Goal: Transaction & Acquisition: Purchase product/service

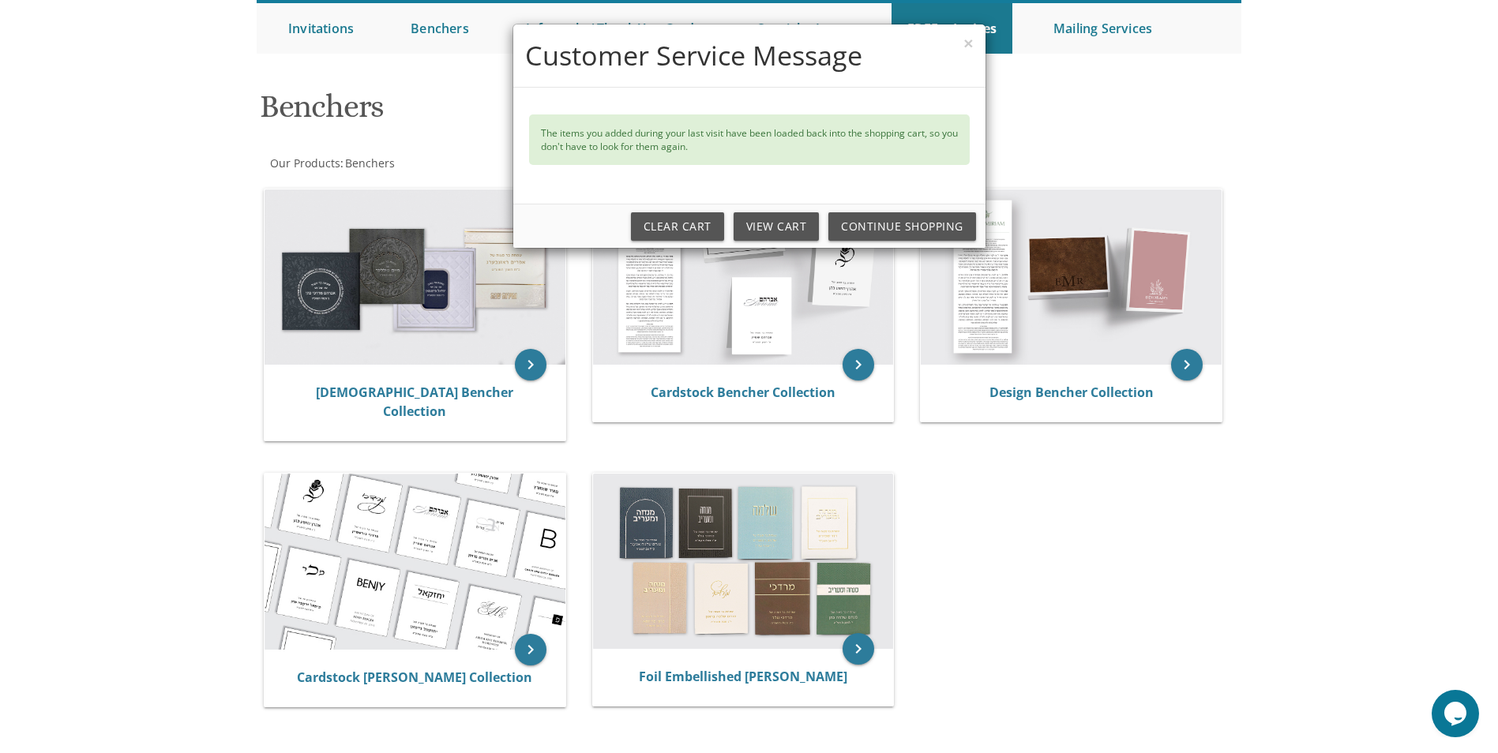
scroll to position [115, 0]
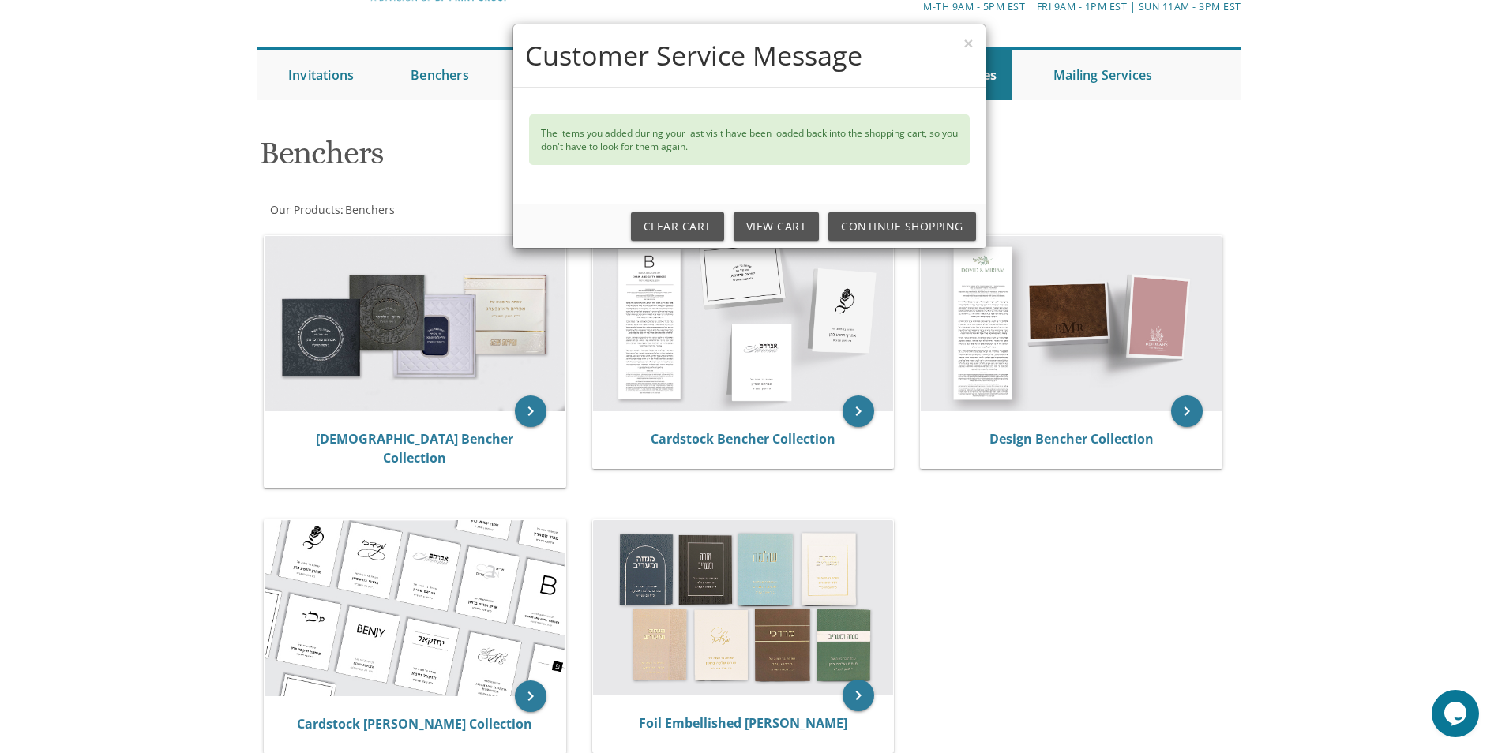
click at [528, 414] on div "× Customer Service Message The items you added during your last visit have been…" at bounding box center [749, 376] width 1498 height 753
click at [792, 217] on link "View Cart" at bounding box center [777, 226] width 86 height 28
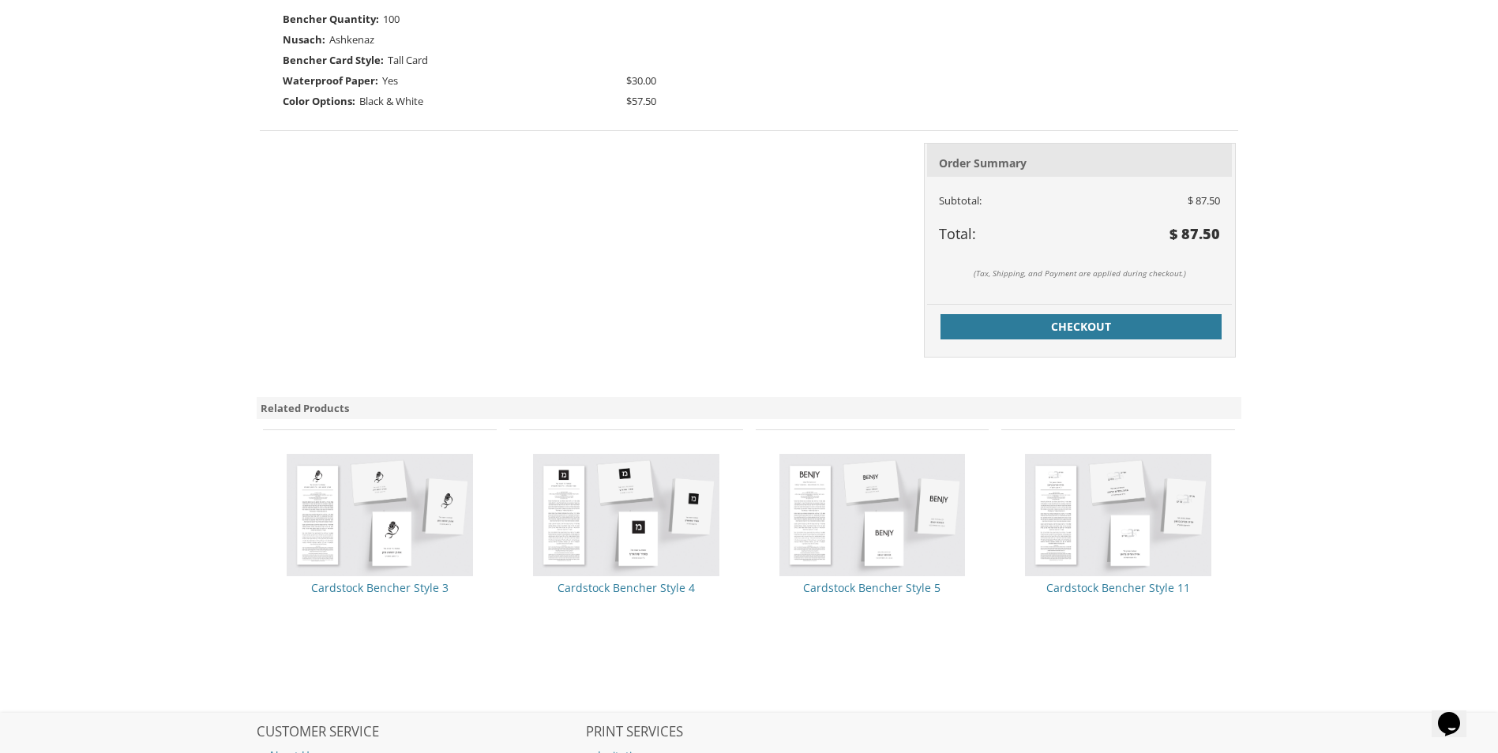
scroll to position [316, 0]
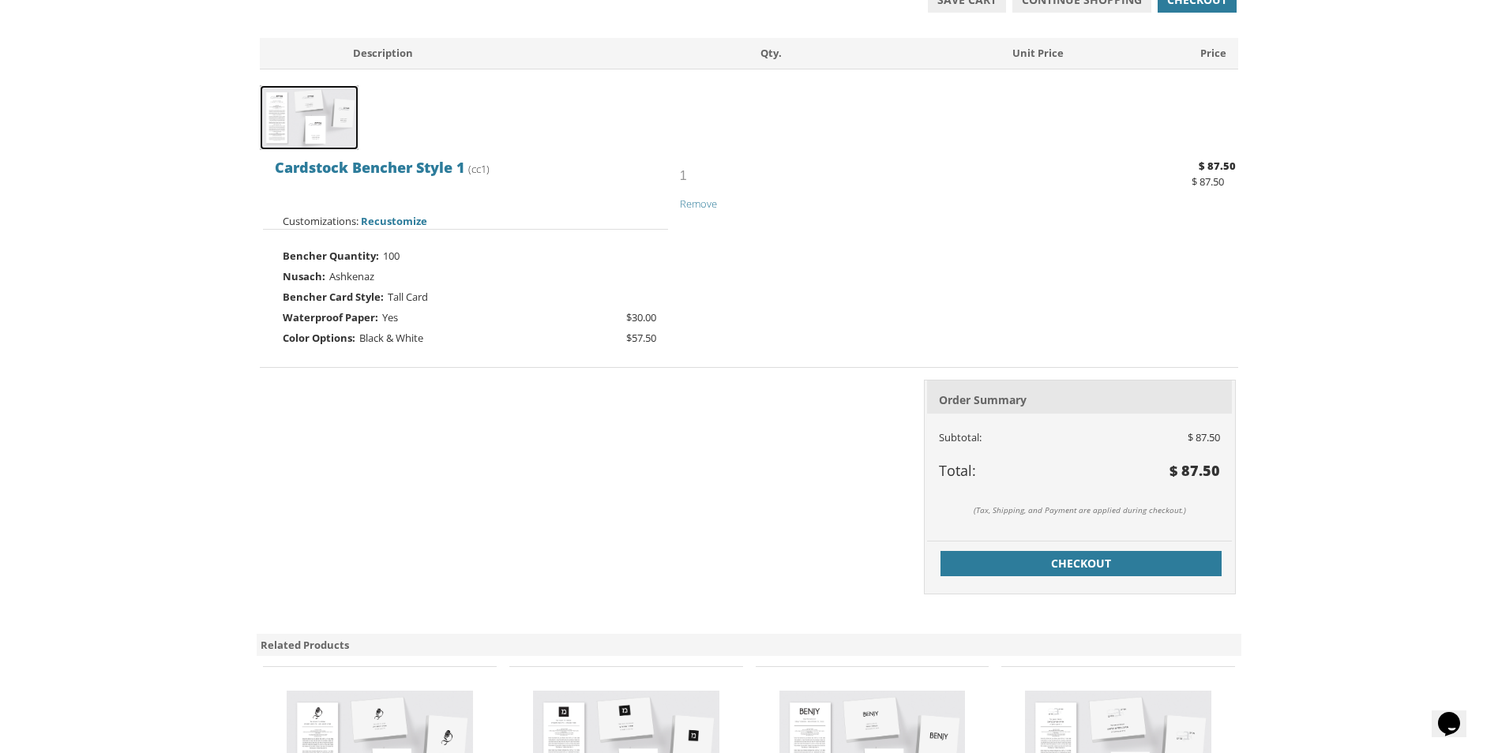
click at [298, 118] on img at bounding box center [309, 118] width 99 height 66
click at [369, 160] on span "Cardstock Bencher Style 1" at bounding box center [370, 167] width 190 height 19
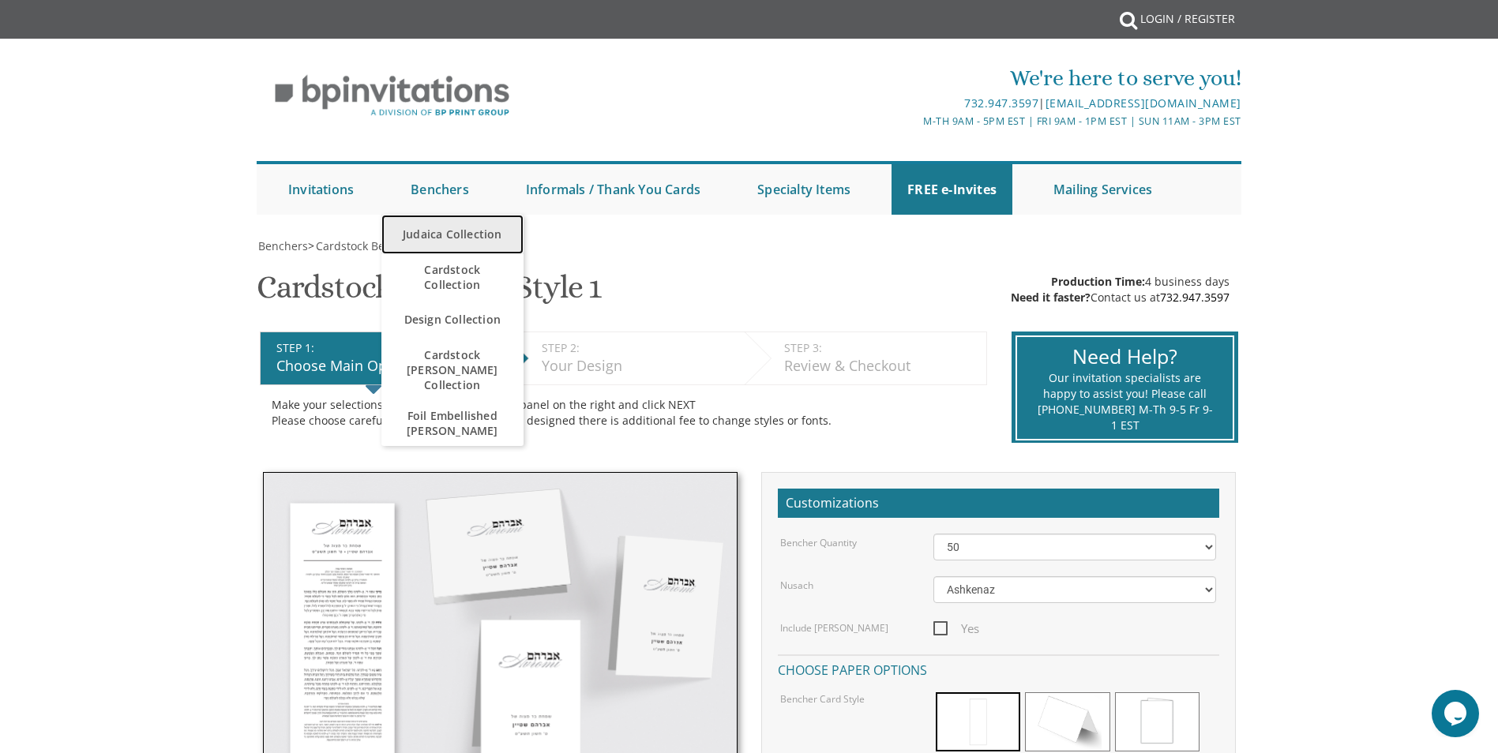
click at [438, 236] on link "Judaica Collection" at bounding box center [452, 234] width 142 height 39
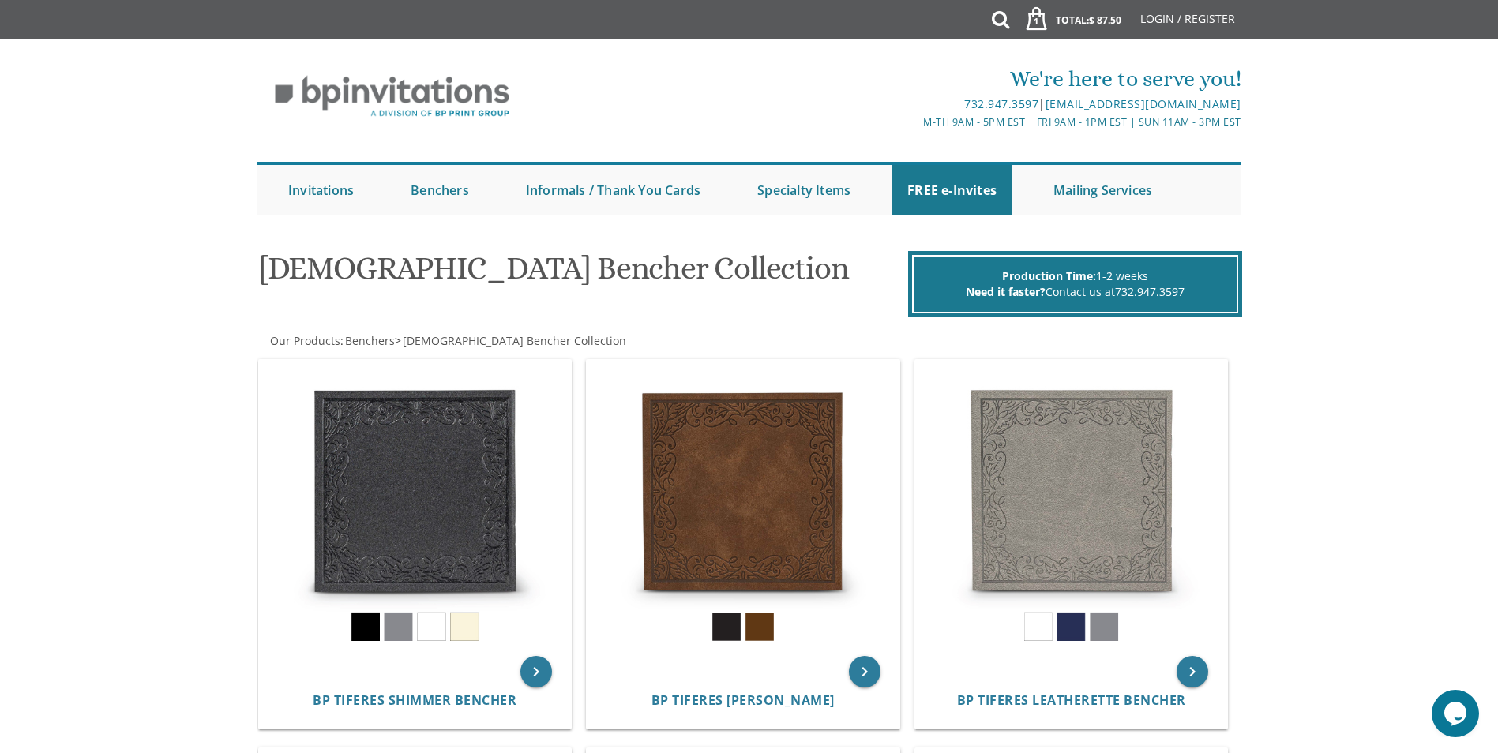
click at [270, 259] on h1 "Judaica Bencher Collection" at bounding box center [582, 274] width 644 height 47
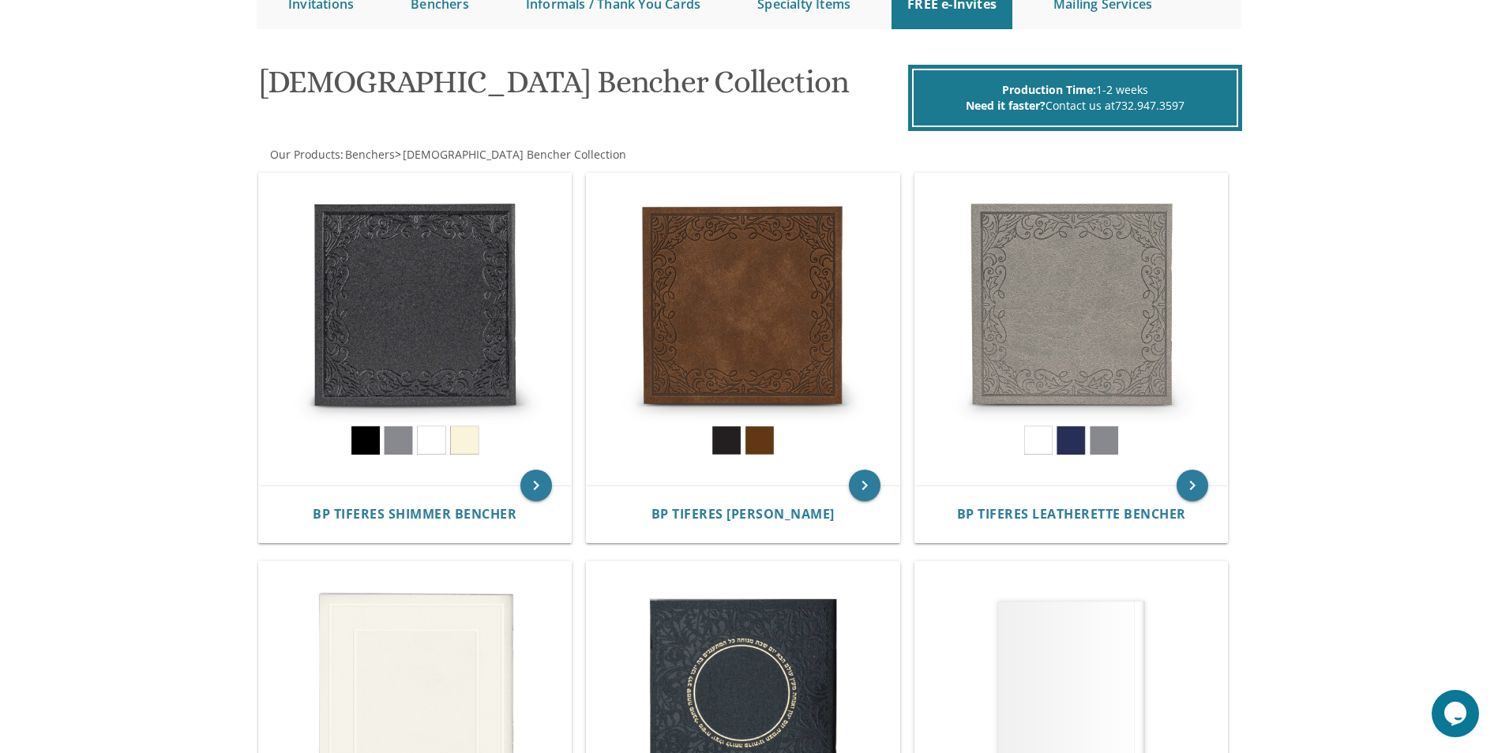
scroll to position [237, 0]
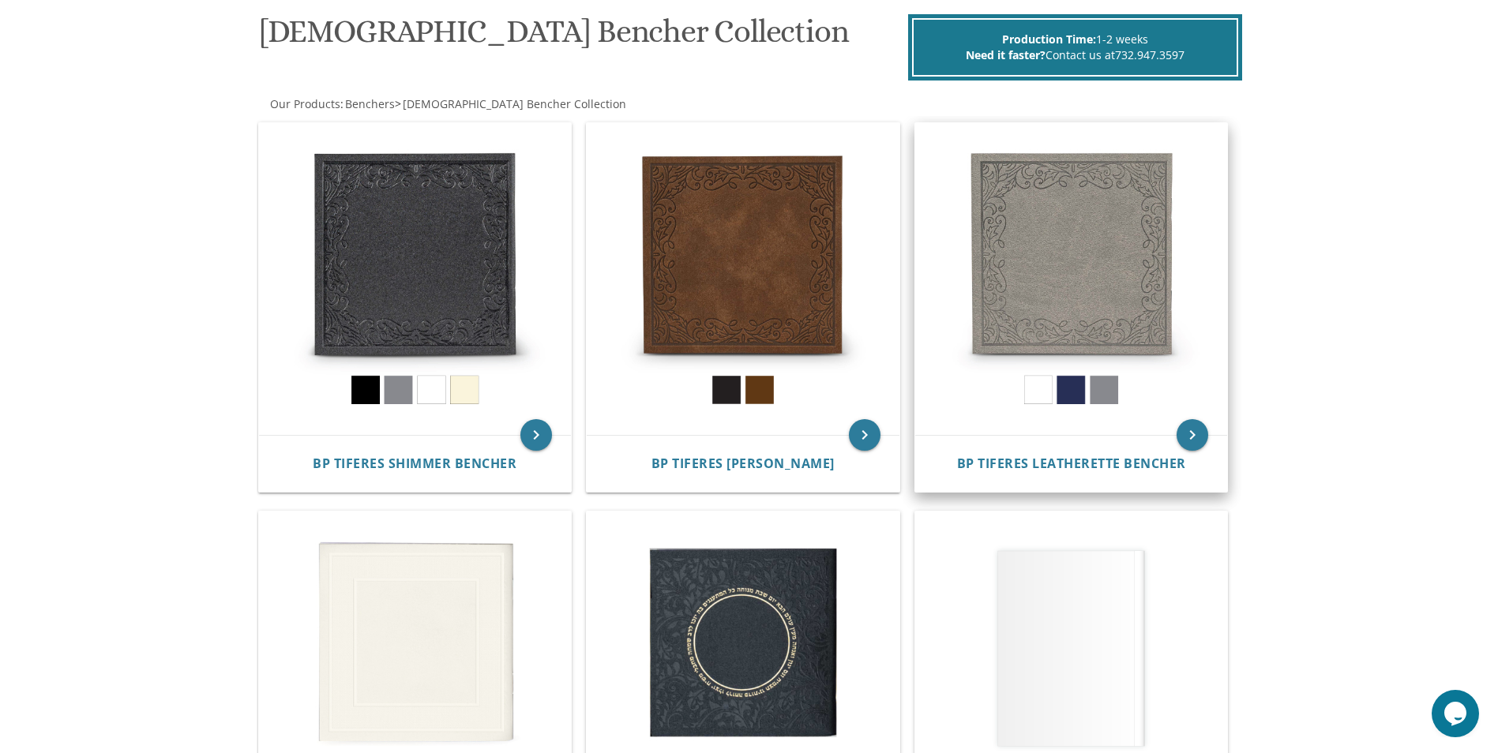
click at [1125, 453] on div "BP Tiferes Leatherette Bencher" at bounding box center [1071, 463] width 313 height 57
click at [1132, 461] on span "BP Tiferes Leatherette Bencher" at bounding box center [1071, 463] width 229 height 17
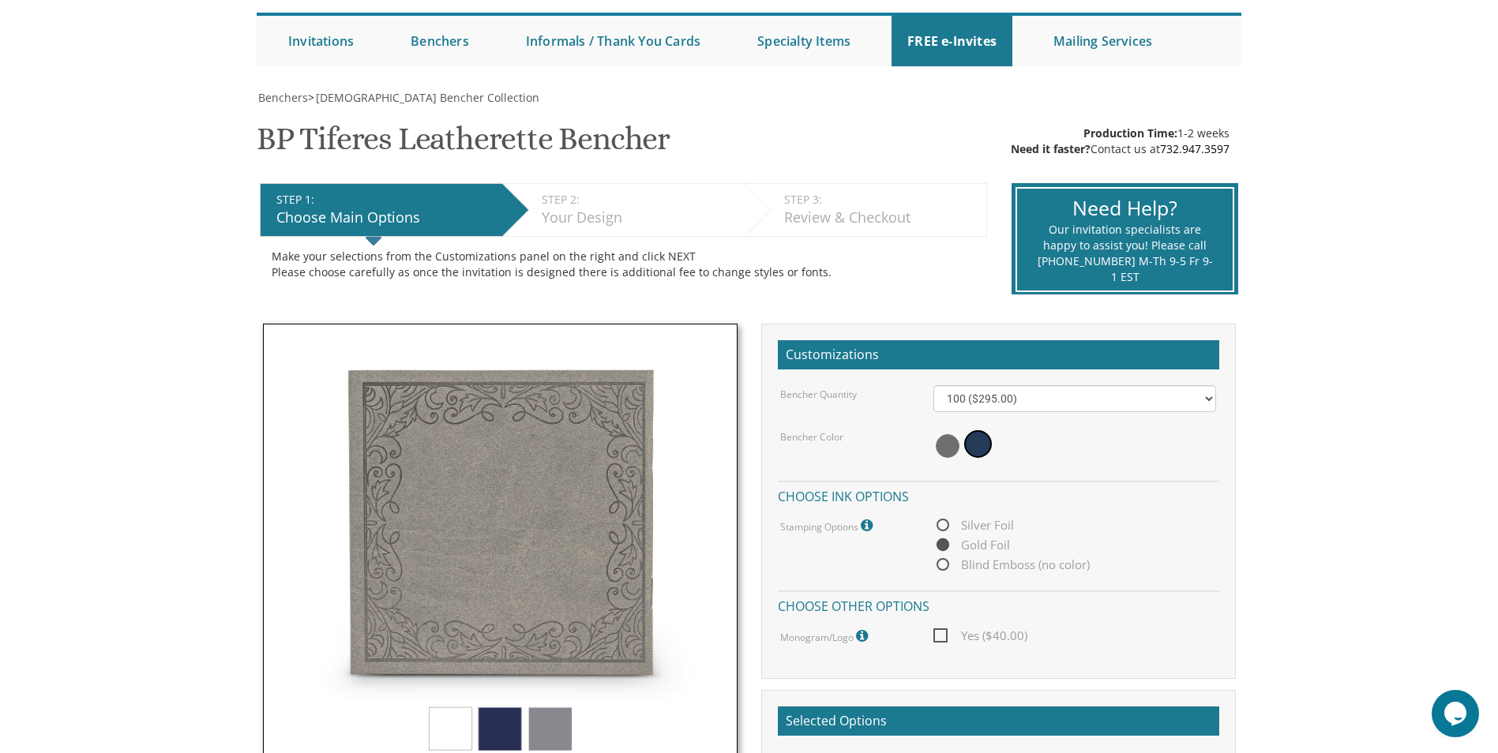
scroll to position [237, 0]
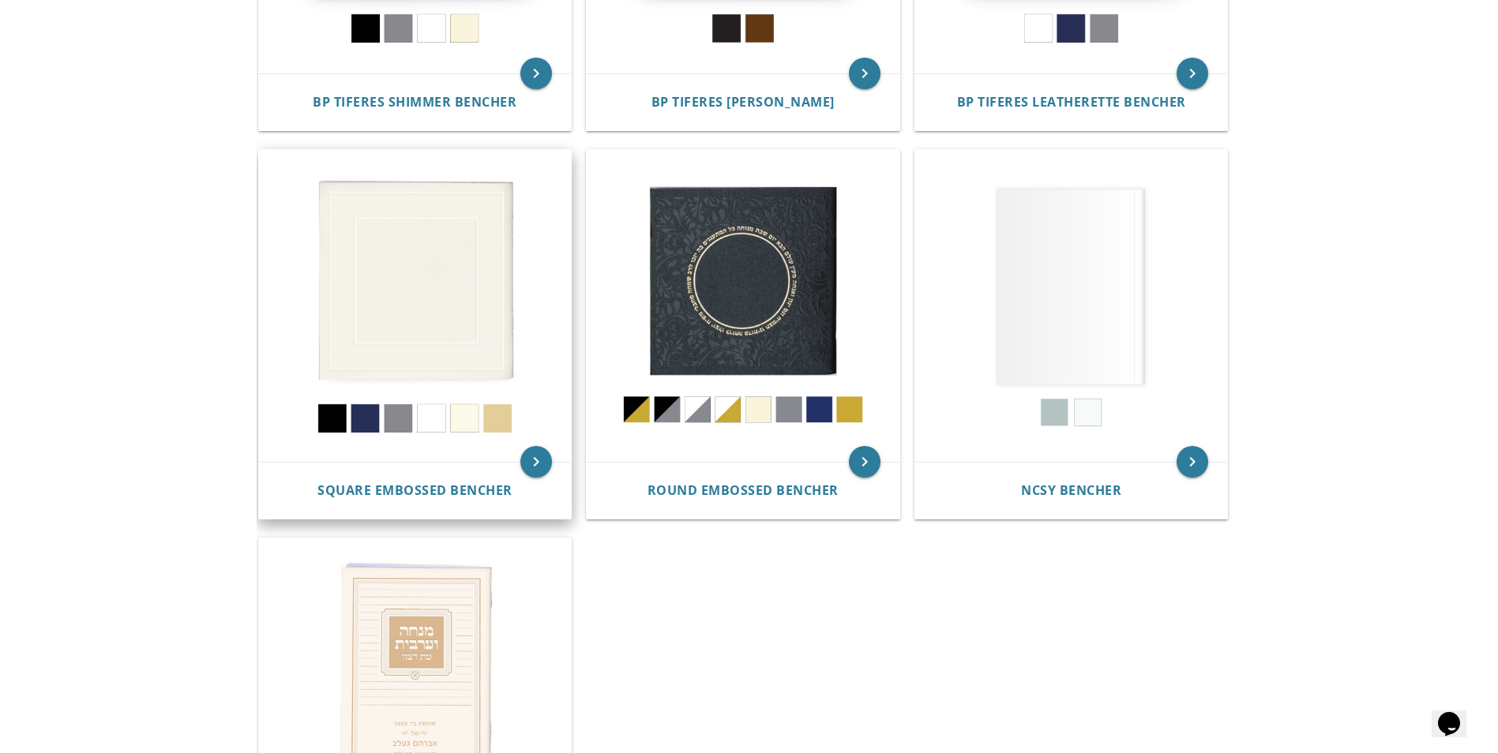
scroll to position [712, 0]
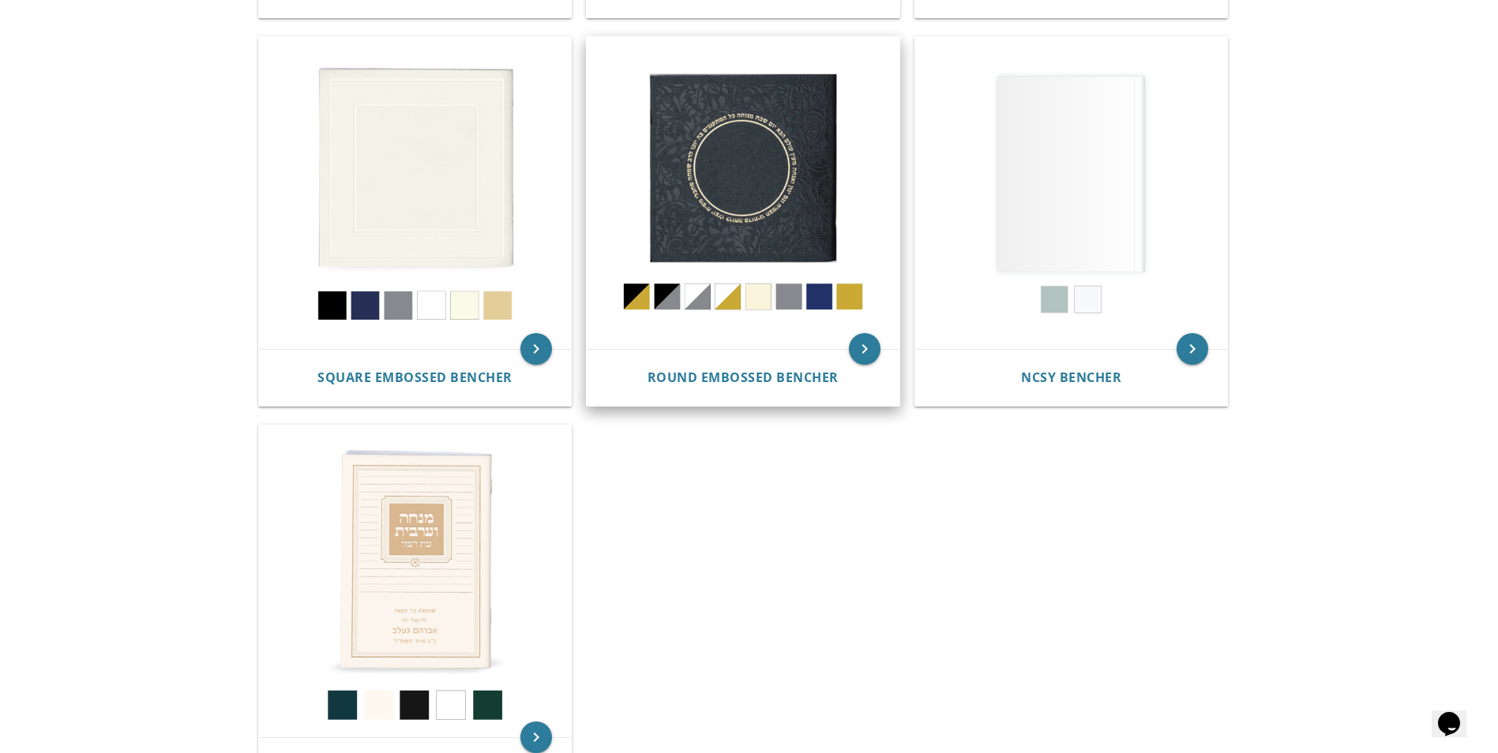
click at [765, 226] on img at bounding box center [743, 193] width 313 height 313
click at [430, 223] on img at bounding box center [415, 193] width 313 height 313
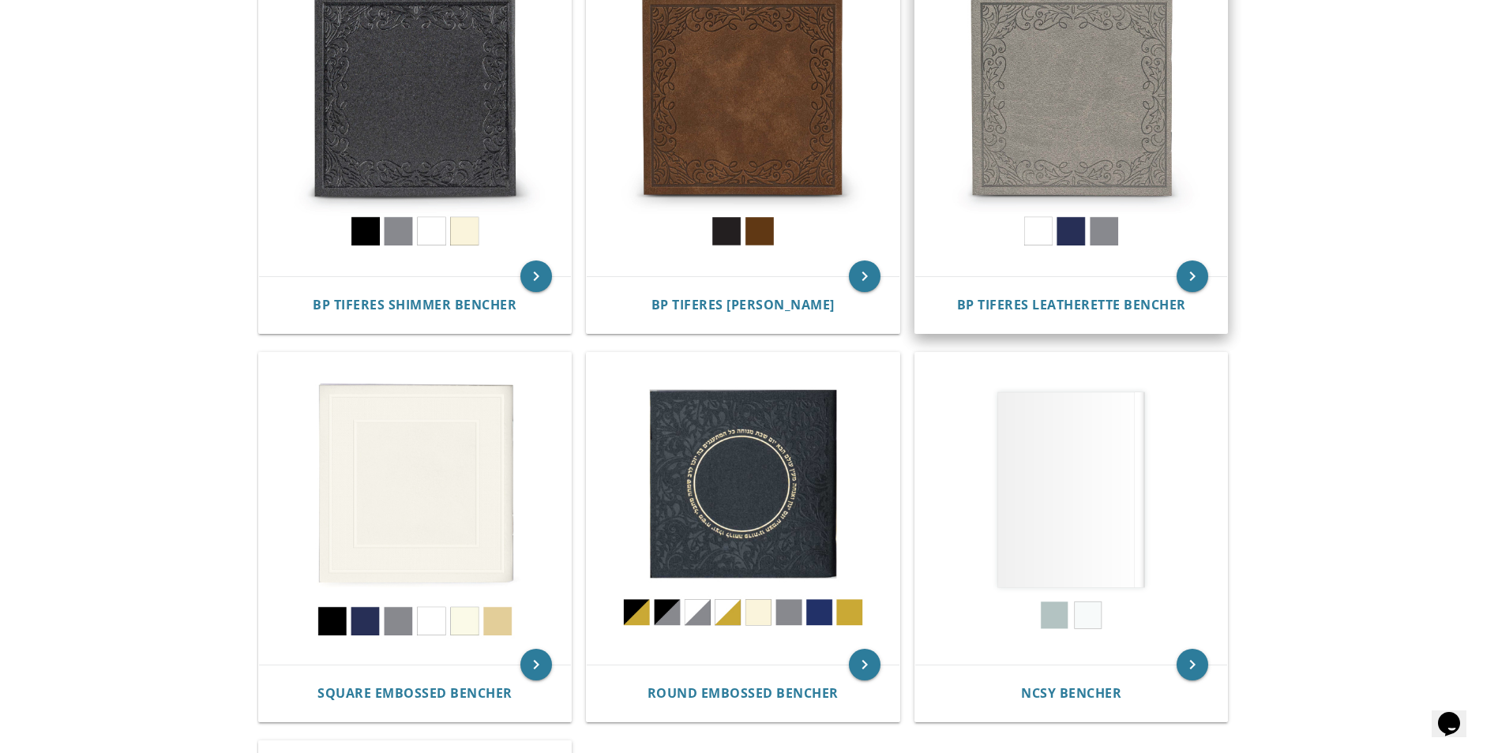
click at [1111, 135] on img at bounding box center [1071, 120] width 313 height 313
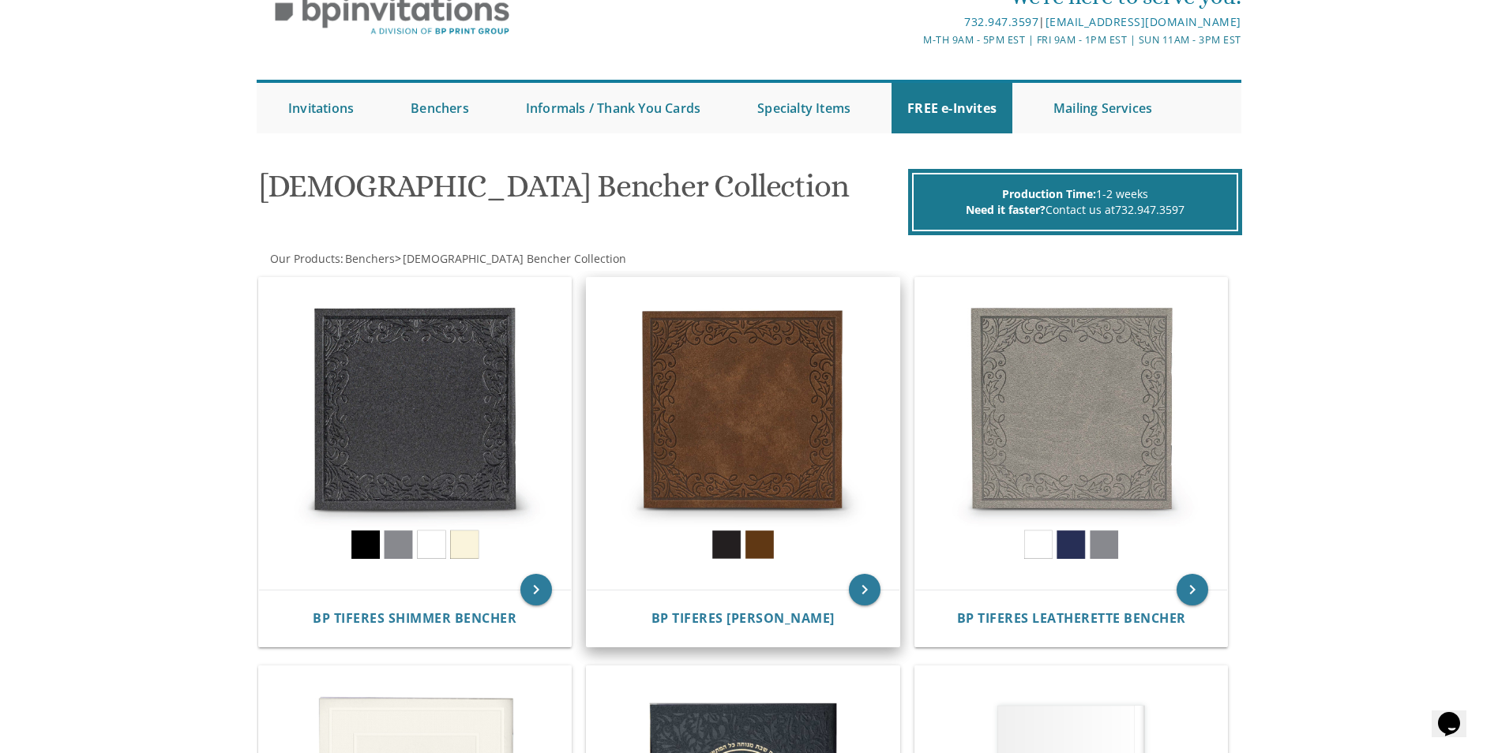
scroll to position [81, 0]
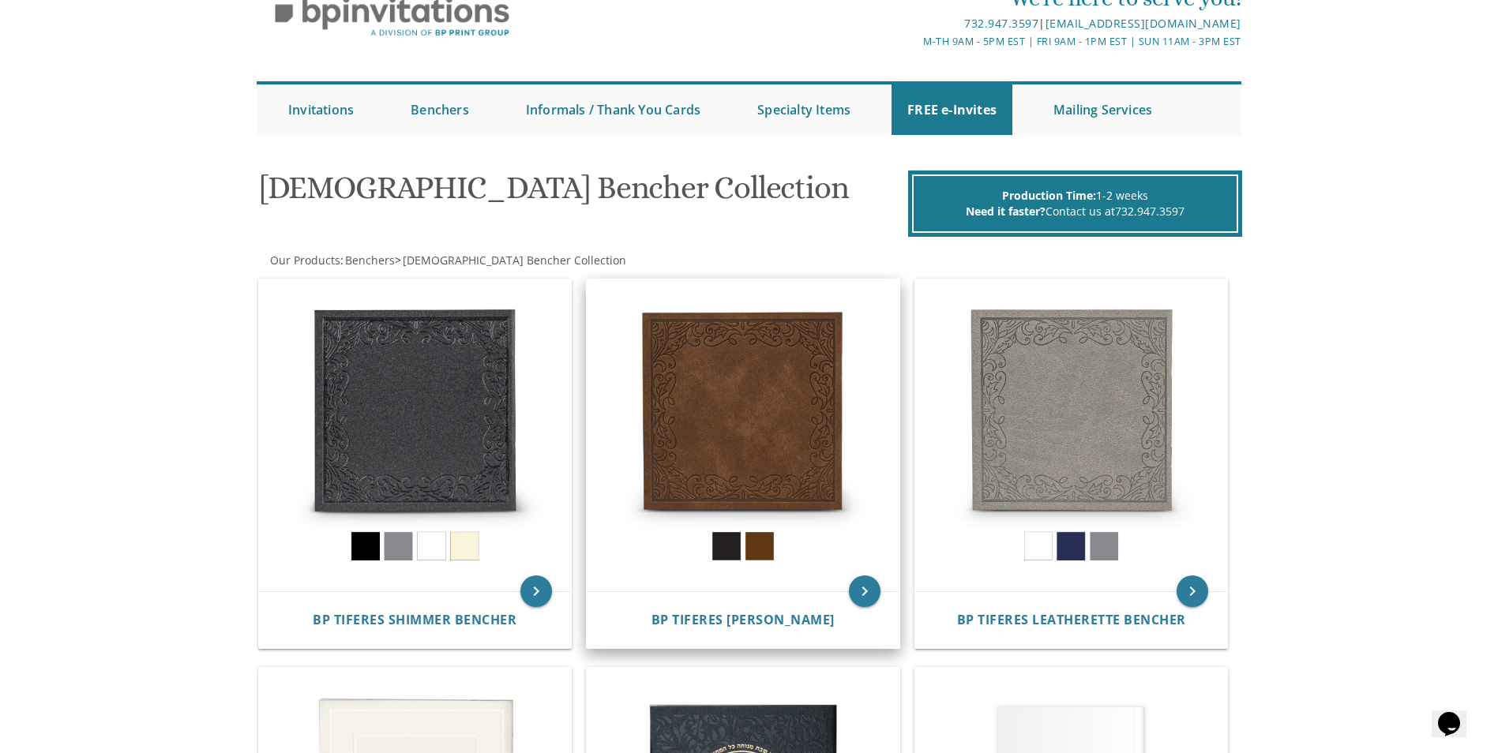
click at [783, 449] on img at bounding box center [743, 436] width 313 height 313
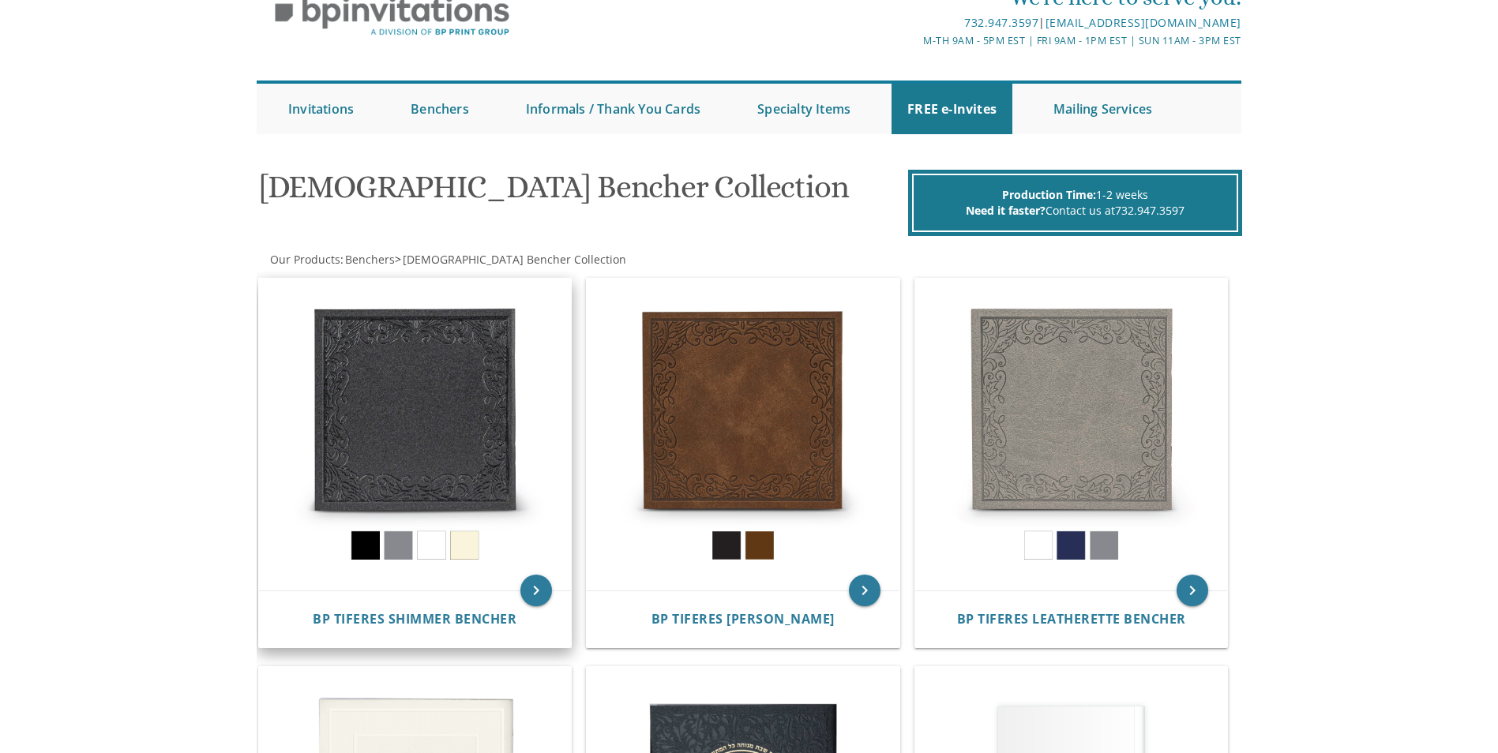
scroll to position [81, 0]
click at [464, 389] on img at bounding box center [415, 436] width 313 height 313
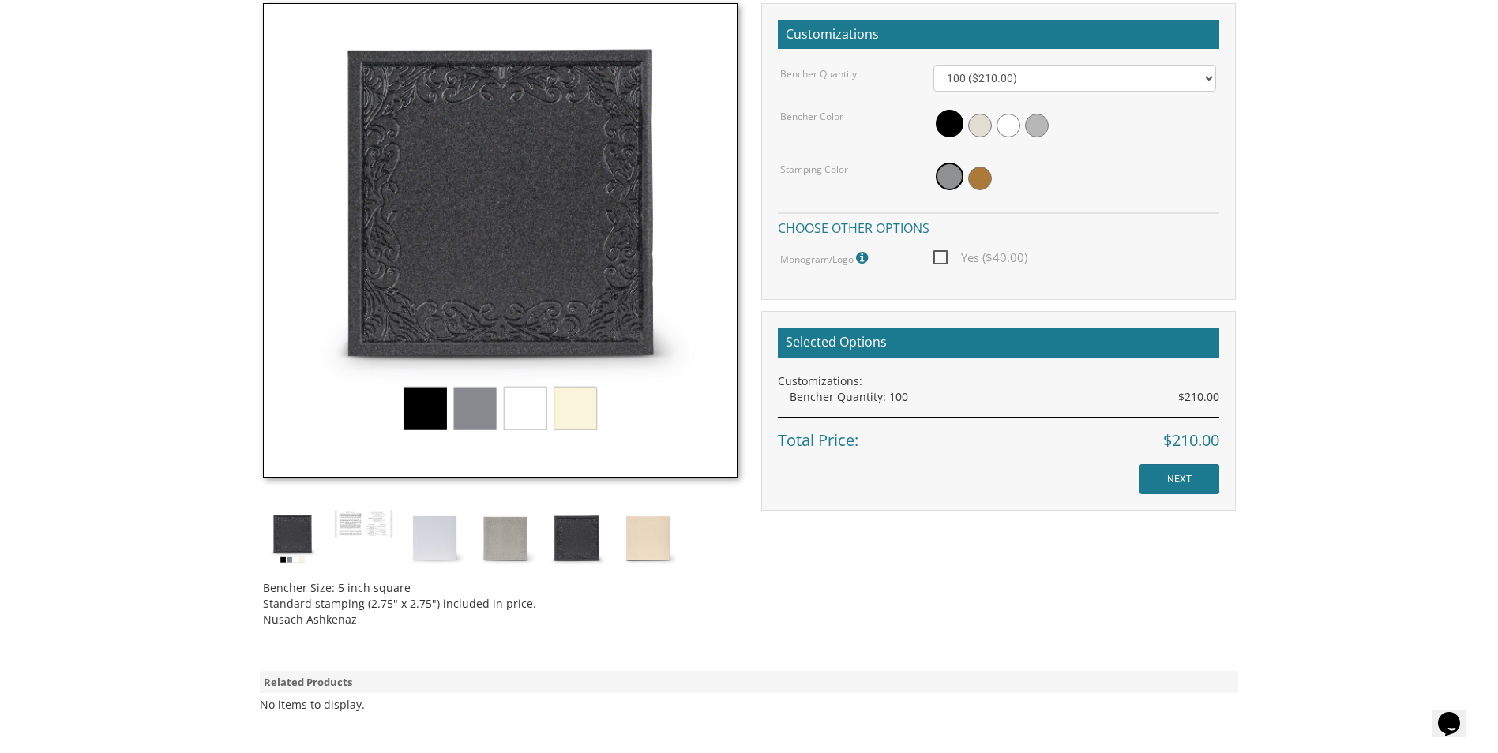
scroll to position [474, 0]
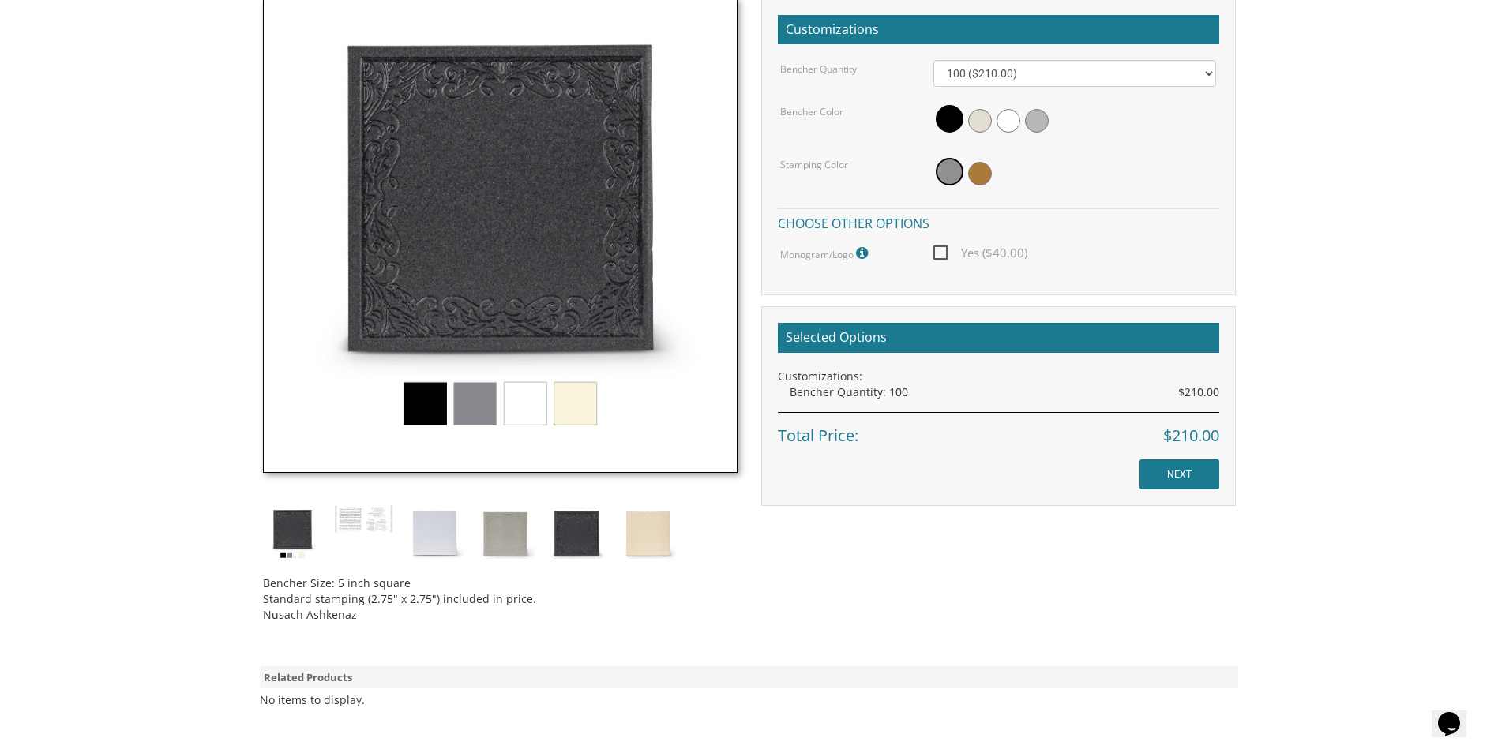
click at [152, 448] on body "My Cart {{shoppingcart.totalQuantityDisplay}} Total: {{shoppingcart.subtotal}} …" at bounding box center [749, 290] width 1498 height 1528
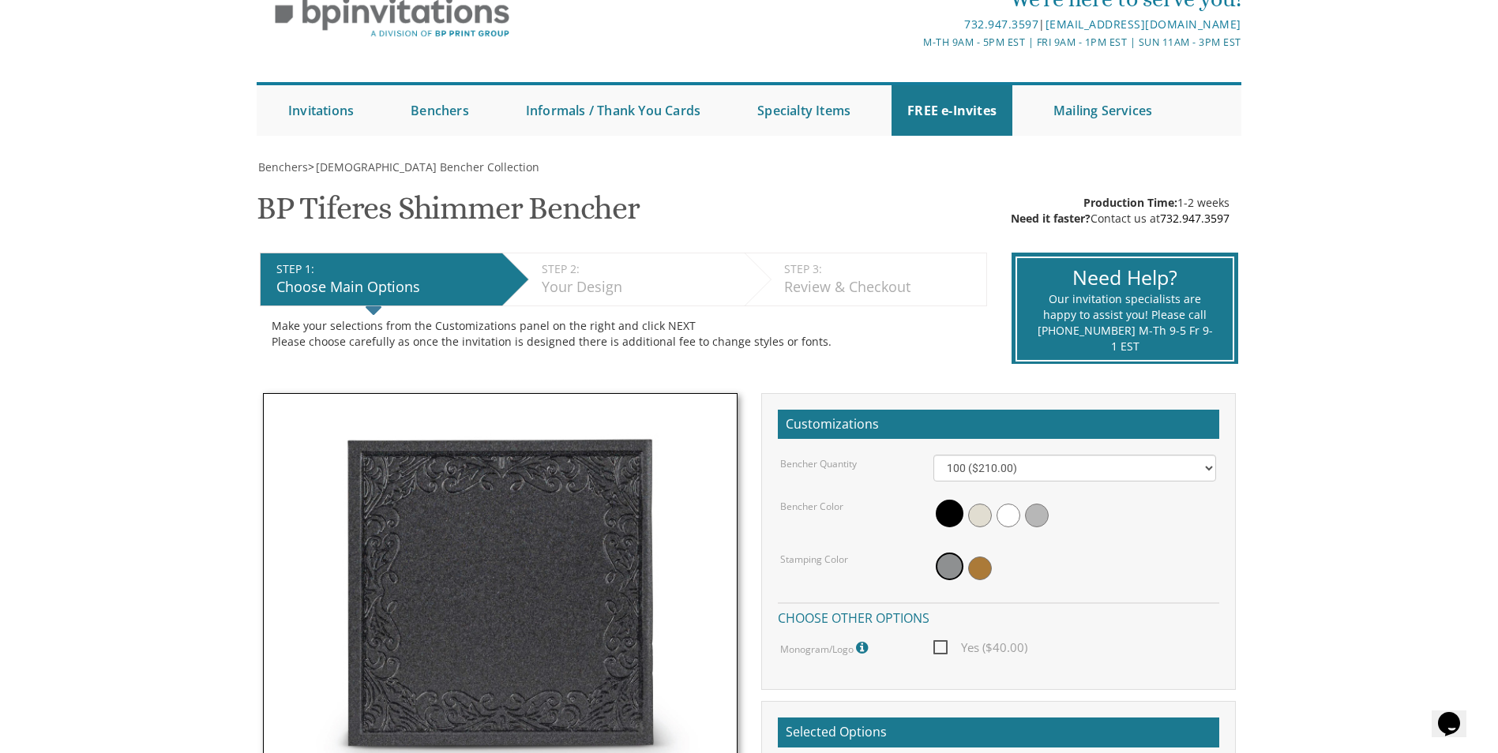
scroll to position [0, 0]
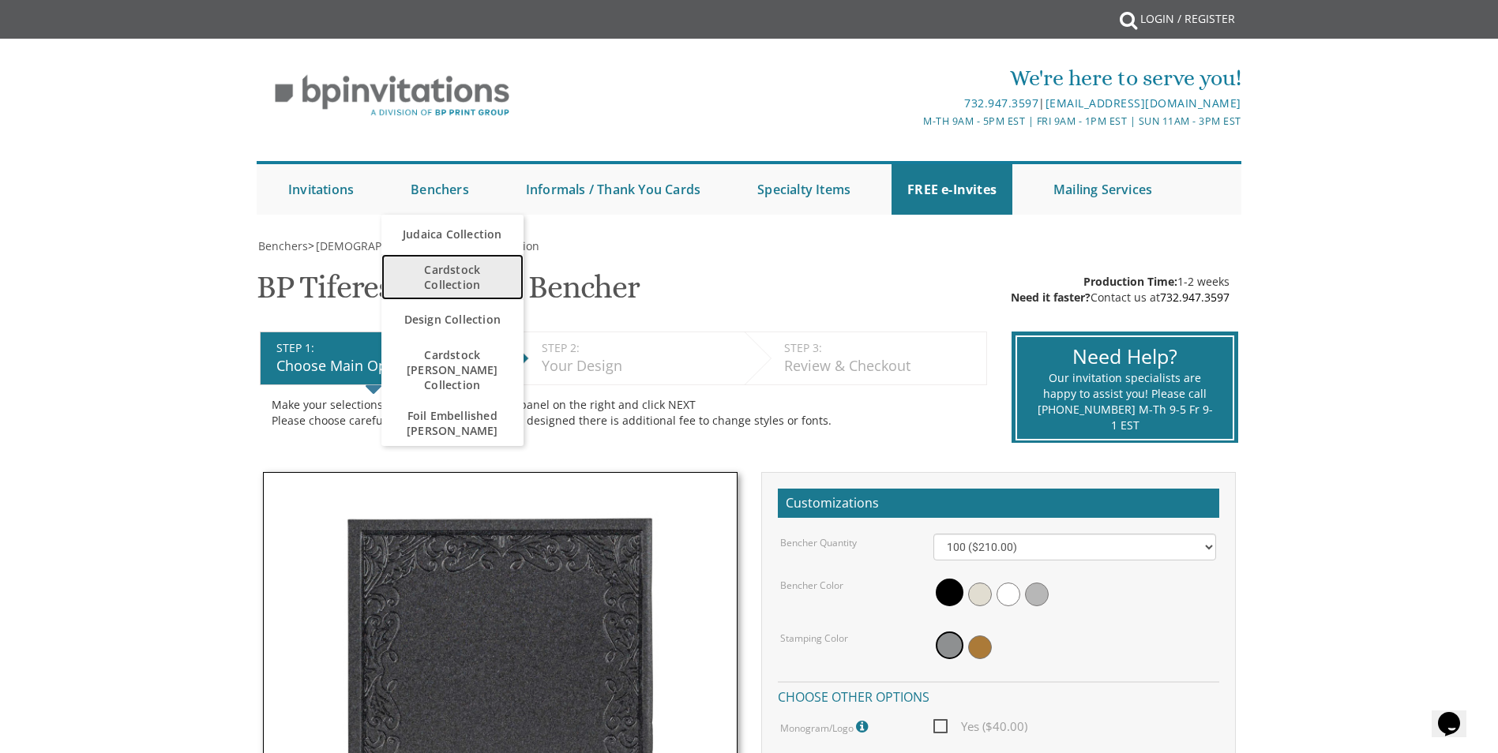
click at [439, 273] on span "Cardstock Collection" at bounding box center [452, 277] width 111 height 46
click at [464, 283] on span "Cardstock Collection" at bounding box center [452, 277] width 111 height 46
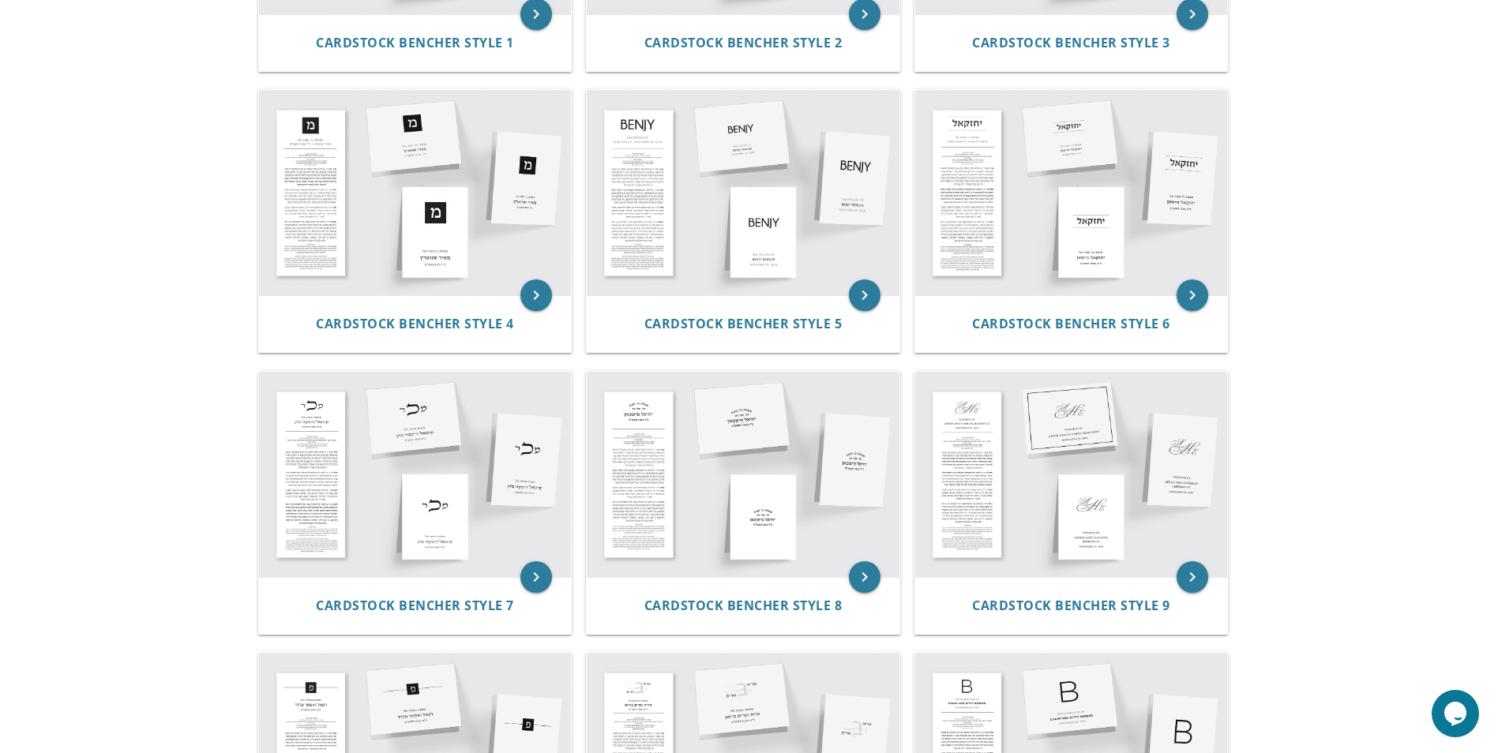
scroll to position [553, 0]
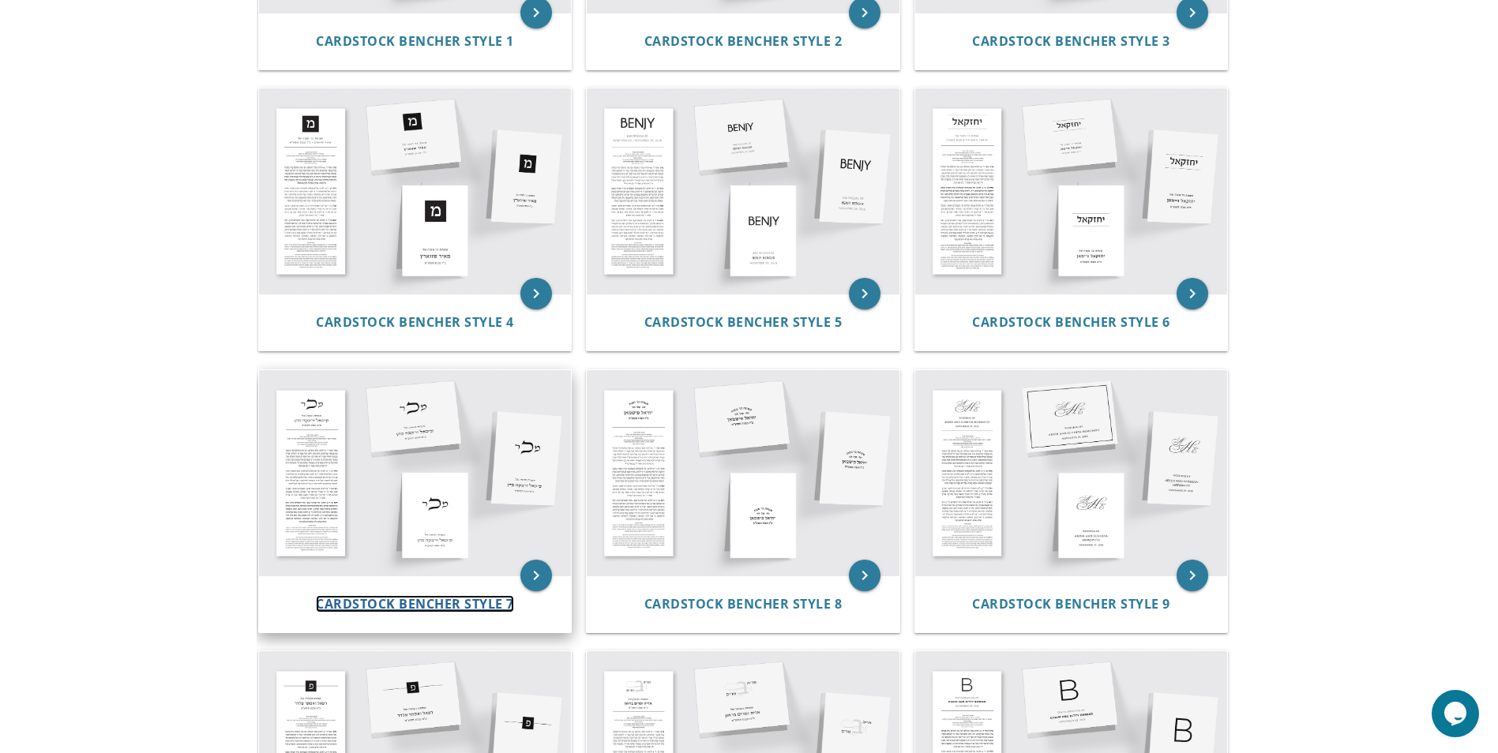
click at [447, 597] on span "Cardstock Bencher Style 7" at bounding box center [415, 603] width 198 height 17
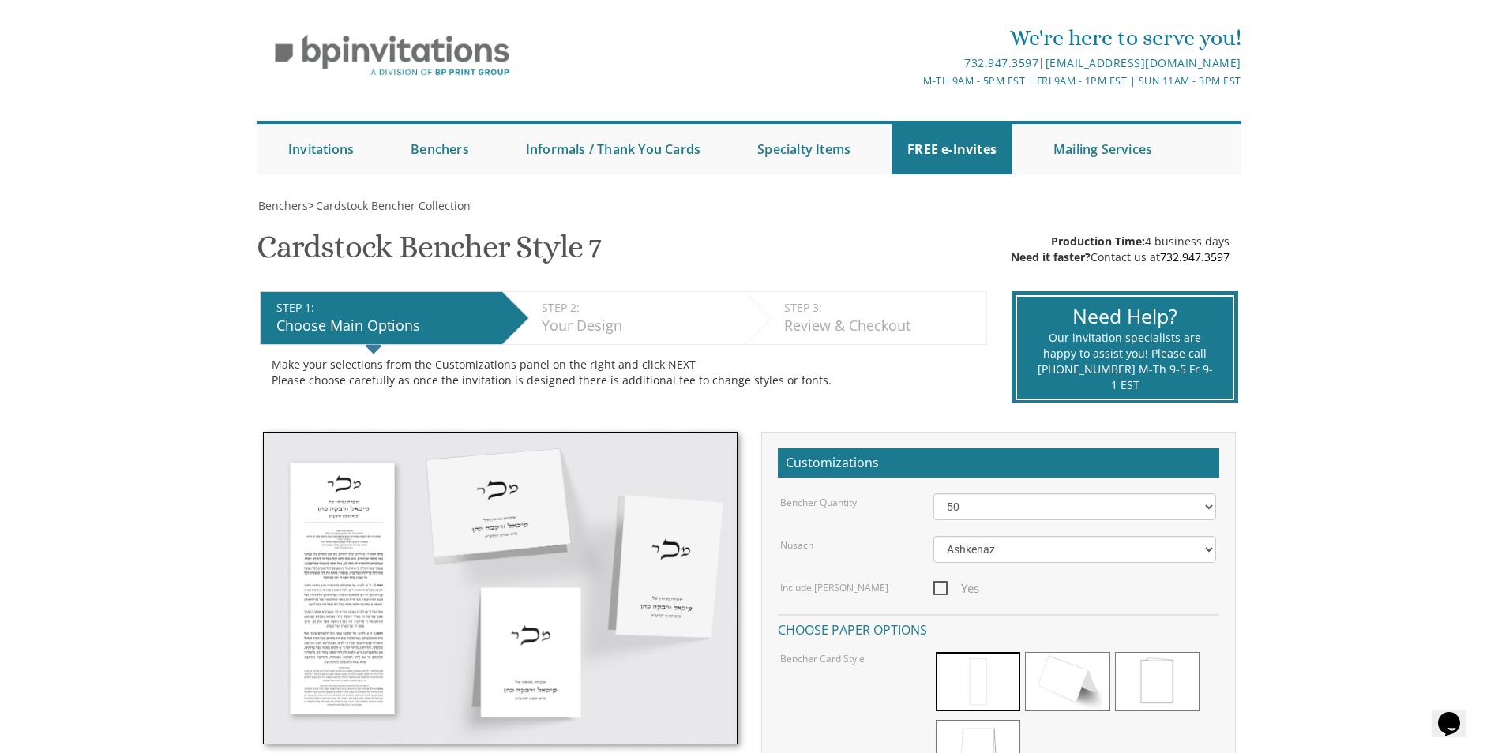
scroll to position [79, 0]
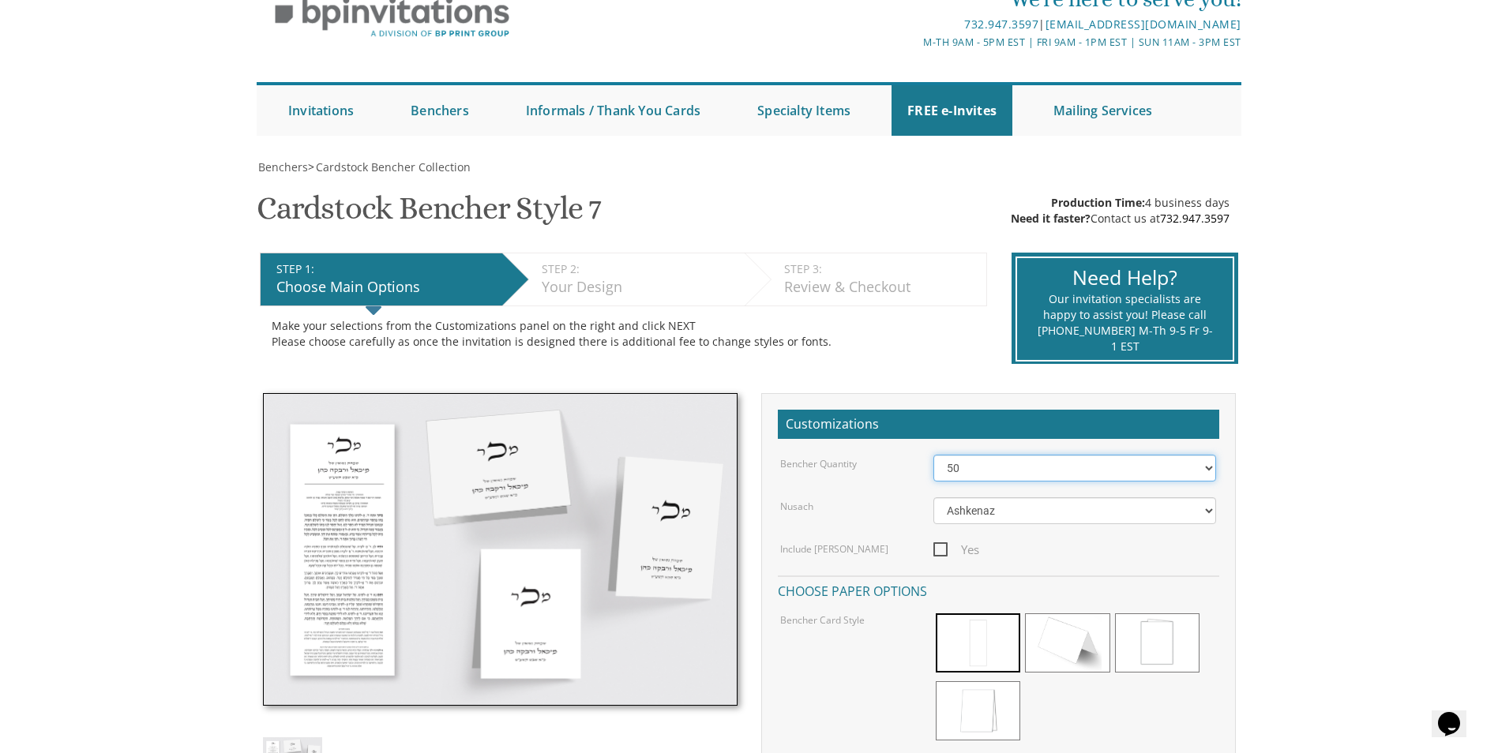
click at [1084, 468] on select "50 60 70 80 90 100 125 150 175 200 225 250 275 300 325 350 375 400 425 450 475 …" at bounding box center [1074, 468] width 283 height 27
click at [1078, 470] on select "50 60 70 80 90 100 125 150 175 200 225 250 275 300 325 350 375 400 425 450 475 …" at bounding box center [1074, 468] width 283 height 27
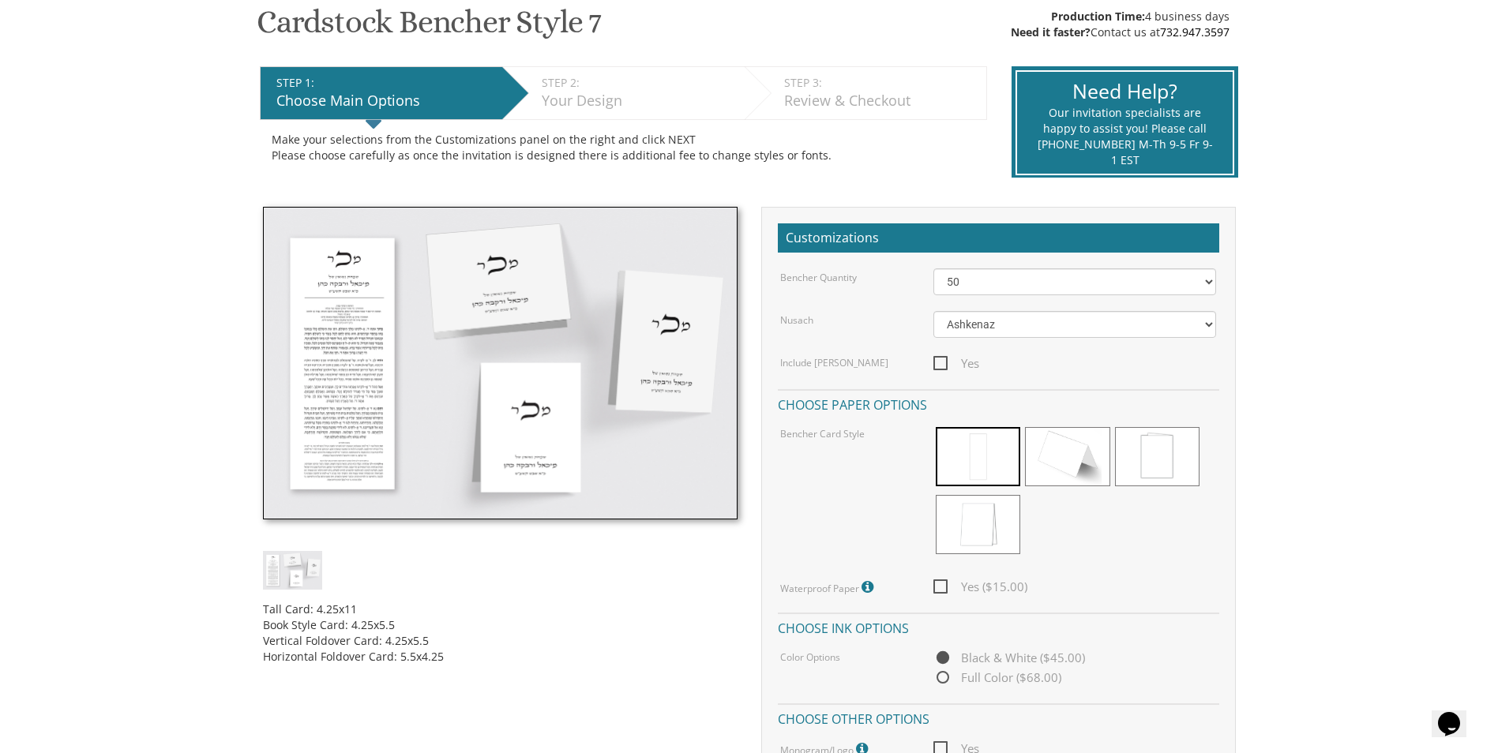
scroll to position [237, 0]
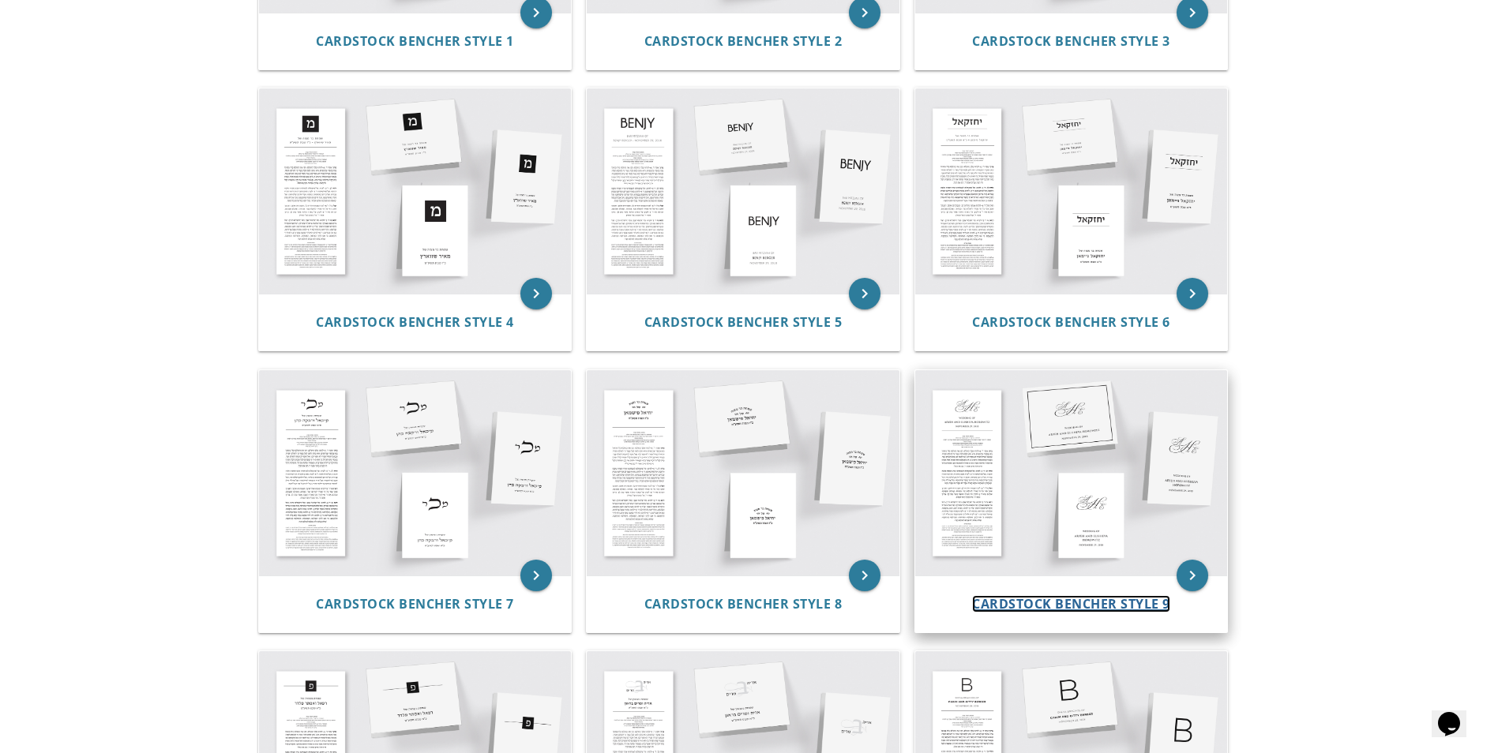
click at [1087, 608] on span "Cardstock Bencher Style 9" at bounding box center [1071, 603] width 198 height 17
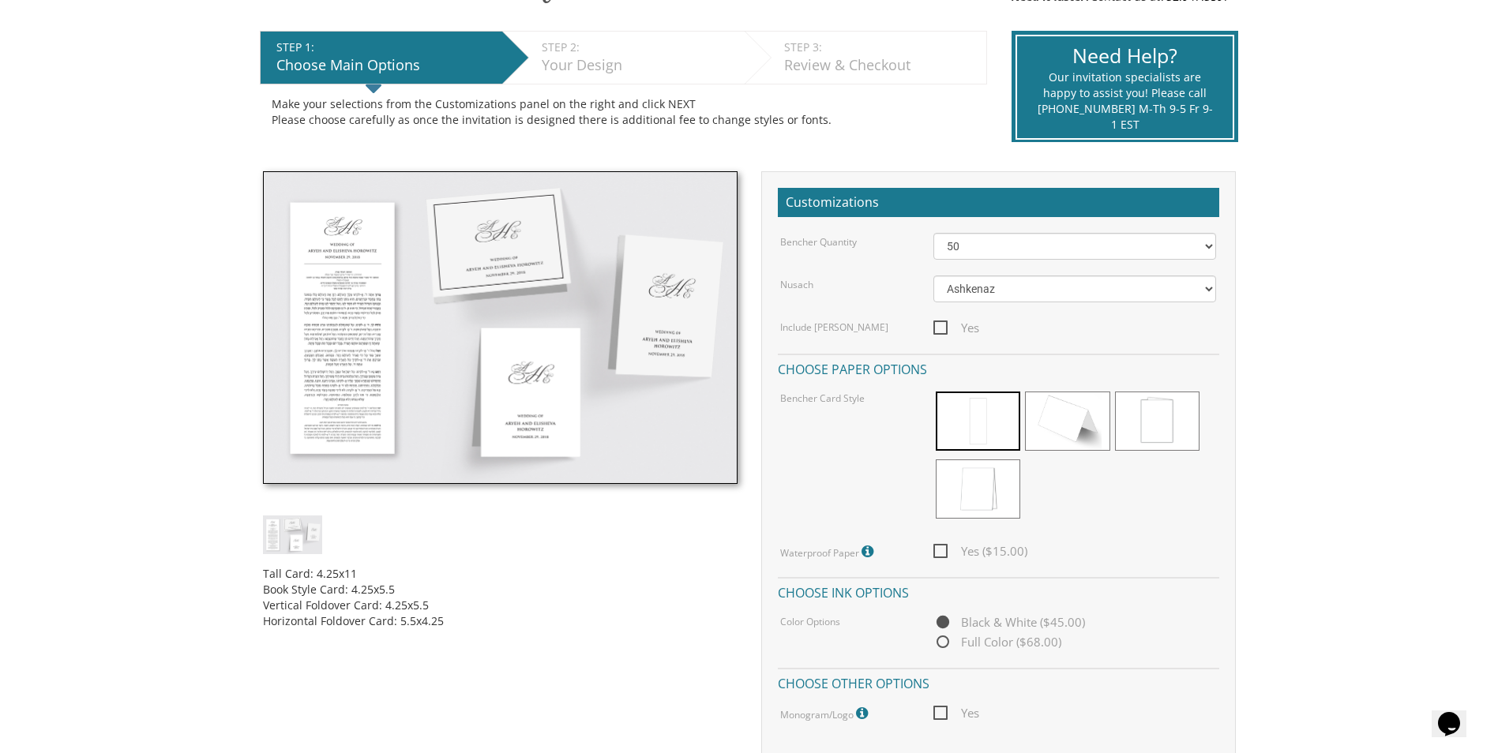
scroll to position [395, 0]
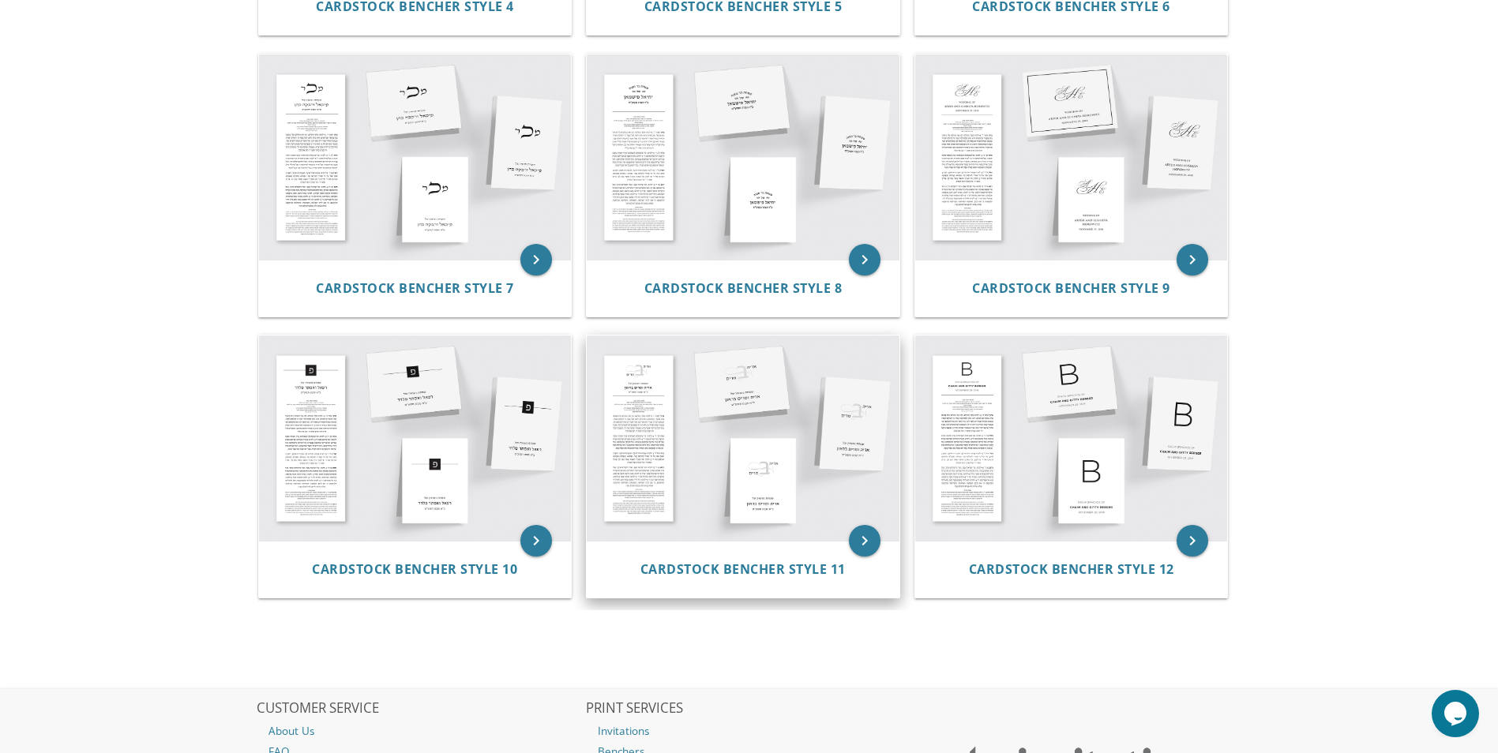
scroll to position [790, 0]
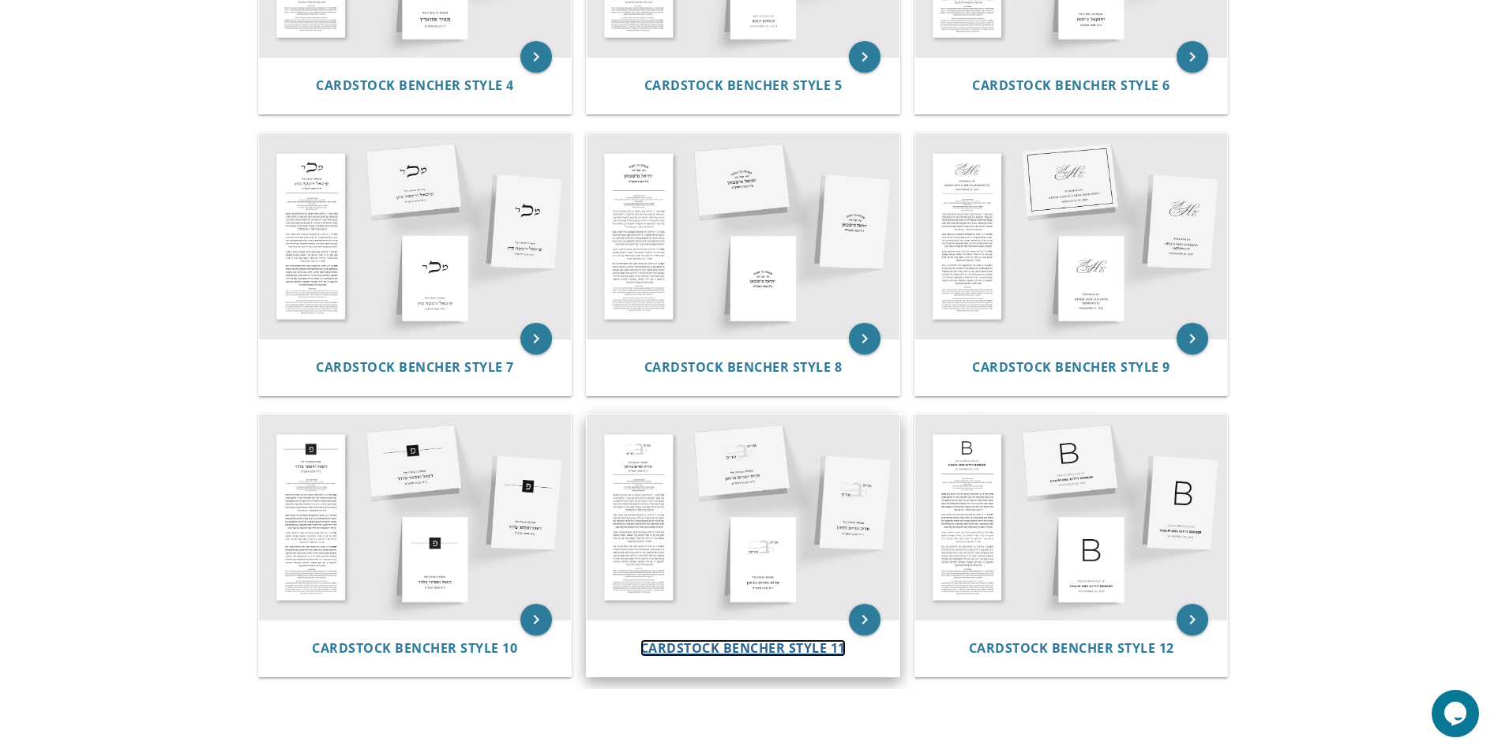
click at [693, 640] on span "Cardstock Bencher Style 11" at bounding box center [742, 648] width 205 height 17
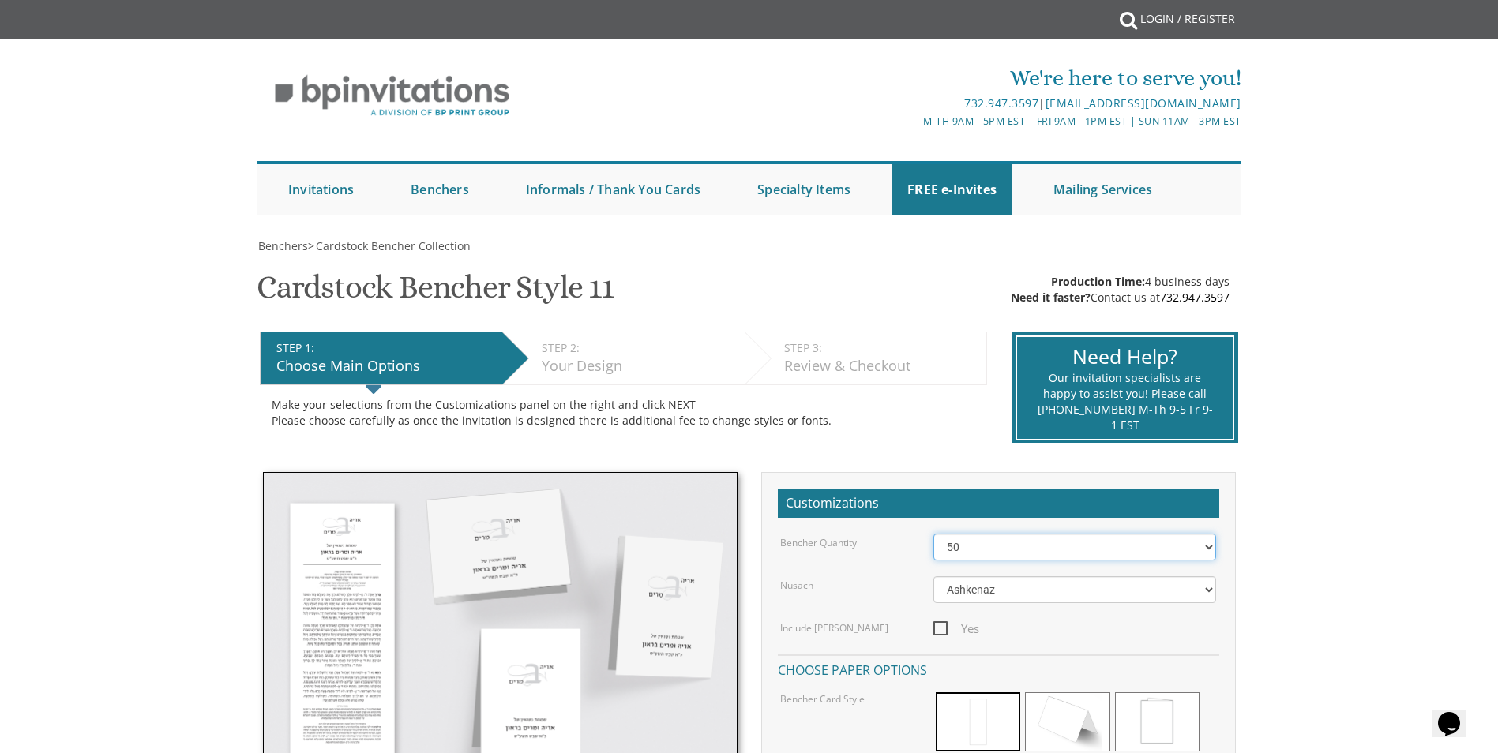
click at [1186, 537] on select "50 60 70 80 90 100 125 150 175 200 225 250 275 300 325 350 375 400 425 450 475 …" at bounding box center [1074, 547] width 283 height 27
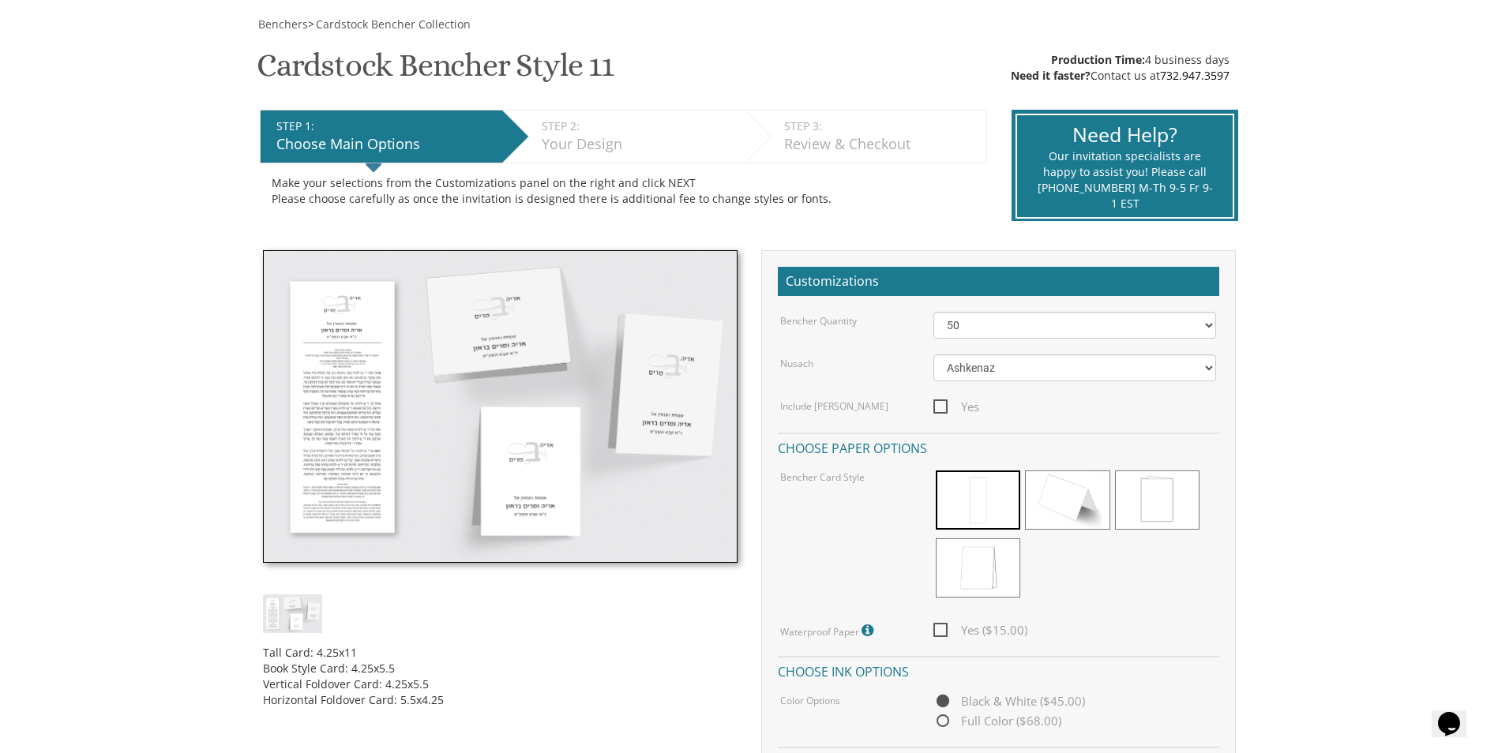
scroll to position [237, 0]
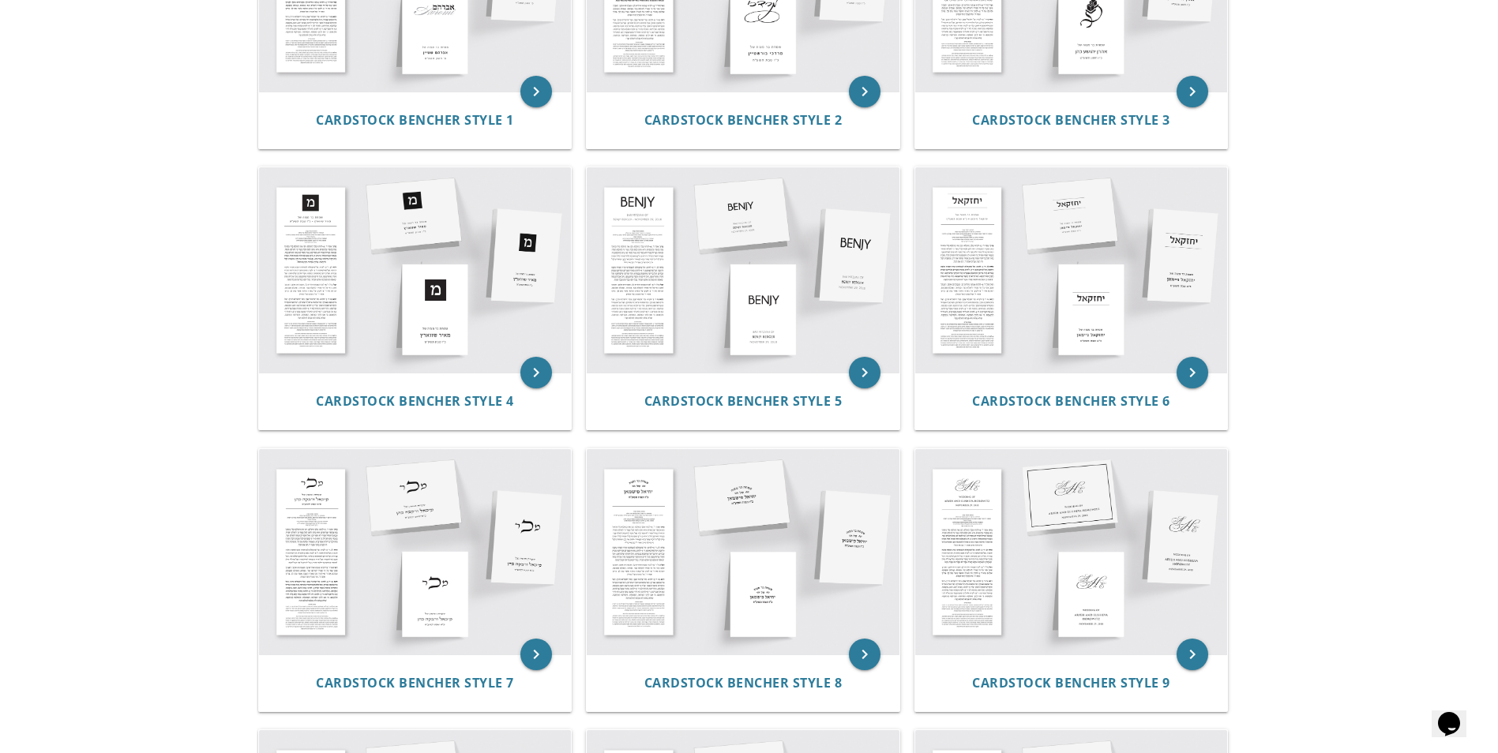
scroll to position [553, 0]
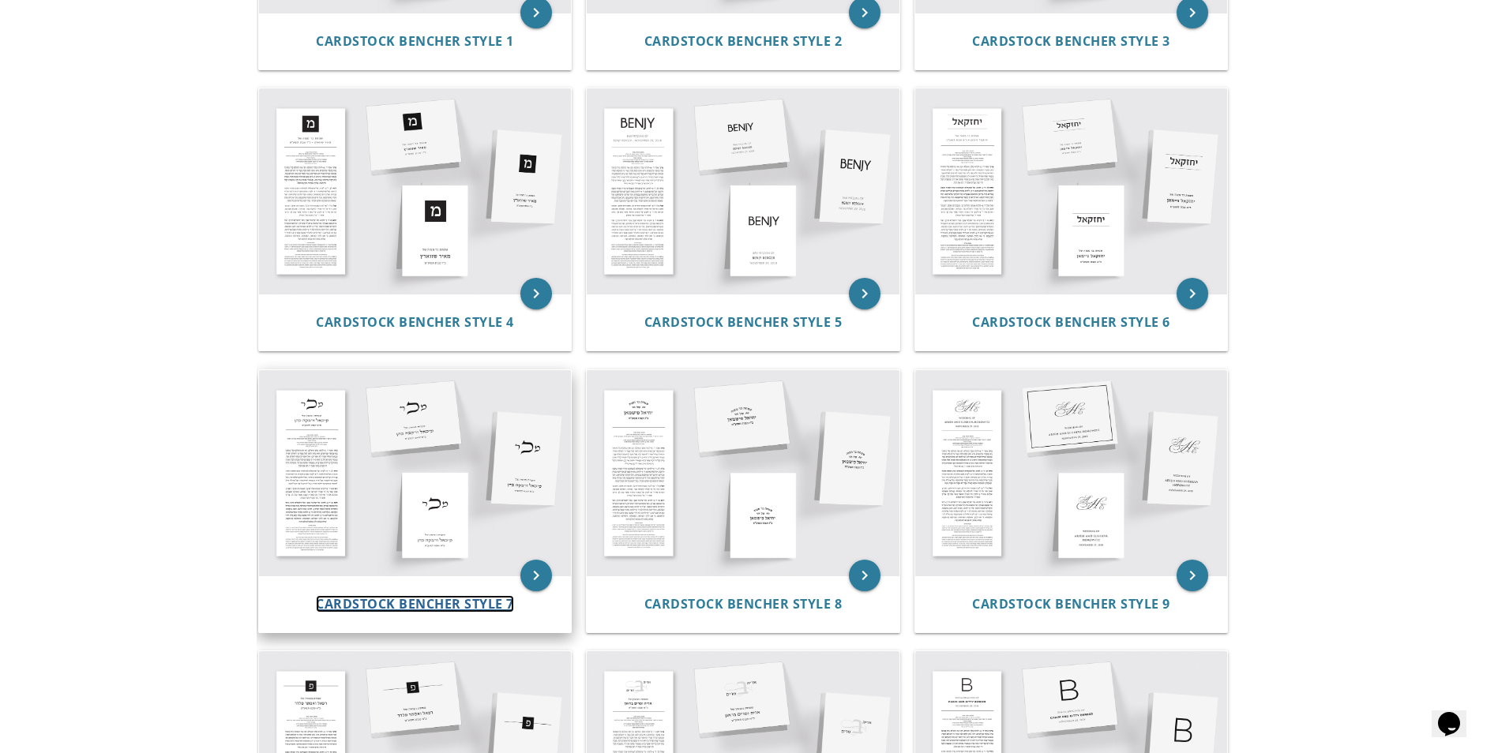
click at [377, 598] on span "Cardstock Bencher Style 7" at bounding box center [415, 603] width 198 height 17
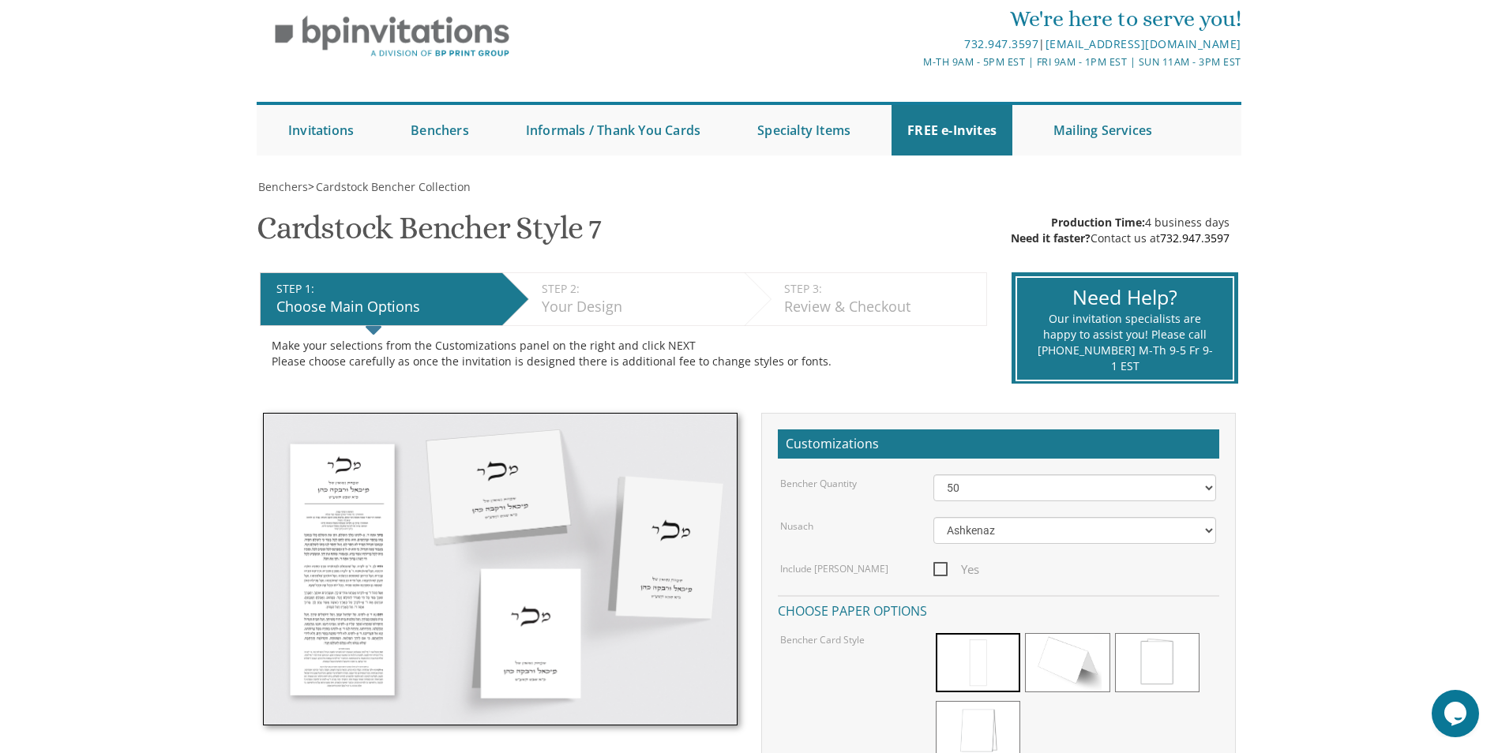
scroll to position [158, 0]
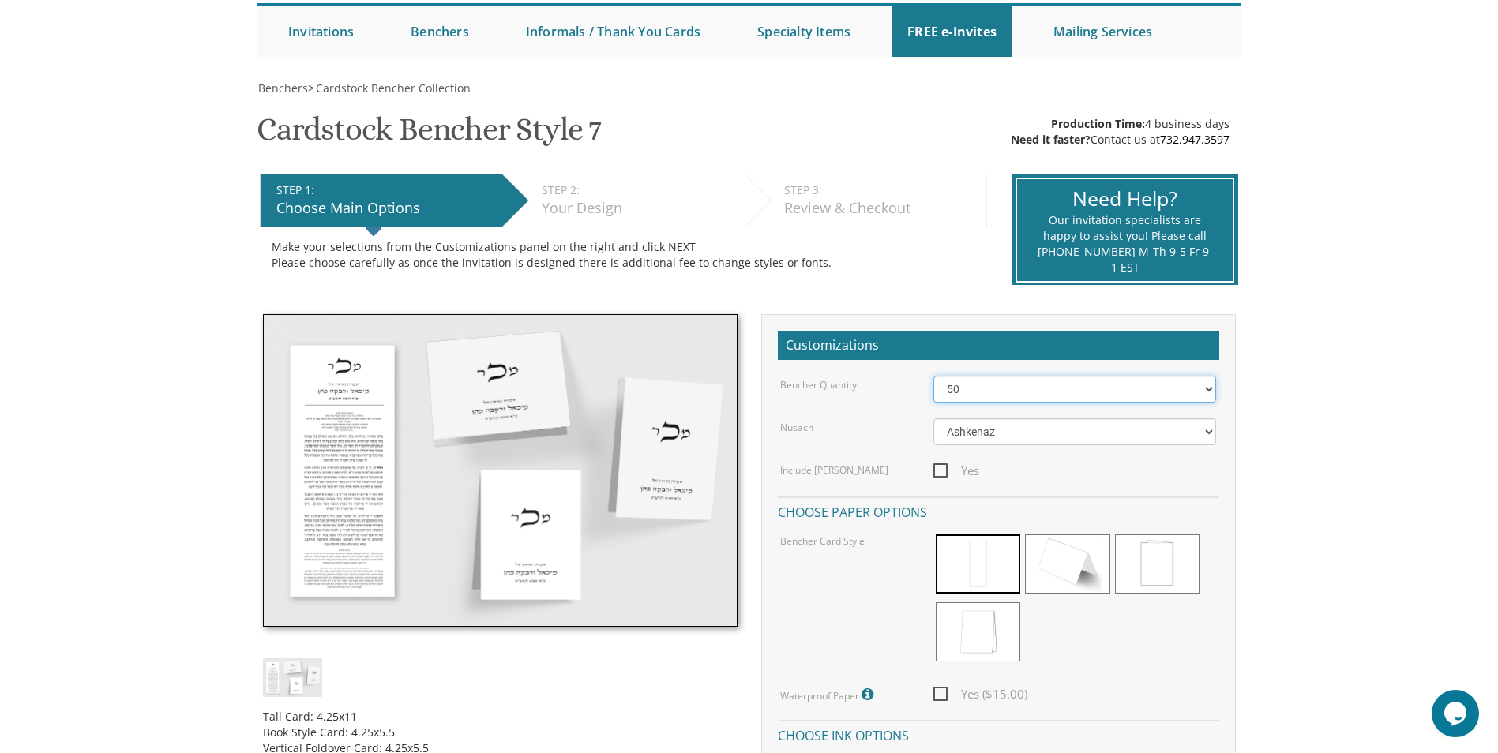
click at [1141, 383] on select "50 60 70 80 90 100 125 150 175 200 225 250 275 300 325 350 375 400 425 450 475 …" at bounding box center [1074, 389] width 283 height 27
select select "150"
click at [933, 376] on select "50 60 70 80 90 100 125 150 175 200 225 250 275 300 325 350 375 400 425 450 475 …" at bounding box center [1074, 389] width 283 height 27
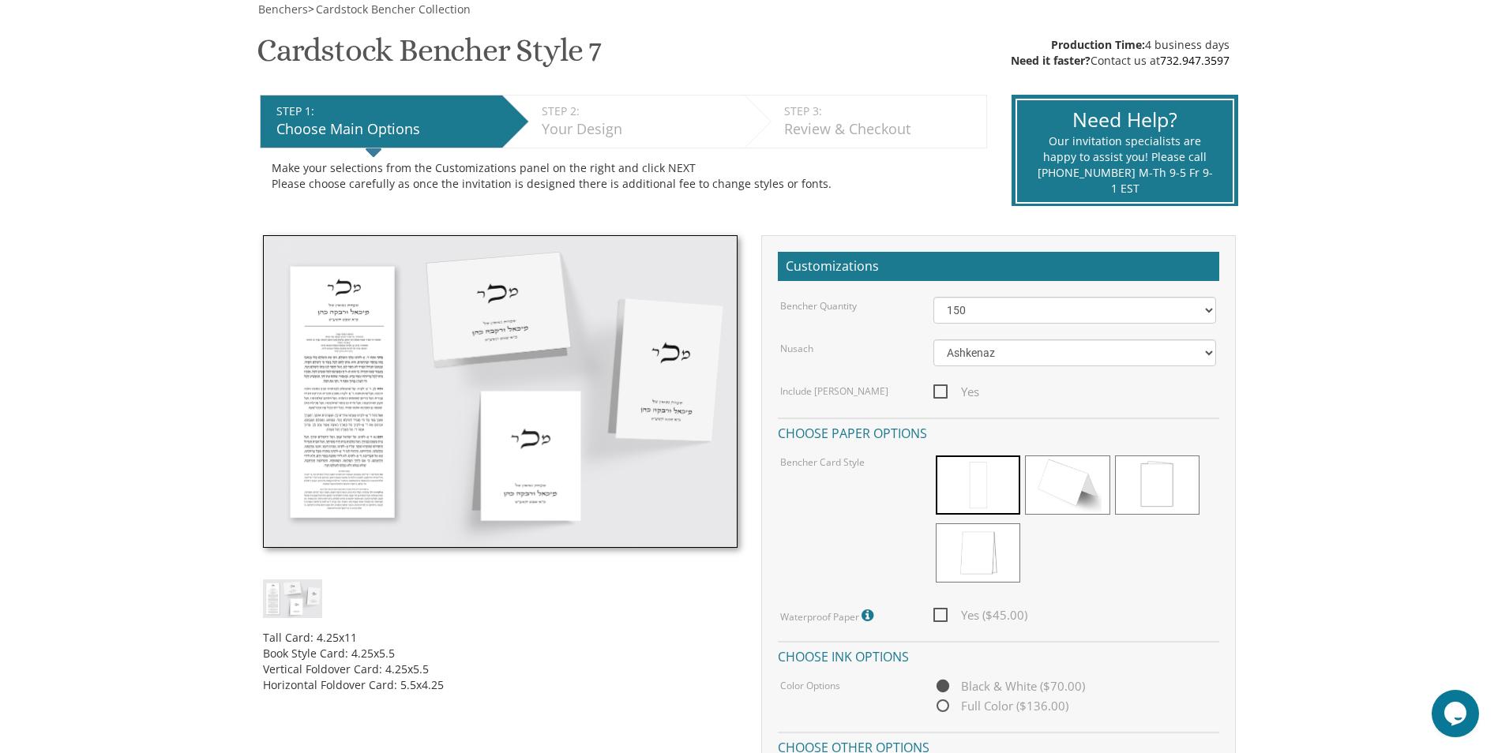
click at [938, 390] on span "Yes" at bounding box center [956, 392] width 46 height 20
click at [938, 390] on input "Yes" at bounding box center [938, 390] width 10 height 10
checkbox input "true"
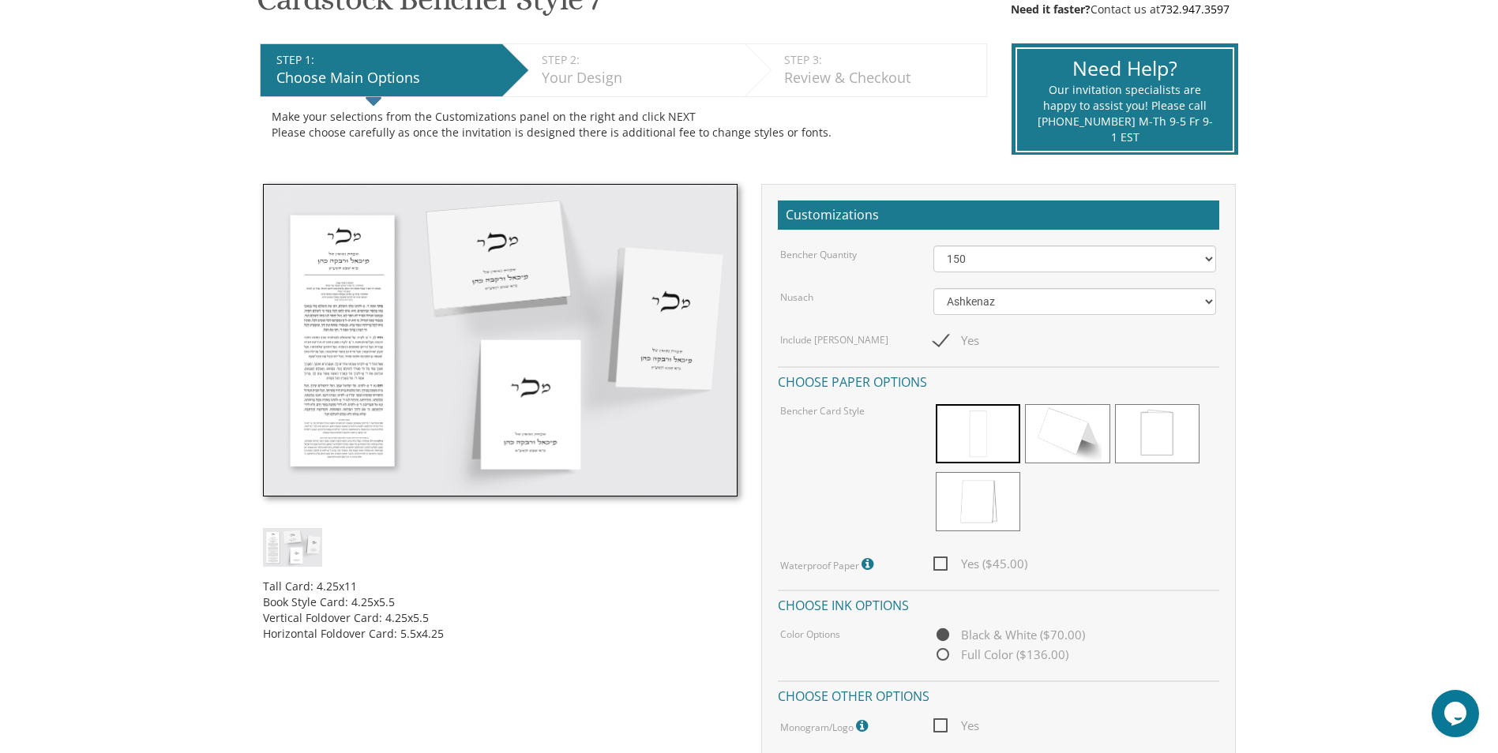
scroll to position [316, 0]
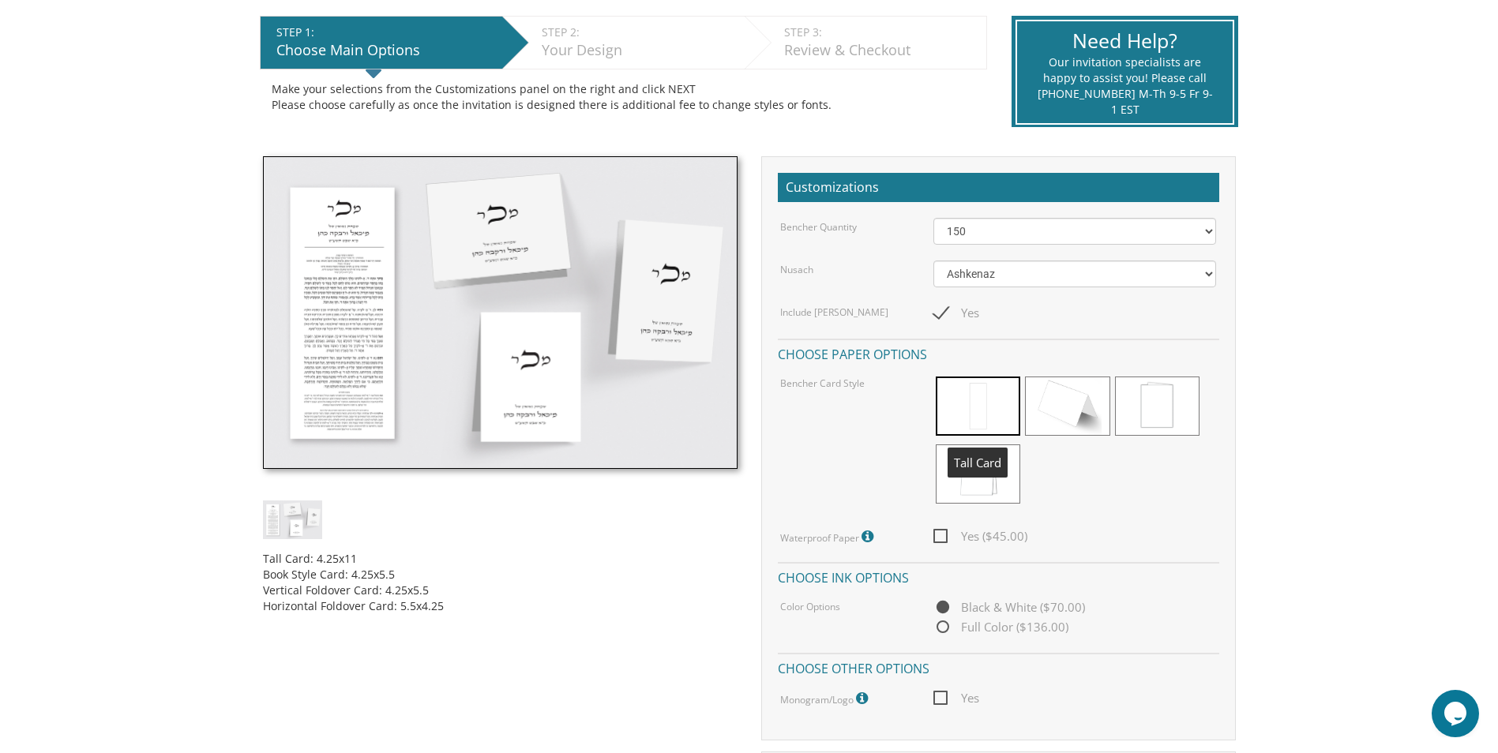
click at [971, 411] on span at bounding box center [978, 406] width 84 height 59
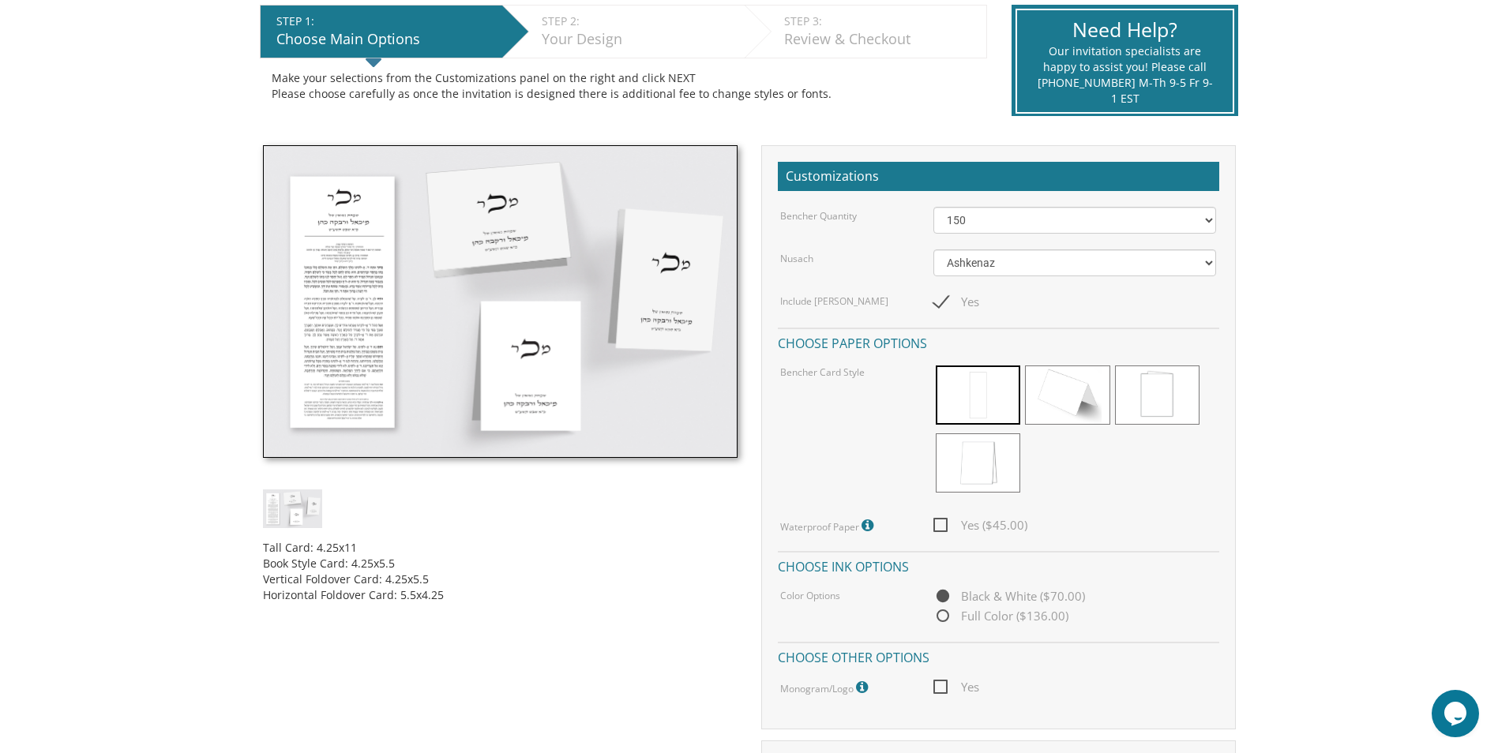
scroll to position [395, 0]
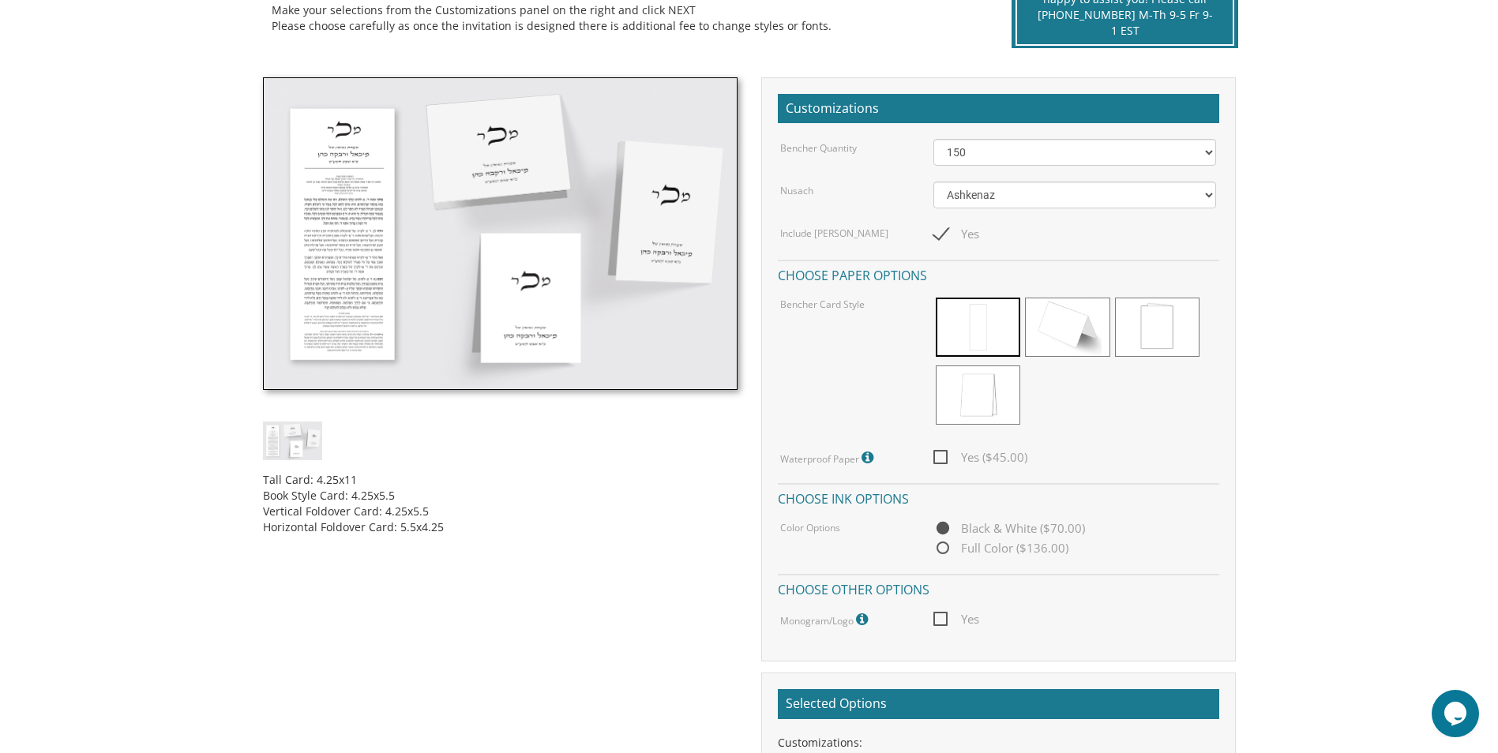
click at [938, 459] on span "Yes ($45.00)" at bounding box center [980, 458] width 94 height 20
click at [938, 459] on input "Yes ($45.00)" at bounding box center [938, 456] width 10 height 10
checkbox input "true"
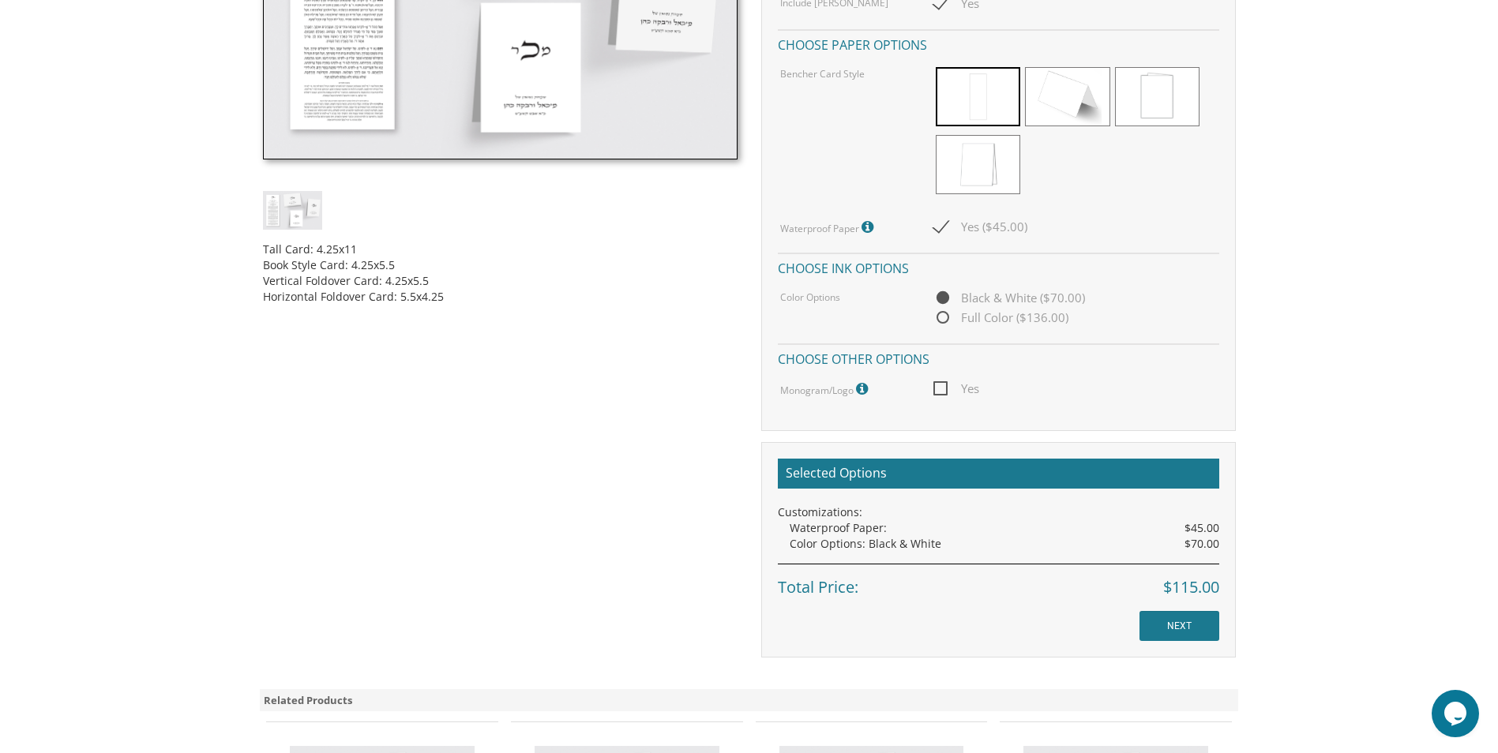
scroll to position [632, 0]
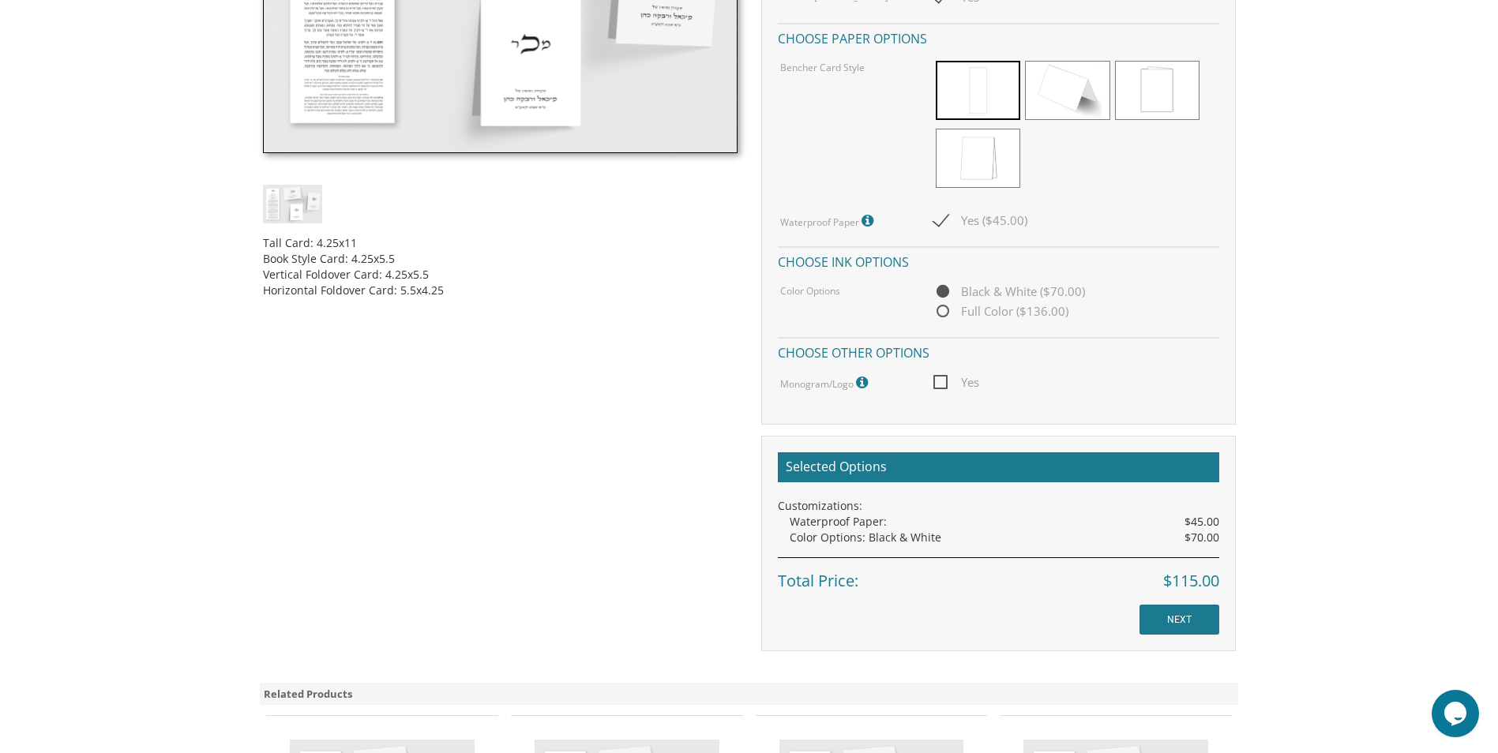
click at [941, 314] on span "Full Color ($136.00)" at bounding box center [1000, 312] width 135 height 20
click at [941, 314] on input "Full Color ($136.00)" at bounding box center [938, 312] width 10 height 10
radio input "true"
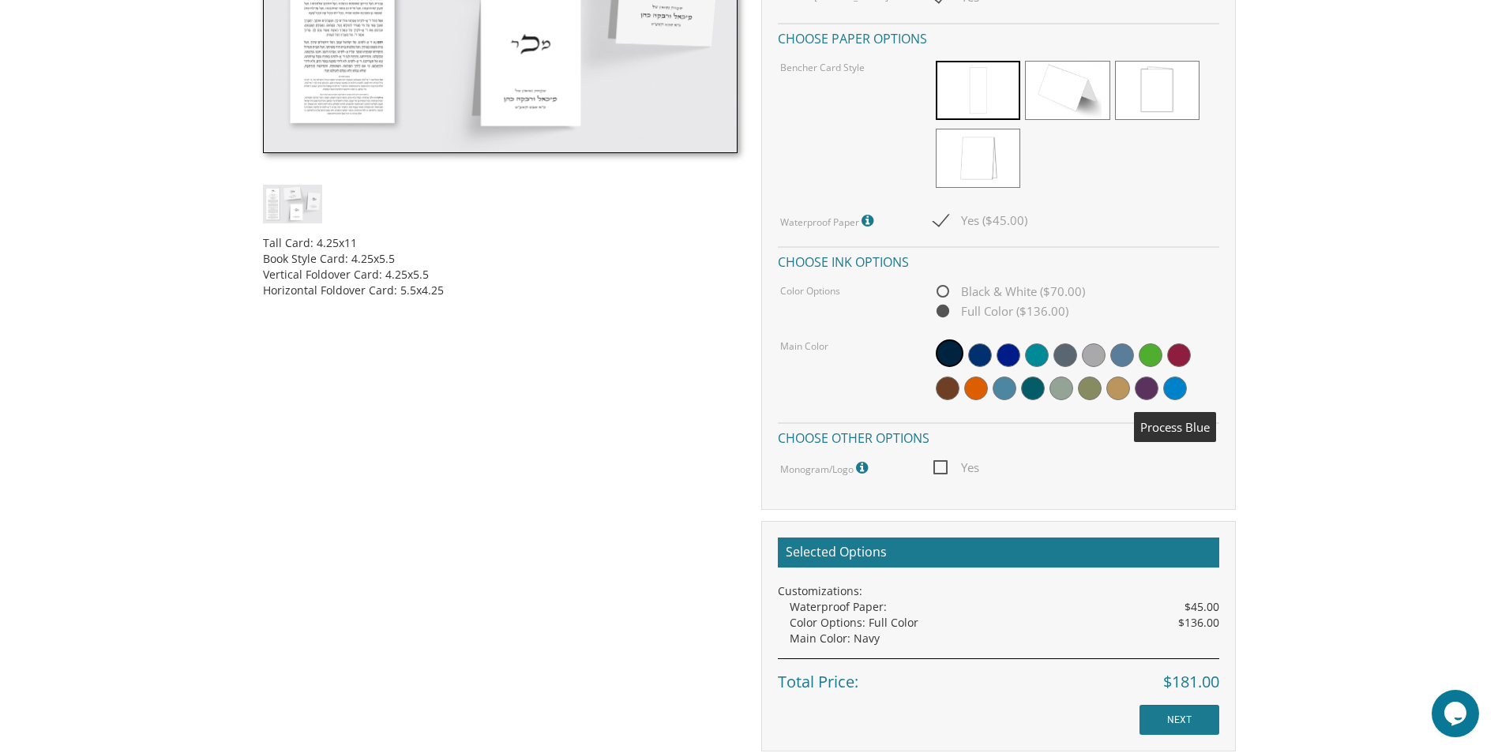
click at [1176, 384] on span at bounding box center [1175, 389] width 24 height 24
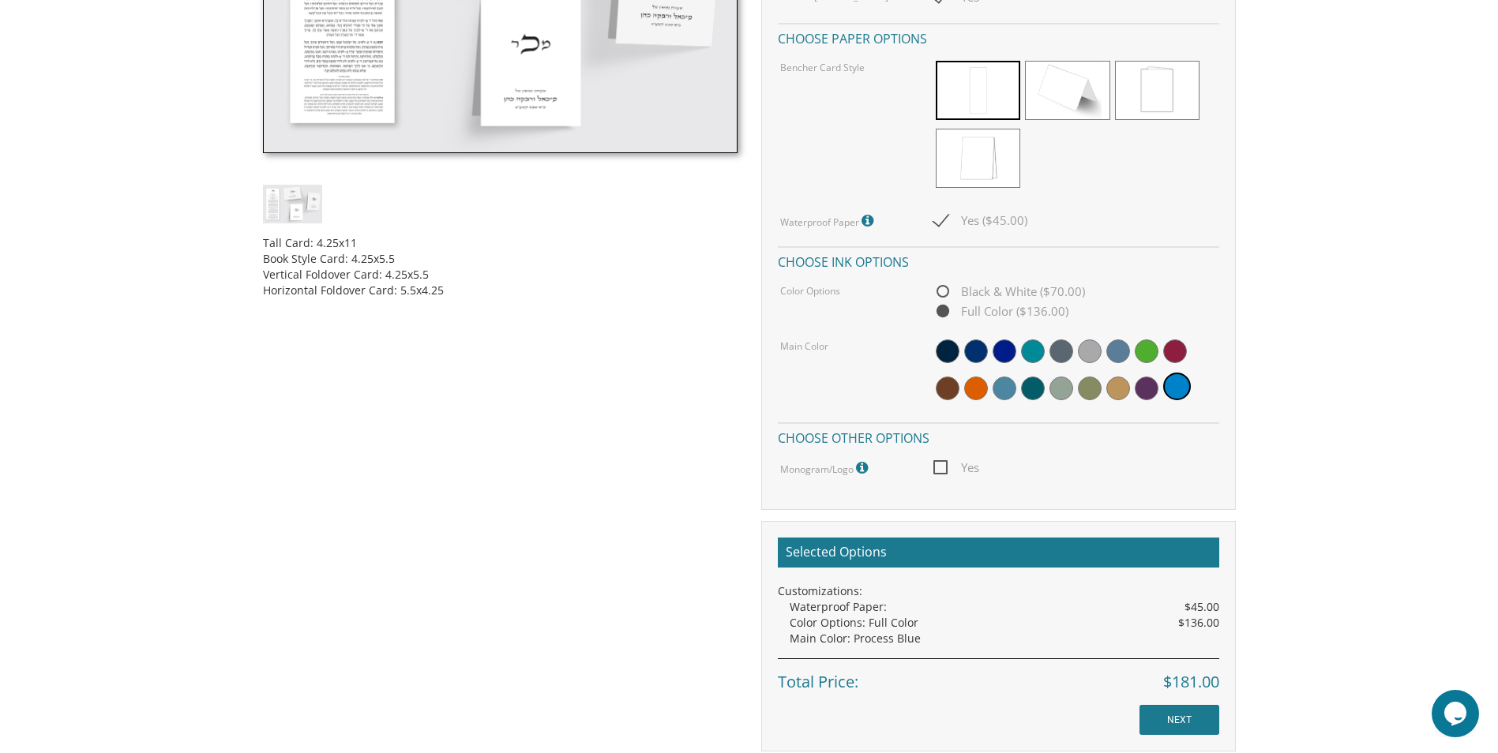
click at [937, 294] on span "Black & White ($70.00)" at bounding box center [1009, 292] width 152 height 20
click at [937, 294] on input "Black & White ($70.00)" at bounding box center [938, 292] width 10 height 10
radio input "true"
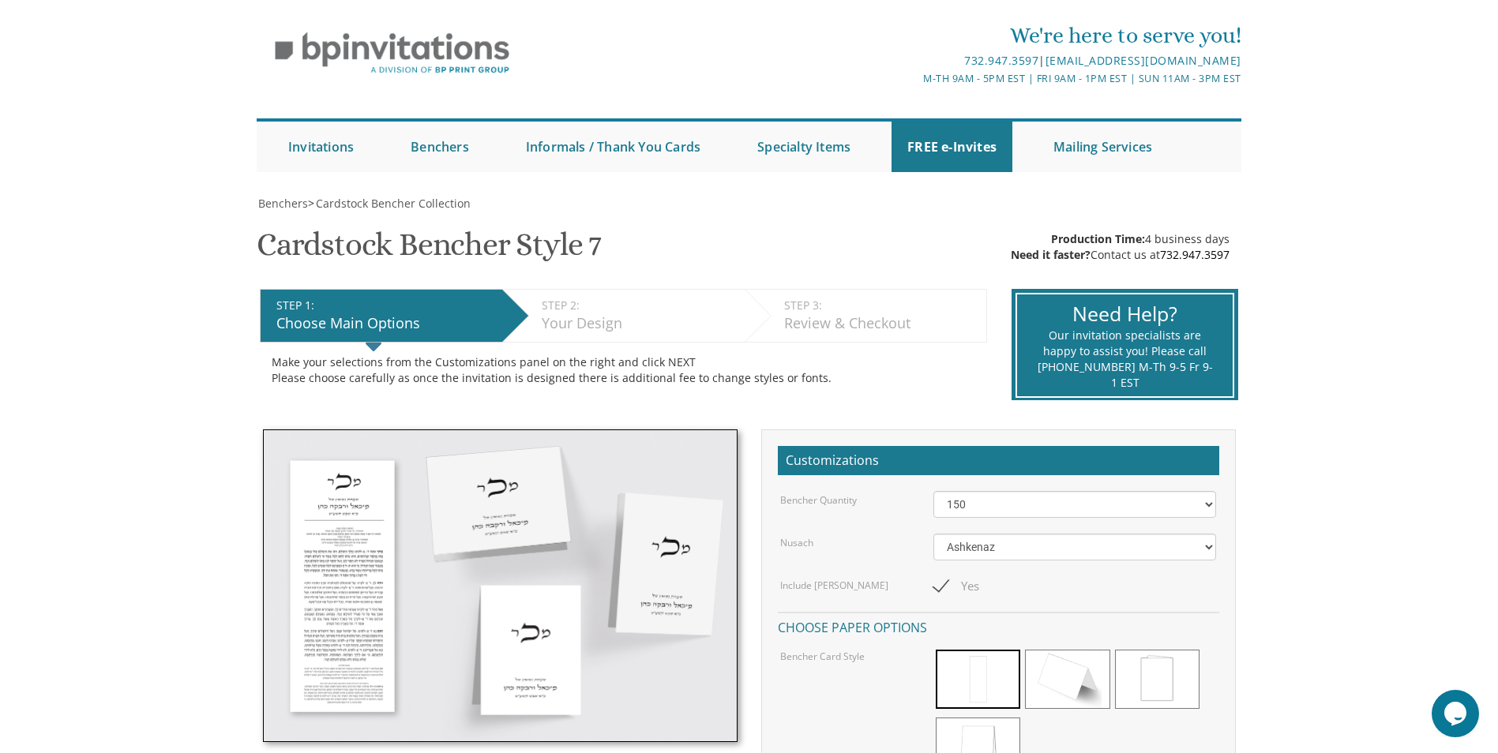
scroll to position [79, 0]
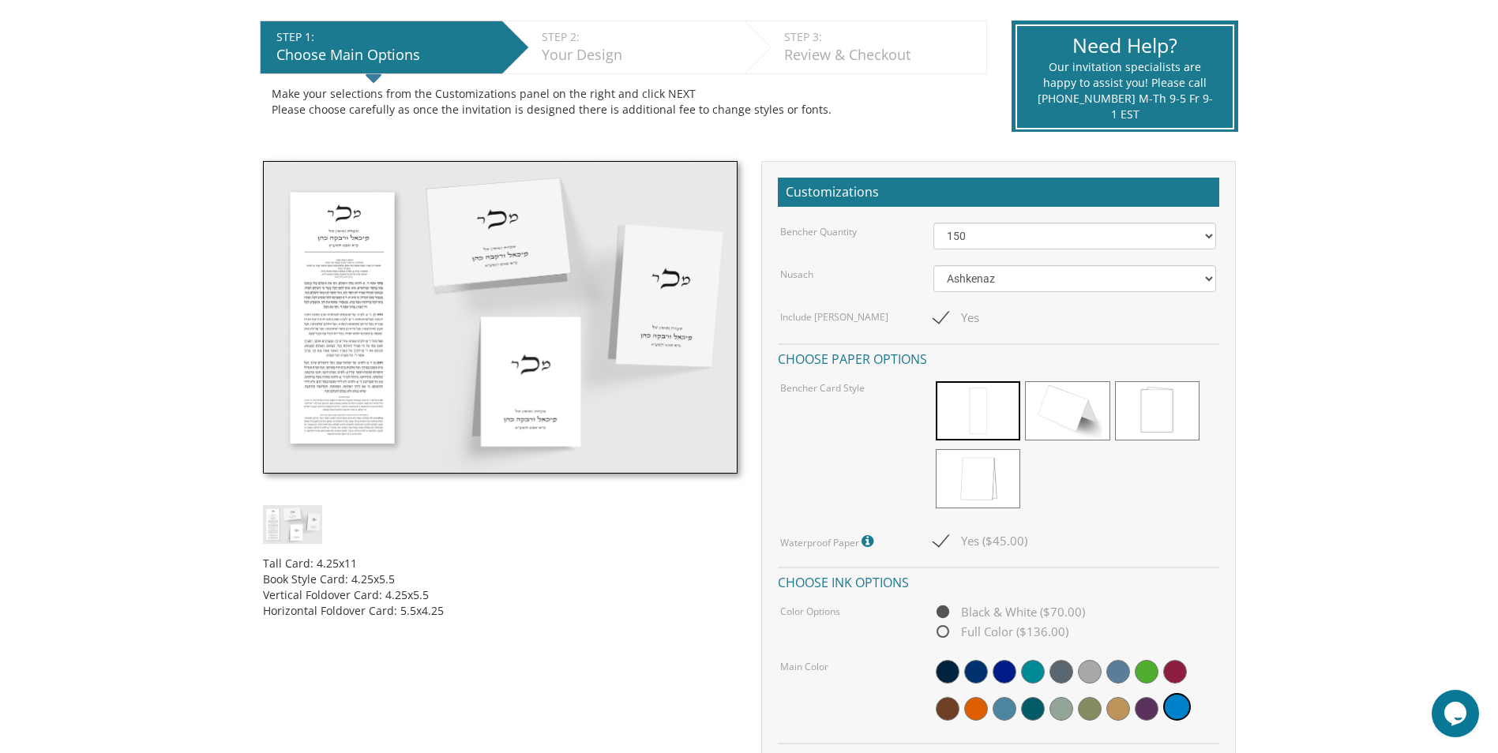
scroll to position [316, 0]
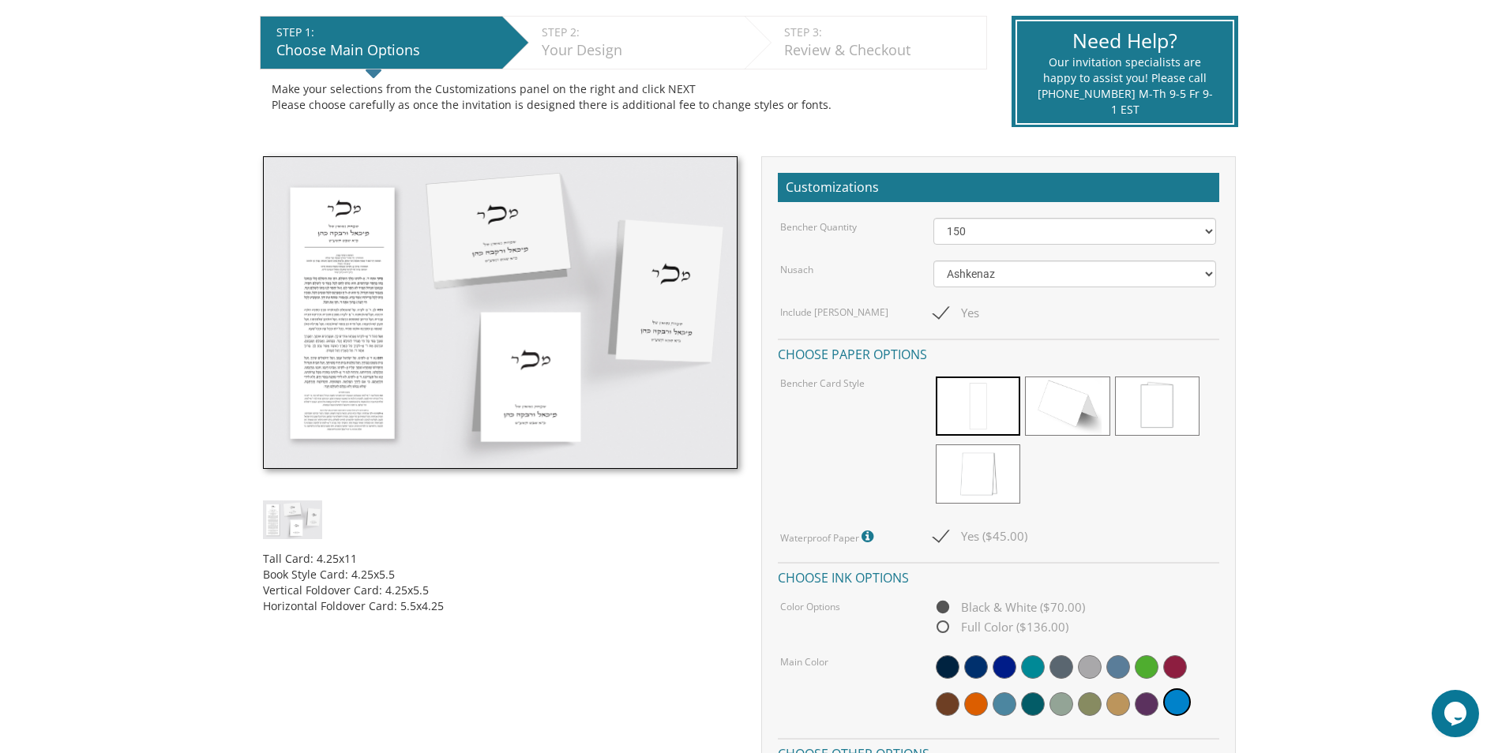
click at [342, 385] on img at bounding box center [500, 312] width 475 height 313
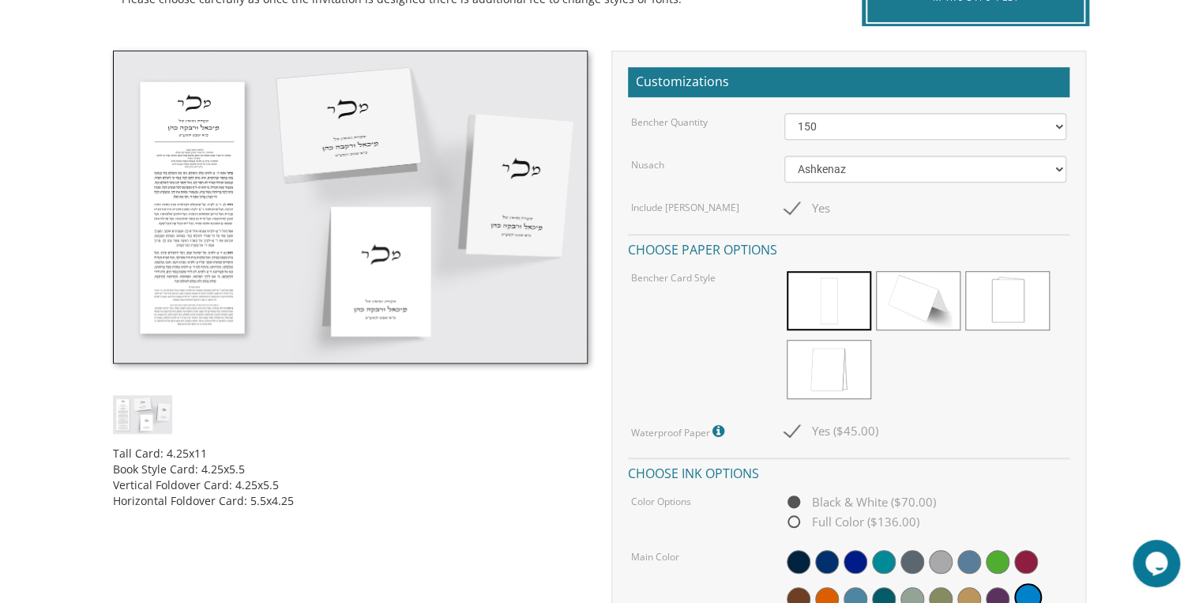
scroll to position [479, 0]
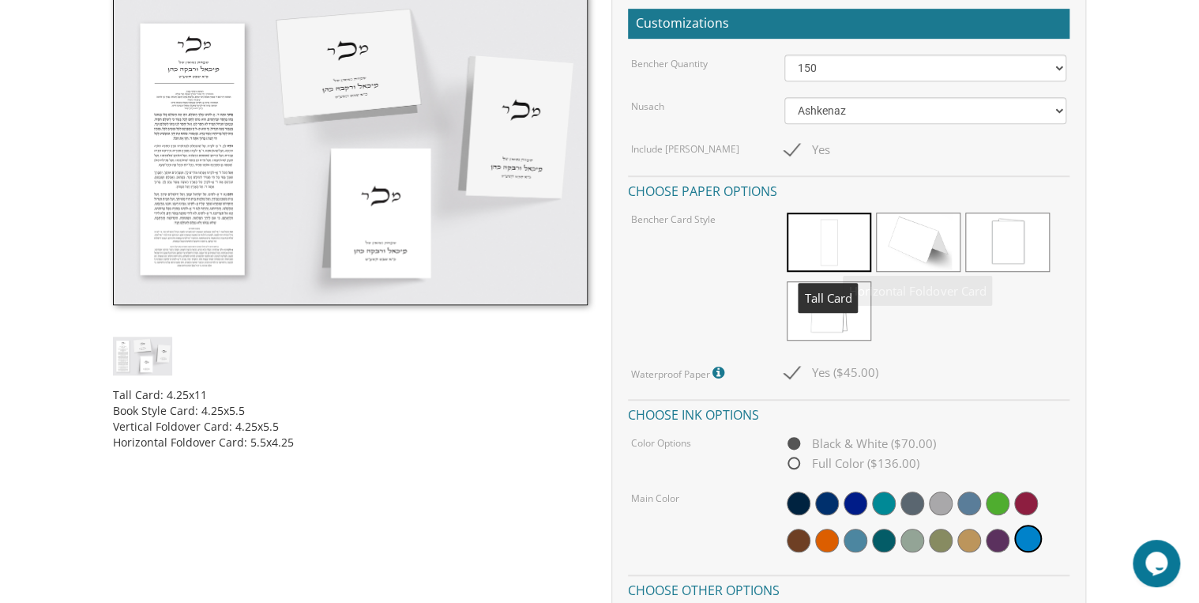
click at [825, 239] on span at bounding box center [829, 241] width 84 height 59
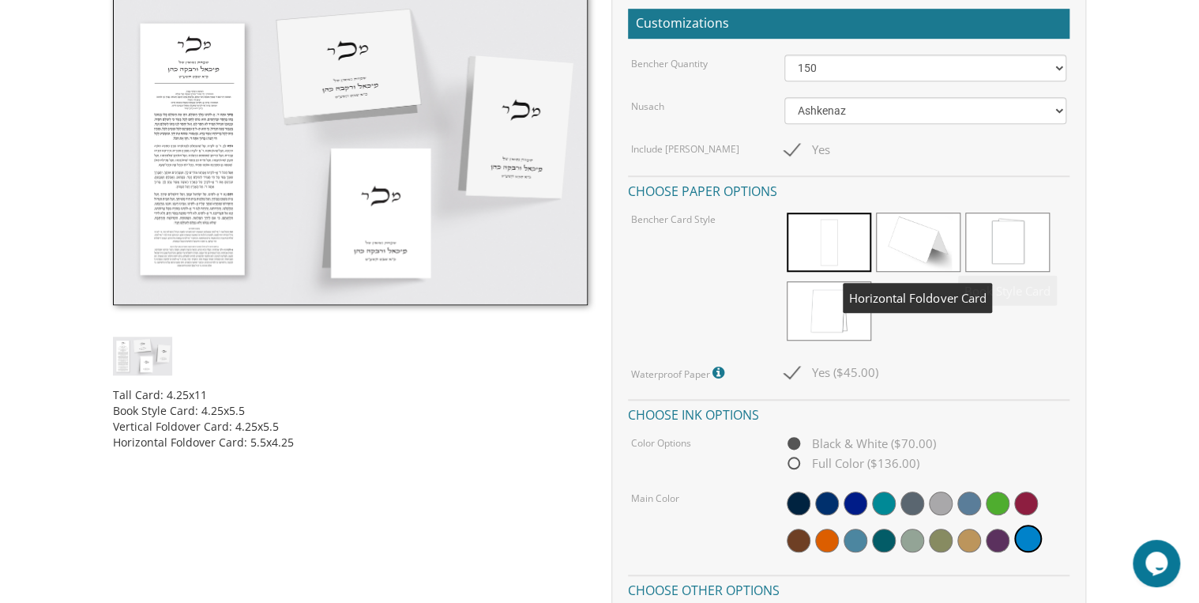
click at [920, 245] on span at bounding box center [918, 241] width 84 height 59
click at [920, 246] on span at bounding box center [918, 241] width 84 height 59
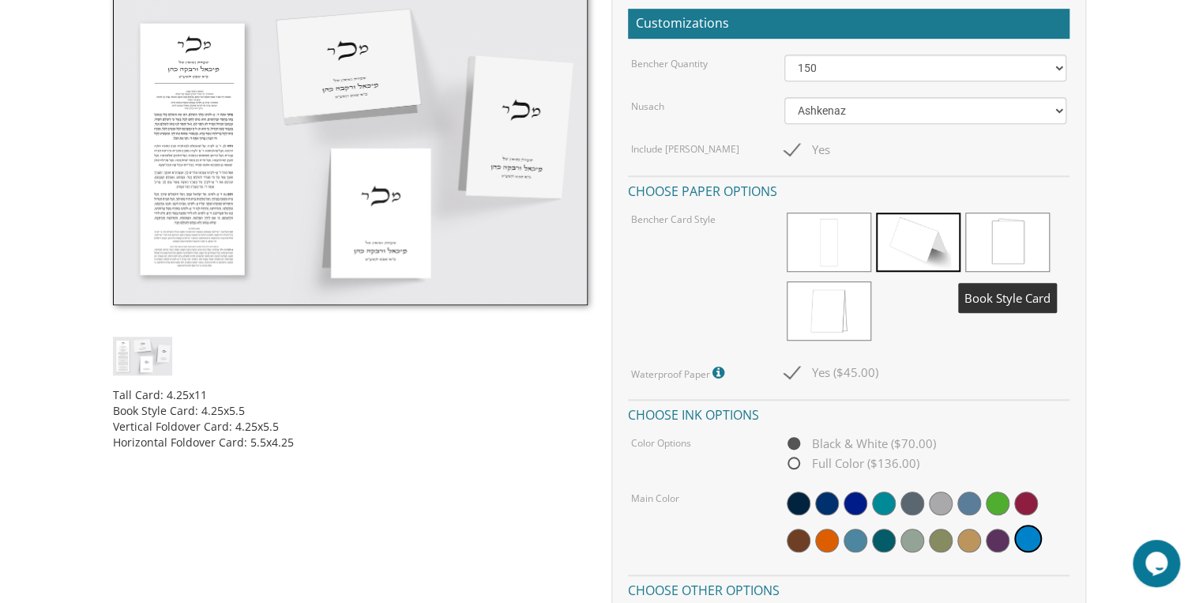
click at [1014, 242] on span at bounding box center [1007, 241] width 84 height 59
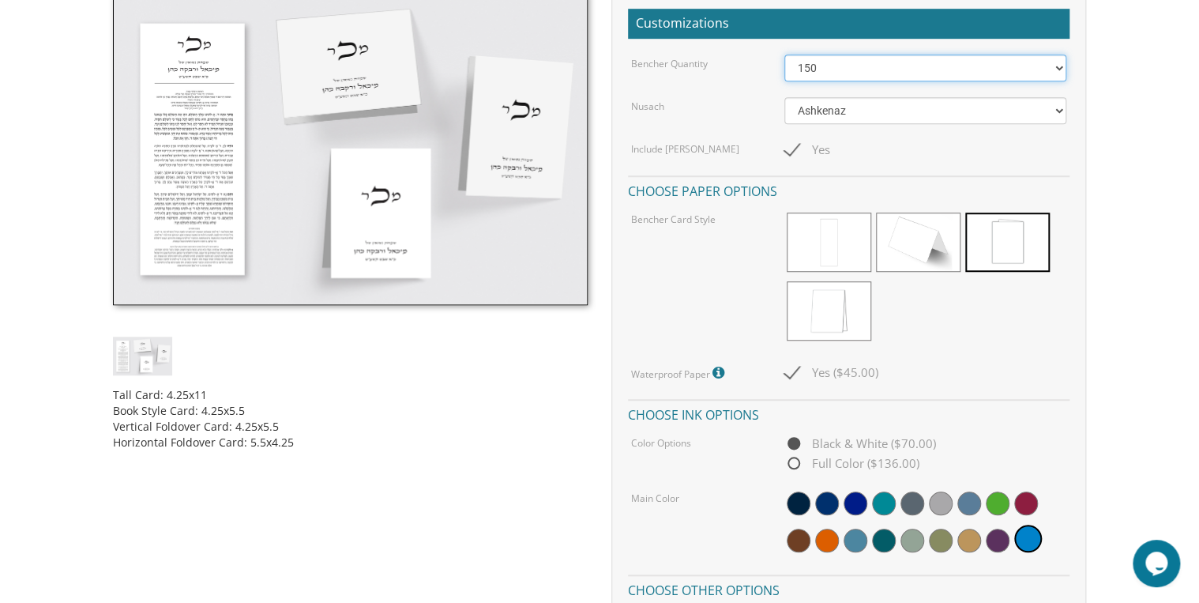
click at [969, 70] on select "50 60 70 80 90 100 125 150 175 200 225 250 275 300 325 350 375 400 425 450 475 …" at bounding box center [925, 67] width 283 height 27
select select "175"
click at [784, 54] on select "50 60 70 80 90 100 125 150 175 200 225 250 275 300 325 350 375 400 425 450 475 …" at bounding box center [925, 67] width 283 height 27
click at [1164, 182] on body "My Cart {{shoppingcart.totalQuantityDisplay}} Total: {{shoppingcart.subtotal}} …" at bounding box center [599, 497] width 1199 height 1953
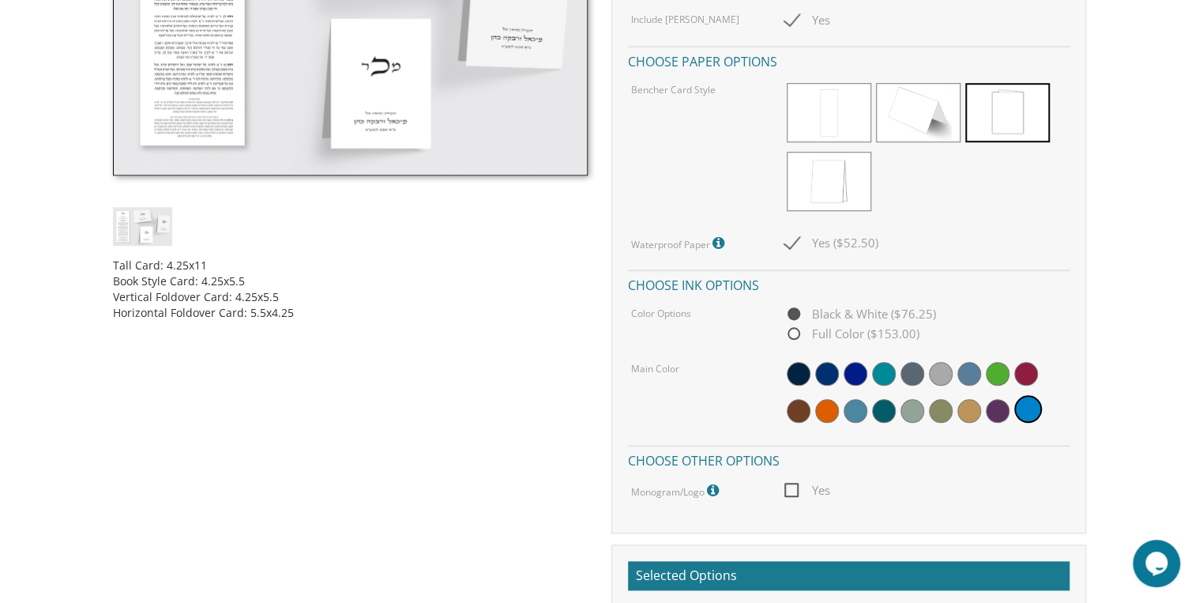
scroll to position [605, 0]
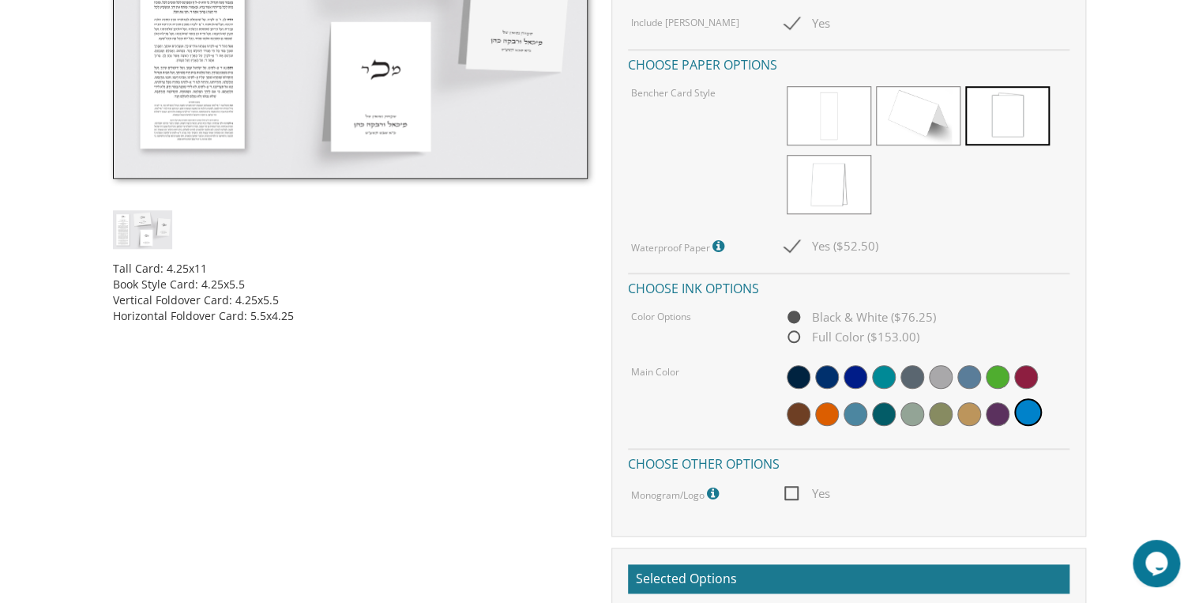
click at [716, 242] on icon at bounding box center [720, 246] width 16 height 14
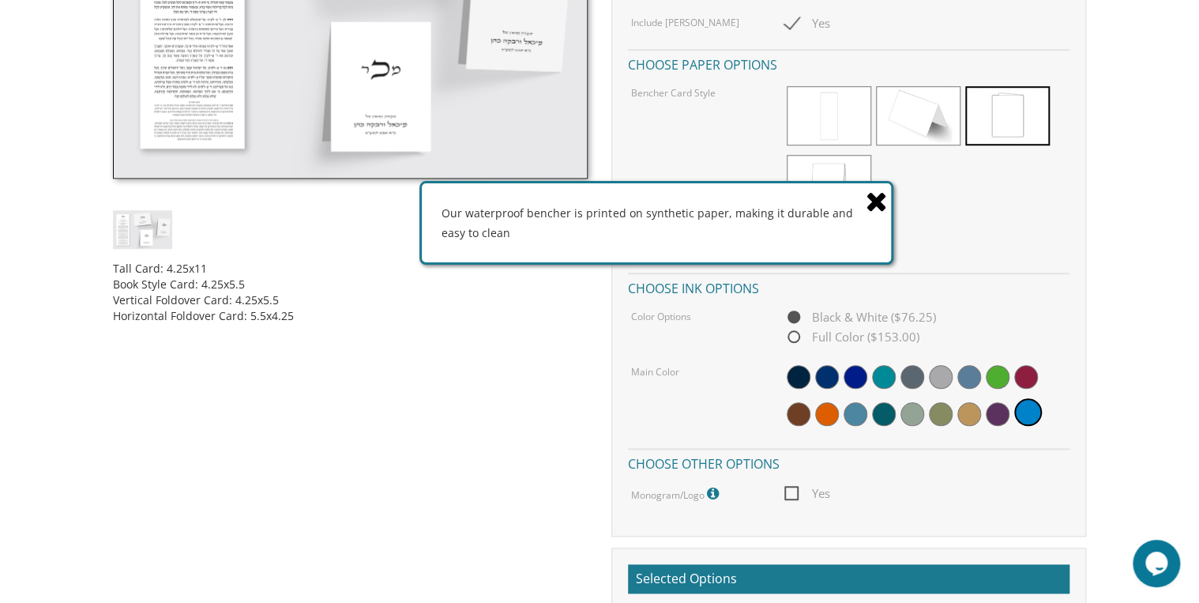
click at [877, 194] on icon at bounding box center [876, 201] width 22 height 28
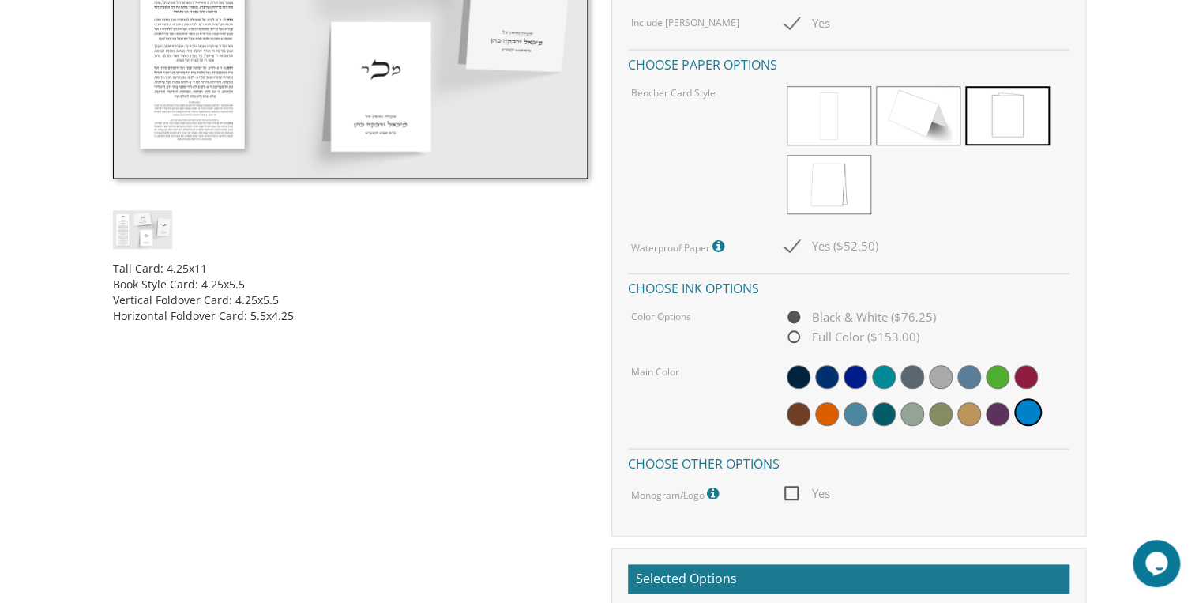
click at [1118, 259] on body "My Cart {{shoppingcart.totalQuantityDisplay}} Total: {{shoppingcart.subtotal}} …" at bounding box center [599, 371] width 1199 height 1953
click at [715, 488] on icon at bounding box center [715, 493] width 16 height 14
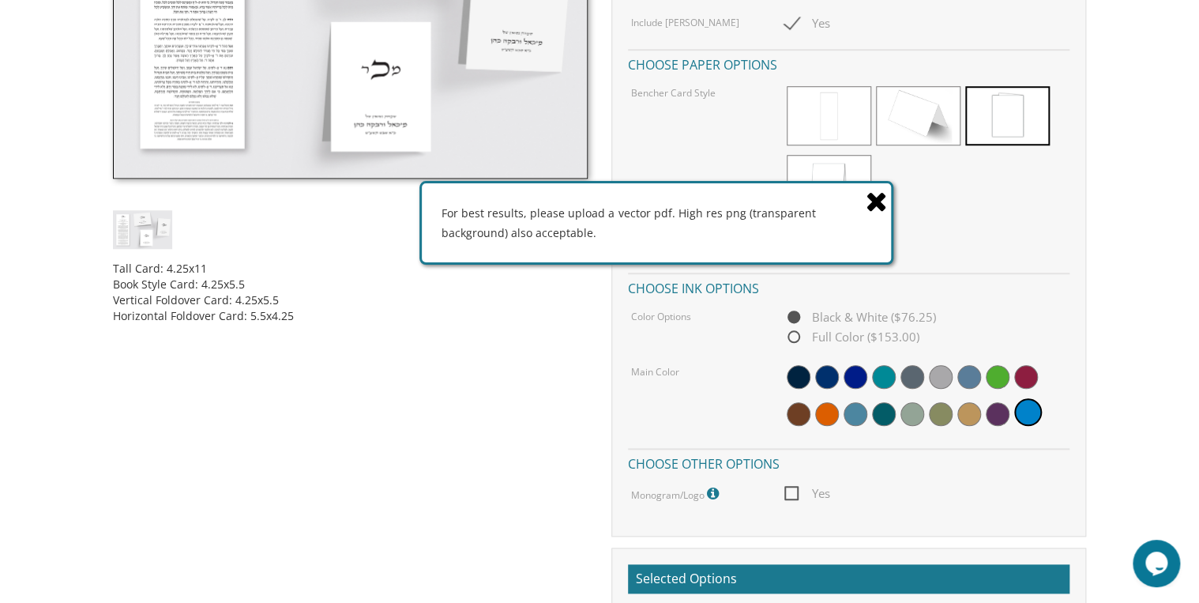
click at [321, 535] on div "Tall Card: 4.25x11 Book Style Card: 4.25x5.5 Vertical Foldover Card: 4.25x5.5 H…" at bounding box center [599, 314] width 997 height 896
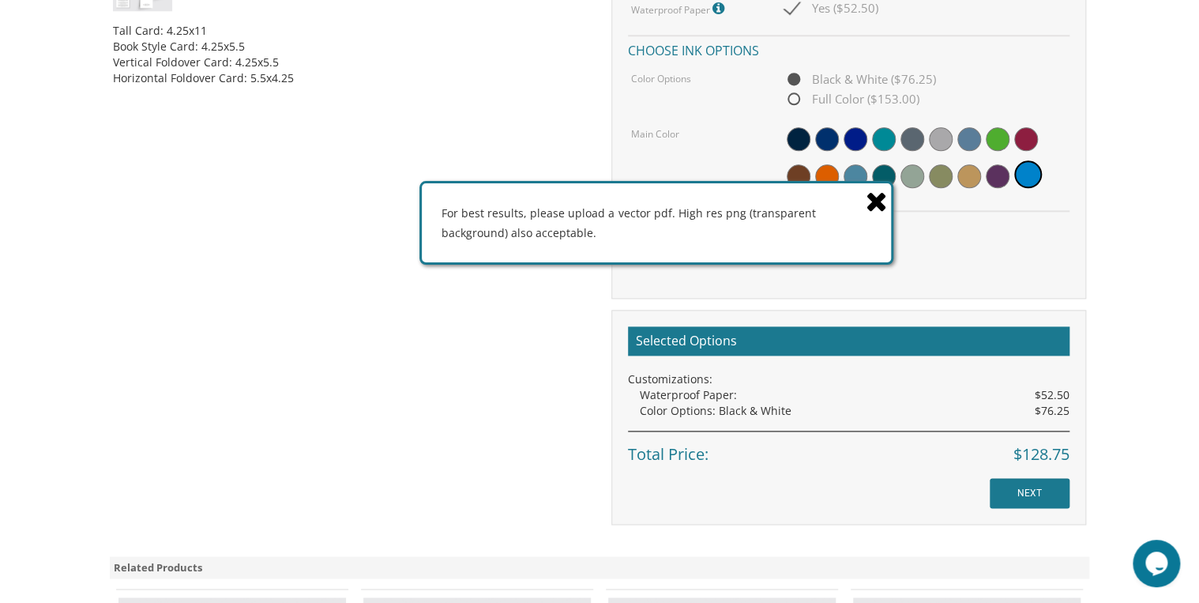
scroll to position [858, 0]
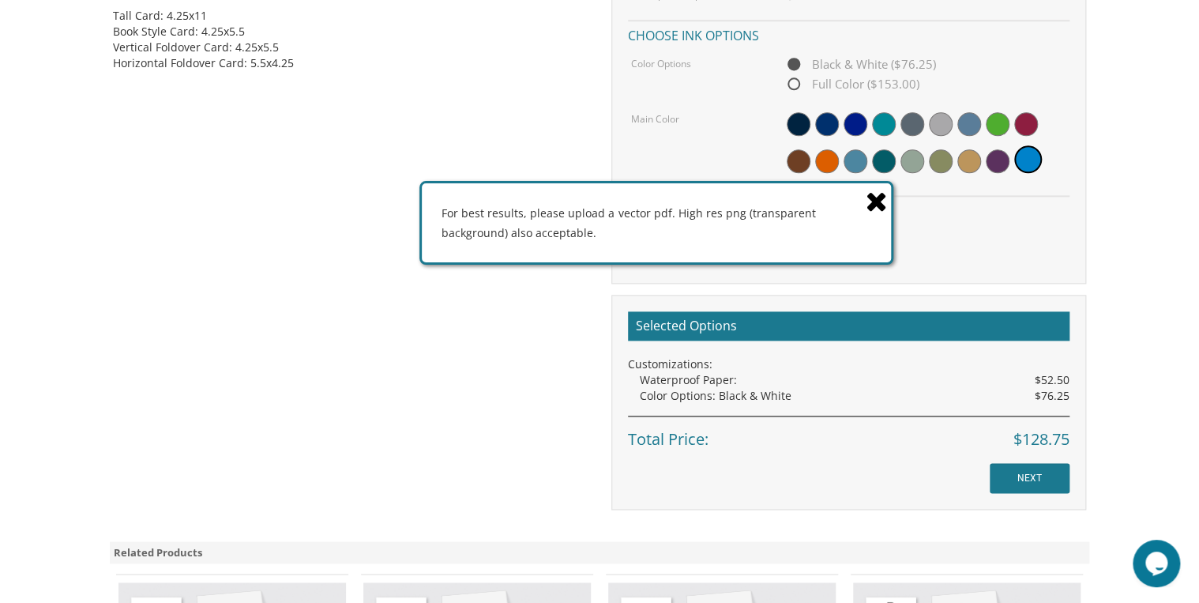
click at [875, 197] on icon at bounding box center [876, 201] width 22 height 28
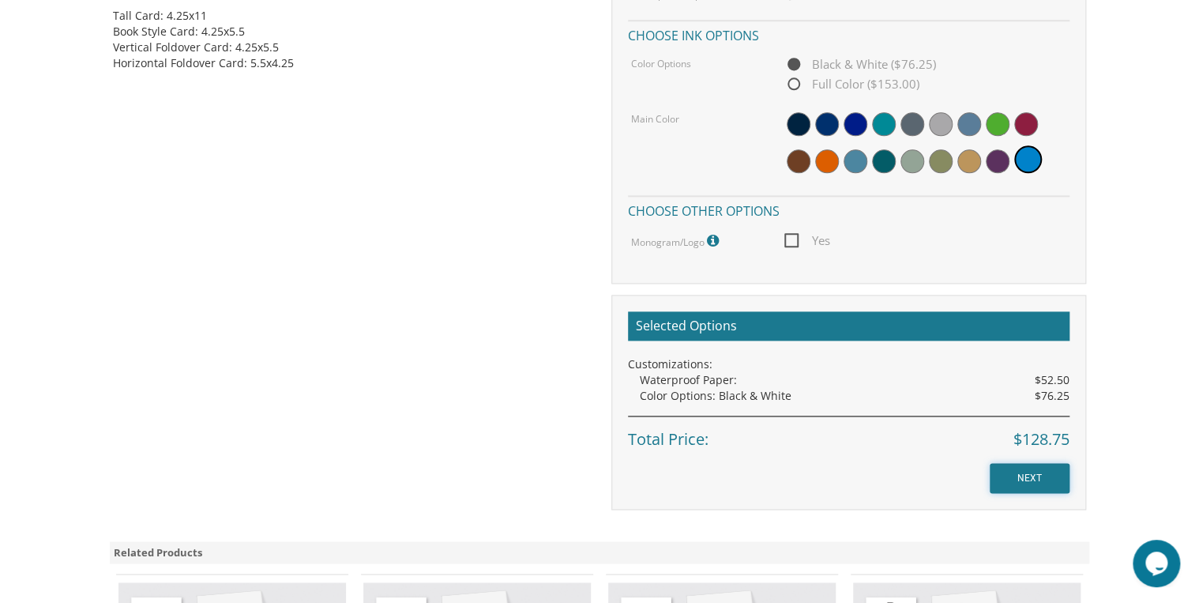
click at [1036, 478] on input "NEXT" at bounding box center [1029, 478] width 80 height 30
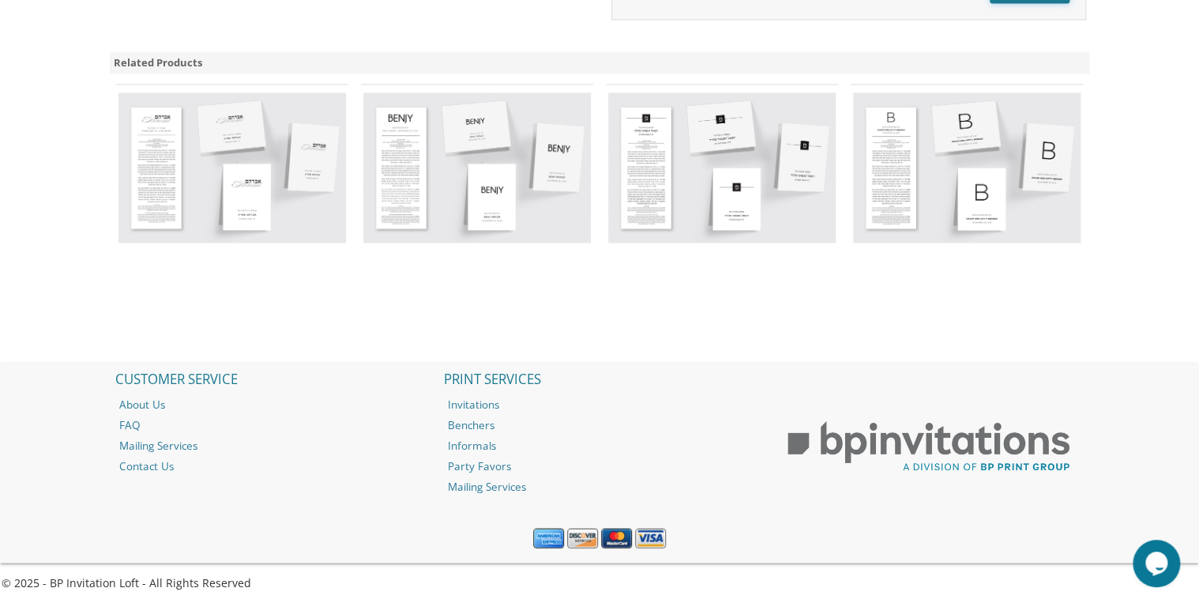
scroll to position [1348, 0]
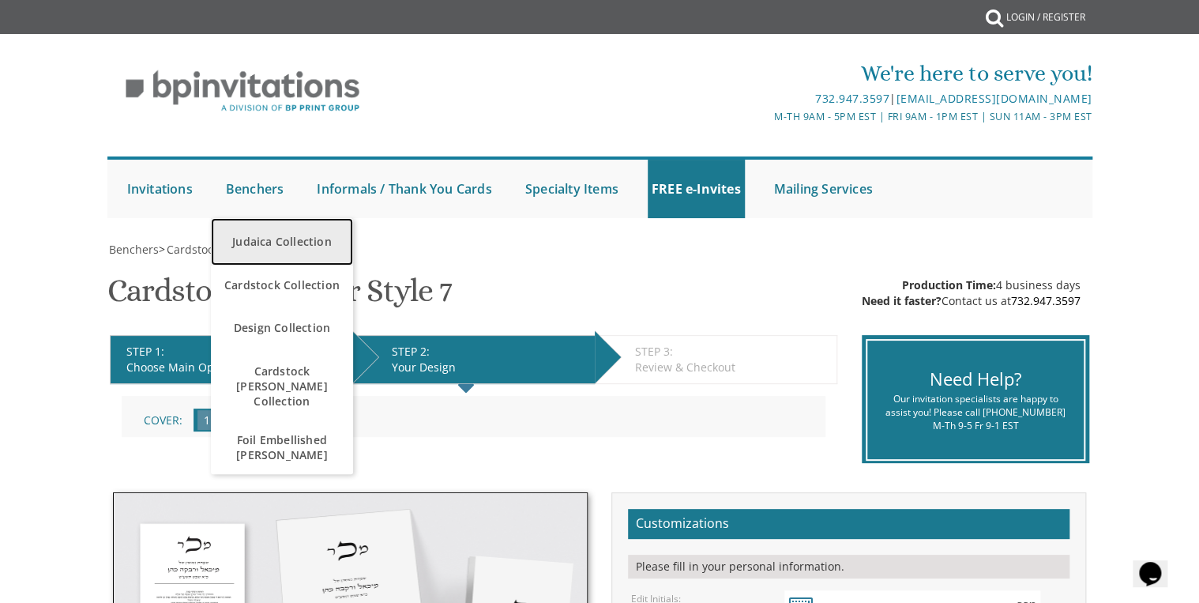
click at [273, 243] on link "Judaica Collection" at bounding box center [282, 241] width 142 height 47
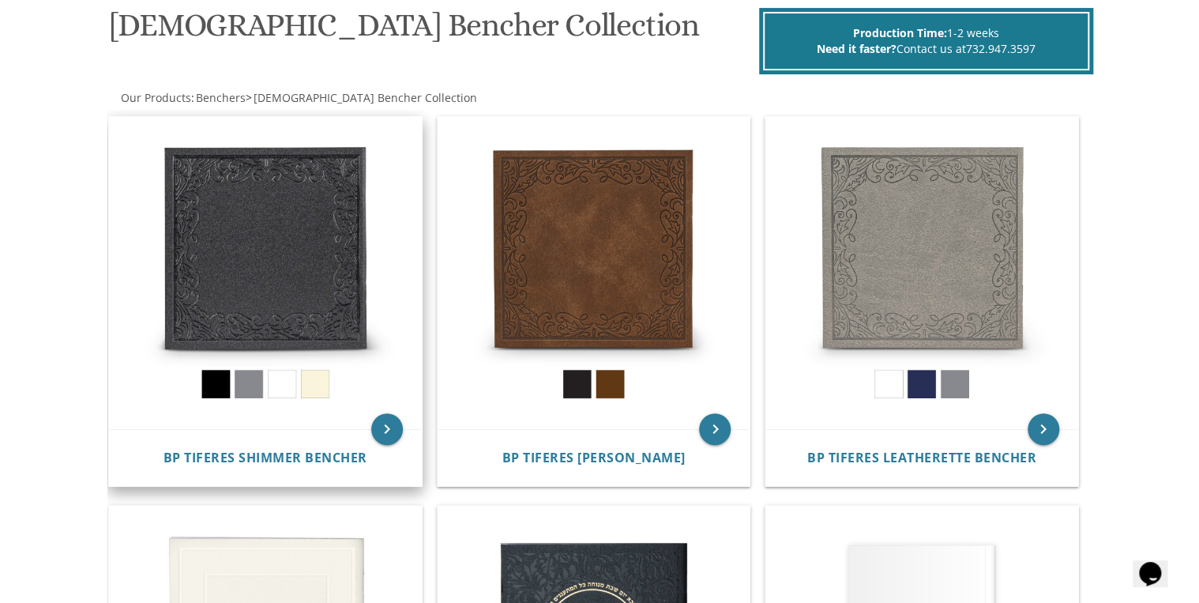
scroll to position [258, 0]
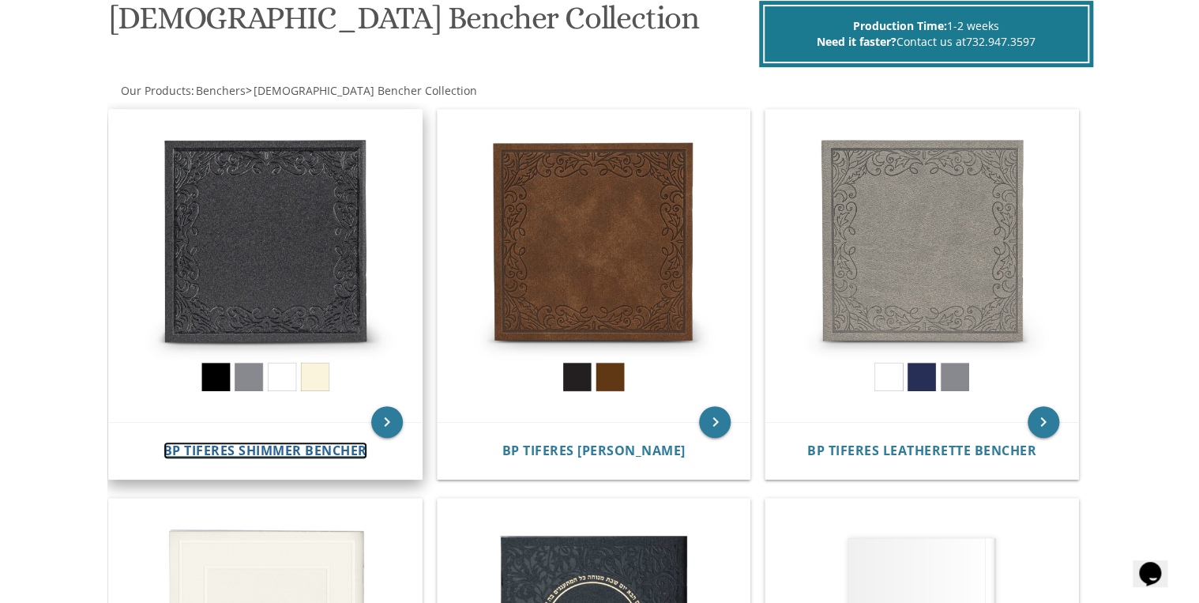
click at [276, 448] on span "BP Tiferes Shimmer Bencher" at bounding box center [265, 449] width 204 height 17
click at [268, 316] on img at bounding box center [265, 266] width 313 height 313
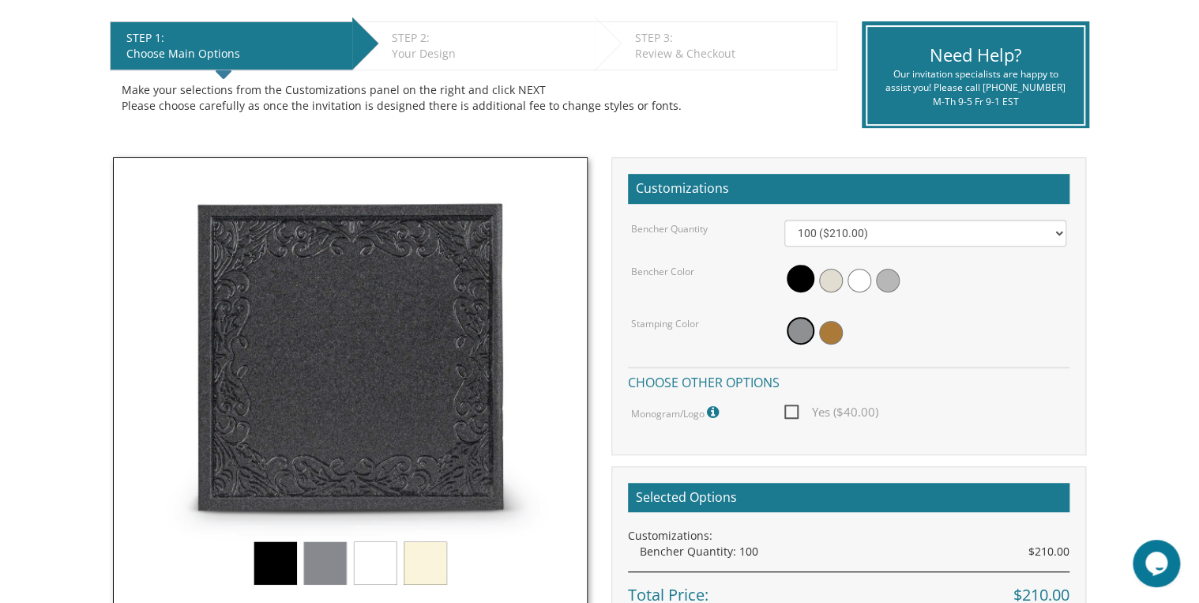
scroll to position [316, 0]
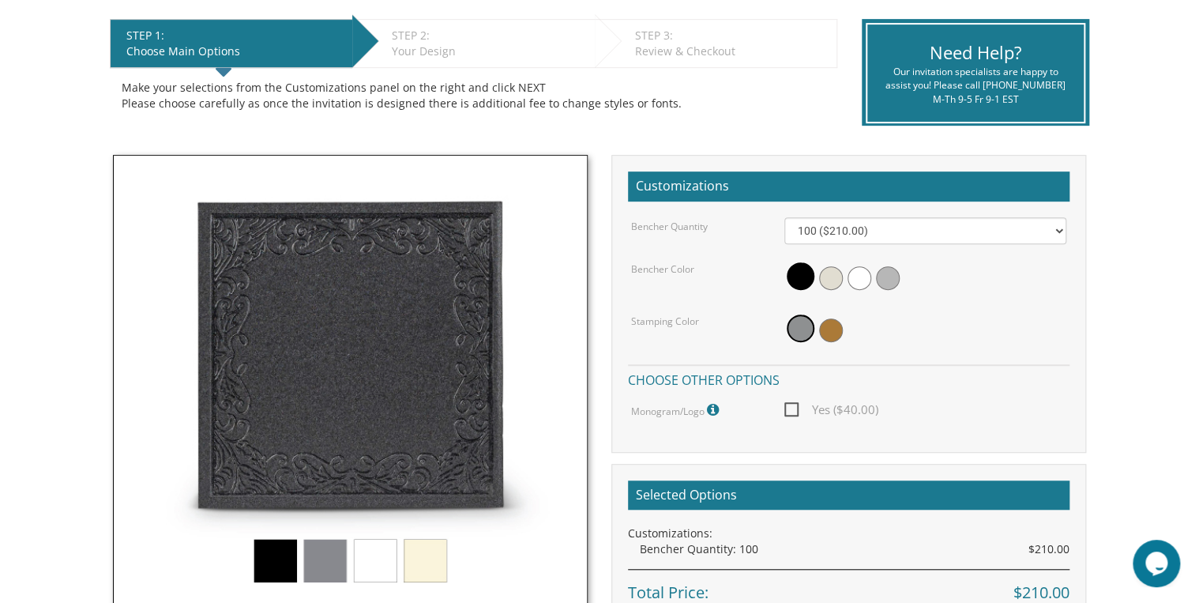
click at [320, 561] on img at bounding box center [350, 392] width 475 height 475
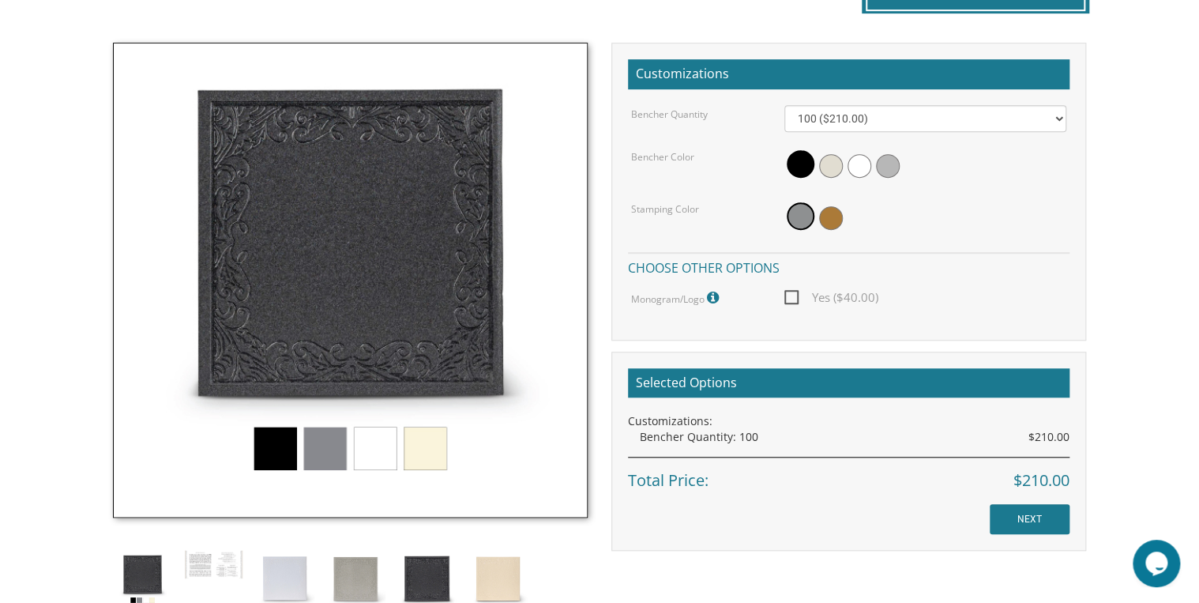
scroll to position [442, 0]
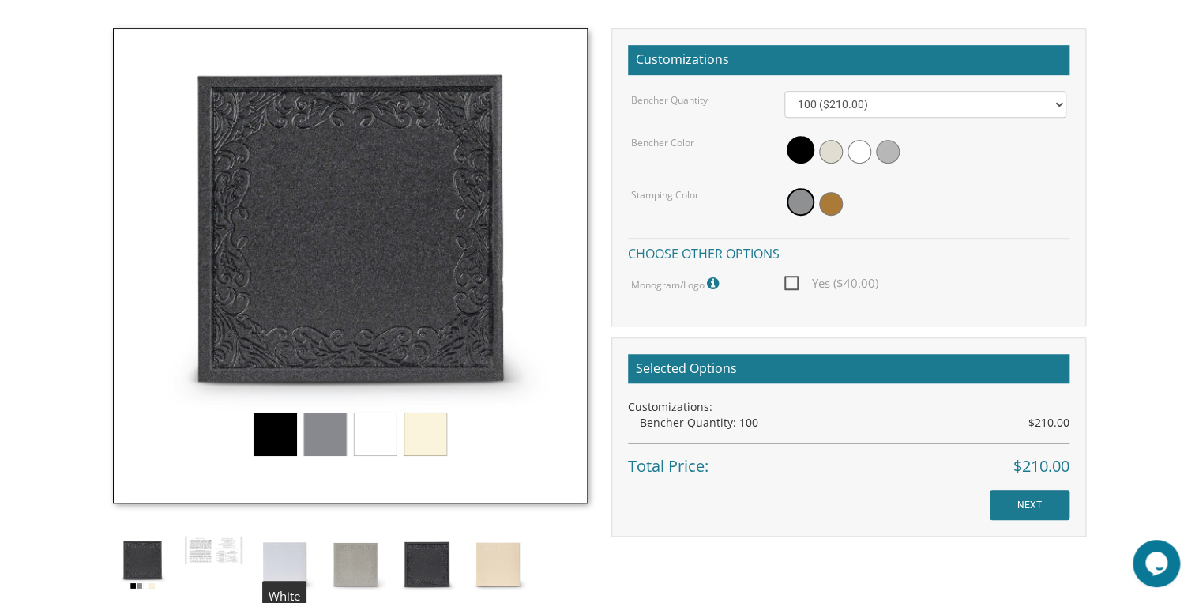
click at [268, 560] on img at bounding box center [284, 564] width 59 height 59
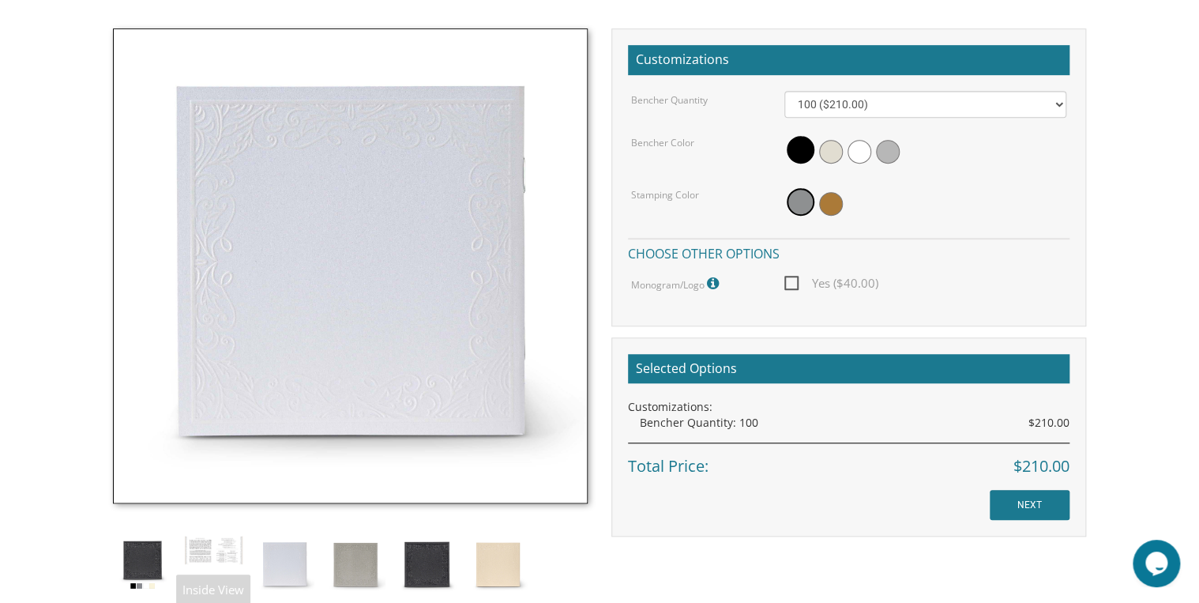
click at [130, 561] on img at bounding box center [142, 564] width 59 height 59
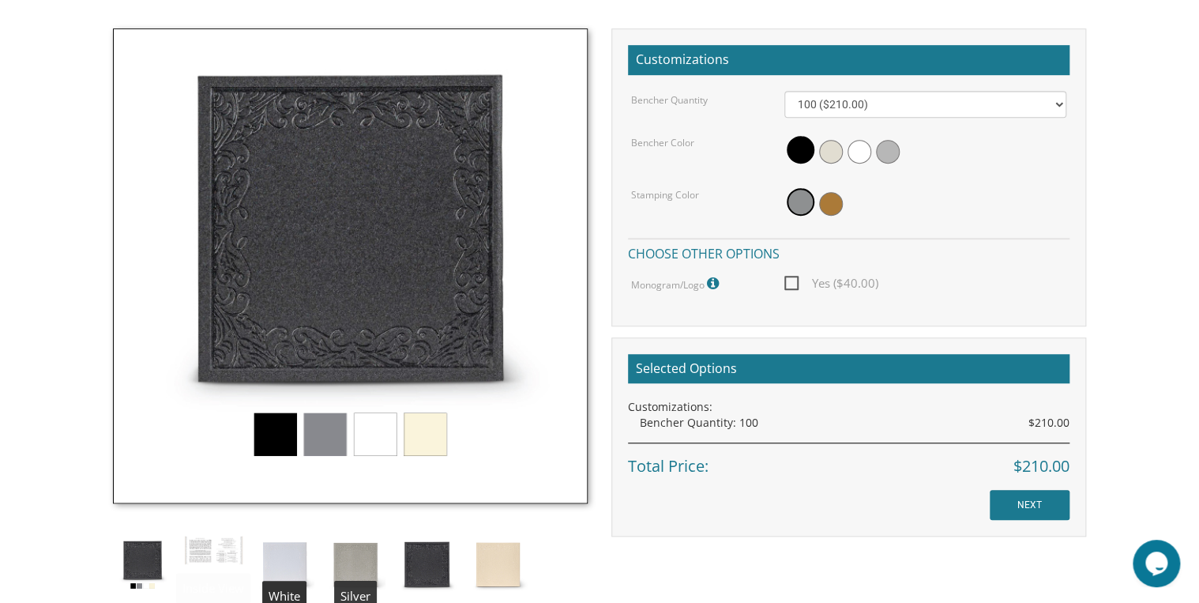
click at [366, 559] on img at bounding box center [355, 564] width 59 height 59
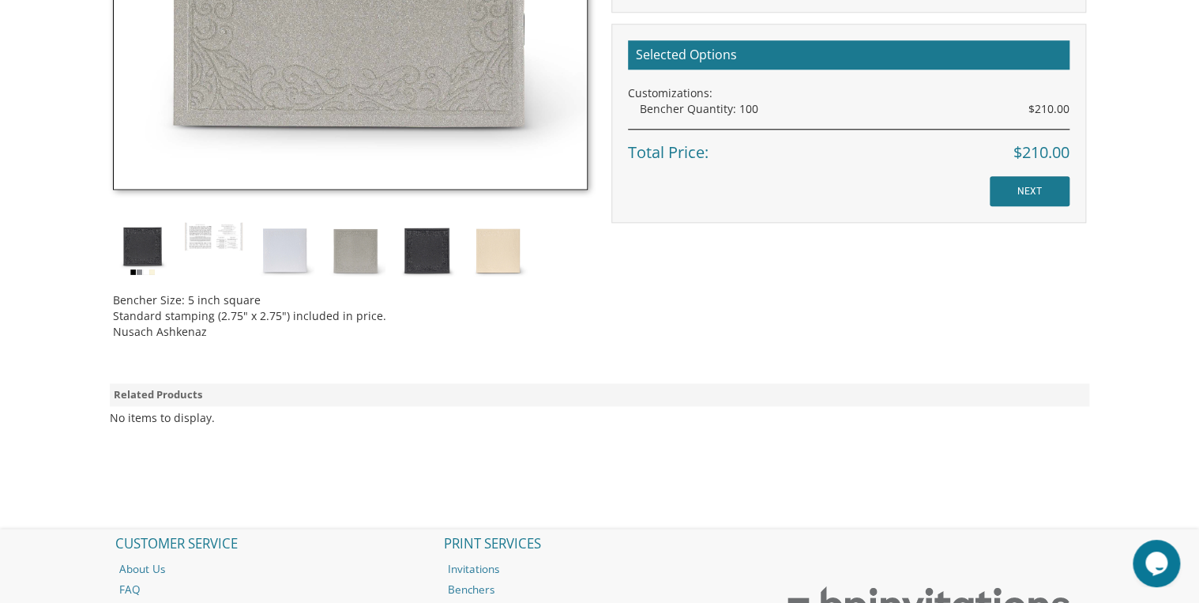
scroll to position [758, 0]
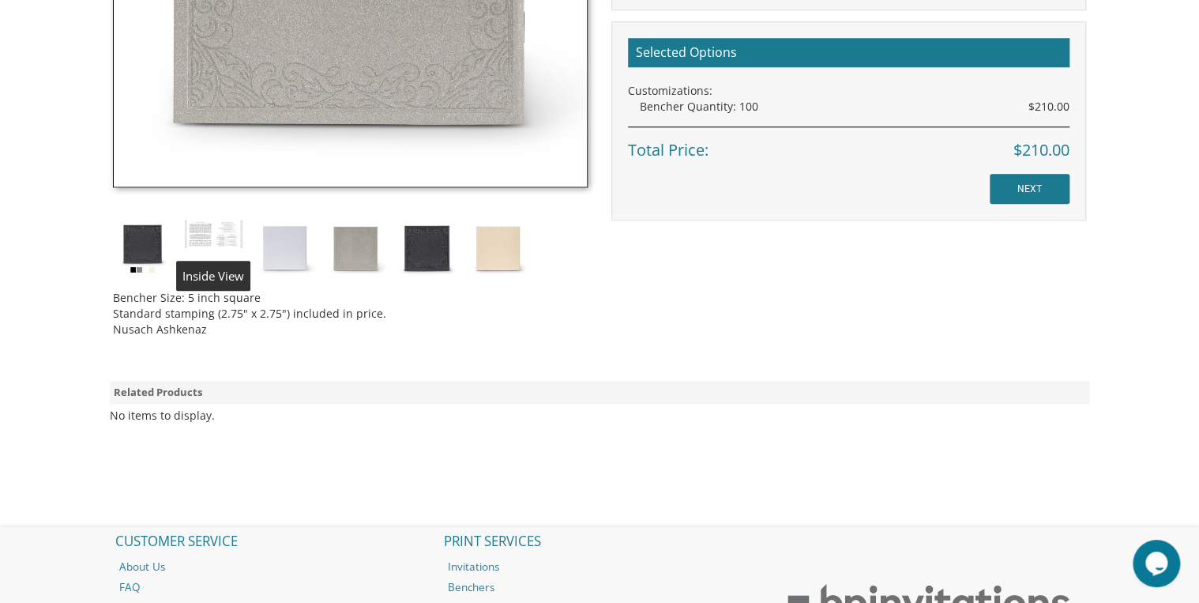
click at [211, 235] on img at bounding box center [213, 234] width 59 height 30
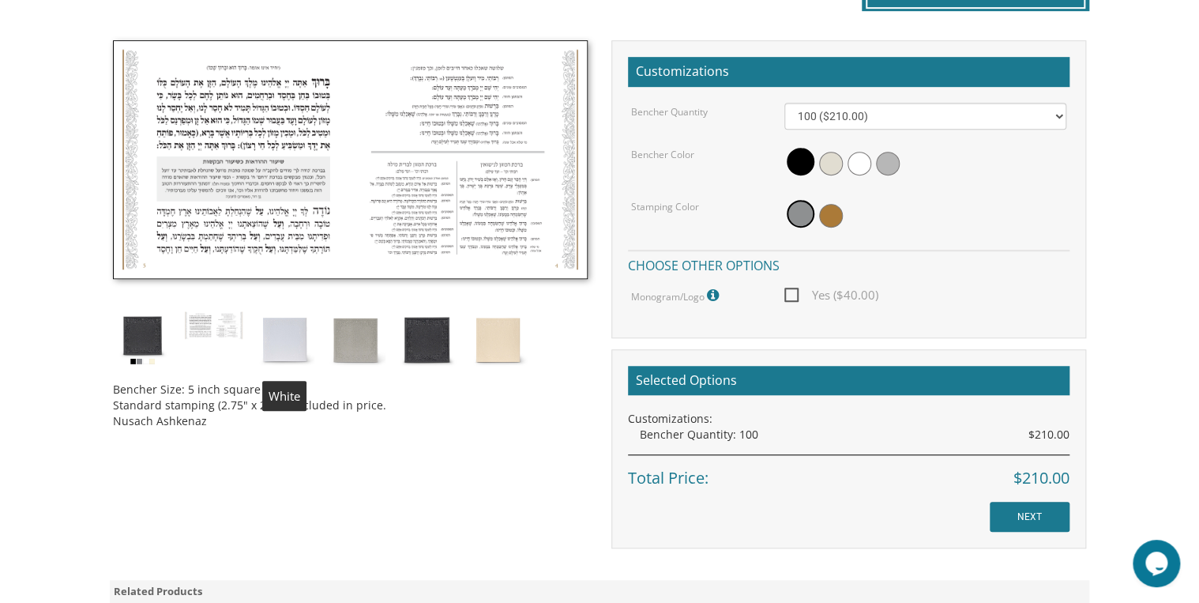
scroll to position [316, 0]
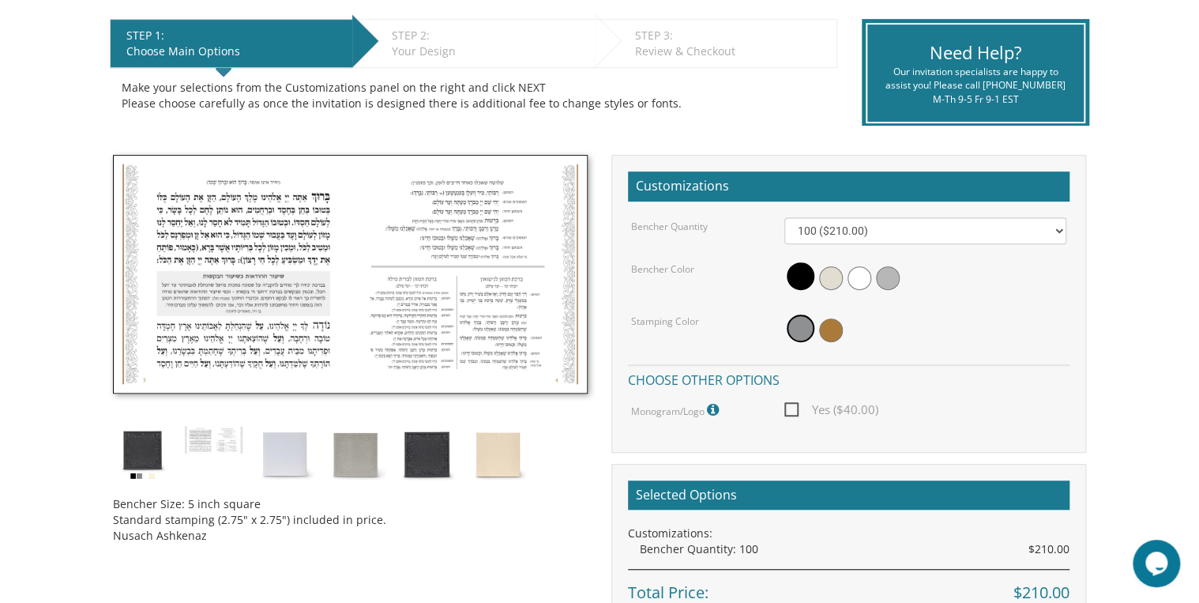
click at [340, 291] on img at bounding box center [350, 274] width 475 height 238
click at [342, 291] on img at bounding box center [350, 274] width 475 height 238
click at [473, 544] on div "Bencher Size: 5 inch square Standard stamping (2.75" x 2.75") included in price…" at bounding box center [350, 355] width 498 height 400
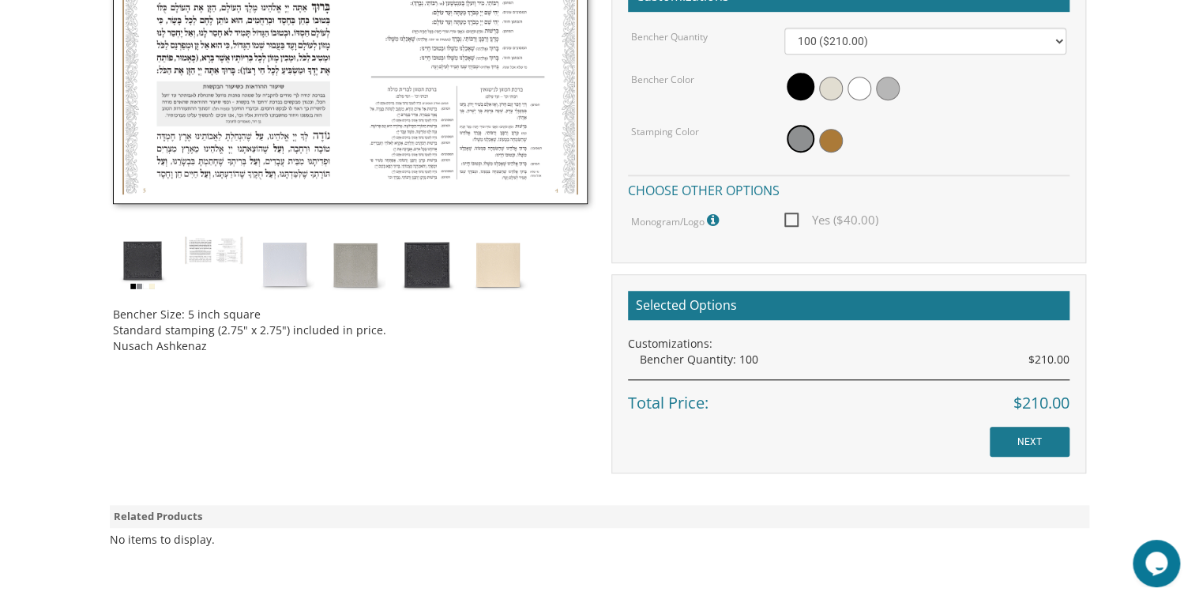
scroll to position [569, 0]
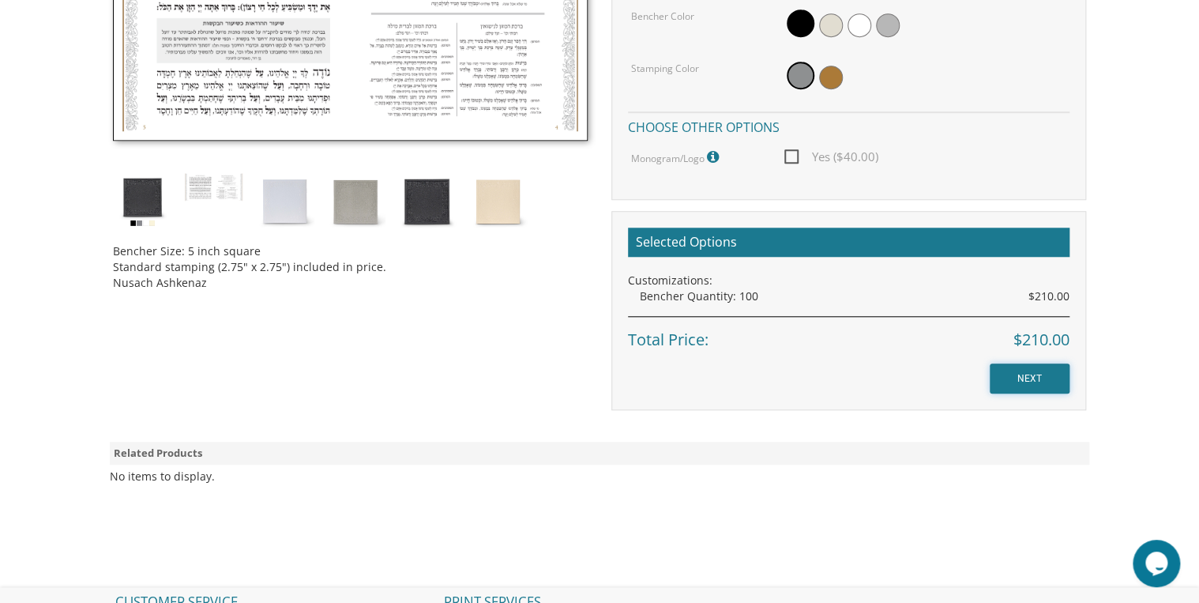
click at [1031, 384] on input "NEXT" at bounding box center [1029, 378] width 80 height 30
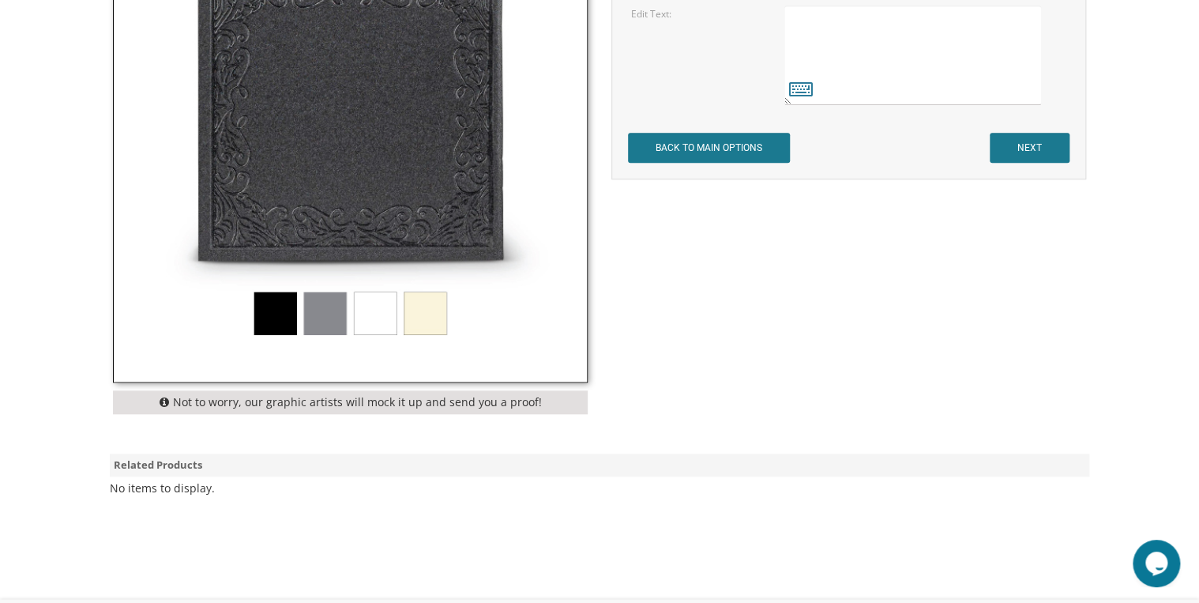
scroll to position [569, 0]
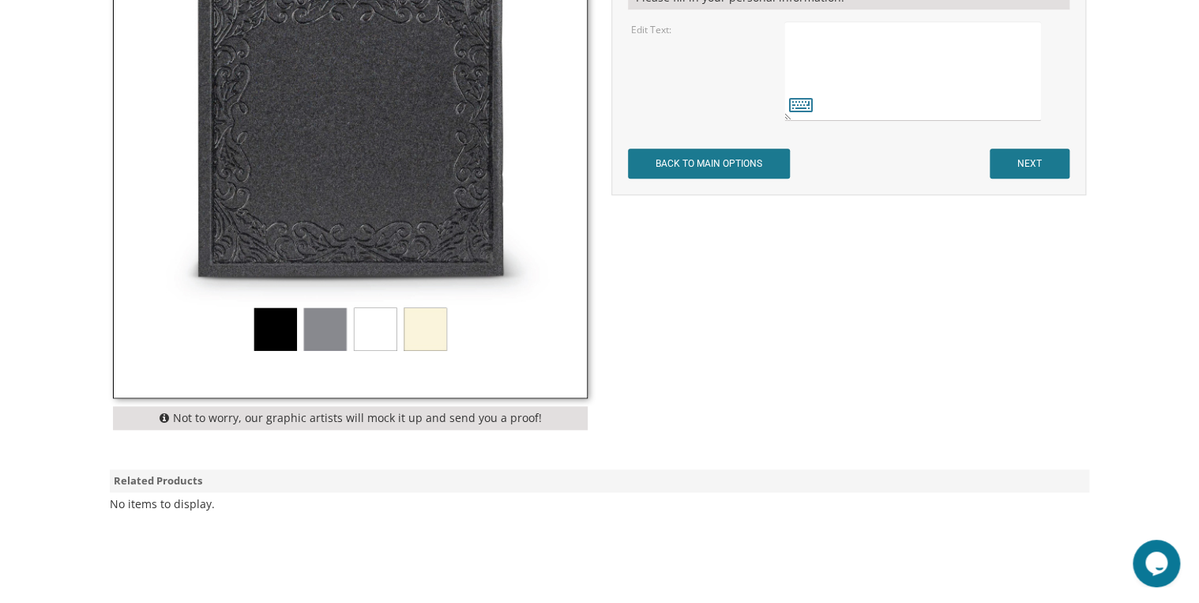
click at [313, 316] on img at bounding box center [350, 160] width 473 height 473
click at [314, 317] on img at bounding box center [350, 160] width 473 height 473
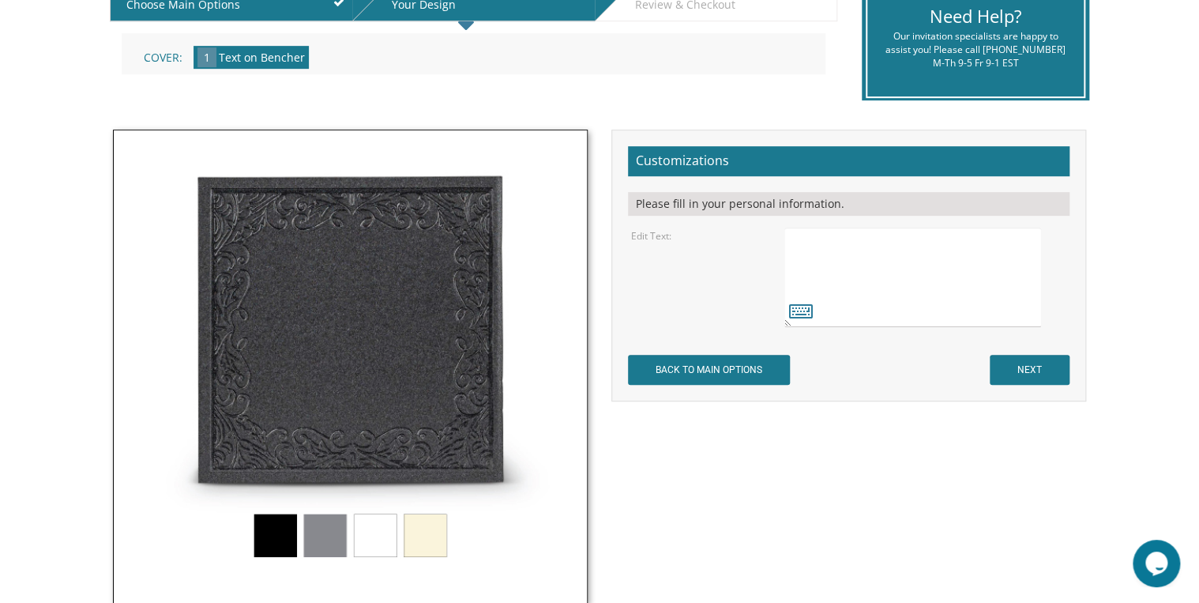
scroll to position [316, 0]
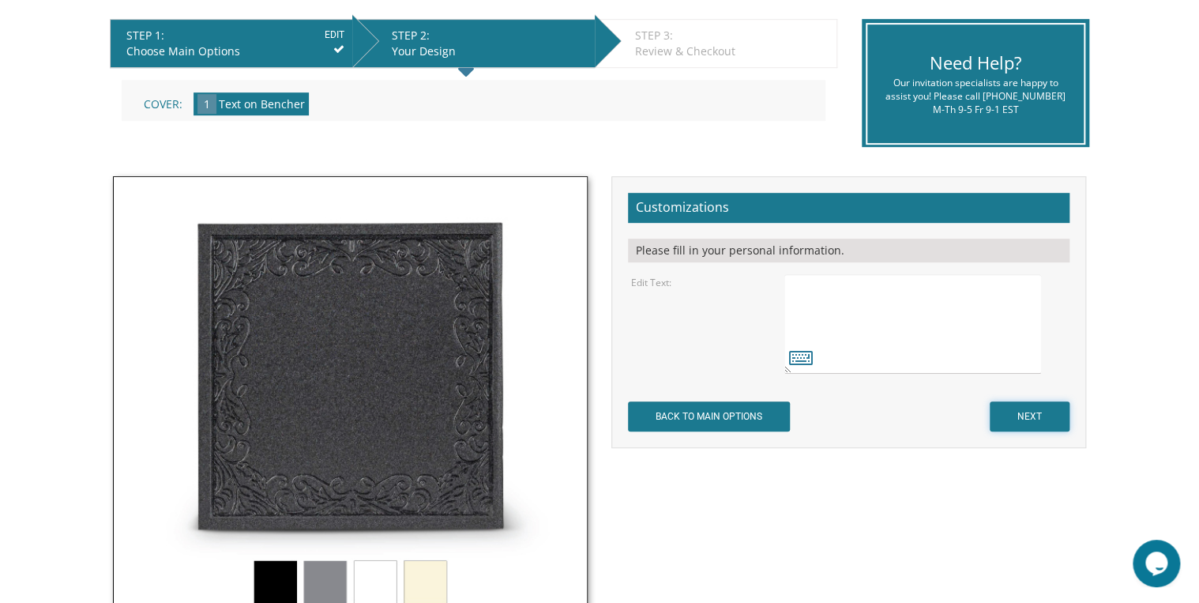
click at [1012, 407] on input "NEXT" at bounding box center [1029, 416] width 80 height 30
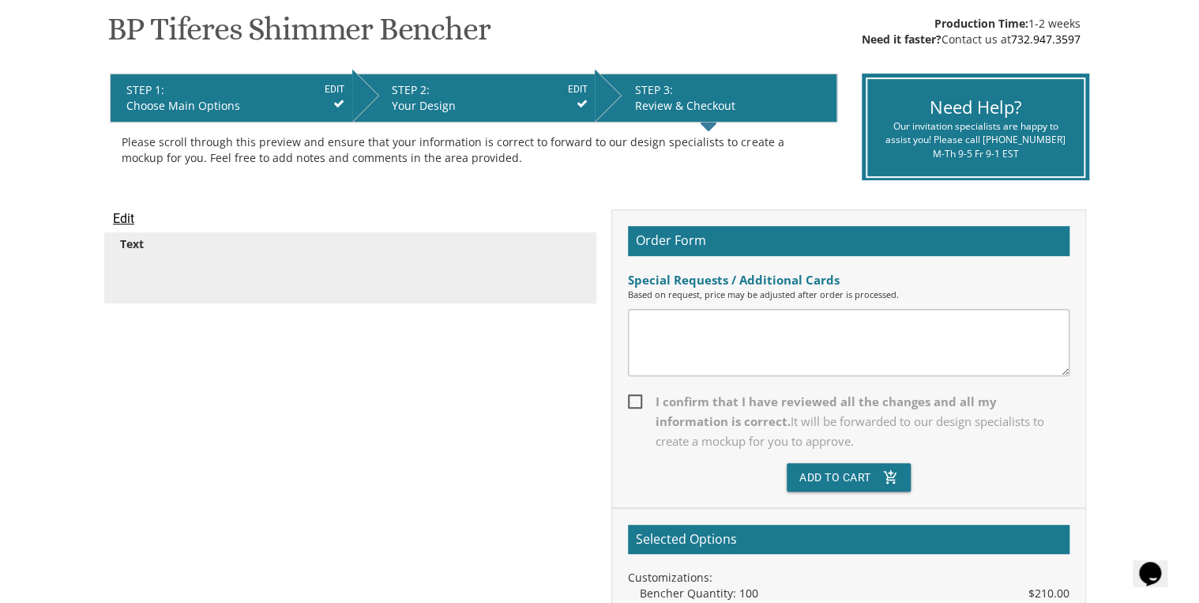
scroll to position [126, 0]
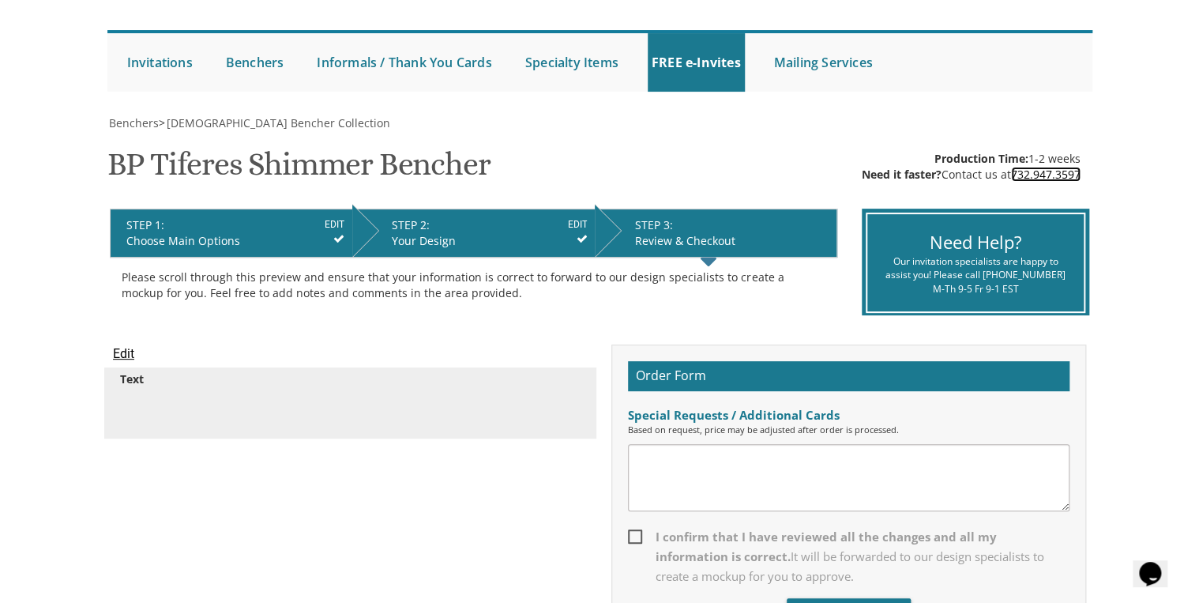
click at [1014, 171] on link "732.947.3597" at bounding box center [1045, 174] width 69 height 15
click at [499, 265] on div "Make your selections from the Customizations panel on the right and click NEXT …" at bounding box center [473, 284] width 727 height 55
click at [1126, 246] on body "My Cart {{shoppingcart.totalQuantityDisplay}} Total: {{shoppingcart.subtotal}} …" at bounding box center [599, 547] width 1199 height 1346
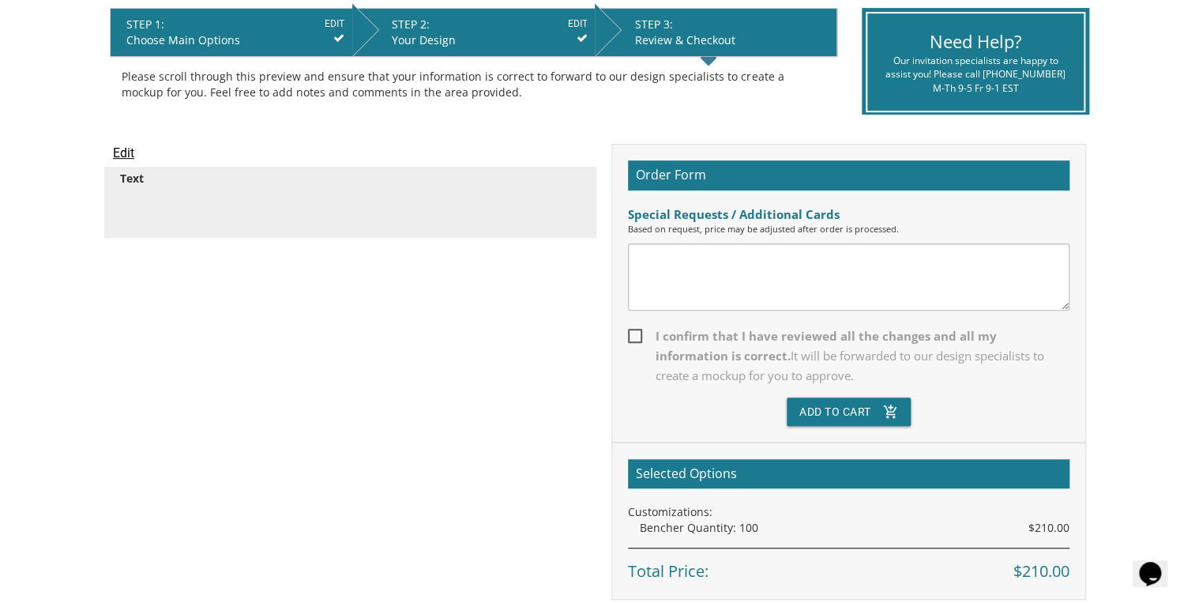
scroll to position [190, 0]
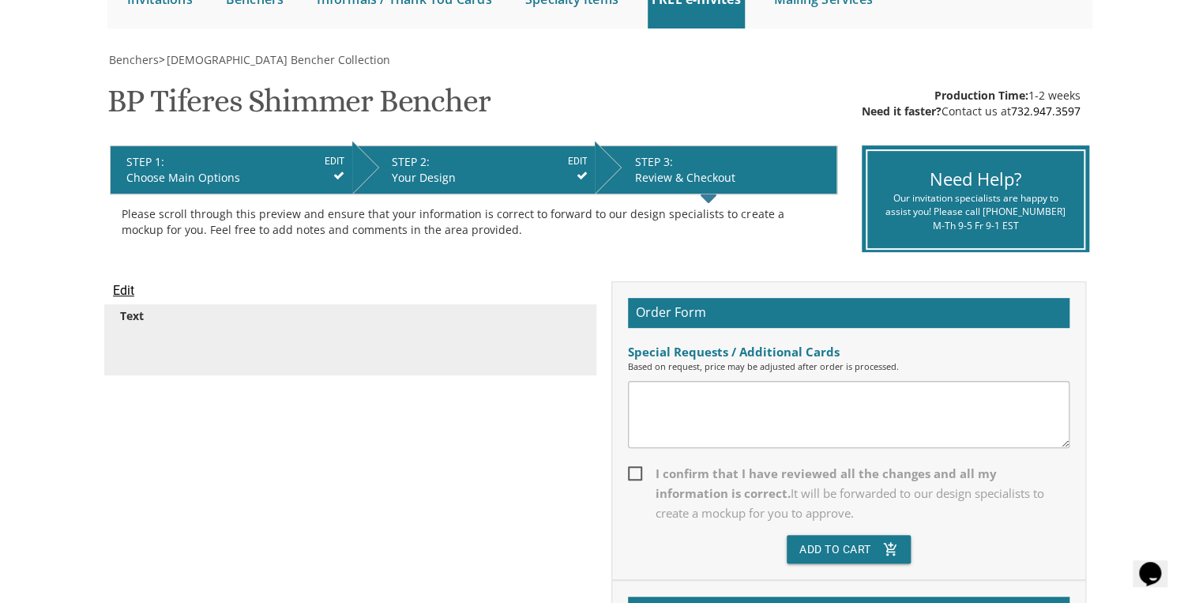
click at [346, 272] on div "Benchers > Judaica Bencher Collection BP Tiferes Shimmer Bencher SKU: bptiferes…" at bounding box center [599, 402] width 985 height 700
click at [69, 284] on body "My Cart {{shoppingcart.totalQuantityDisplay}} Total: {{shoppingcart.subtotal}} …" at bounding box center [599, 483] width 1199 height 1346
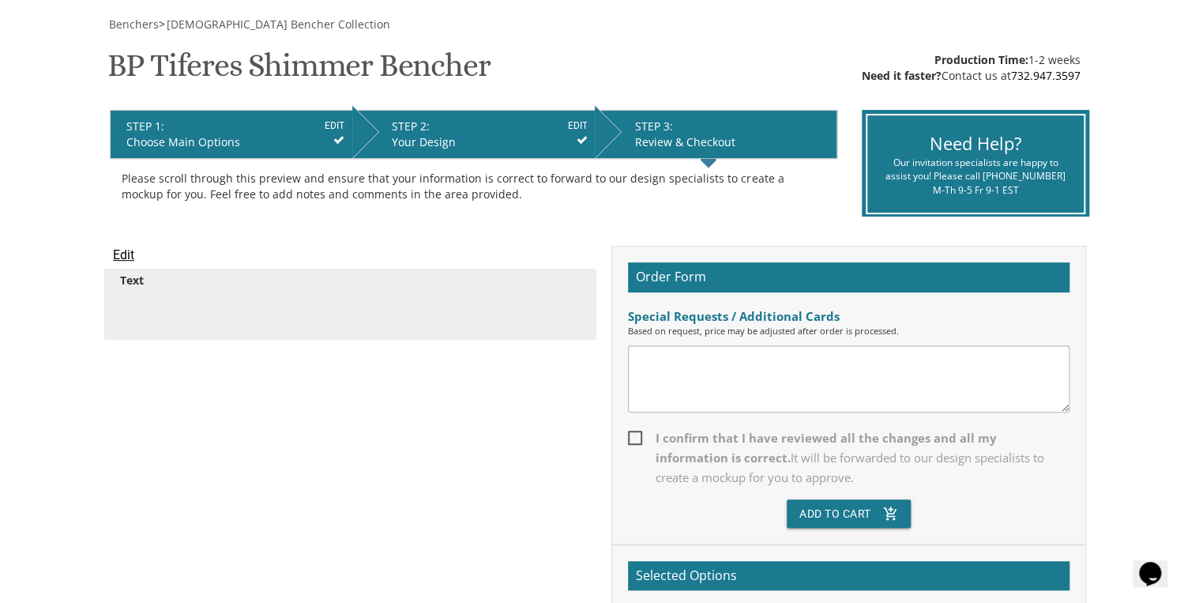
scroll to position [126, 0]
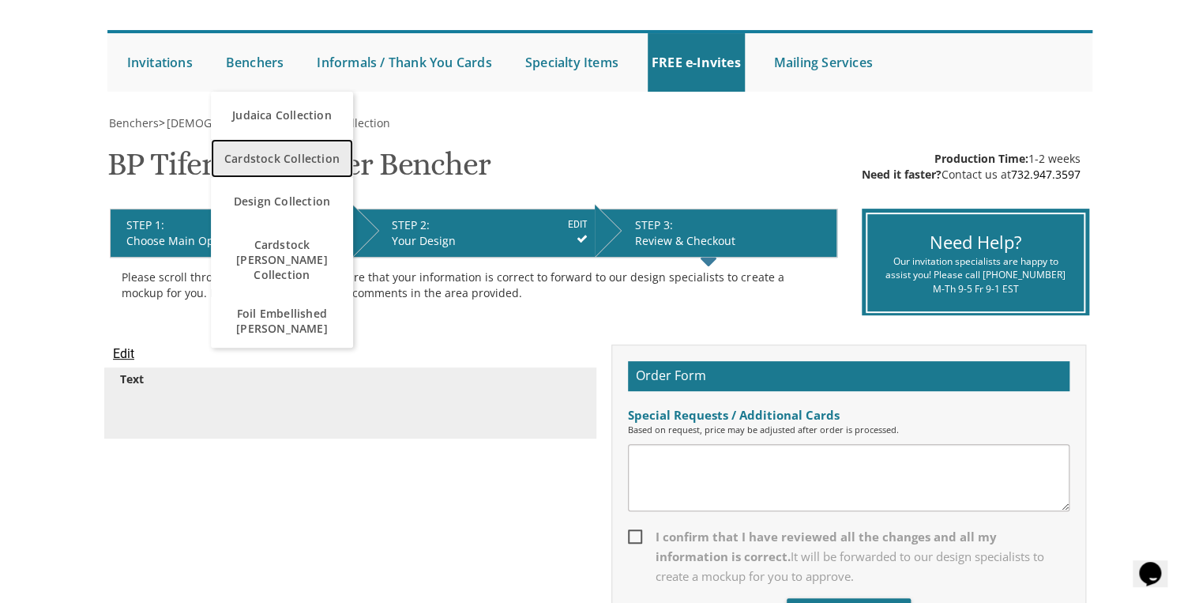
click at [284, 152] on span "Cardstock Collection" at bounding box center [282, 158] width 134 height 31
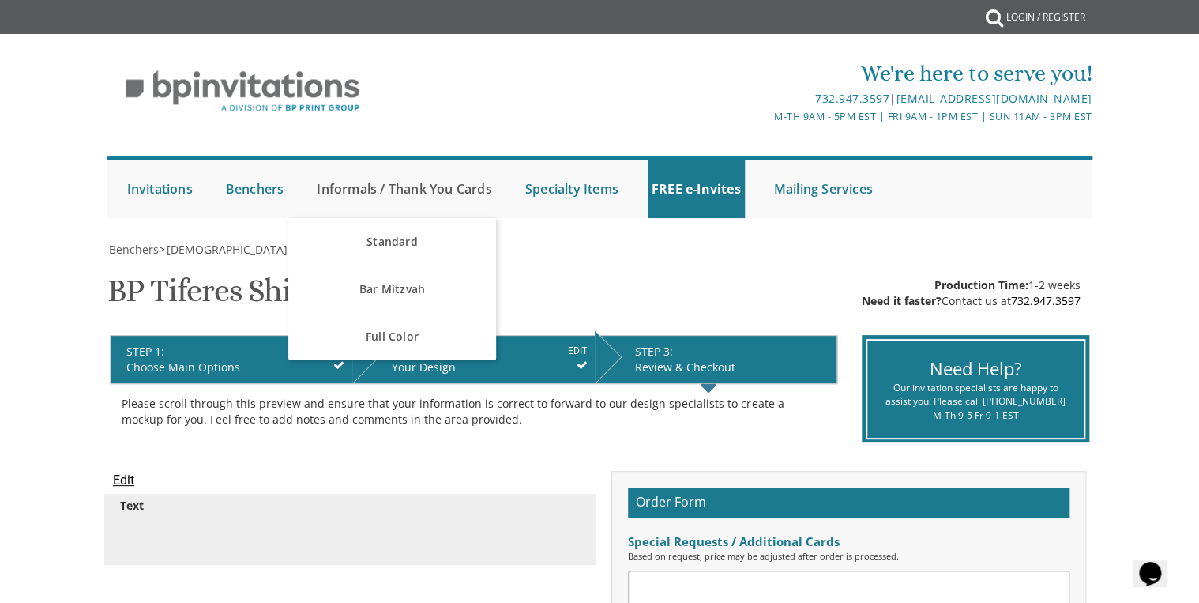
scroll to position [0, 0]
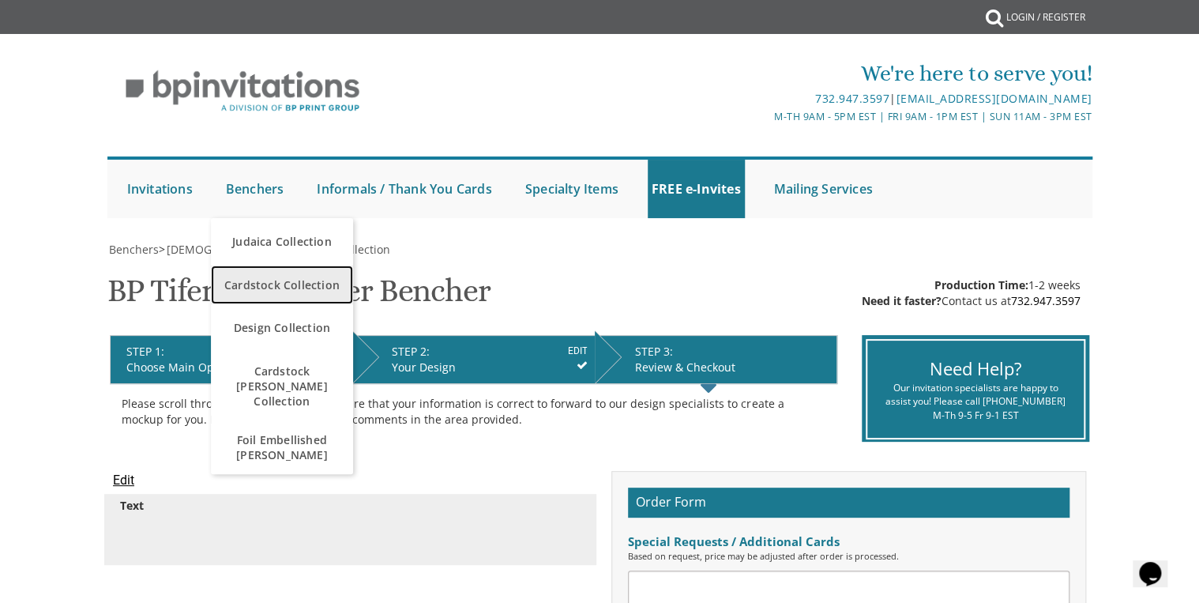
click at [267, 283] on span "Cardstock Collection" at bounding box center [282, 284] width 134 height 31
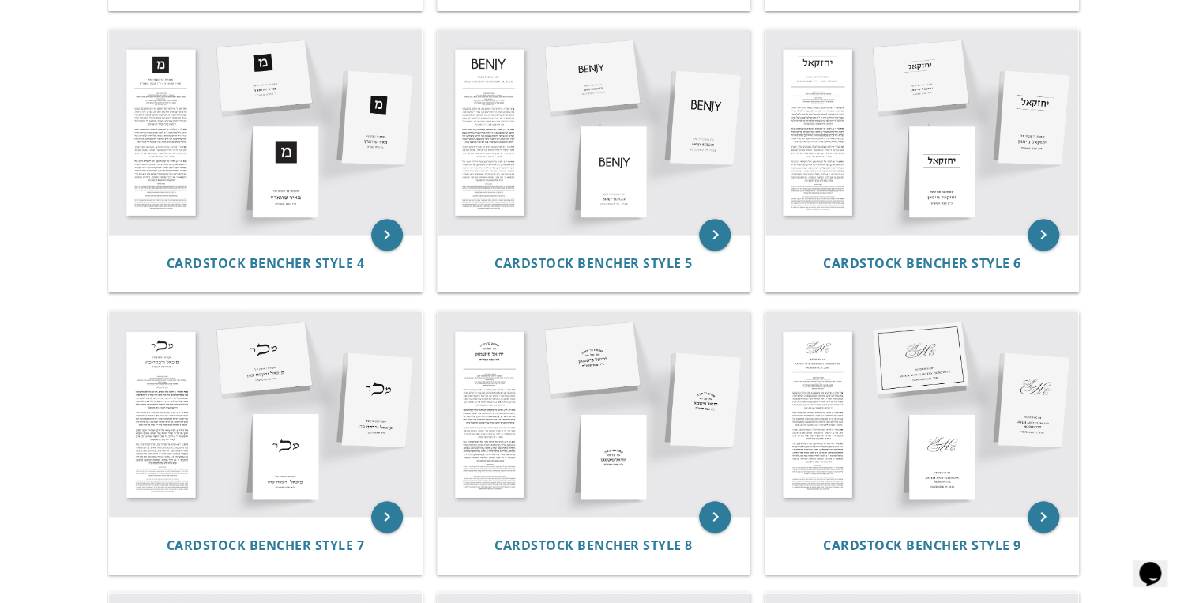
scroll to position [632, 0]
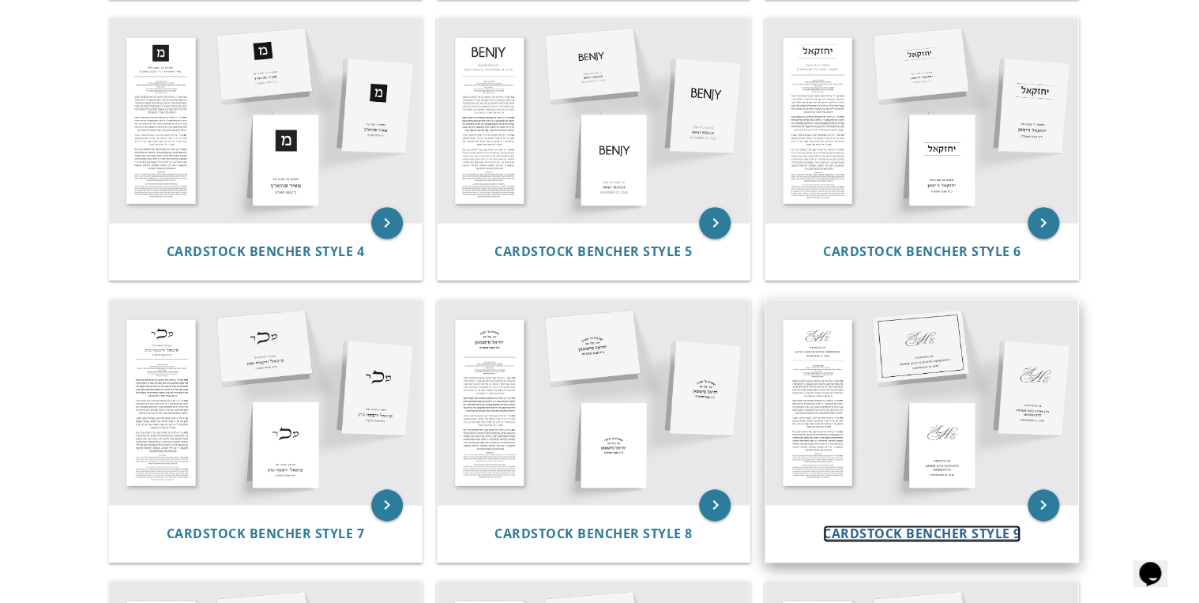
click at [921, 528] on span "Cardstock Bencher Style 9" at bounding box center [922, 532] width 198 height 17
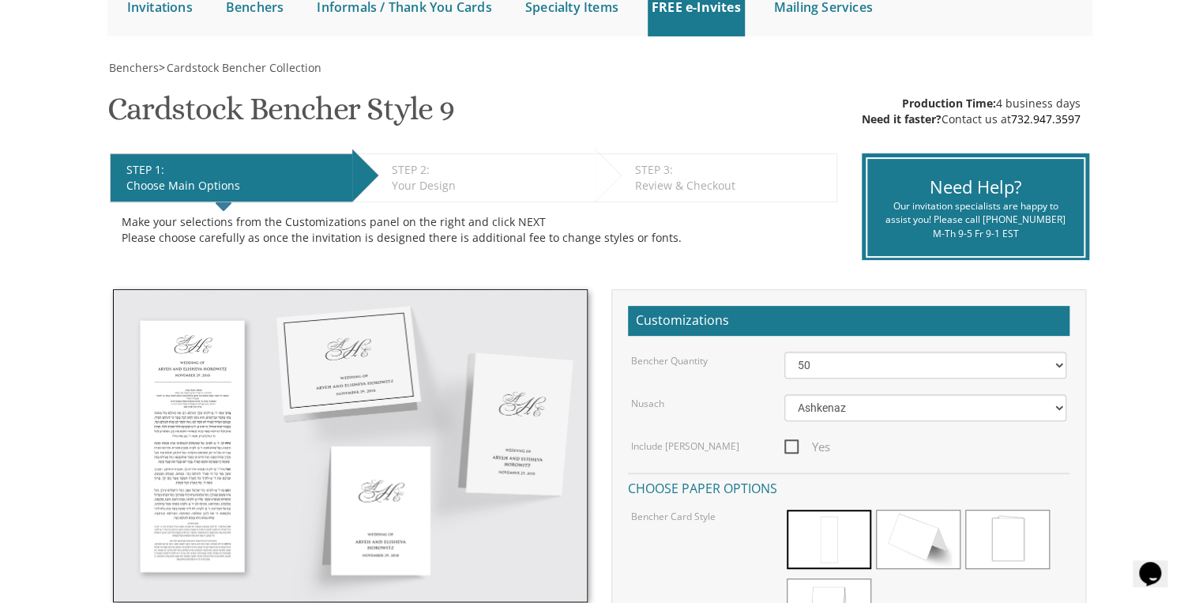
scroll to position [190, 0]
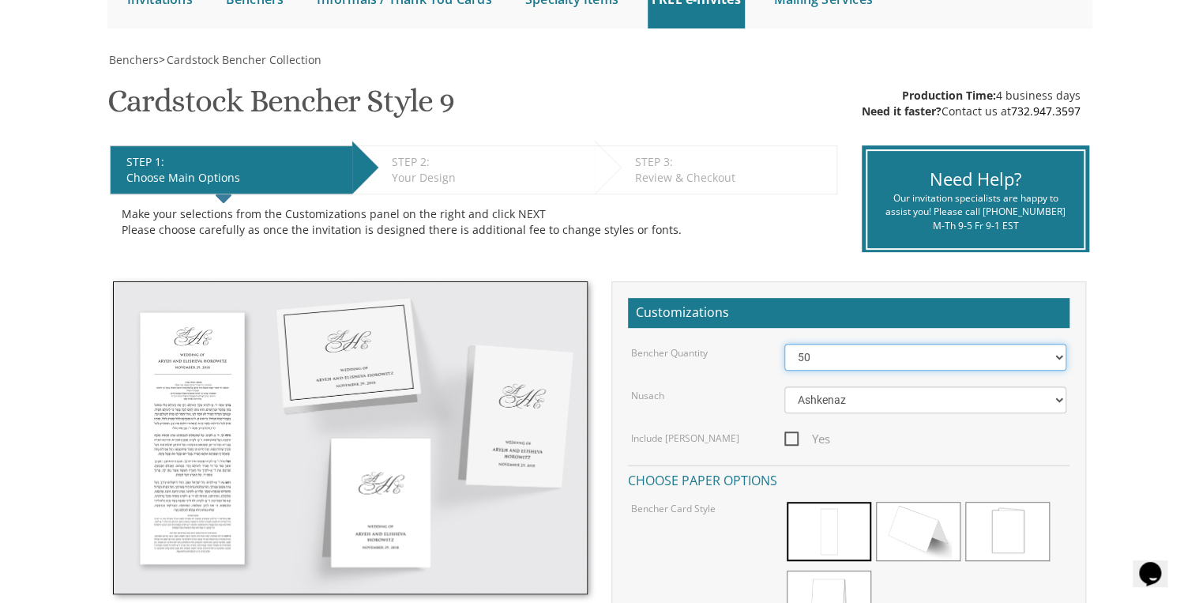
click at [948, 354] on select "50 60 70 80 90 100 125 150 175 200 225 250 275 300 325 350 375 400 425 450 475 …" at bounding box center [925, 357] width 283 height 27
select select "100"
click at [784, 344] on select "50 60 70 80 90 100 125 150 175 200 225 250 275 300 325 350 375 400 425 450 475 …" at bounding box center [925, 357] width 283 height 27
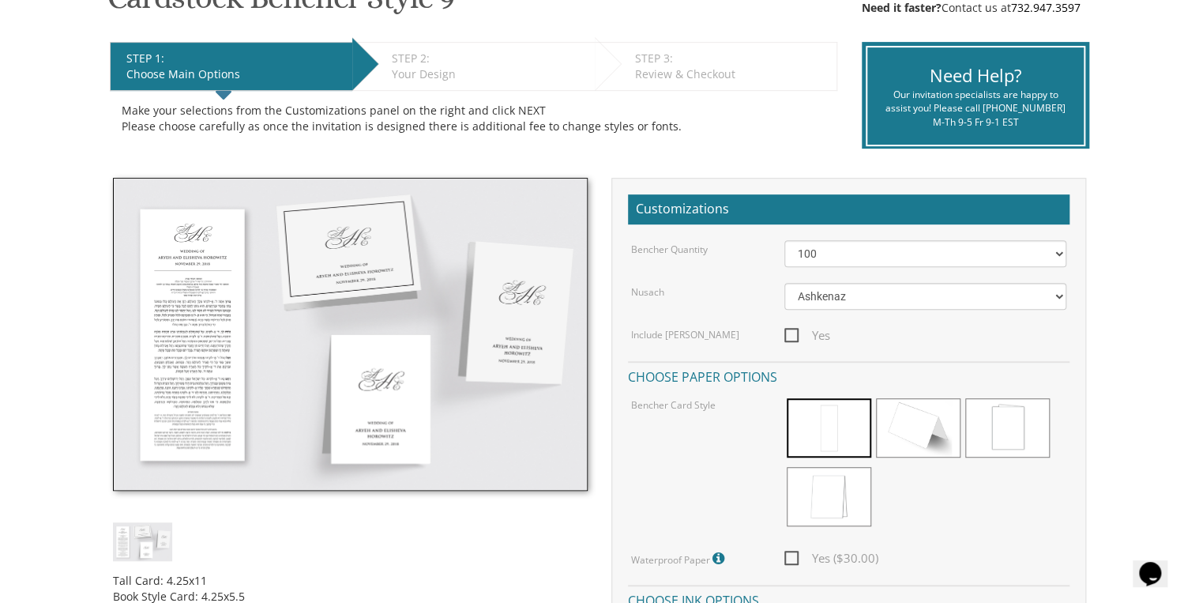
scroll to position [379, 0]
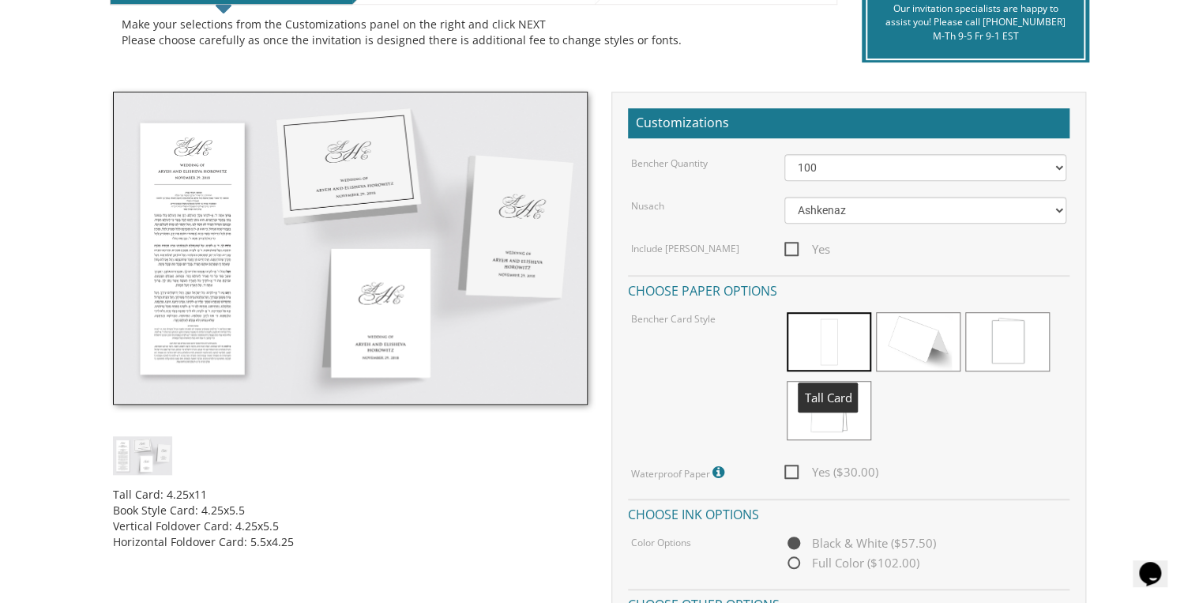
click at [831, 329] on span at bounding box center [829, 341] width 84 height 59
click at [1037, 356] on span at bounding box center [1007, 341] width 84 height 59
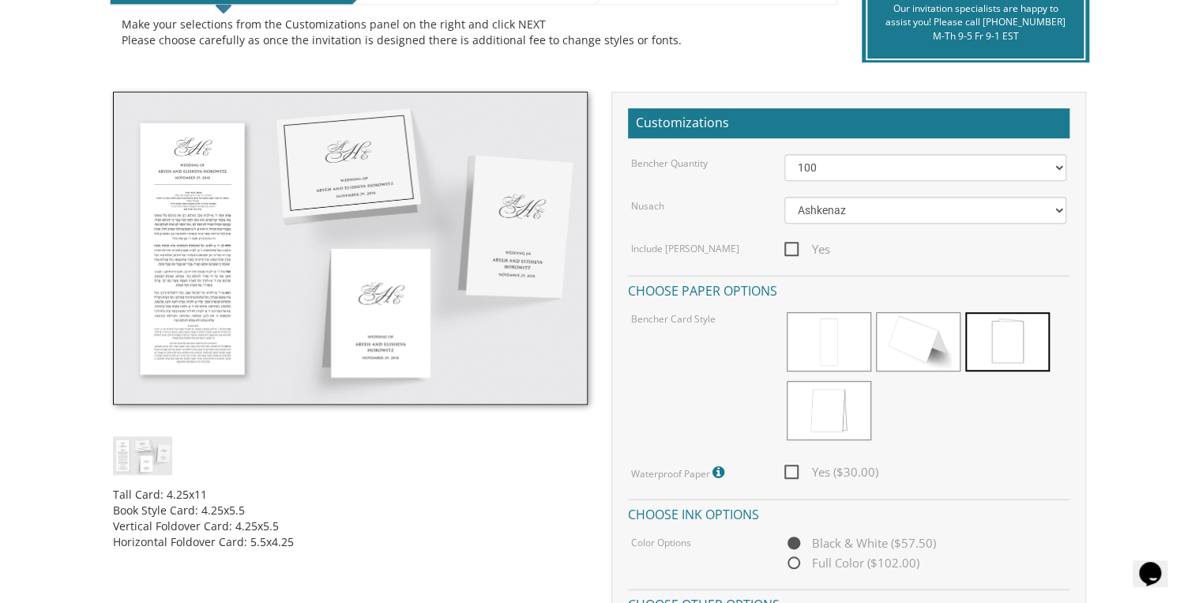
drag, startPoint x: 787, startPoint y: 469, endPoint x: 822, endPoint y: 464, distance: 36.0
click at [787, 469] on span "Yes ($30.00)" at bounding box center [831, 472] width 94 height 20
click at [787, 469] on input "Yes ($30.00)" at bounding box center [789, 470] width 10 height 10
checkbox input "true"
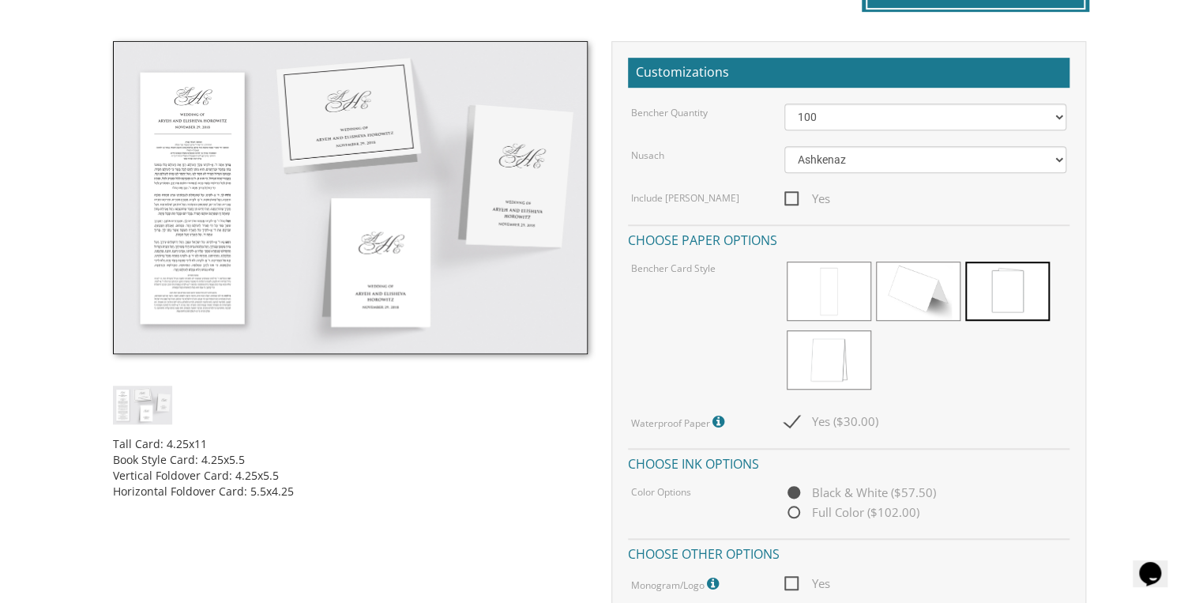
scroll to position [316, 0]
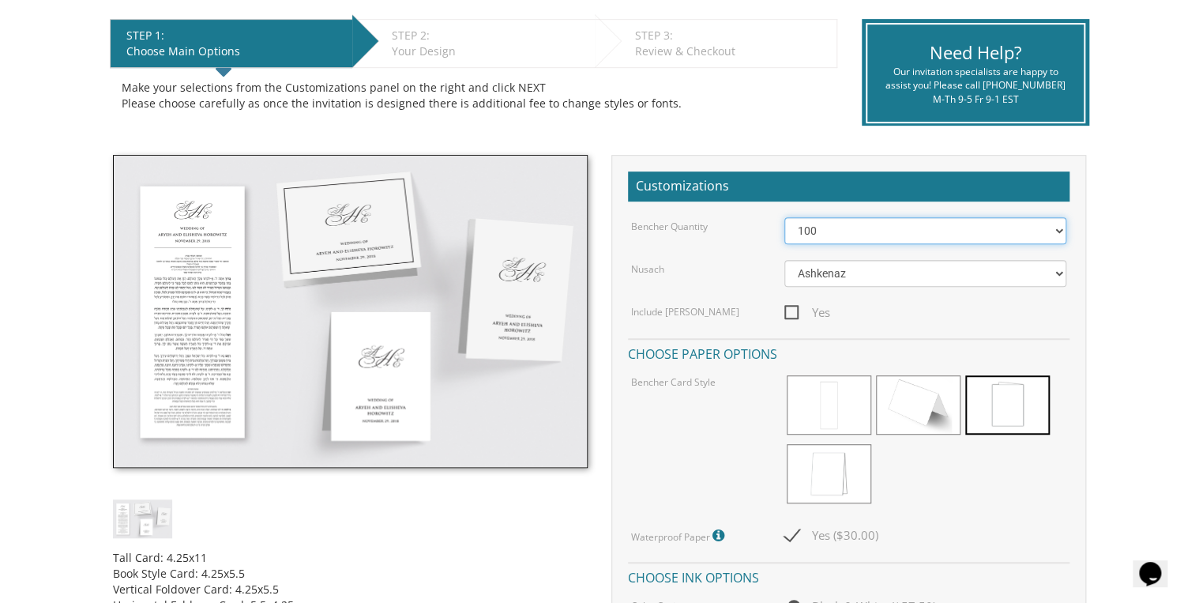
click at [913, 237] on select "50 60 70 80 90 100 125 150 175 200 225 250 275 300 325 350 375 400 425 450 475 …" at bounding box center [925, 230] width 283 height 27
click at [784, 217] on select "50 60 70 80 90 100 125 150 175 200 225 250 275 300 325 350 375 400 425 450 475 …" at bounding box center [925, 230] width 283 height 27
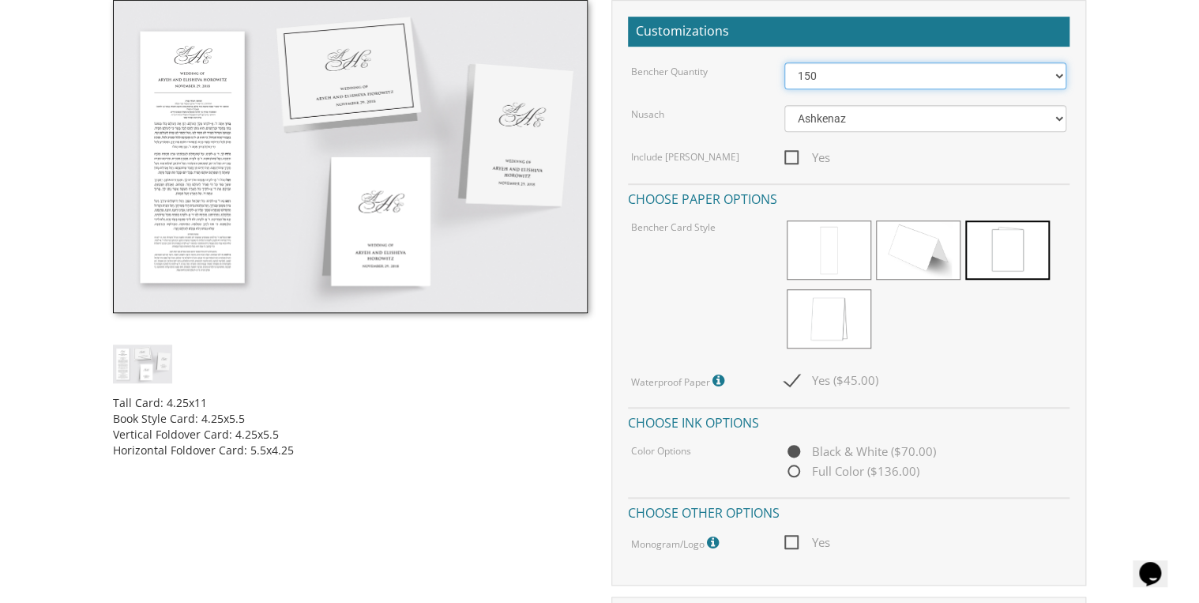
scroll to position [442, 0]
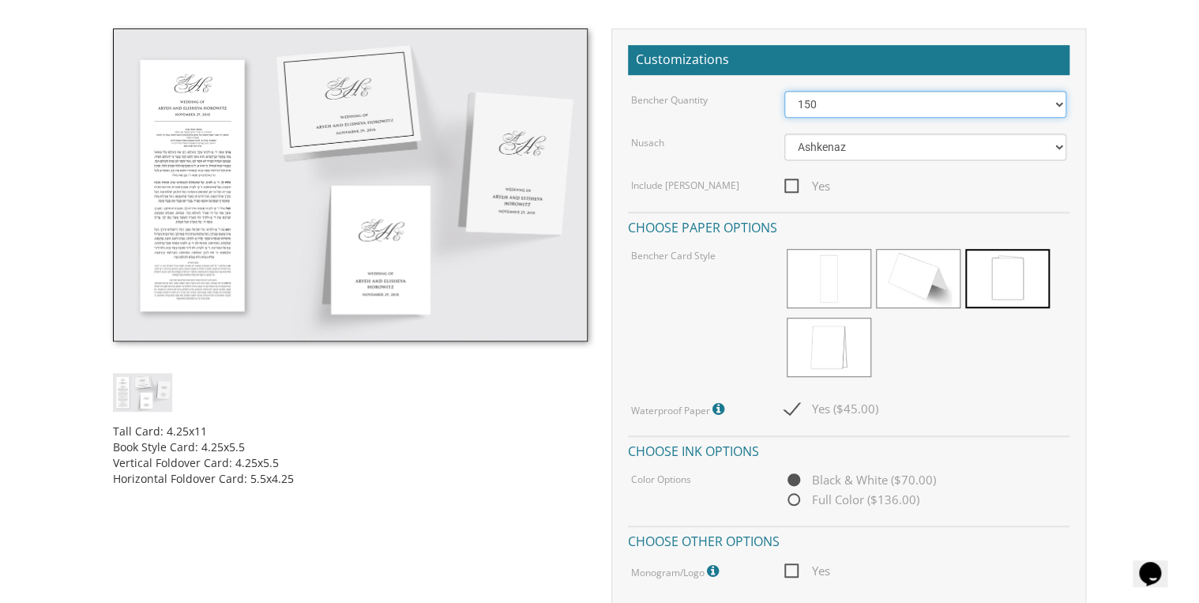
click at [867, 94] on select "50 60 70 80 90 100 125 150 175 200 225 250 275 300 325 350 375 400 425 450 475 …" at bounding box center [925, 104] width 283 height 27
select select "200"
click at [784, 91] on select "50 60 70 80 90 100 125 150 175 200 225 250 275 300 325 350 375 400 425 450 475 …" at bounding box center [925, 104] width 283 height 27
click at [720, 407] on icon at bounding box center [720, 409] width 16 height 14
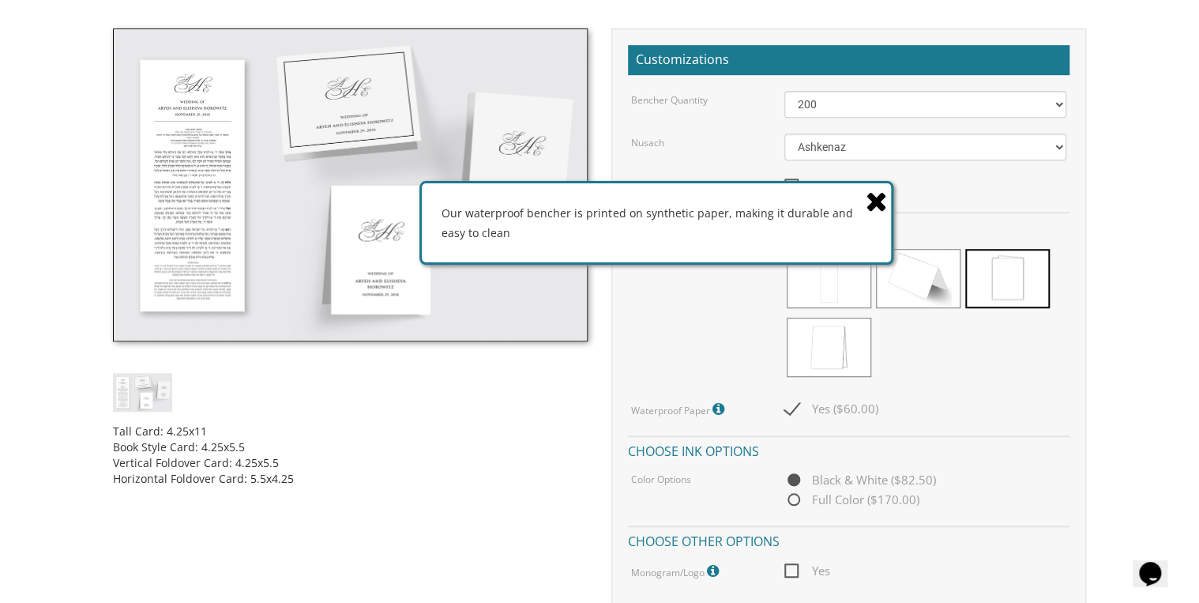
click at [879, 202] on icon at bounding box center [876, 201] width 22 height 28
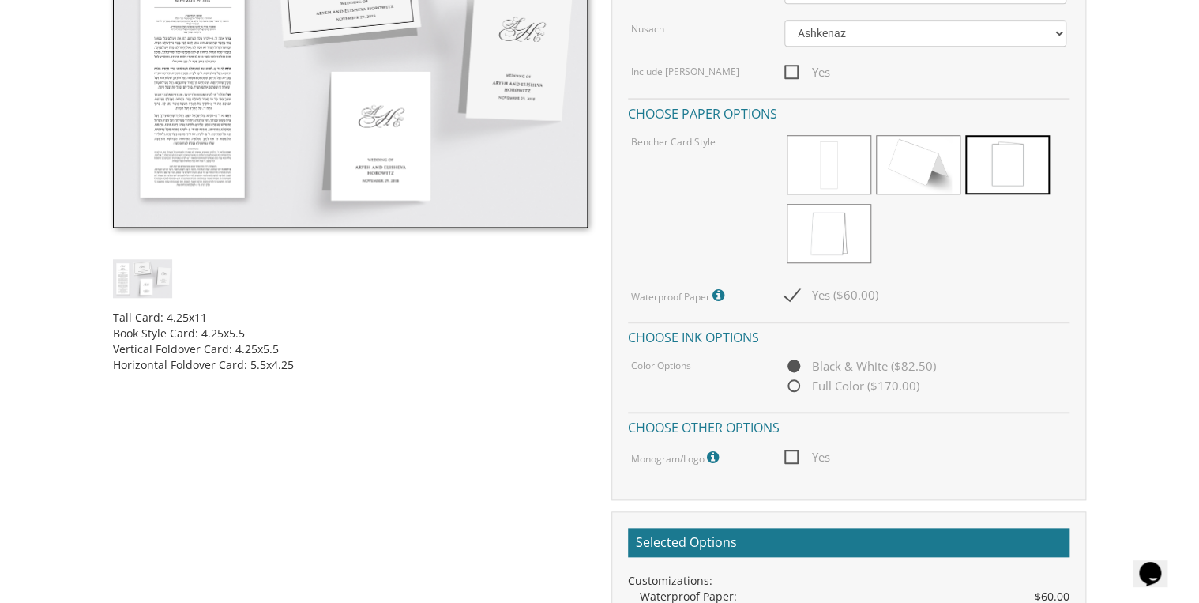
scroll to position [569, 0]
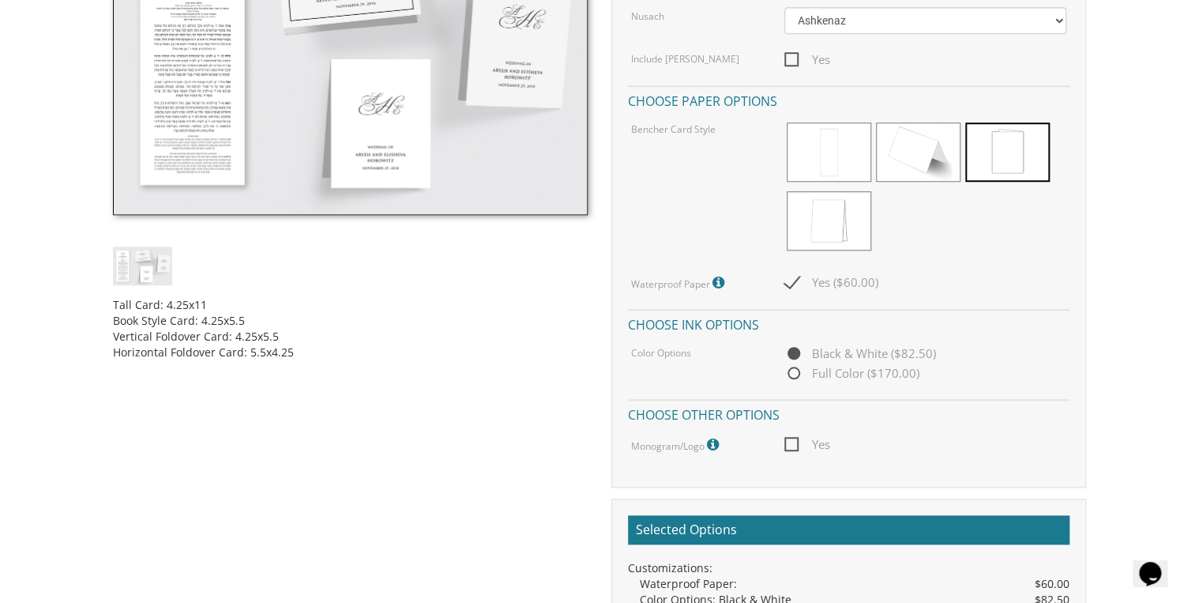
click at [794, 66] on span "Yes" at bounding box center [807, 60] width 46 height 20
click at [794, 63] on input "Yes" at bounding box center [789, 58] width 10 height 10
checkbox input "true"
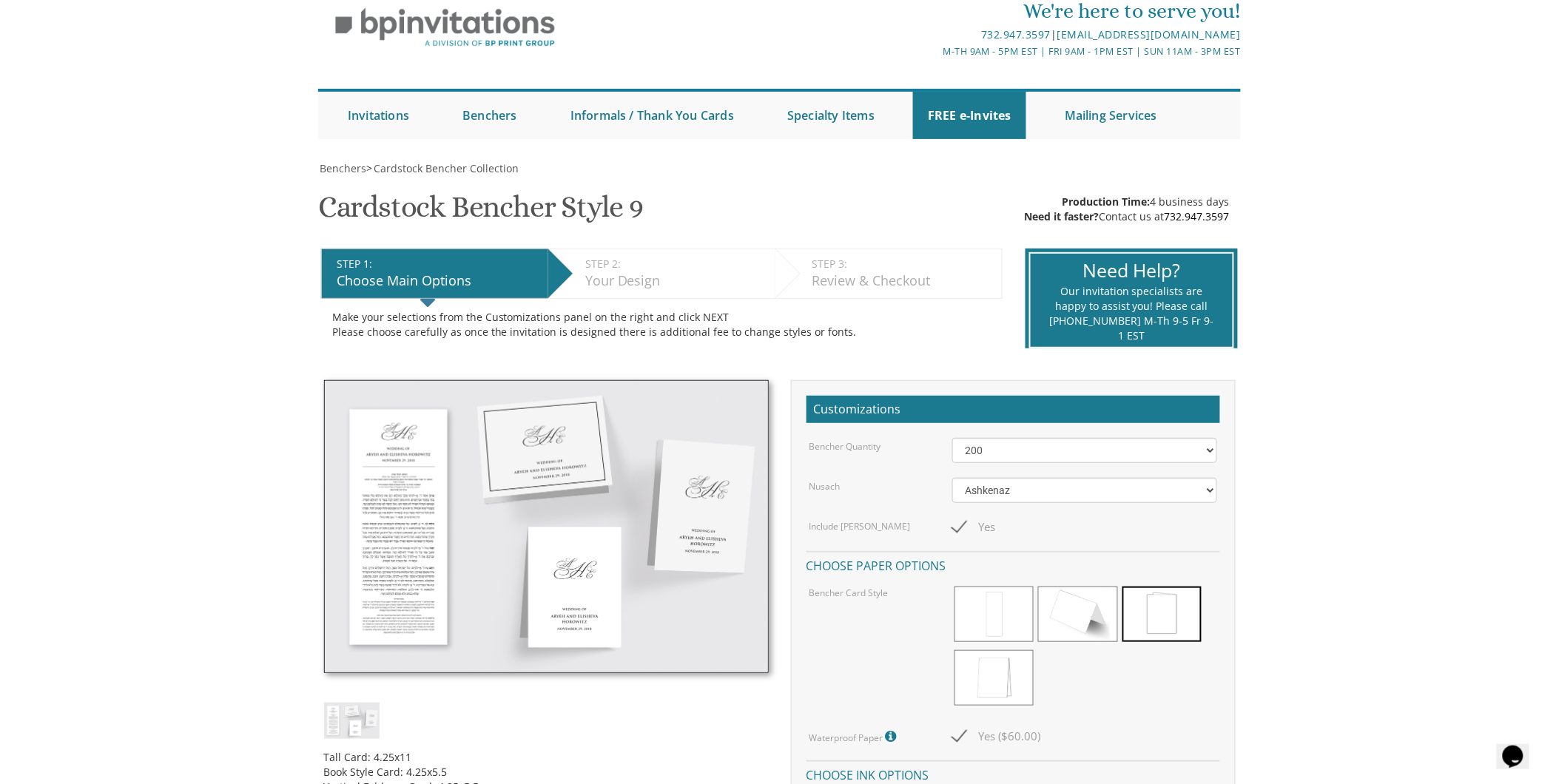
scroll to position [0, 0]
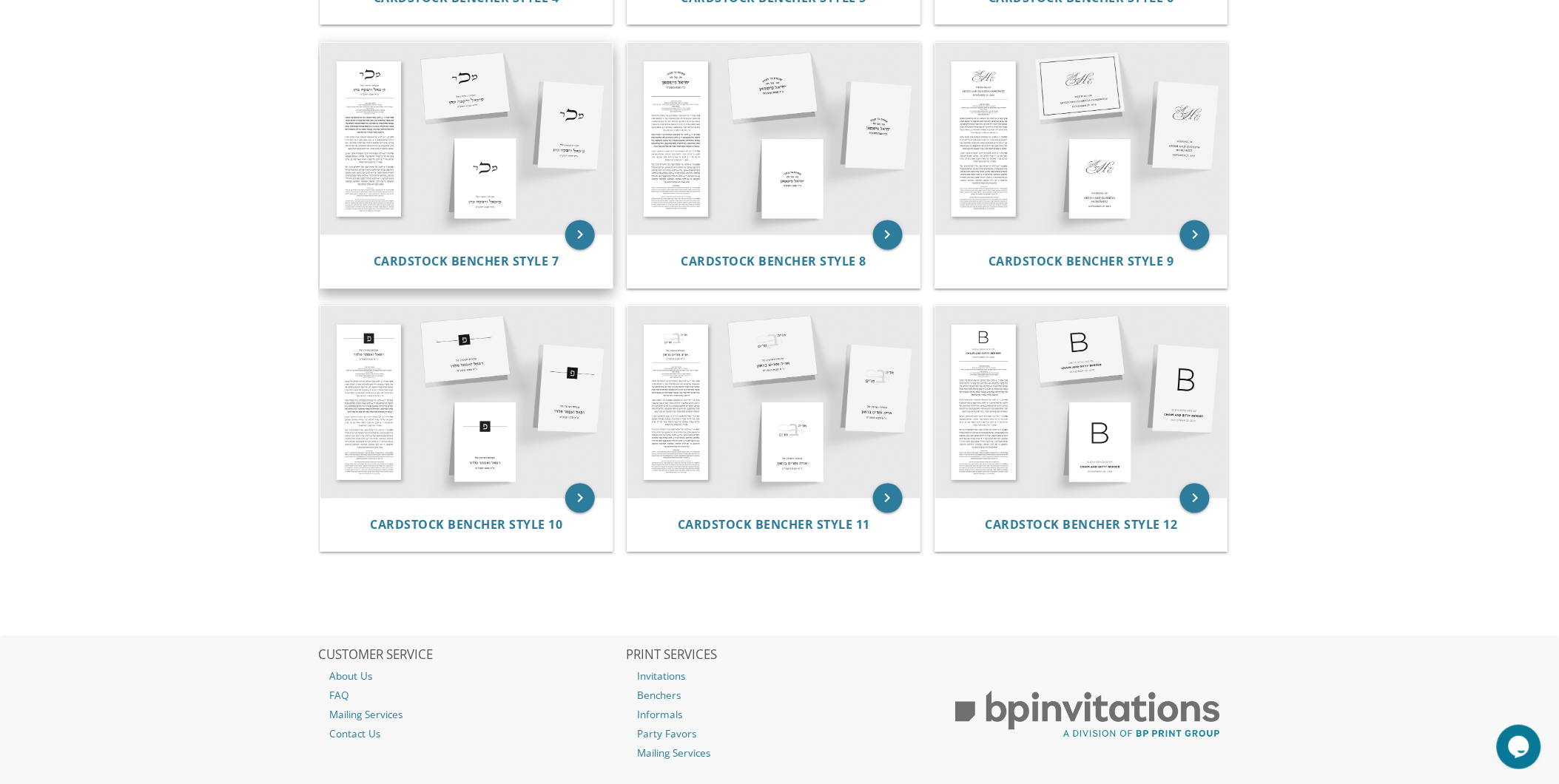
click at [403, 149] on img at bounding box center [467, 139] width 293 height 192
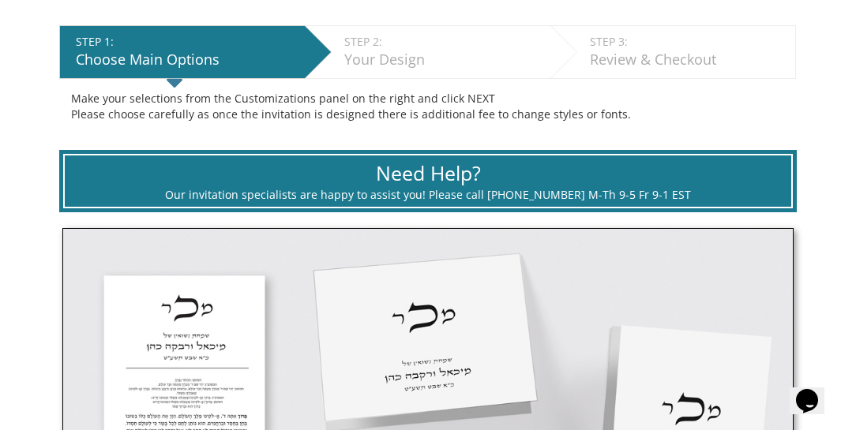
scroll to position [180, 0]
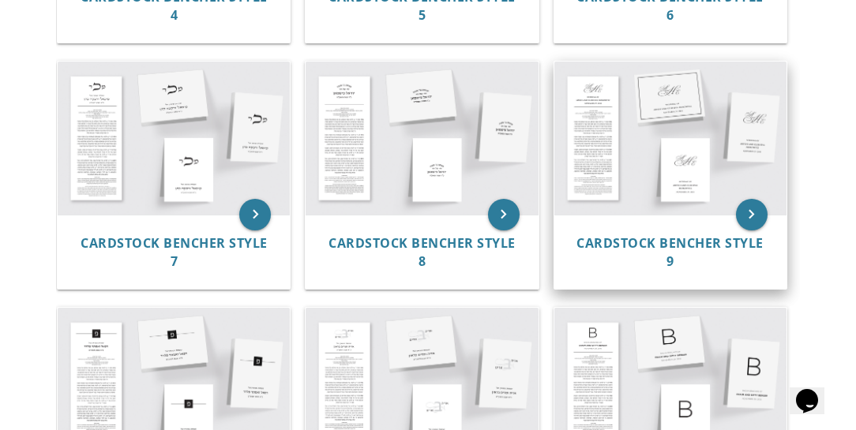
scroll to position [857, 0]
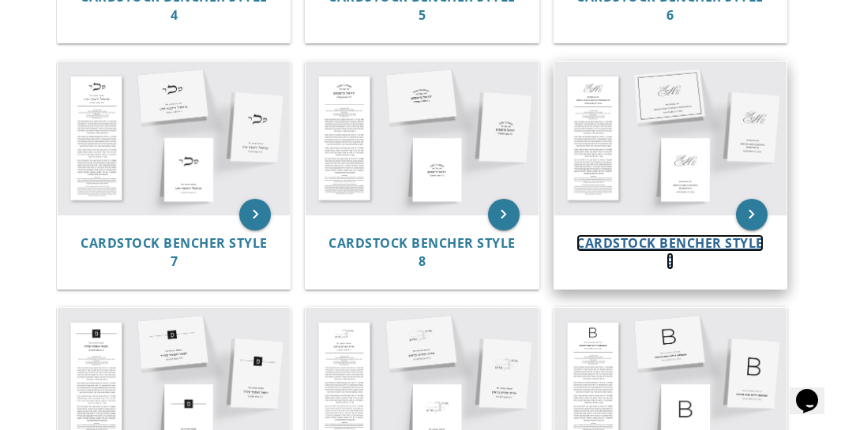
click at [651, 241] on span "Cardstock Bencher Style 9" at bounding box center [669, 253] width 187 height 36
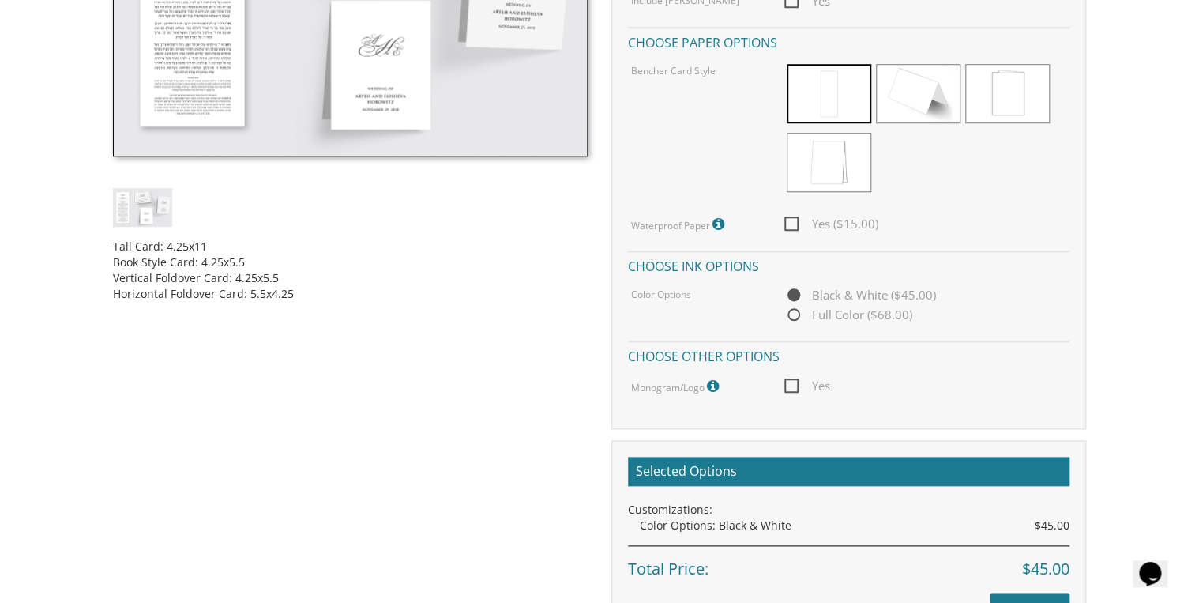
scroll to position [505, 0]
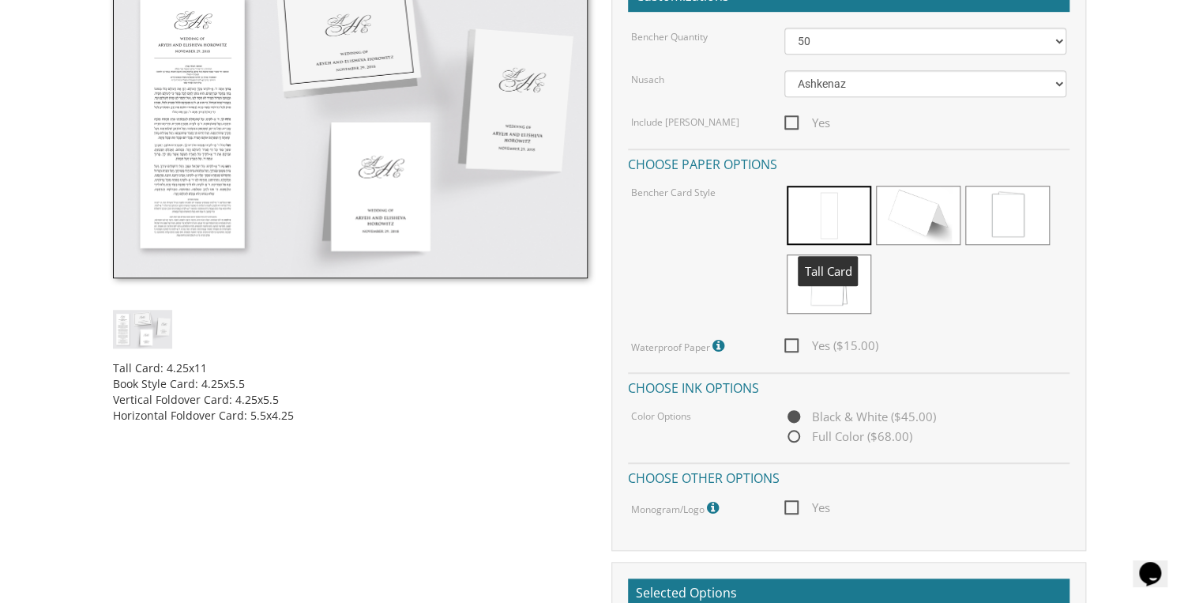
click at [841, 212] on span at bounding box center [829, 215] width 84 height 59
click at [795, 119] on span "Yes" at bounding box center [807, 123] width 46 height 20
click at [794, 119] on input "Yes" at bounding box center [789, 121] width 10 height 10
checkbox input "true"
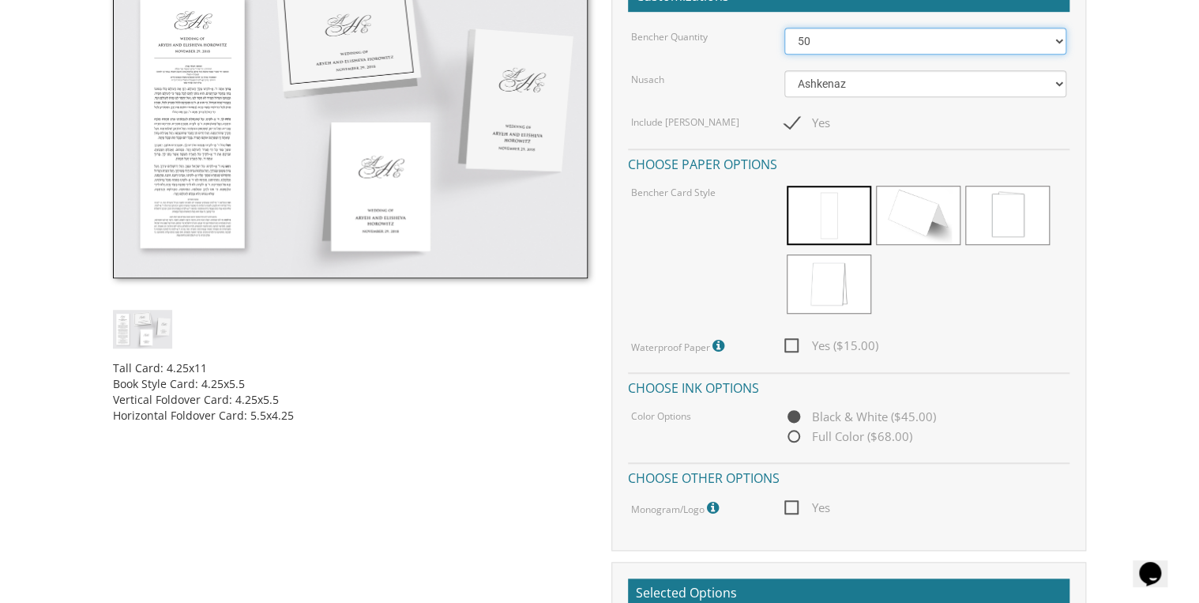
click at [834, 41] on select "50 60 70 80 90 100 125 150 175 200 225 250 275 300 325 350 375 400 425 450 475 …" at bounding box center [925, 41] width 283 height 27
click at [784, 28] on select "50 60 70 80 90 100 125 150 175 200 225 250 275 300 325 350 375 400 425 450 475 …" at bounding box center [925, 41] width 283 height 27
click at [839, 40] on select "50 60 70 80 90 100 125 150 175 200 225 250 275 300 325 350 375 400 425 450 475 …" at bounding box center [925, 41] width 283 height 27
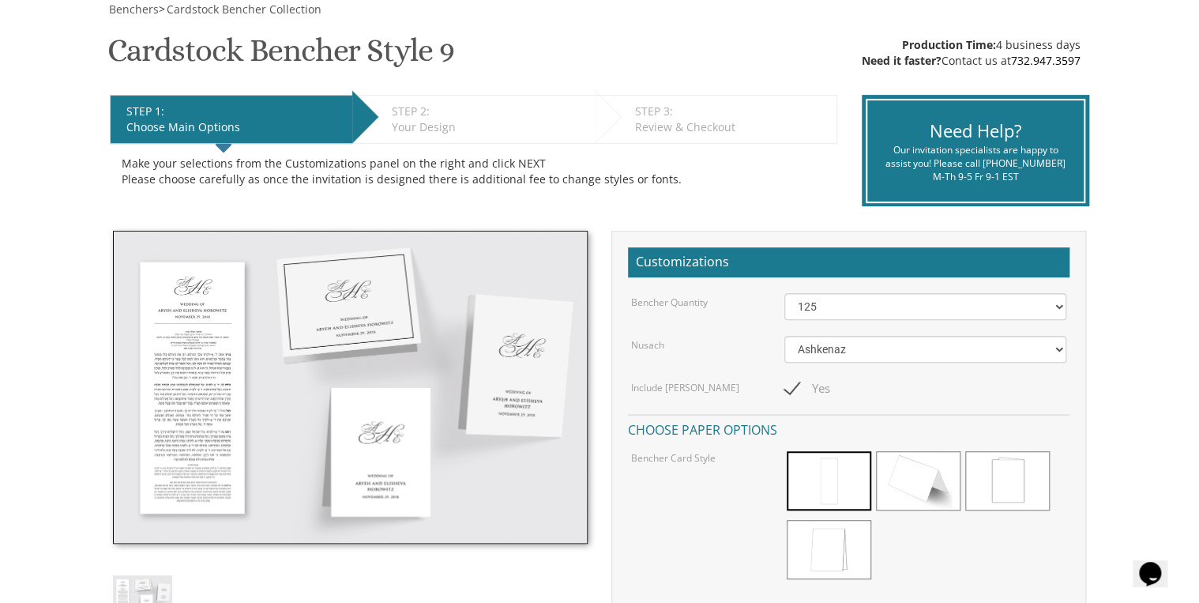
scroll to position [253, 0]
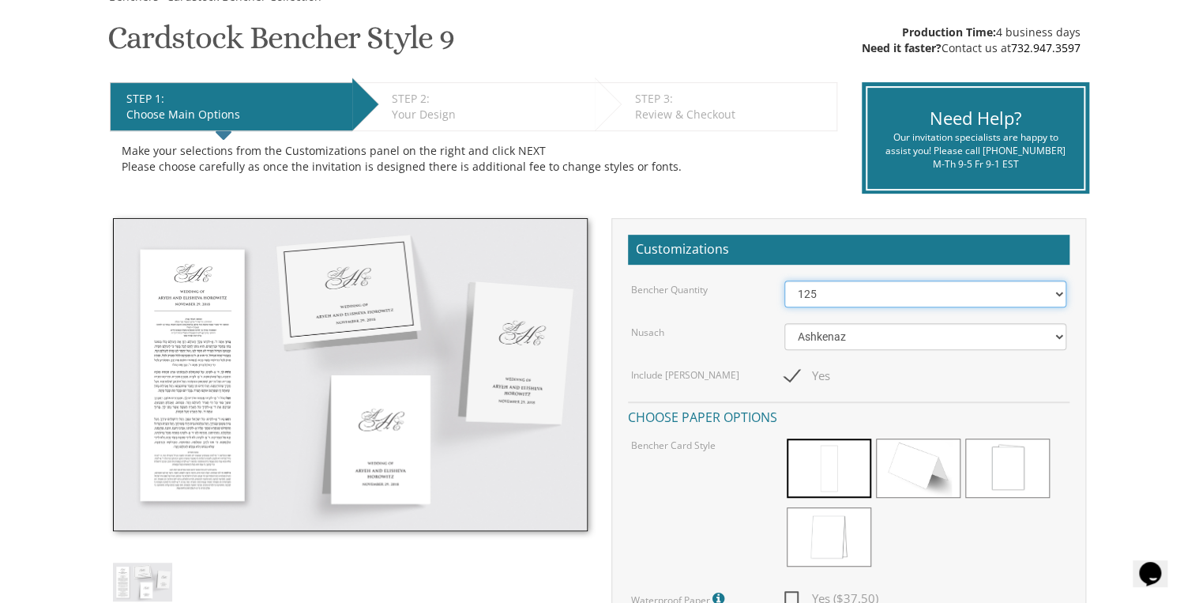
click at [855, 298] on select "50 60 70 80 90 100 125 150 175 200 225 250 275 300 325 350 375 400 425 450 475 …" at bounding box center [925, 293] width 283 height 27
click at [784, 280] on select "50 60 70 80 90 100 125 150 175 200 225 250 275 300 325 350 375 400 425 450 475 …" at bounding box center [925, 293] width 283 height 27
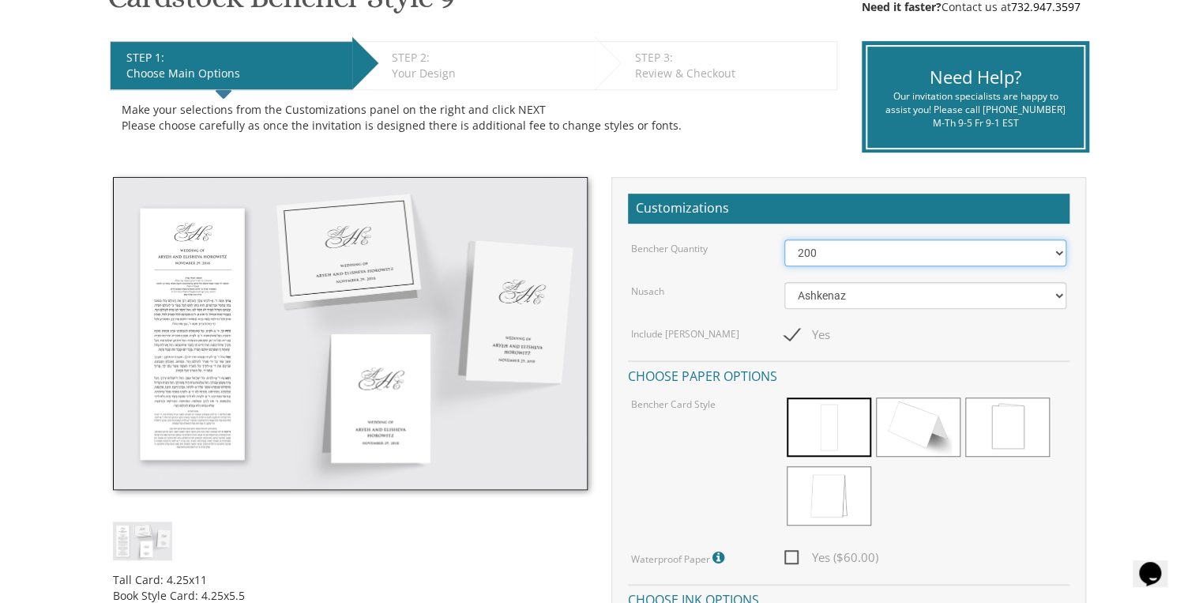
scroll to position [379, 0]
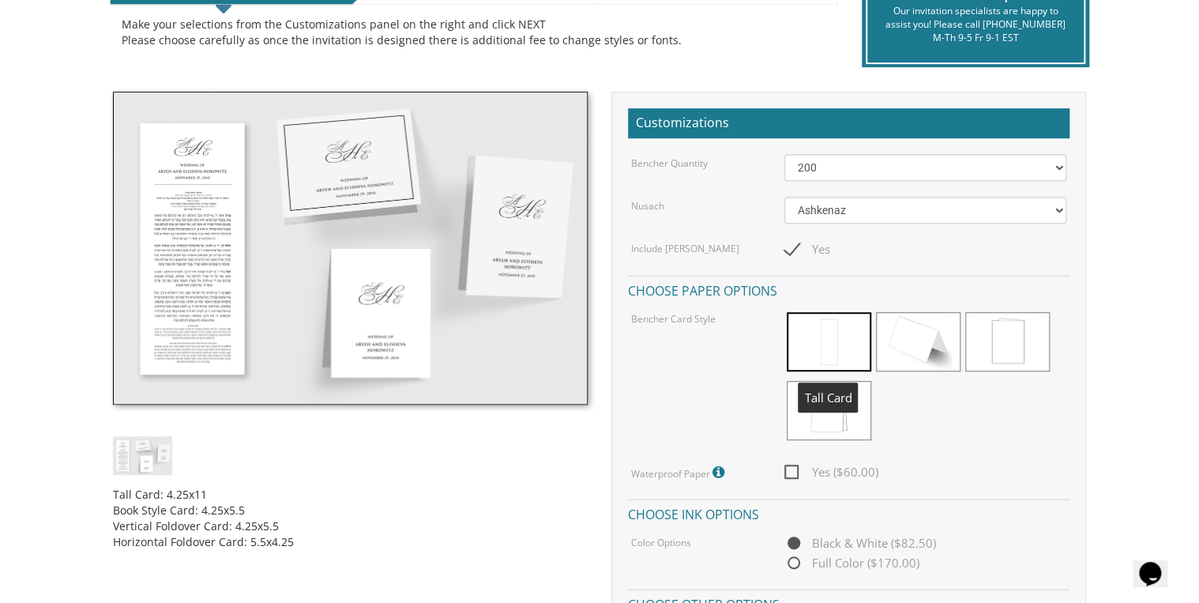
click at [834, 340] on span at bounding box center [829, 341] width 84 height 59
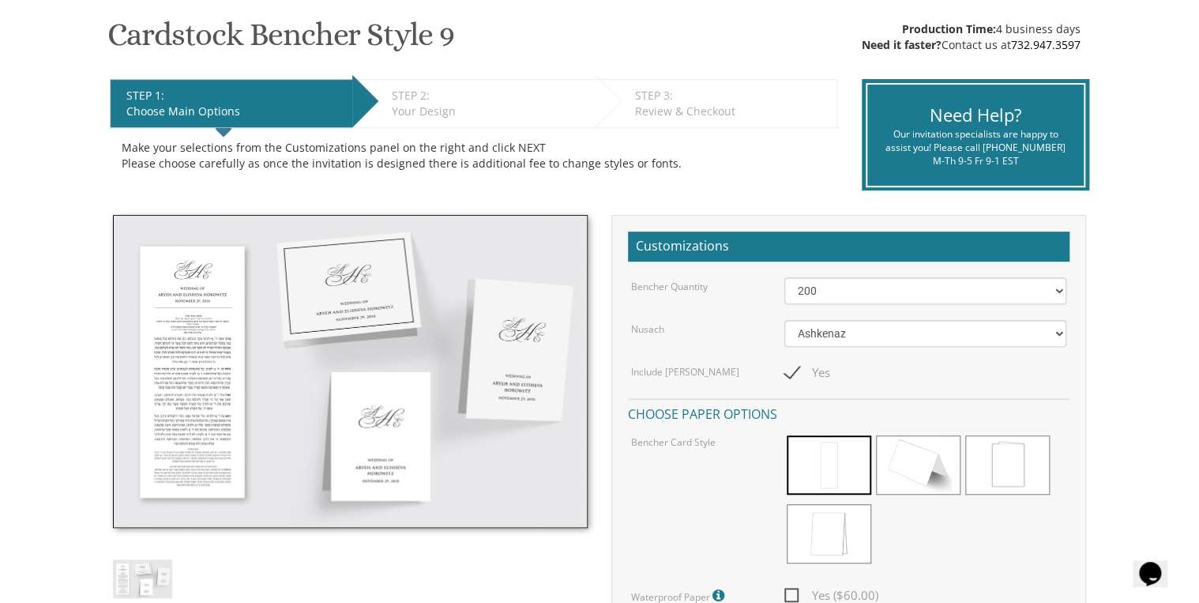
scroll to position [253, 0]
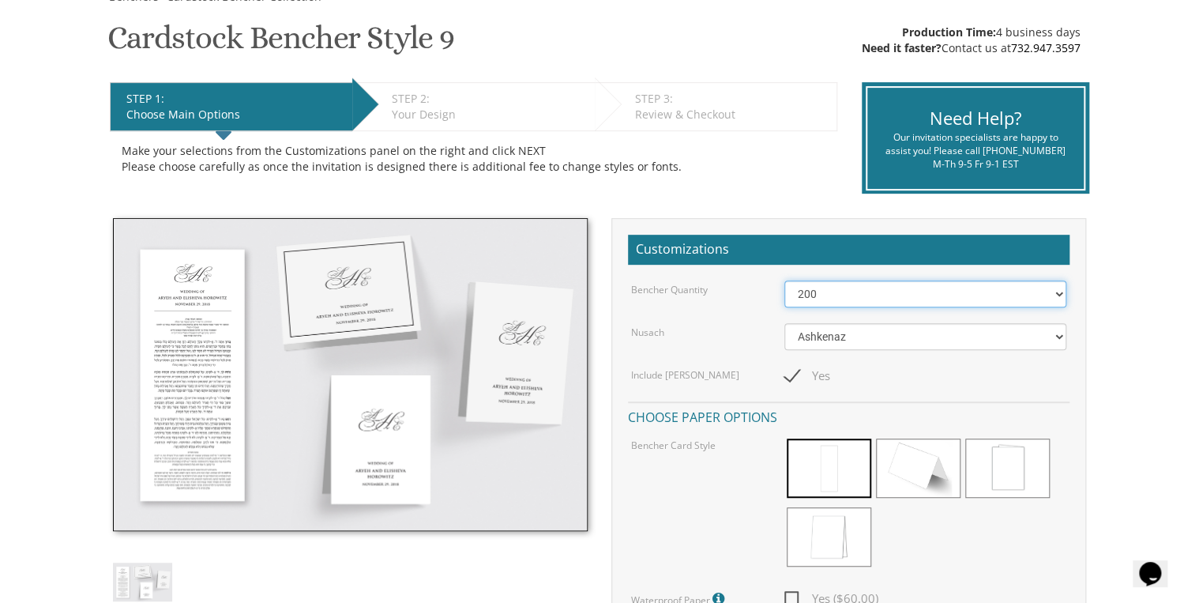
click at [809, 295] on select "50 60 70 80 90 100 125 150 175 200 225 250 275 300 325 350 375 400 425 450 475 …" at bounding box center [925, 293] width 283 height 27
select select "250"
click at [784, 280] on select "50 60 70 80 90 100 125 150 175 200 225 250 275 300 325 350 375 400 425 450 475 …" at bounding box center [925, 293] width 283 height 27
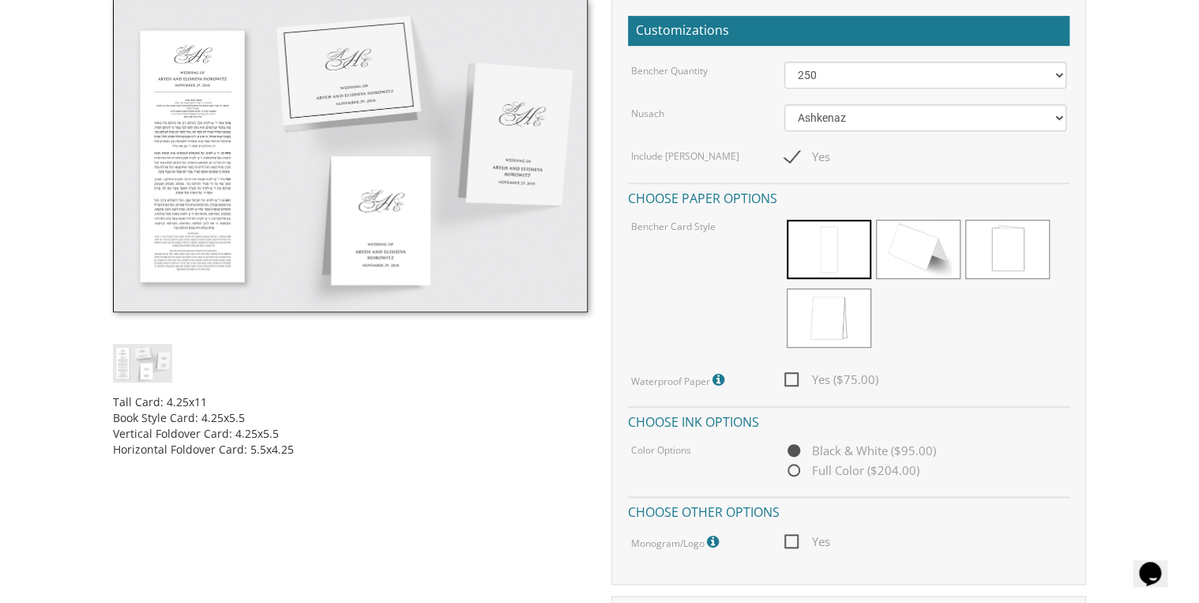
scroll to position [442, 0]
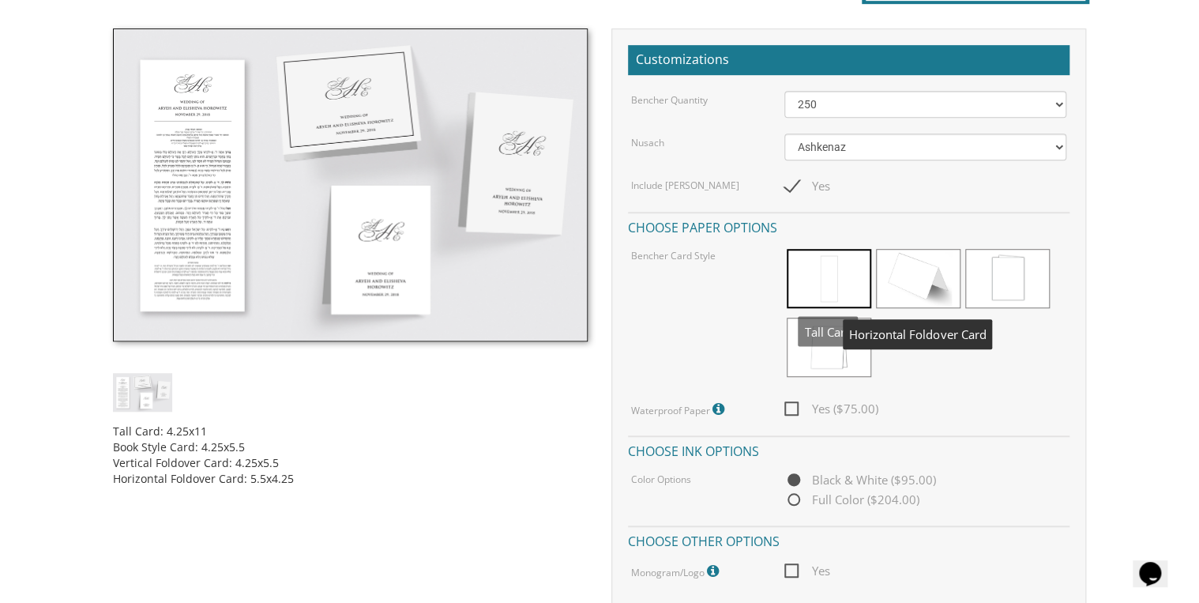
click at [847, 272] on span at bounding box center [829, 278] width 84 height 59
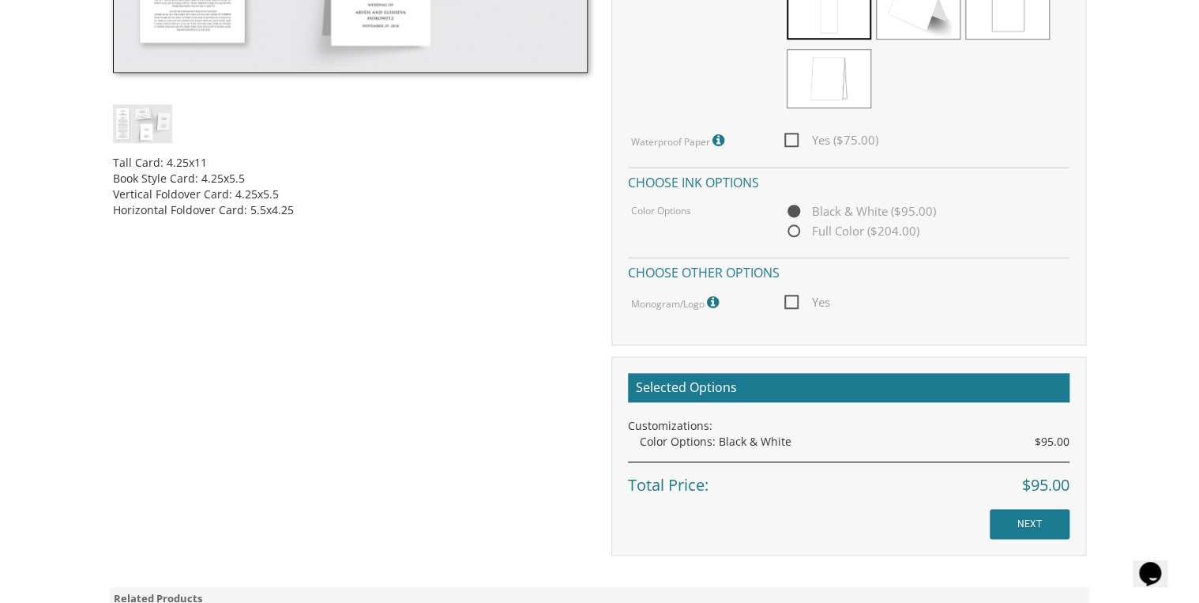
scroll to position [758, 0]
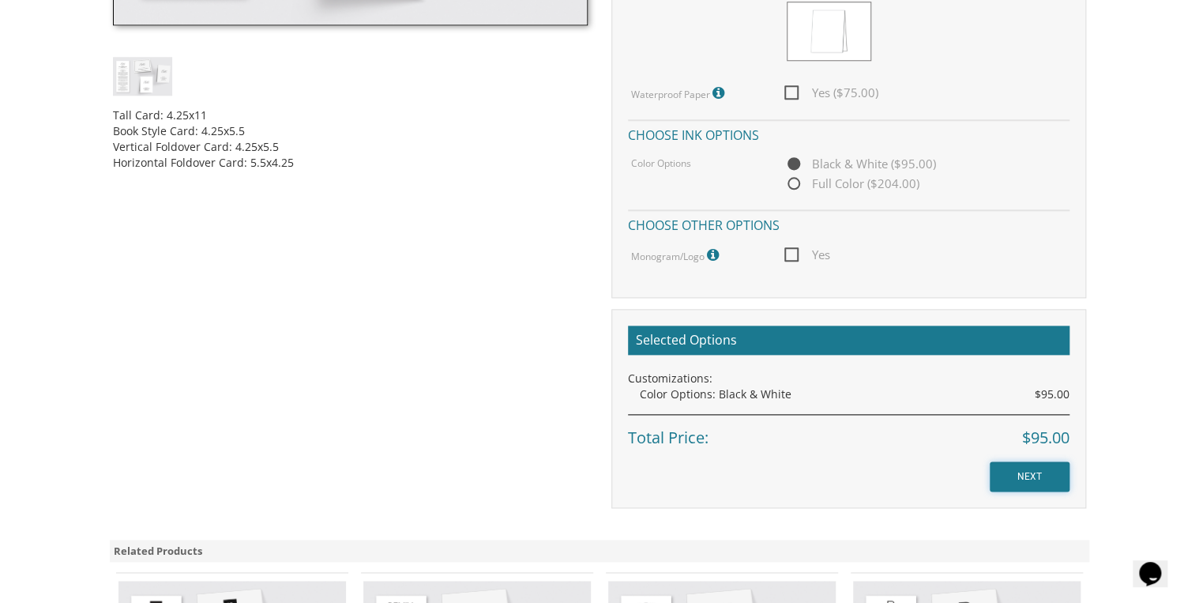
click at [855, 430] on input "NEXT" at bounding box center [1029, 476] width 80 height 30
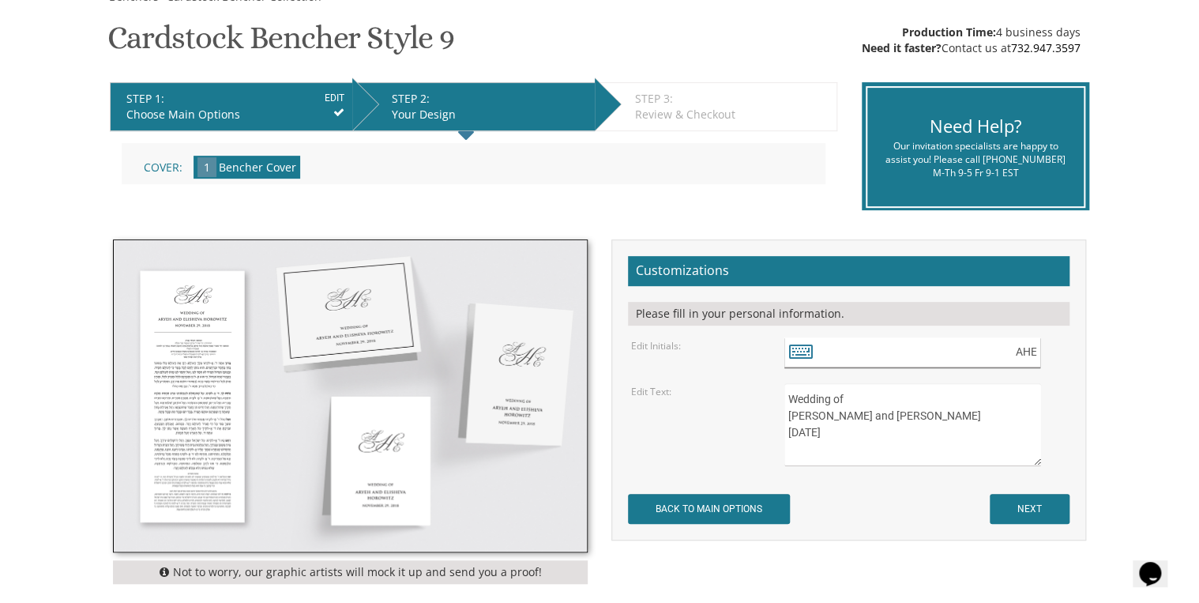
drag, startPoint x: 1011, startPoint y: 357, endPoint x: 1046, endPoint y: 362, distance: 35.1
click at [1046, 362] on div "AHE" at bounding box center [925, 352] width 283 height 31
type input "C"
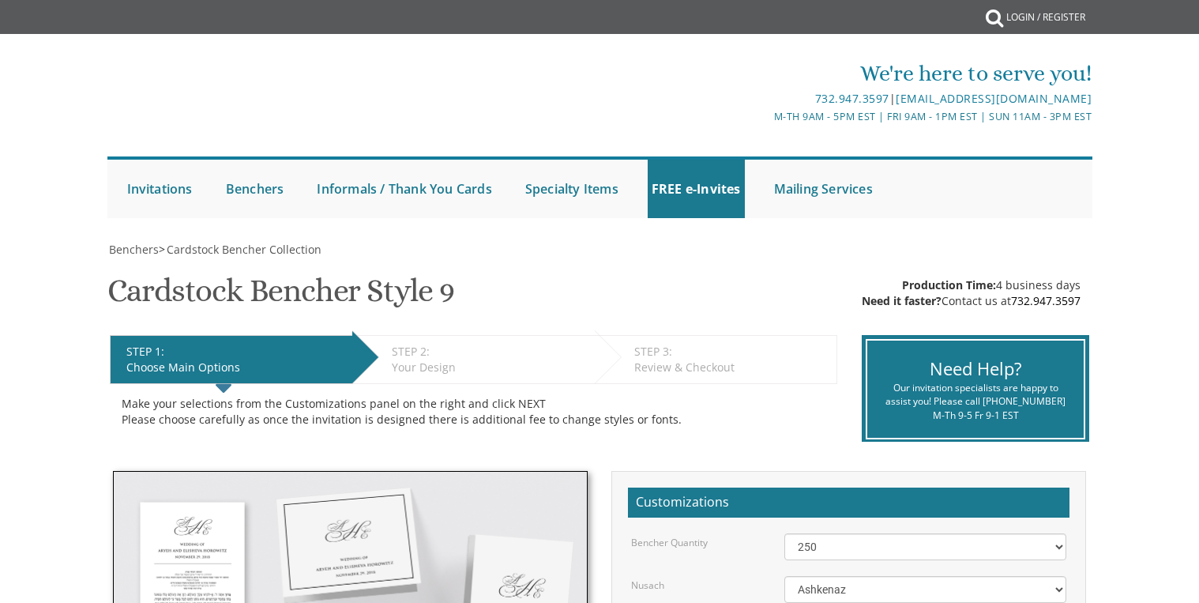
select select "250"
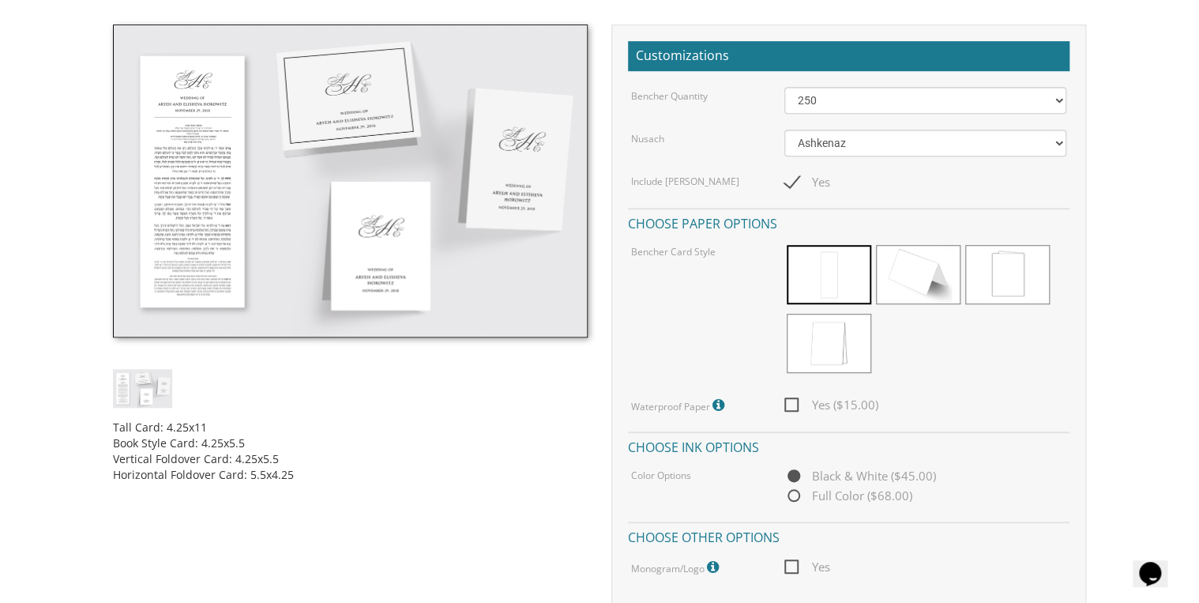
scroll to position [505, 0]
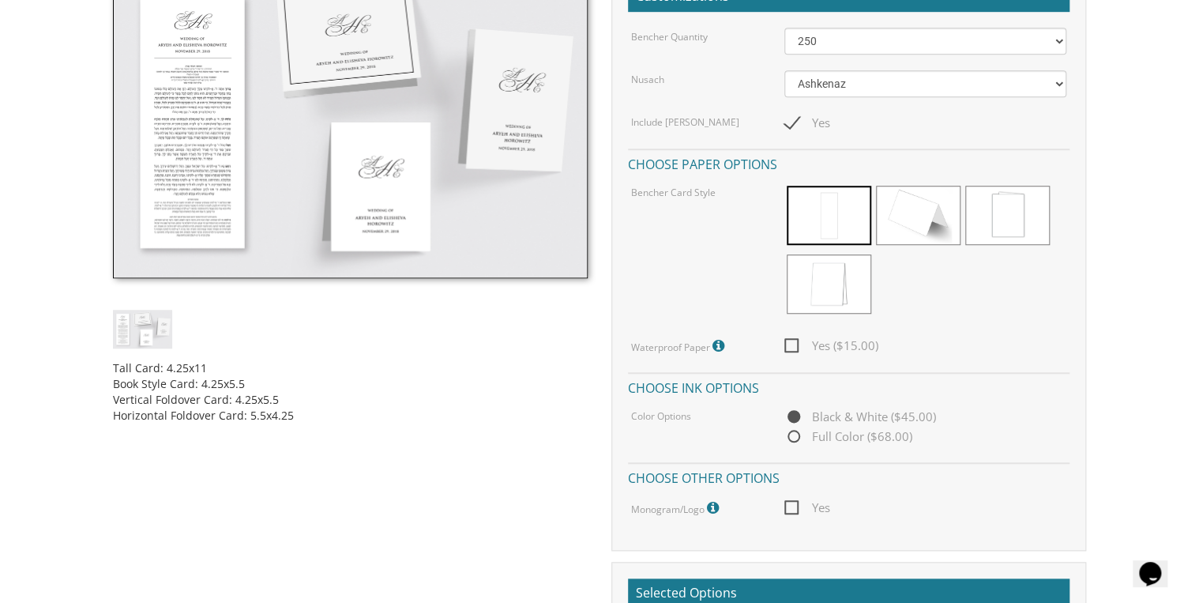
click at [798, 347] on span "Yes ($15.00)" at bounding box center [831, 346] width 94 height 20
click at [794, 347] on input "Yes ($15.00)" at bounding box center [789, 344] width 10 height 10
checkbox input "true"
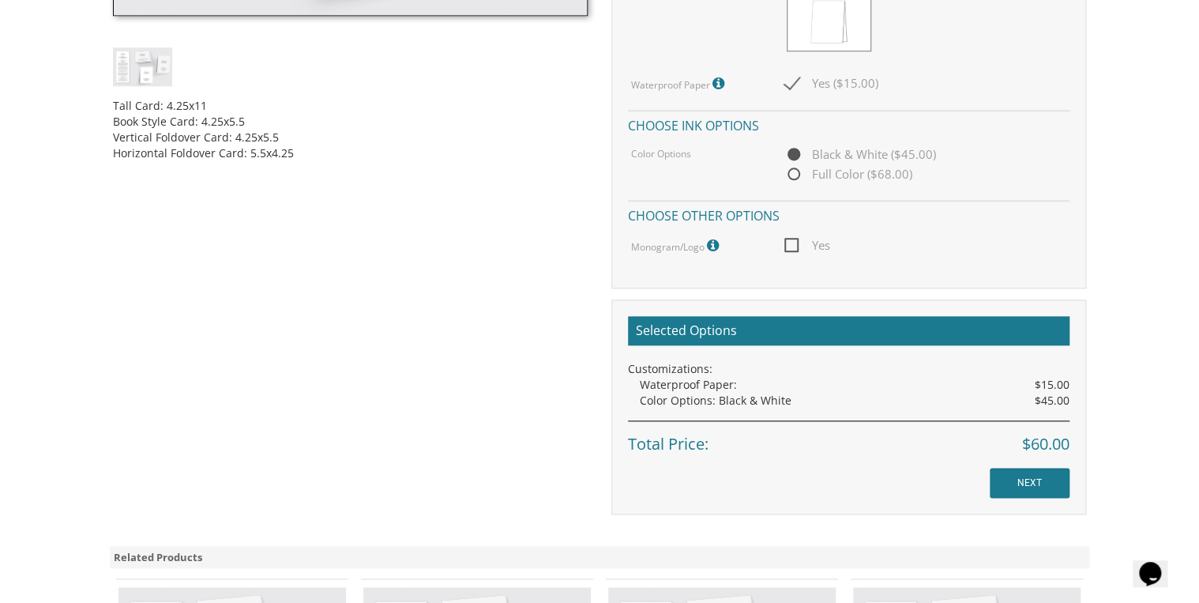
scroll to position [821, 0]
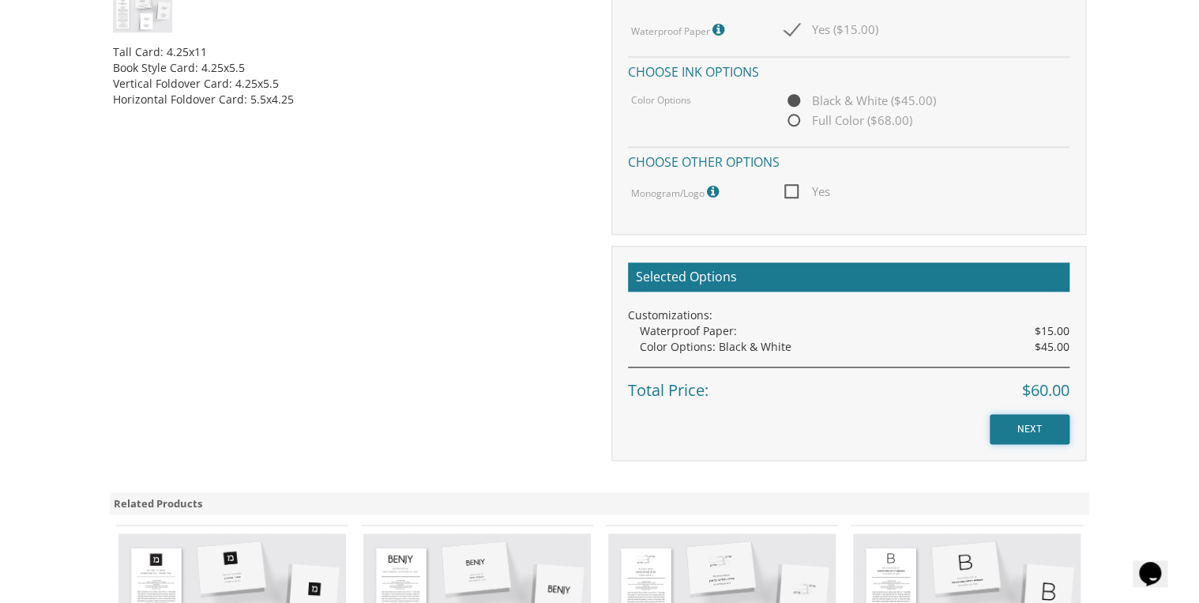
click at [1016, 422] on input "NEXT" at bounding box center [1029, 429] width 80 height 30
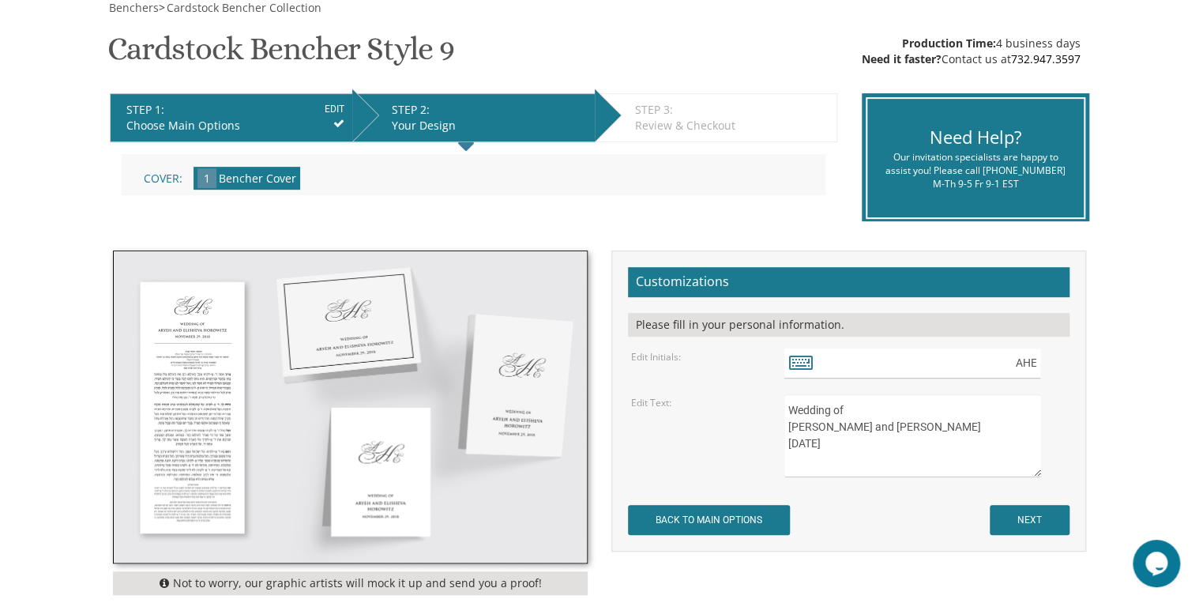
scroll to position [253, 0]
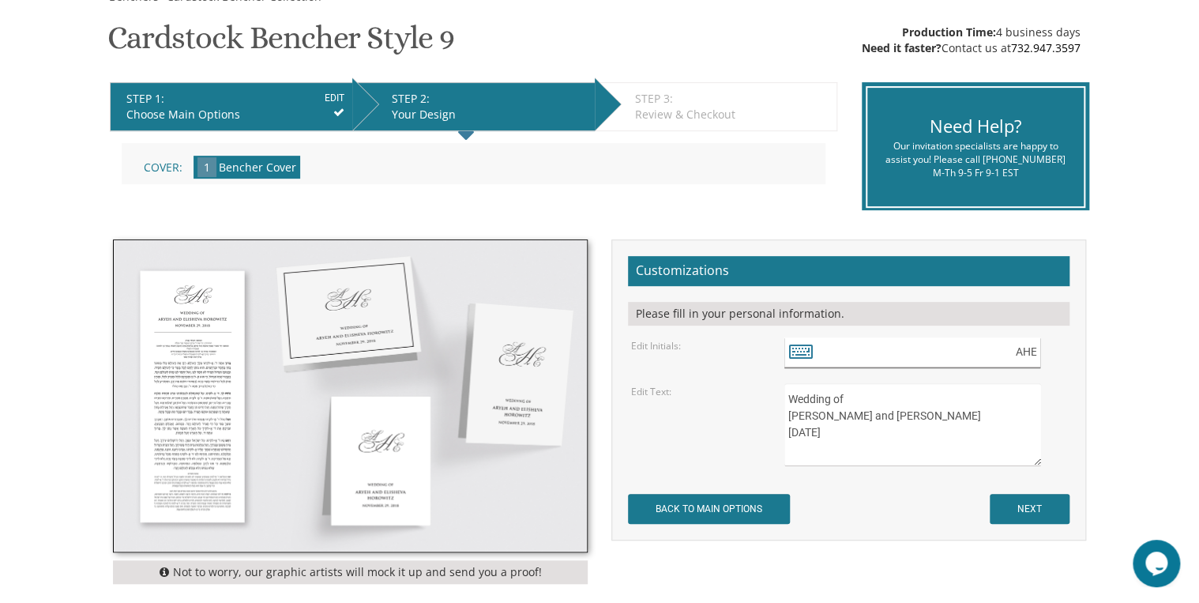
drag, startPoint x: 1016, startPoint y: 351, endPoint x: 1038, endPoint y: 353, distance: 22.2
click at [1037, 353] on input "AHE" at bounding box center [912, 352] width 257 height 31
type input "F"
type input "c"
type input "CFL"
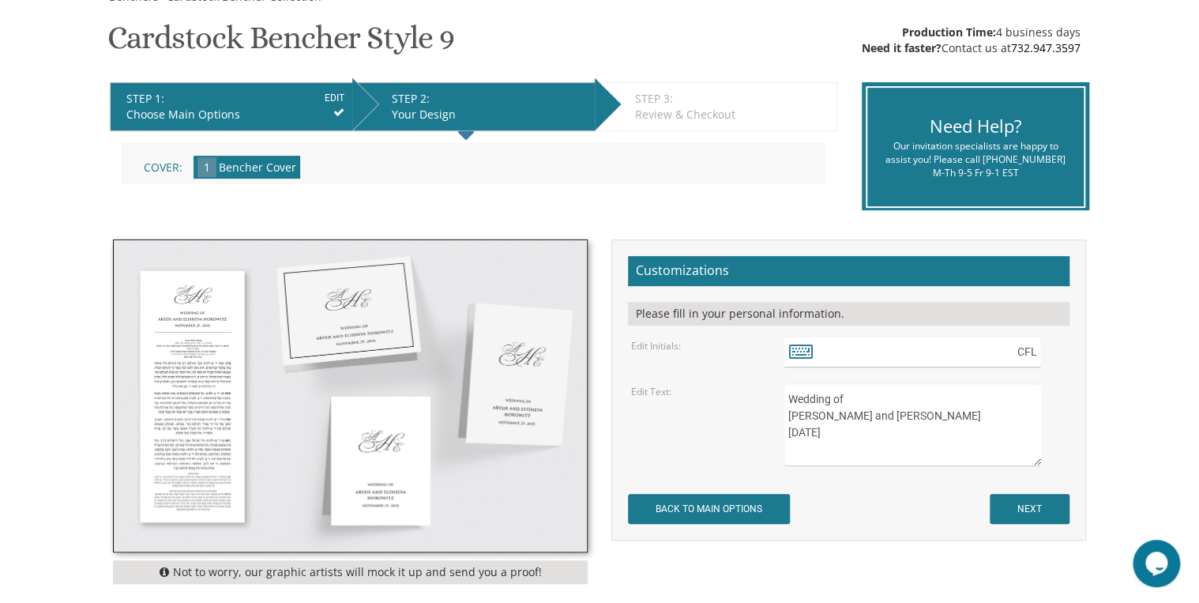
drag, startPoint x: 788, startPoint y: 415, endPoint x: 858, endPoint y: 415, distance: 70.3
click at [812, 420] on textarea "Wedding of Aryeh and Elisheva Horowitz November 29, 2018" at bounding box center [912, 424] width 257 height 83
type textarea "Wedding of Chaim Zev and Leahle Frank September 17, 2025"
click at [1036, 504] on input "NEXT" at bounding box center [1029, 509] width 80 height 30
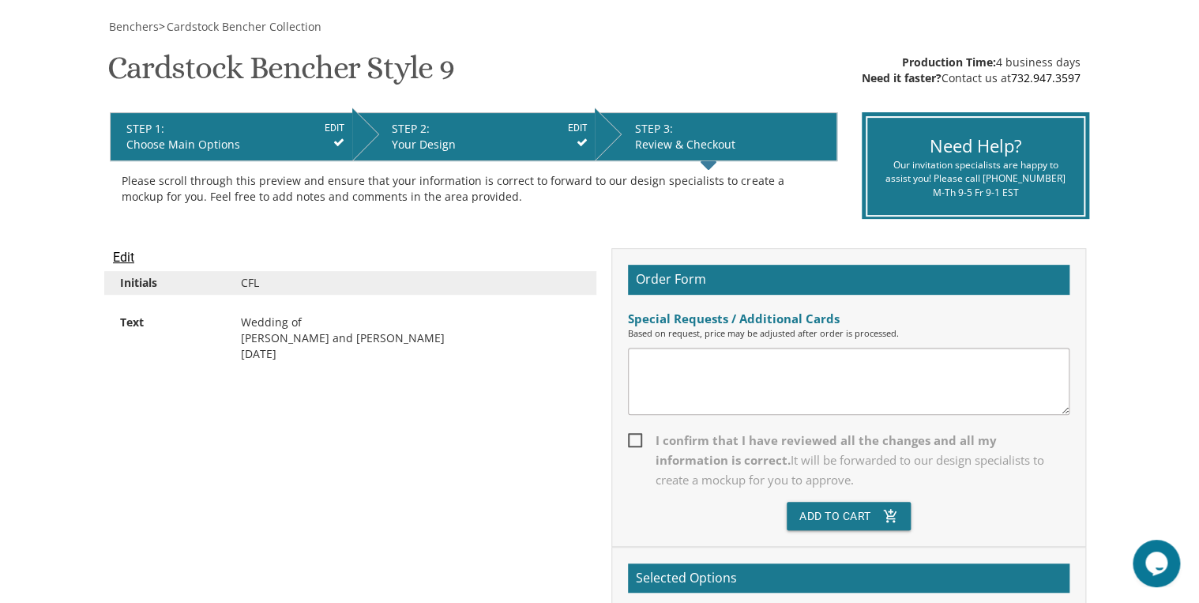
scroll to position [253, 0]
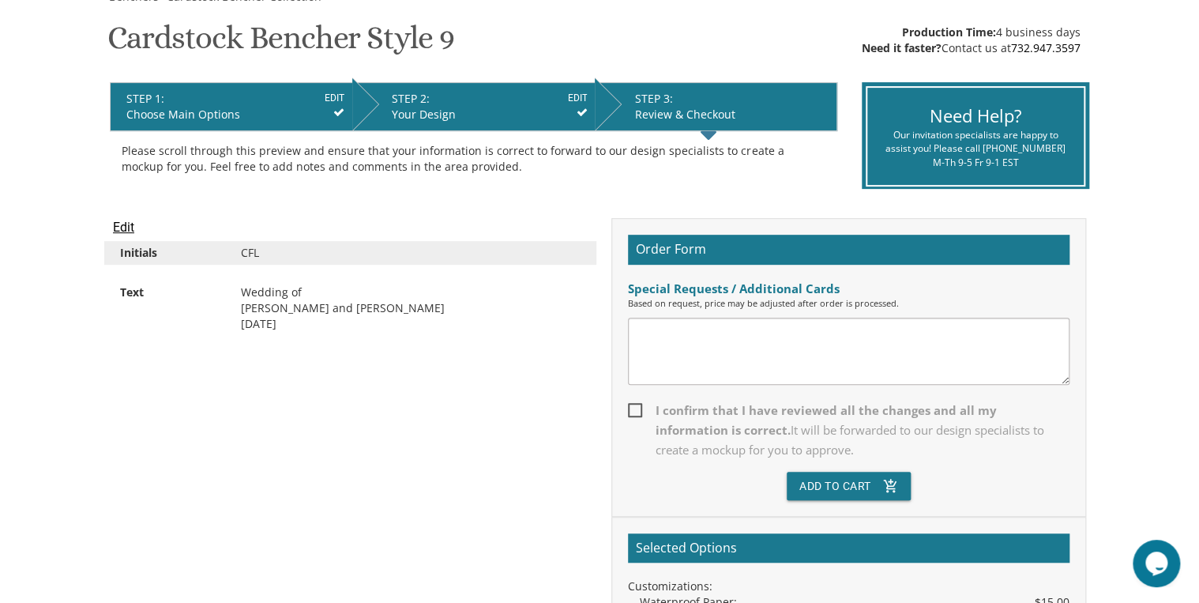
click at [632, 407] on span "I confirm that I have reviewed all the changes and all my information is correc…" at bounding box center [848, 429] width 441 height 59
click at [632, 407] on input "I confirm that I have reviewed all the changes and all my information is correc…" at bounding box center [633, 409] width 10 height 10
checkbox input "true"
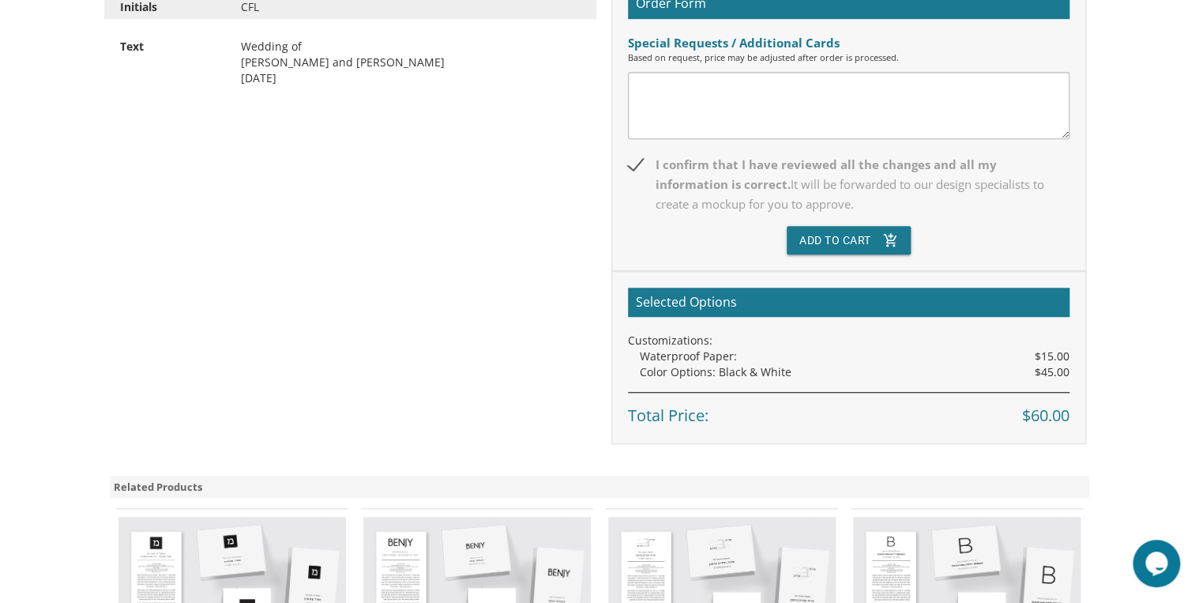
scroll to position [505, 0]
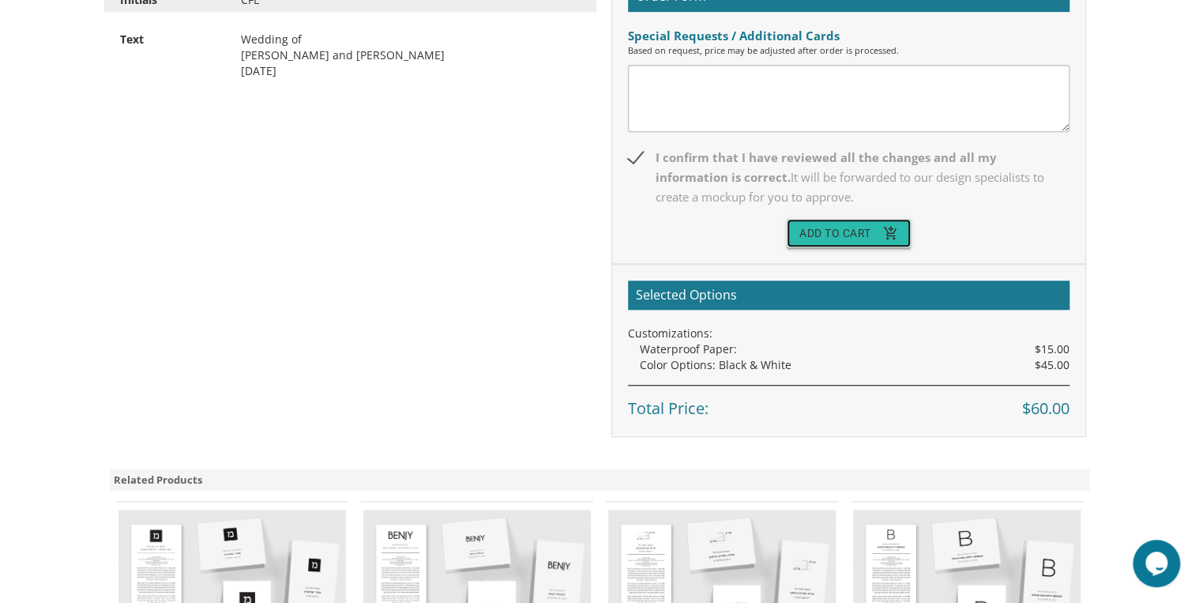
click at [832, 238] on button "Add To Cart add_shopping_cart" at bounding box center [849, 233] width 125 height 28
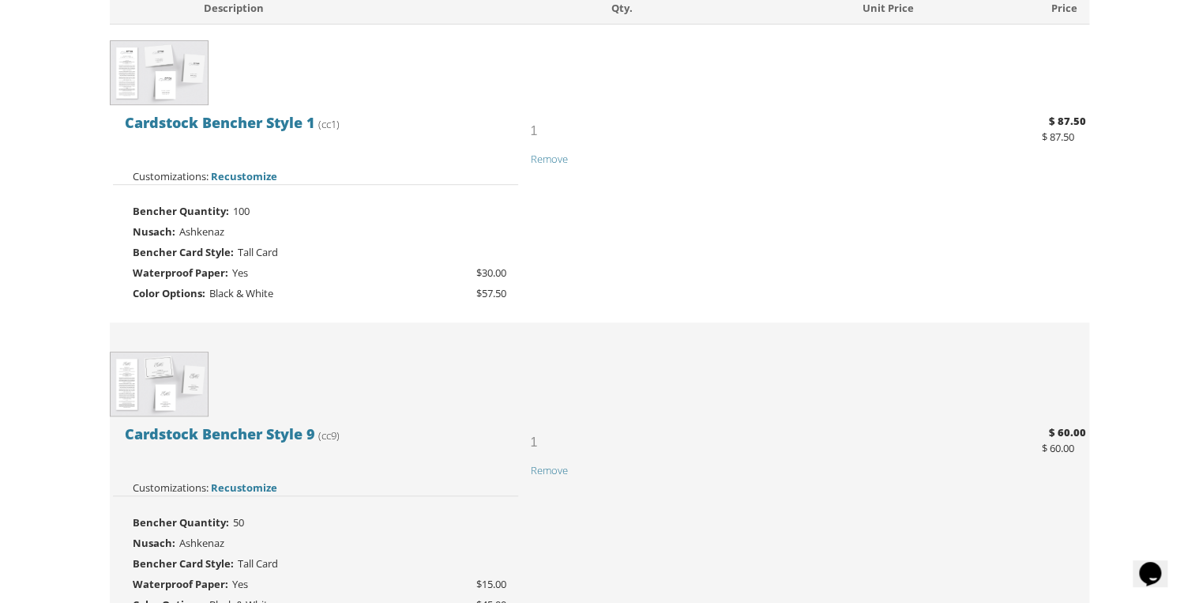
scroll to position [253, 0]
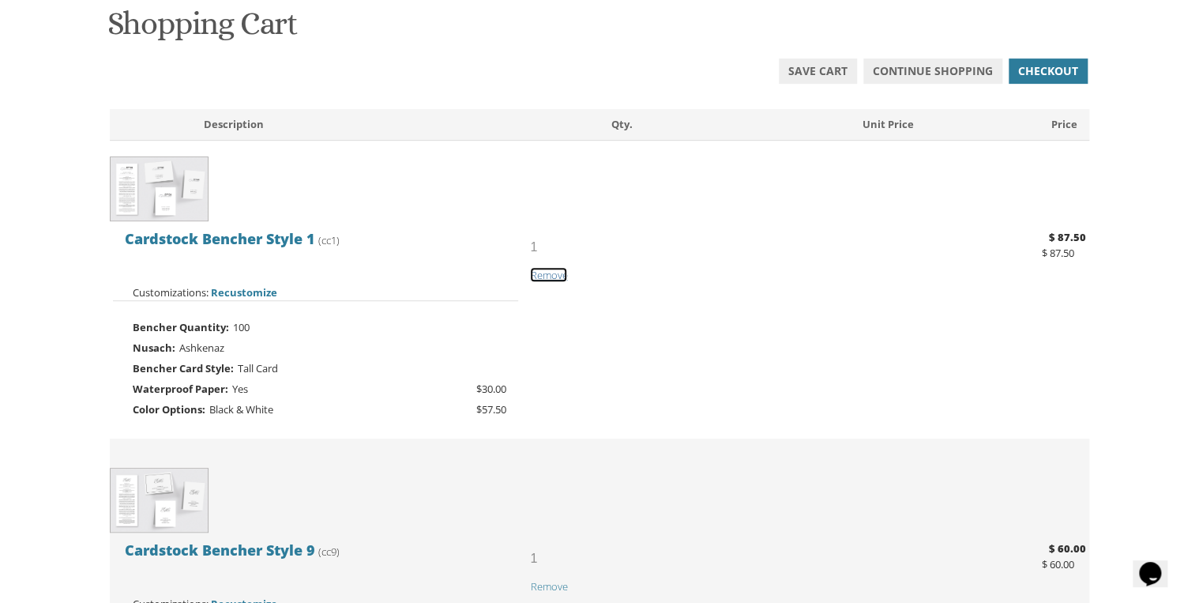
click at [556, 274] on span "Remove" at bounding box center [548, 275] width 37 height 14
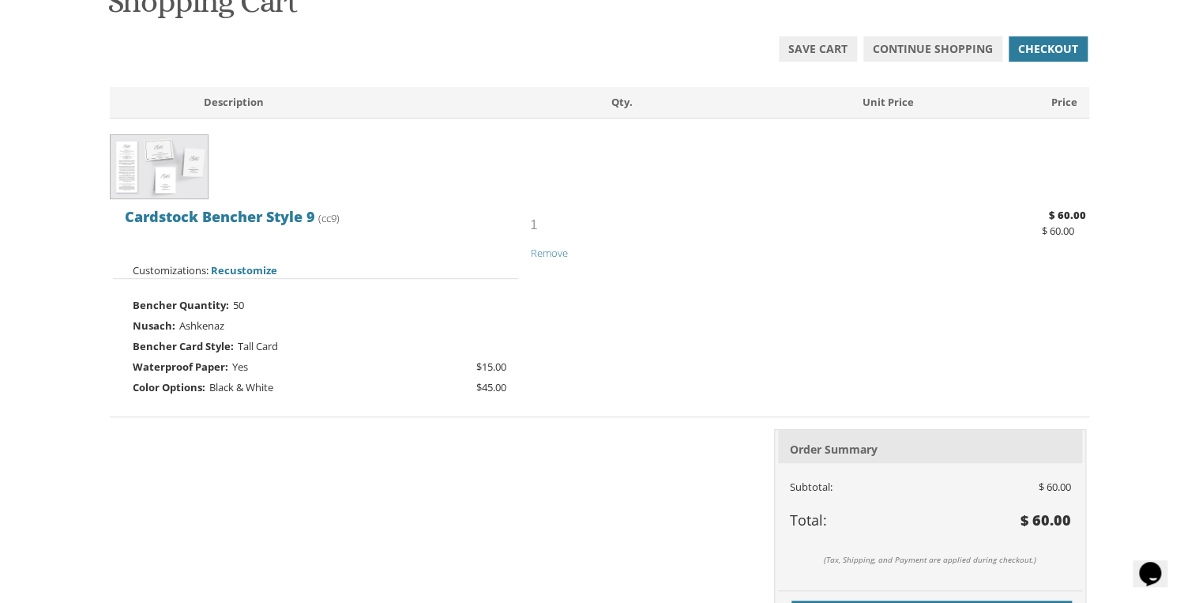
scroll to position [253, 0]
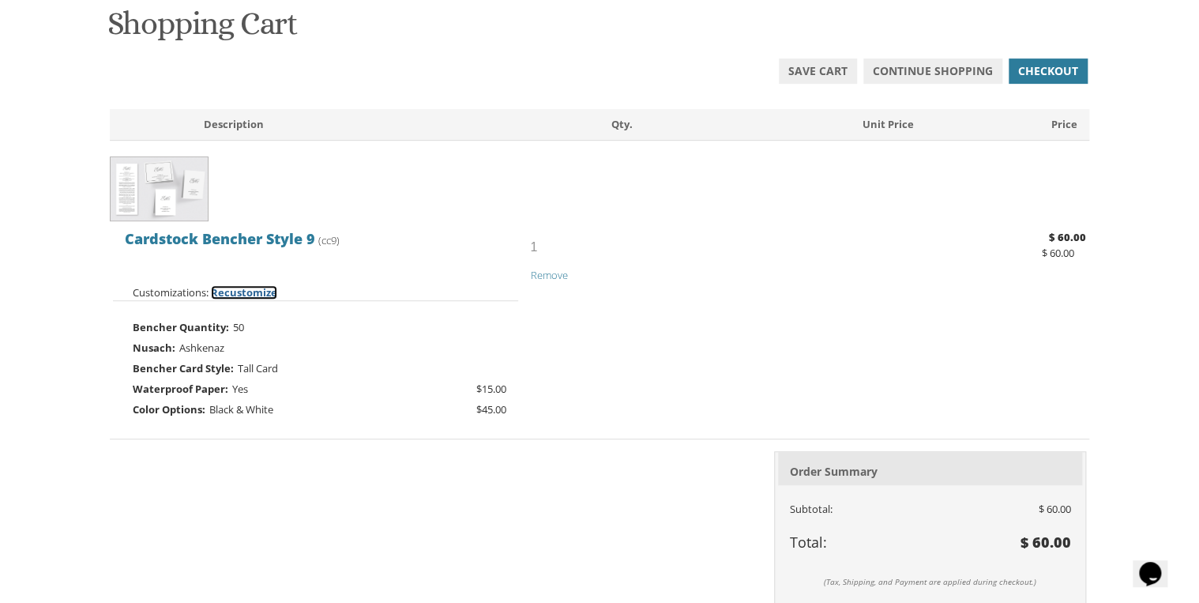
click at [243, 290] on span "Recustomize" at bounding box center [244, 292] width 66 height 14
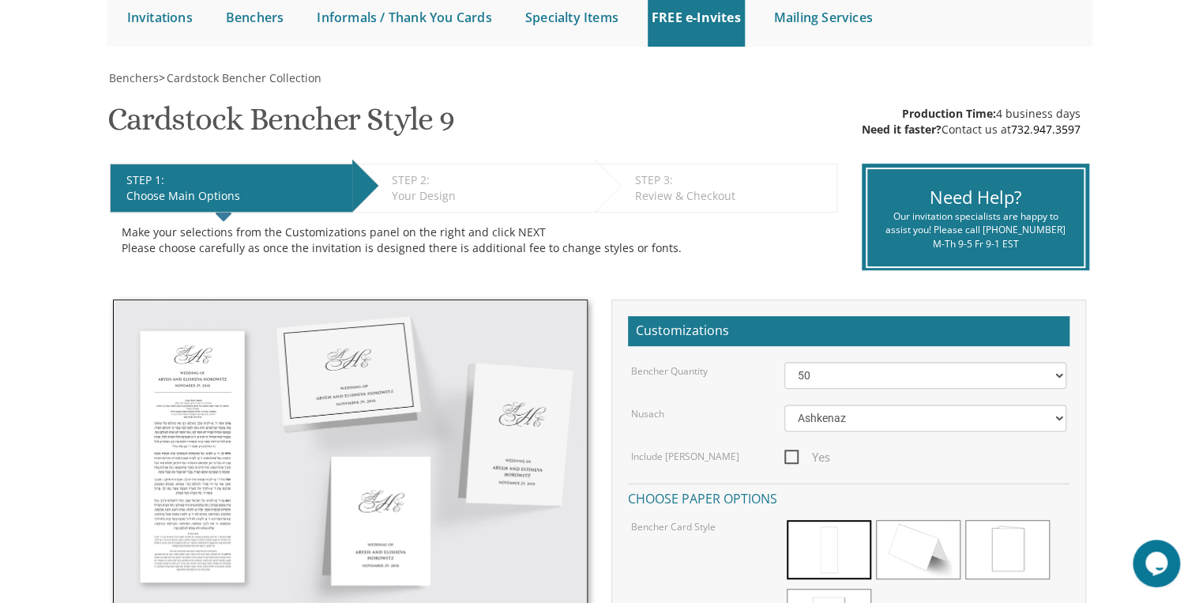
scroll to position [190, 0]
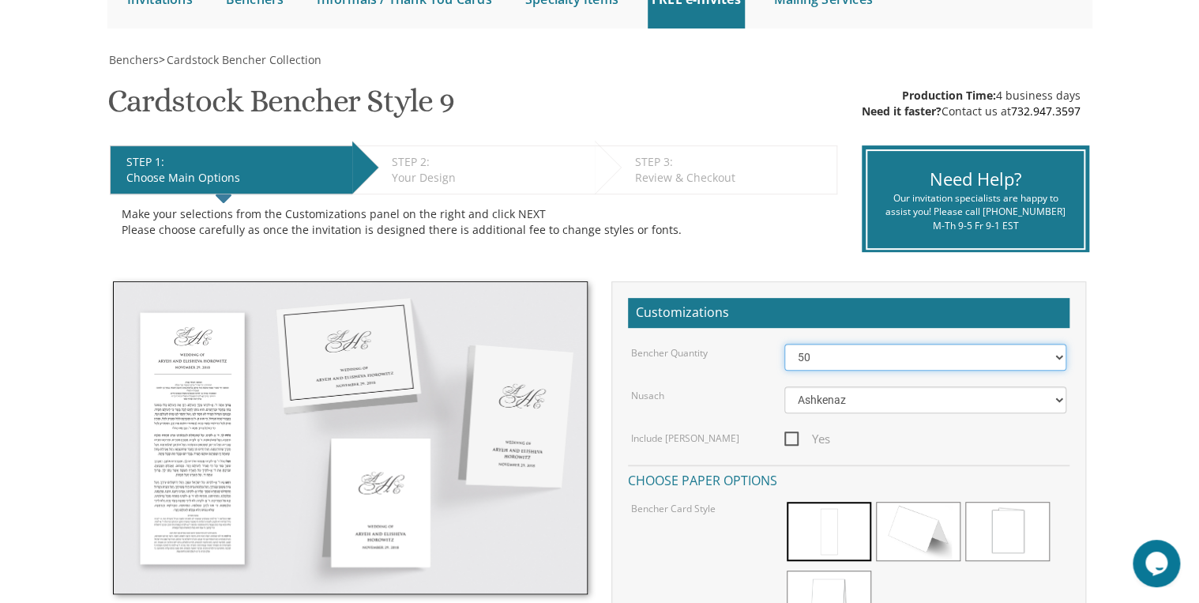
click at [803, 359] on select "50 60 70 80 90 100 125 150 175 200 225 250 275 300 325 350 375 400 425 450 475 …" at bounding box center [925, 357] width 283 height 27
select select "250"
click at [784, 344] on select "50 60 70 80 90 100 125 150 175 200 225 250 275 300 325 350 375 400 425 450 475 …" at bounding box center [925, 357] width 283 height 27
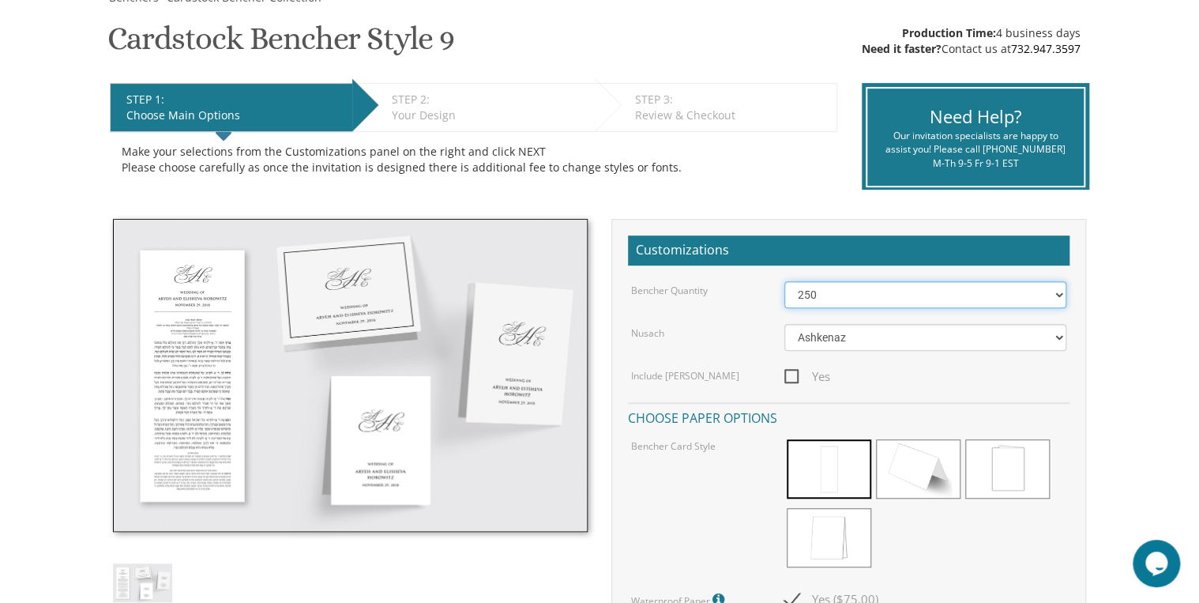
scroll to position [253, 0]
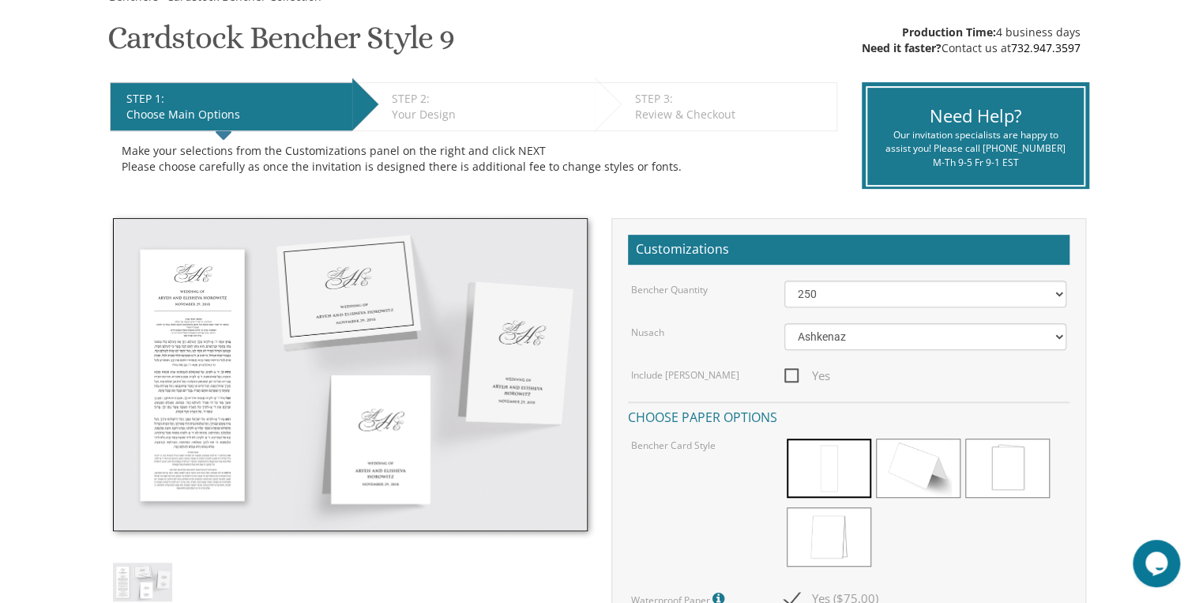
click at [784, 377] on span "Yes" at bounding box center [807, 376] width 46 height 20
click at [784, 377] on input "Yes" at bounding box center [789, 374] width 10 height 10
checkbox input "true"
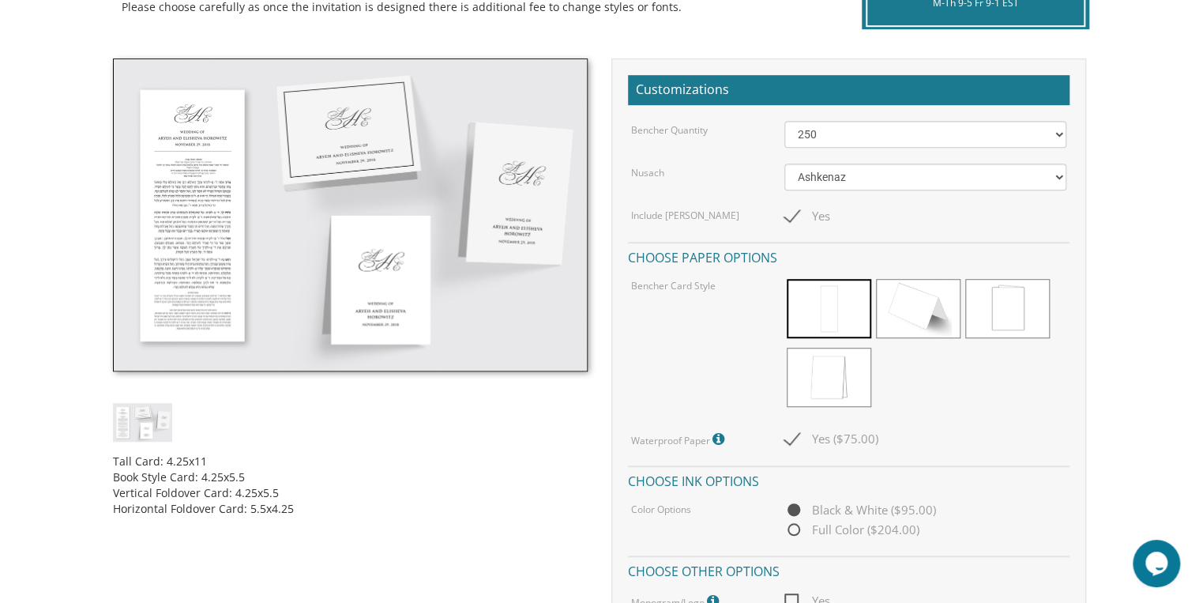
scroll to position [442, 0]
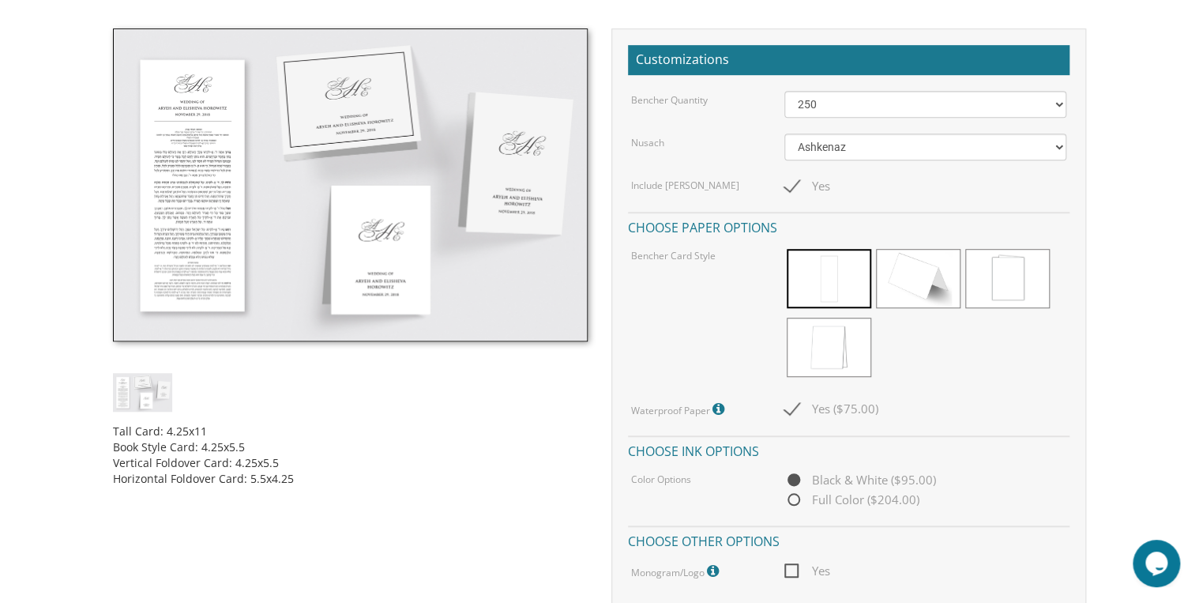
click at [791, 409] on span "Yes ($75.00)" at bounding box center [831, 409] width 94 height 20
click at [791, 409] on input "Yes ($75.00)" at bounding box center [789, 407] width 10 height 10
checkbox input "false"
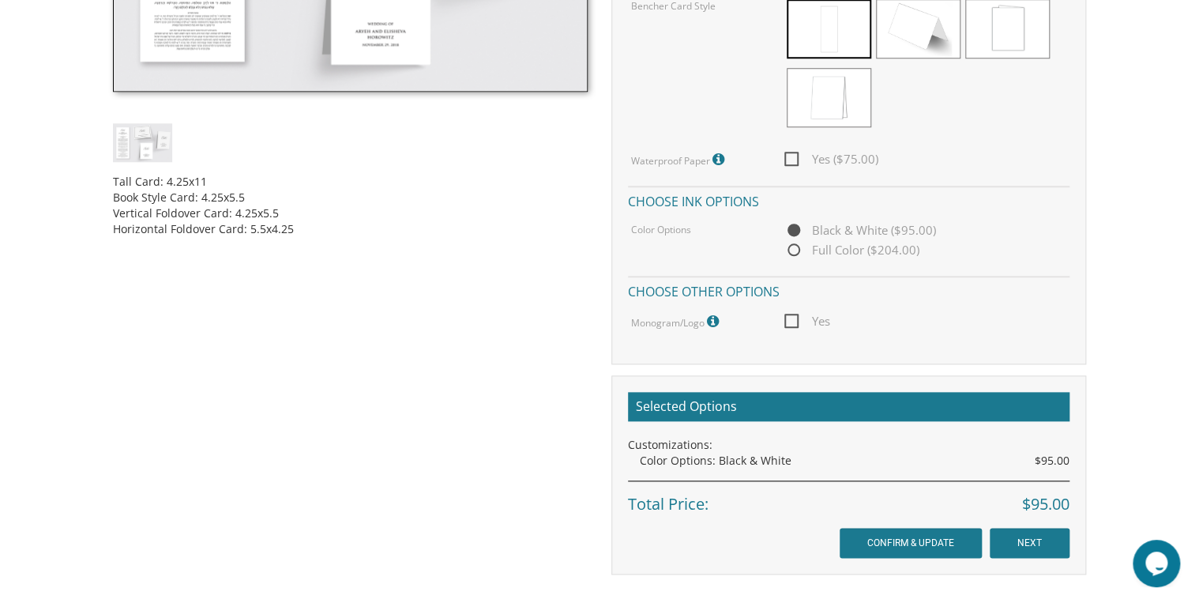
scroll to position [695, 0]
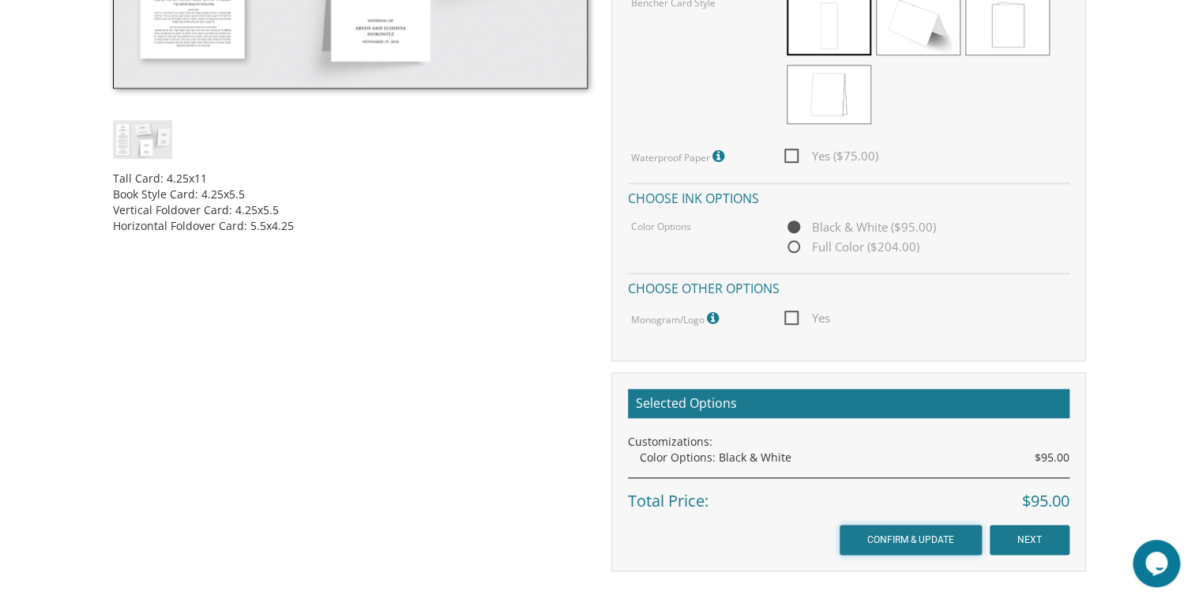
click at [943, 535] on input "CONFIRM & UPDATE" at bounding box center [910, 539] width 142 height 30
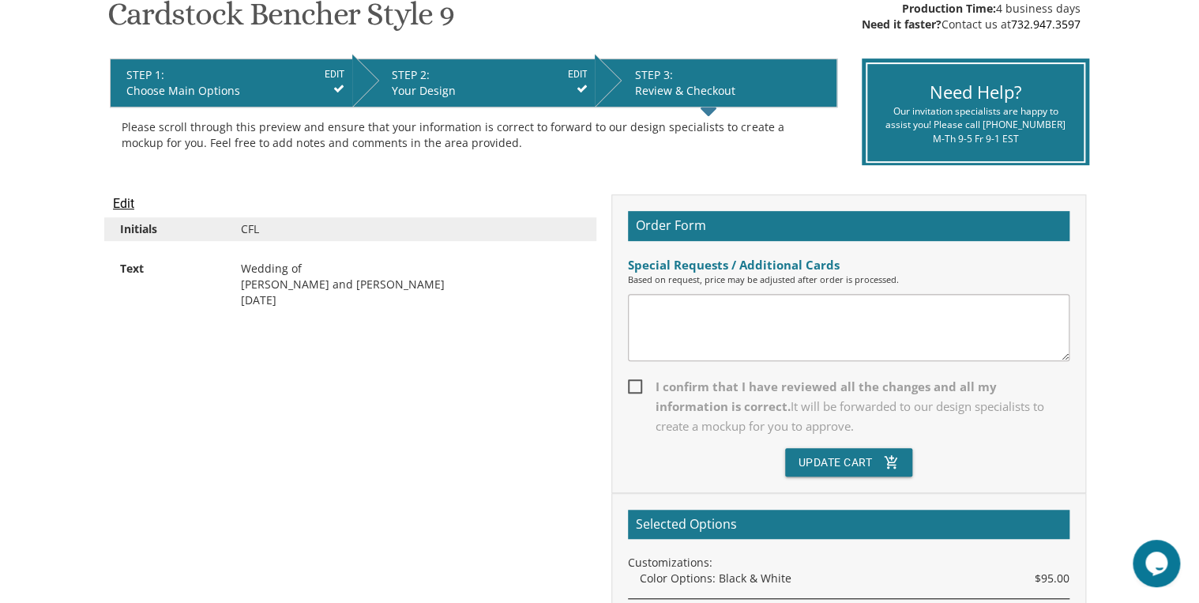
scroll to position [316, 0]
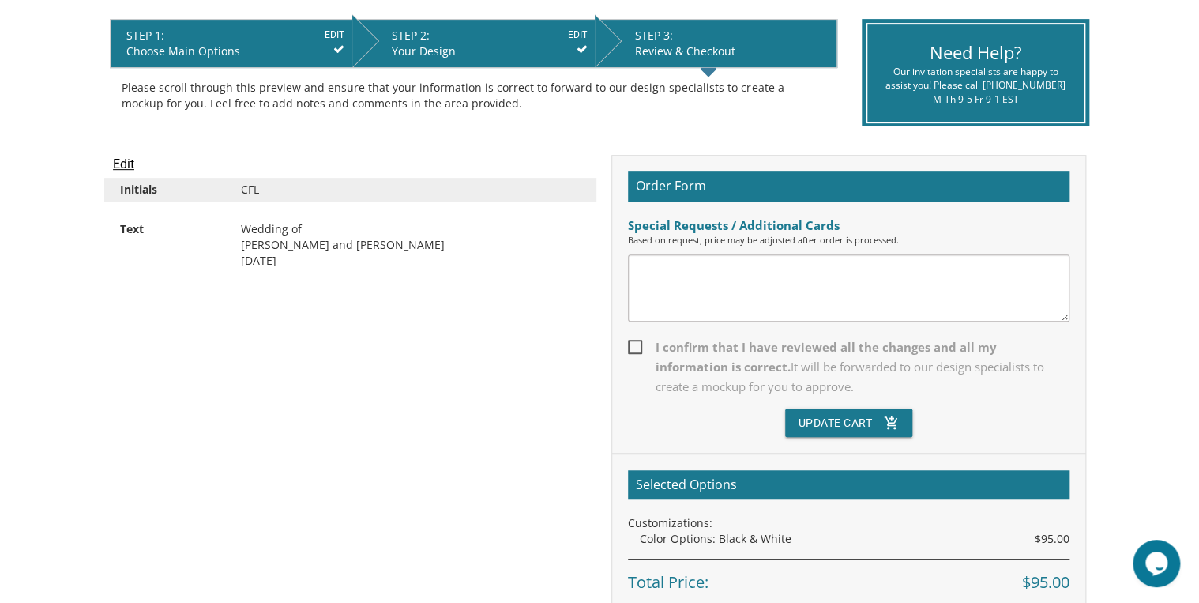
click at [635, 342] on span "I confirm that I have reviewed all the changes and all my information is correc…" at bounding box center [848, 366] width 441 height 59
click at [635, 342] on input "I confirm that I have reviewed all the changes and all my information is correc…" at bounding box center [633, 345] width 10 height 10
checkbox input "true"
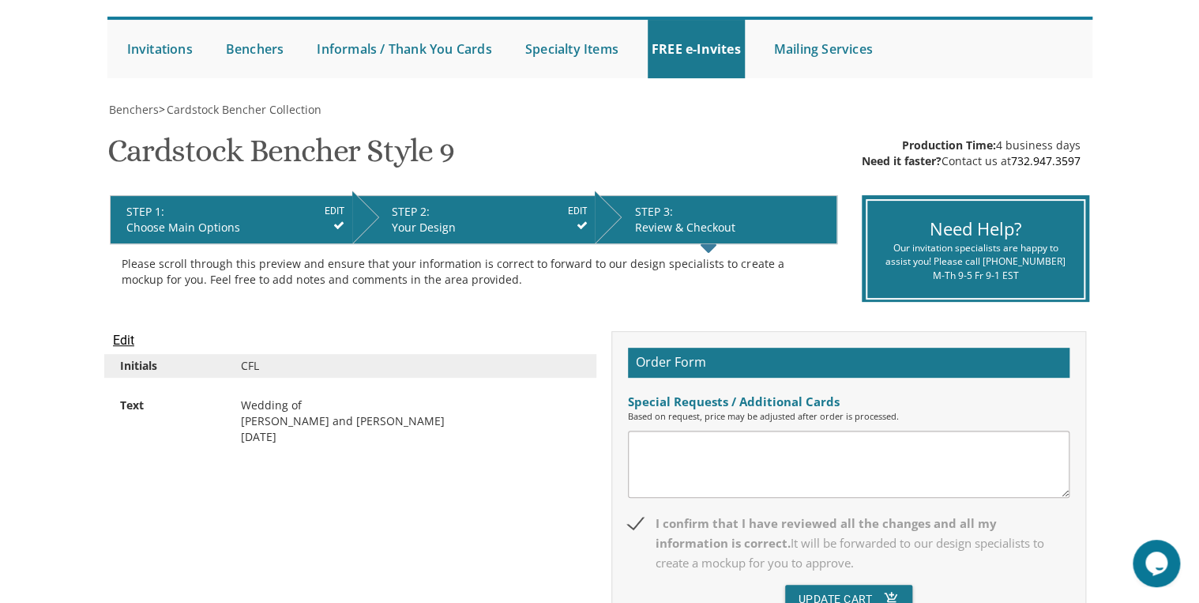
scroll to position [126, 0]
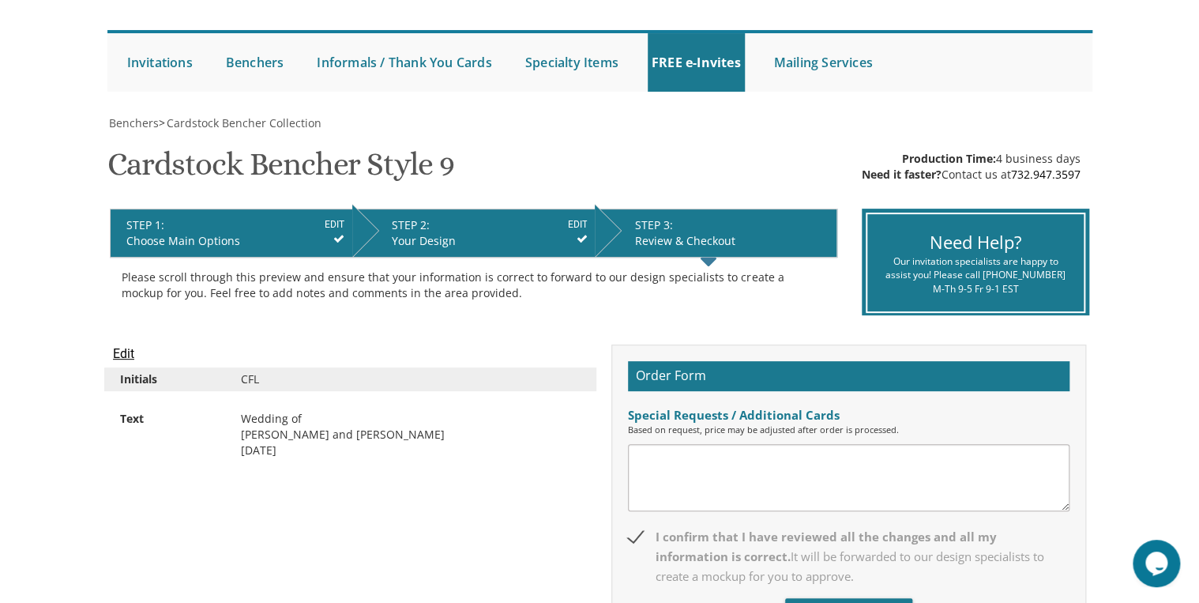
click at [126, 356] on input "Edit" at bounding box center [123, 353] width 21 height 19
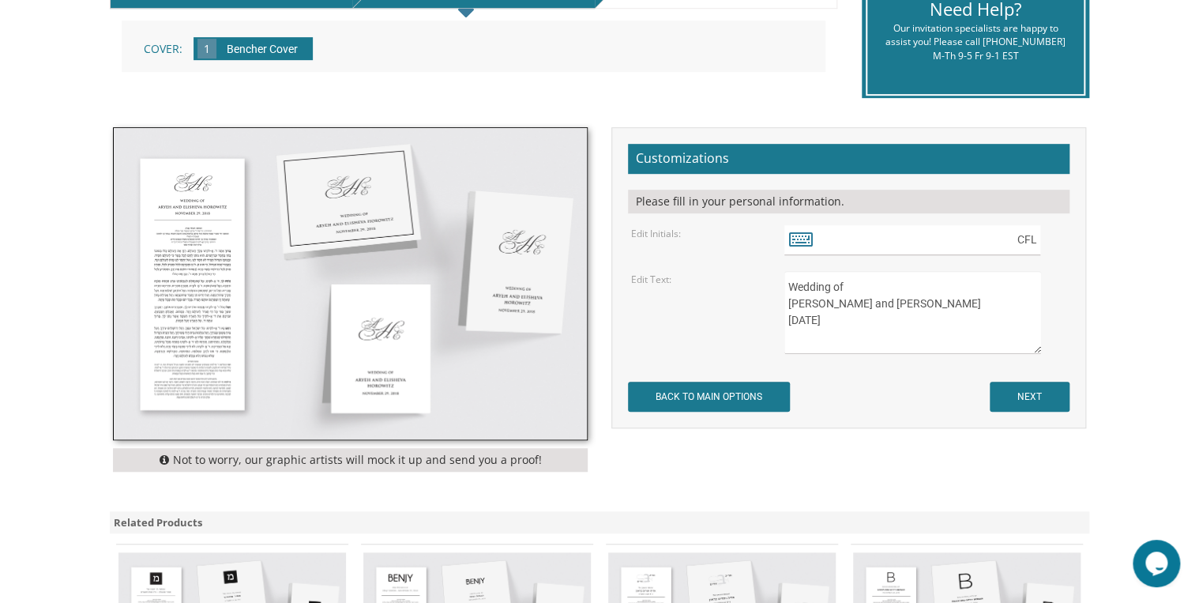
scroll to position [379, 0]
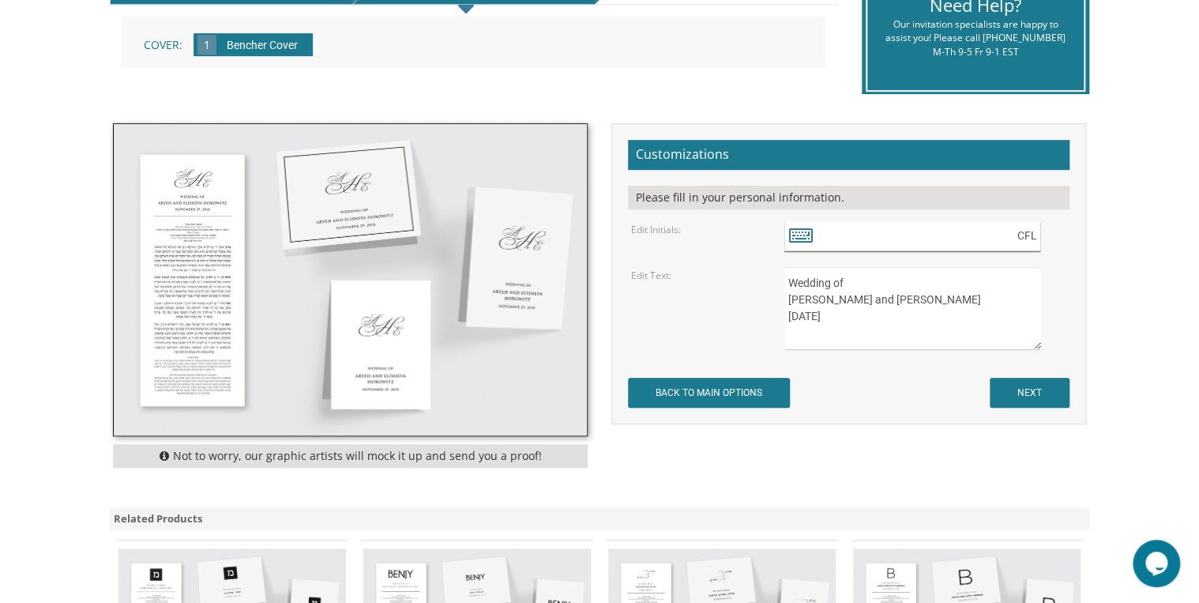
drag, startPoint x: 1025, startPoint y: 237, endPoint x: 1049, endPoint y: 233, distance: 24.0
click at [1026, 237] on input "CFL" at bounding box center [912, 236] width 257 height 31
type input "CZL"
click at [1143, 359] on body "My Cart {{shoppingcart.totalQuantityDisplay}} Total: {{shoppingcart.subtotal}} …" at bounding box center [599, 341] width 1199 height 1440
click at [1017, 396] on input "NEXT" at bounding box center [1029, 392] width 80 height 30
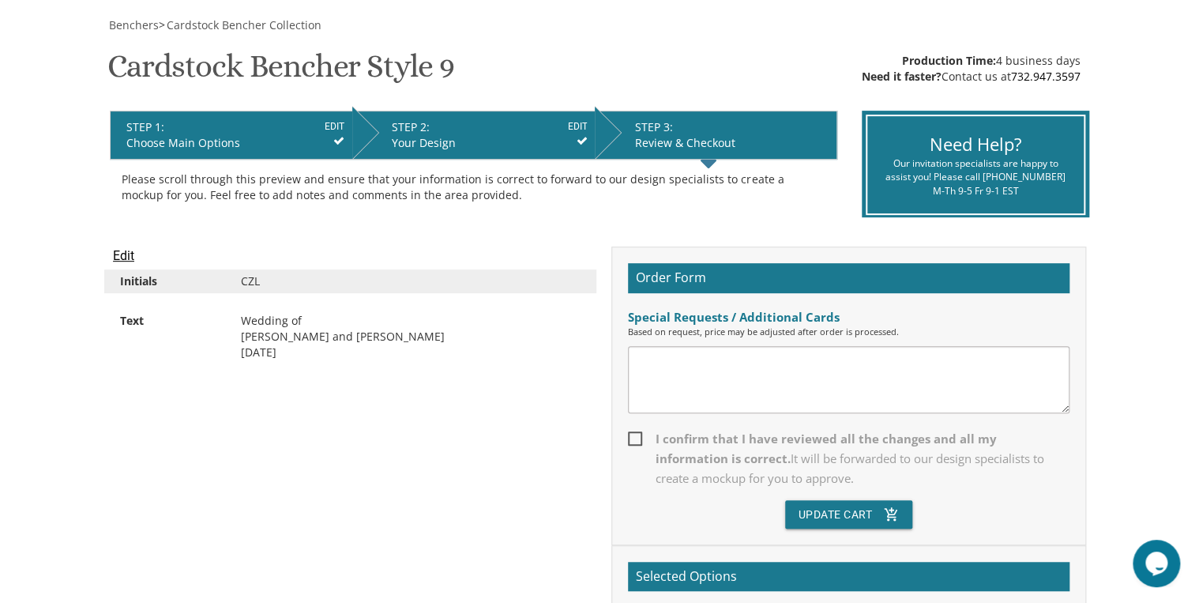
scroll to position [253, 0]
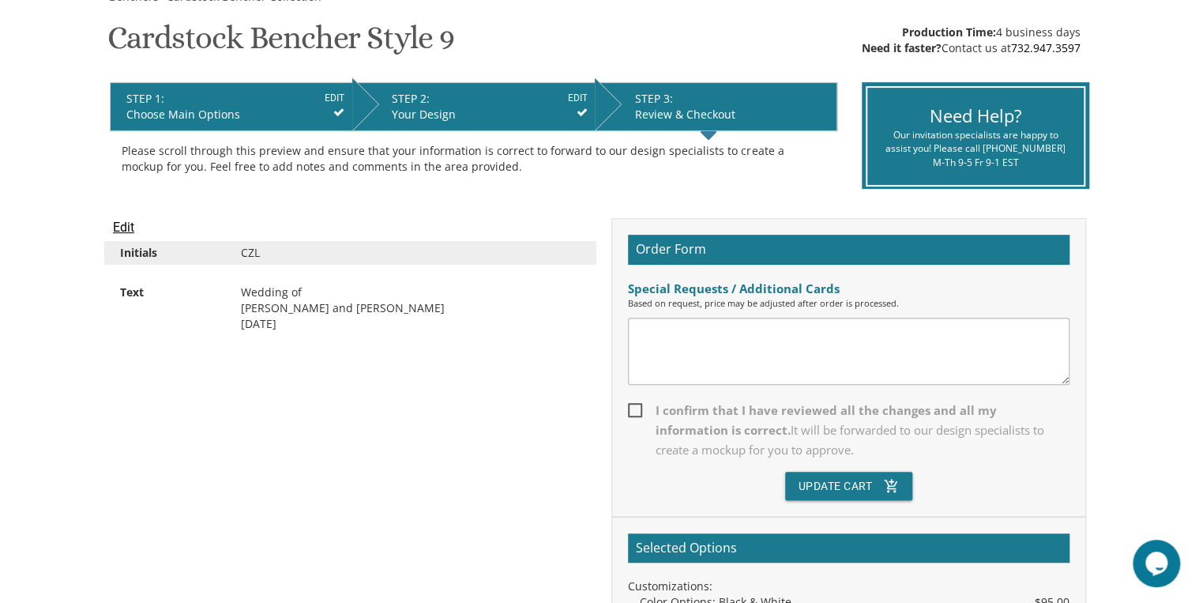
click at [638, 408] on span "I confirm that I have reviewed all the changes and all my information is correc…" at bounding box center [848, 429] width 441 height 59
click at [638, 408] on input "I confirm that I have reviewed all the changes and all my information is correc…" at bounding box center [633, 409] width 10 height 10
checkbox input "true"
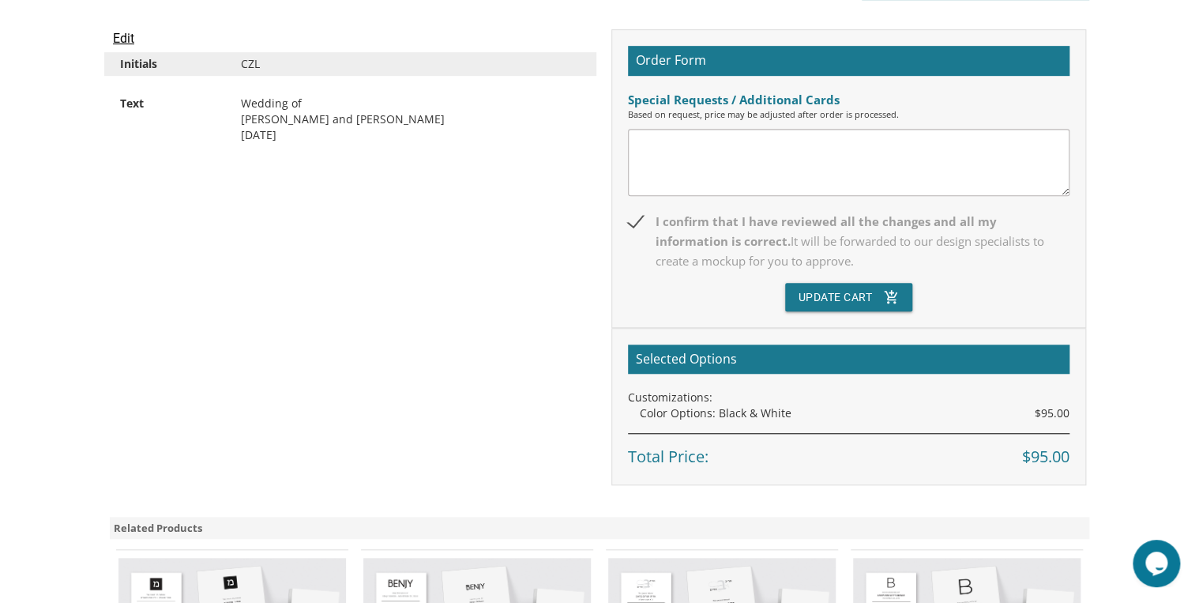
scroll to position [442, 0]
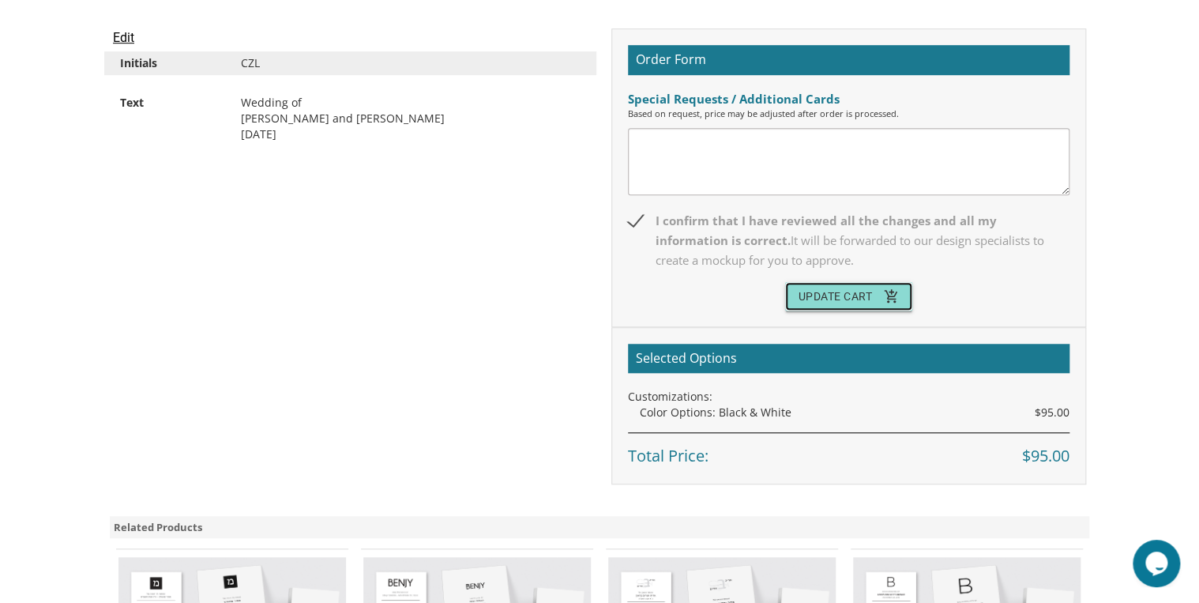
click at [864, 298] on button "Update Cart add_shopping_cart" at bounding box center [848, 296] width 127 height 28
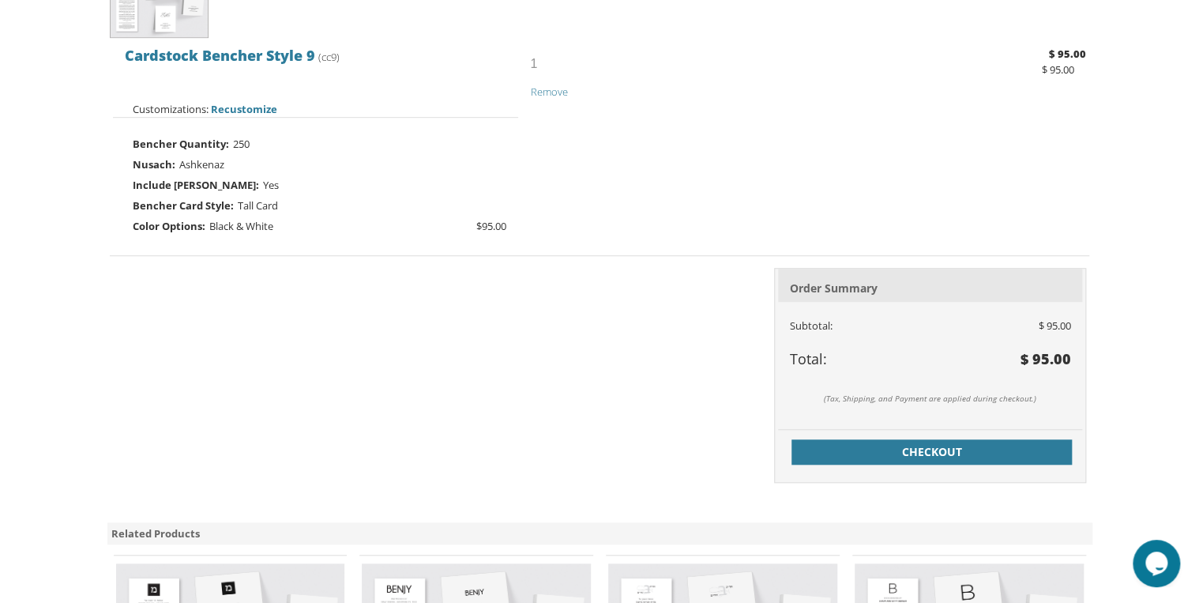
scroll to position [442, 0]
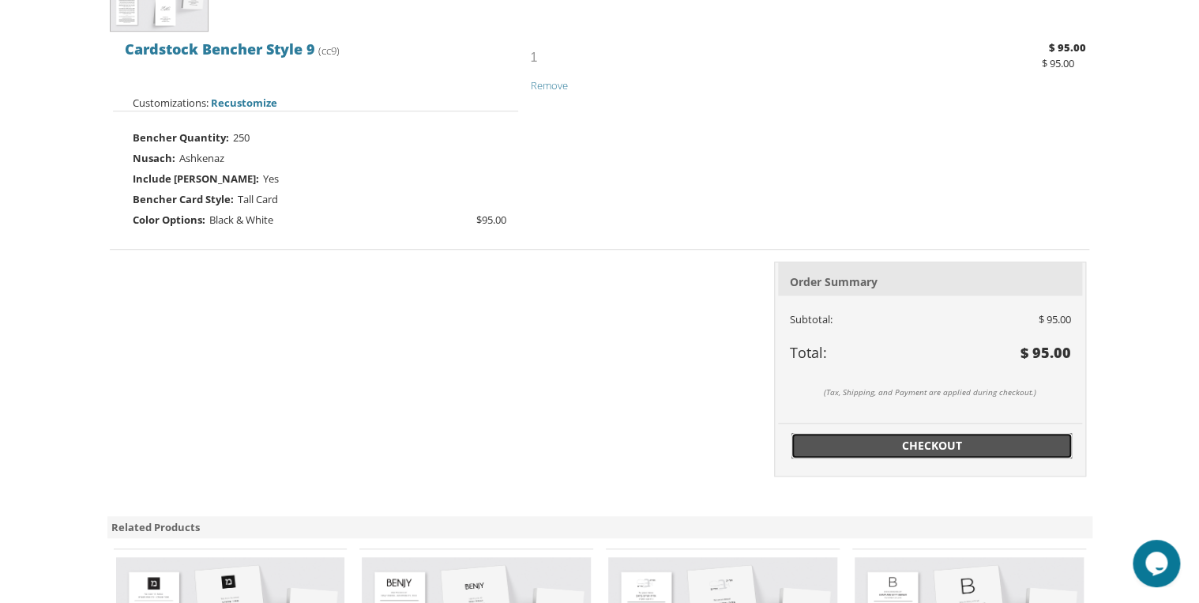
click at [895, 449] on span "Checkout" at bounding box center [932, 445] width 262 height 16
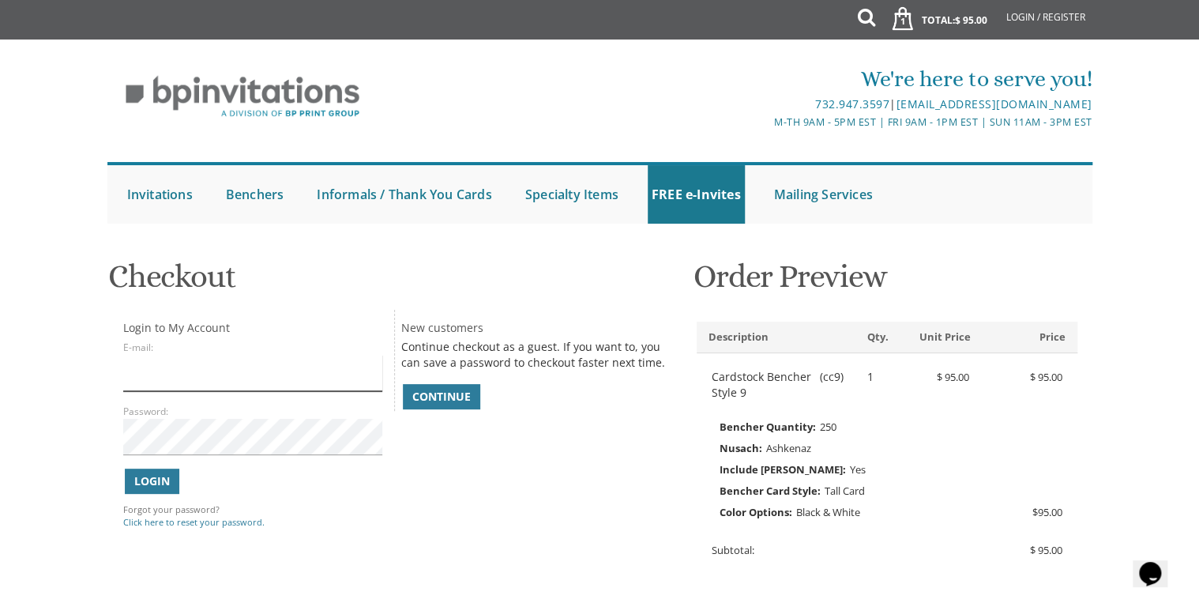
click at [171, 375] on input "E-mail:" at bounding box center [252, 373] width 259 height 36
click at [82, 380] on body "My Cart 1 Total: $ 95.00 $ 95.00 Cardstock Bencher Style 9 Qty. 1" at bounding box center [599, 452] width 1199 height 904
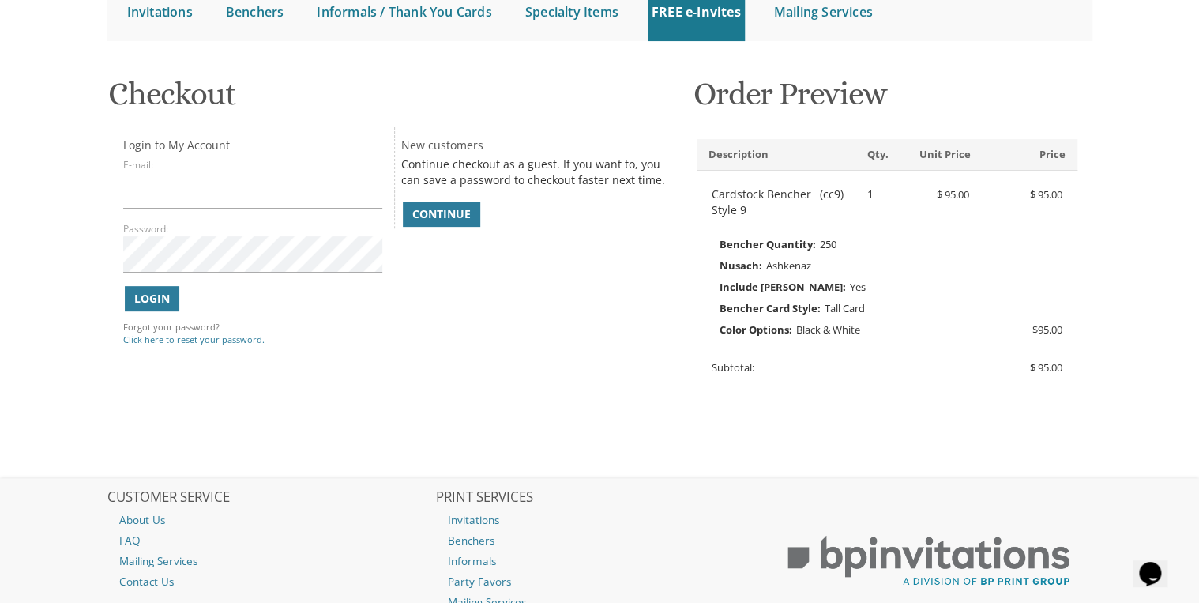
scroll to position [190, 0]
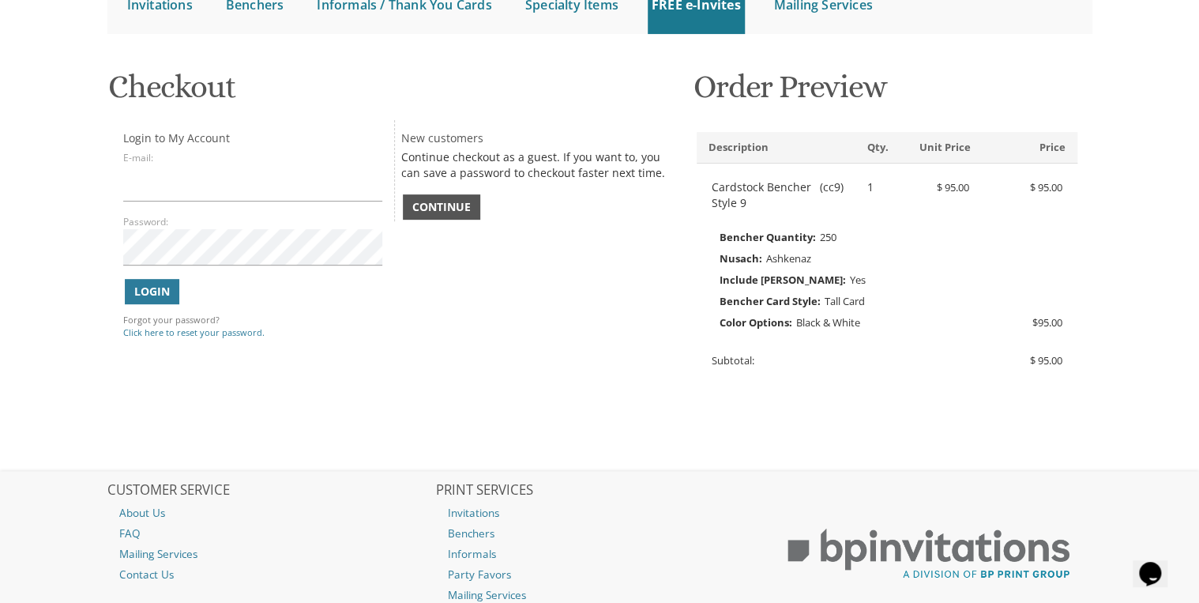
click at [456, 203] on span "Continue" at bounding box center [441, 207] width 58 height 16
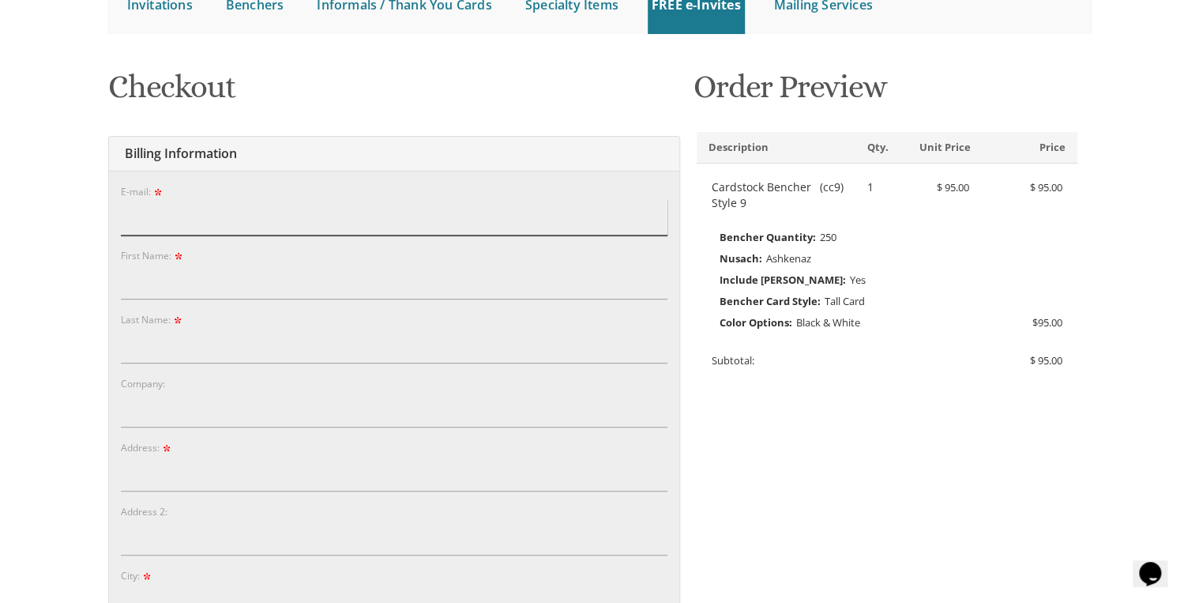
click at [276, 202] on input "E-mail:" at bounding box center [394, 217] width 546 height 36
type input "yerachmielfrank@gmail.com"
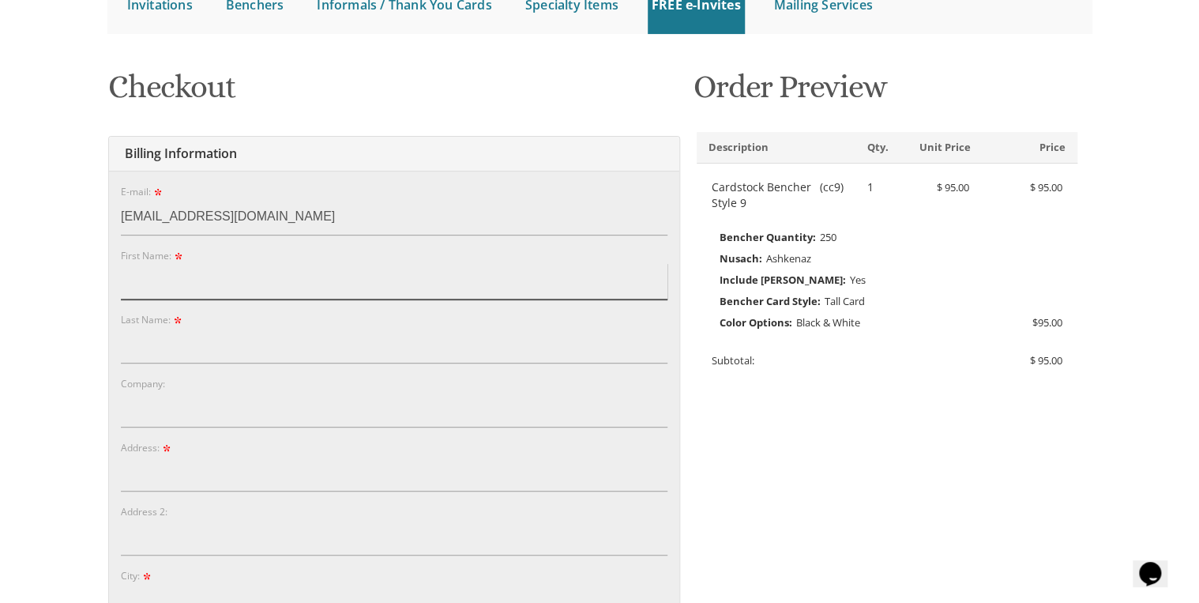
type input "Yerachmiel"
type input "Frank"
type input "84-25 112th Street"
type input "Richmond Hill"
type input "7188503573"
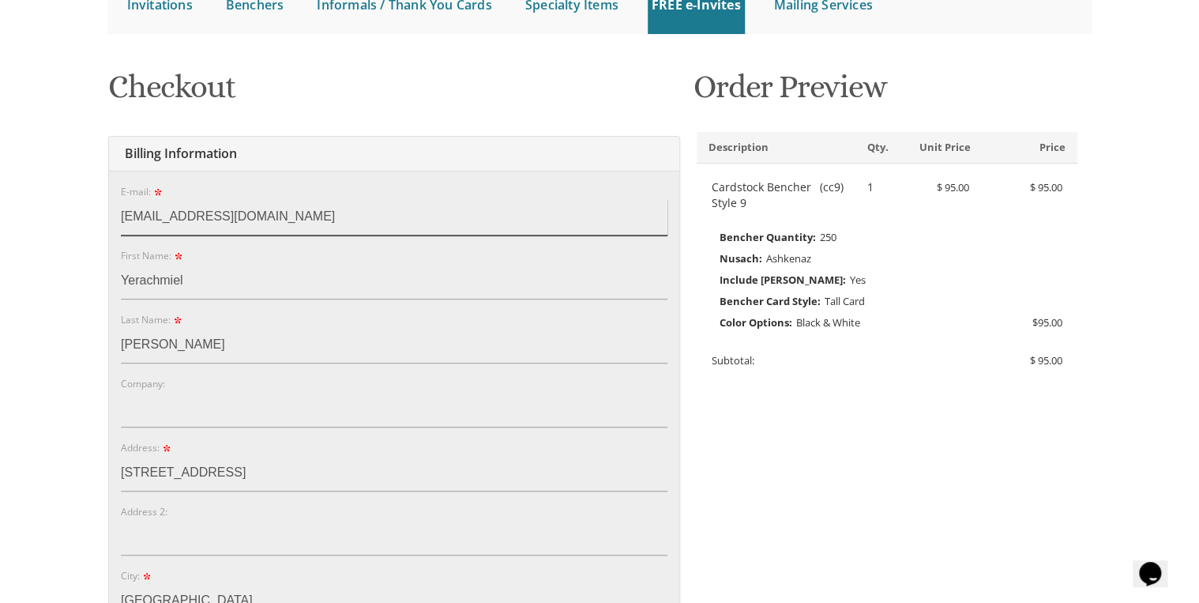
type input "RON.FRANK@SHEARMAN.COM"
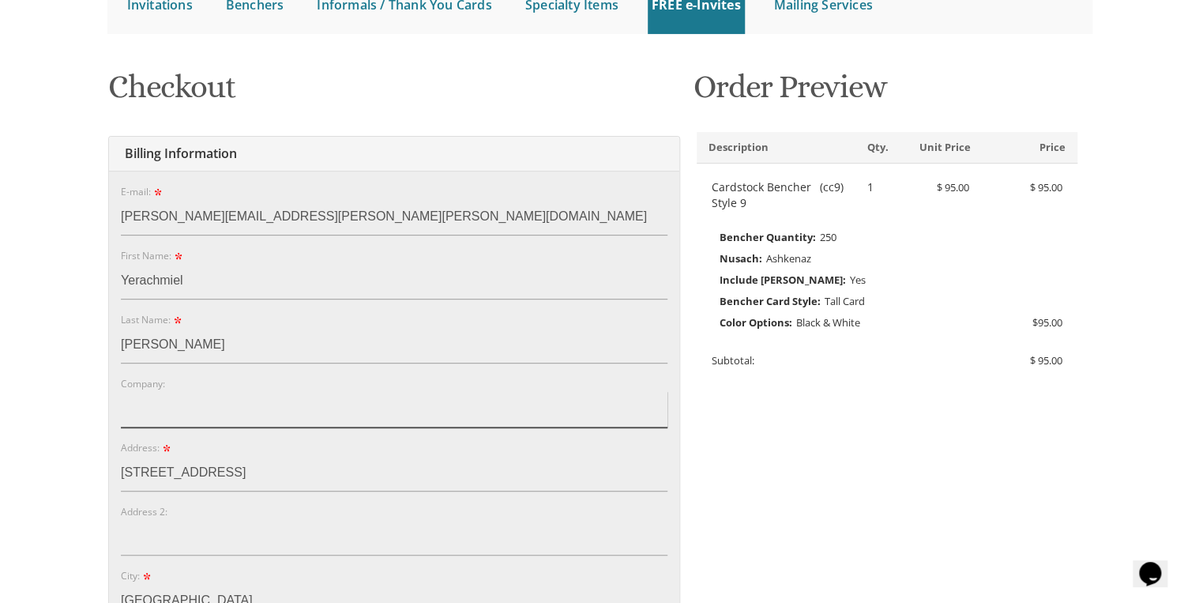
type input "Shearman & Sterling LLP"
type input "11418"
select select "NY"
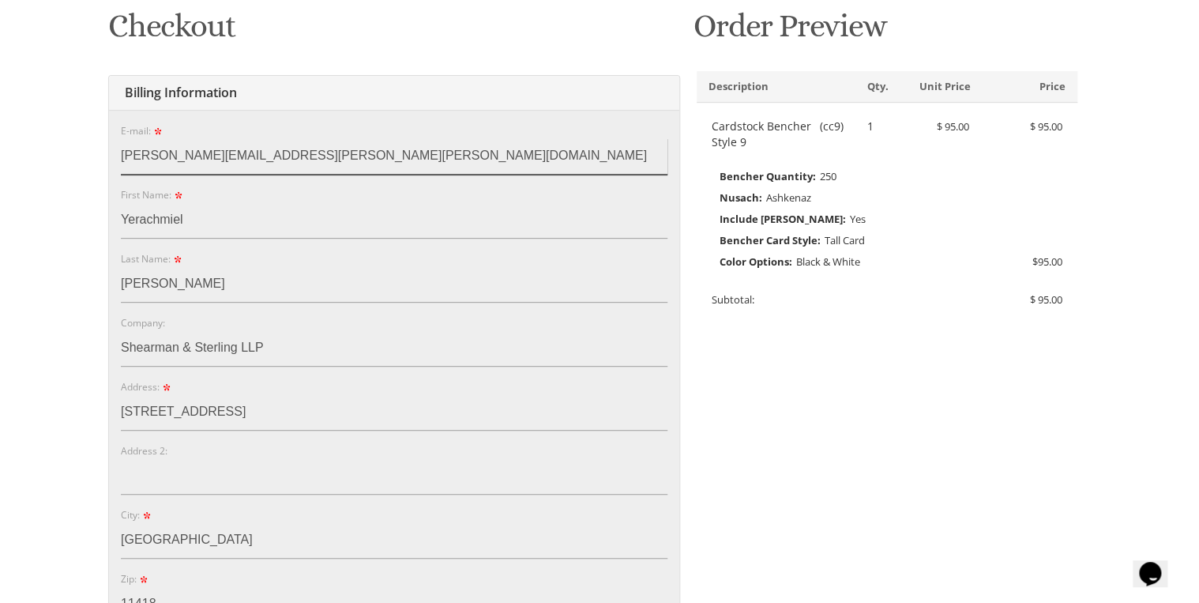
scroll to position [253, 0]
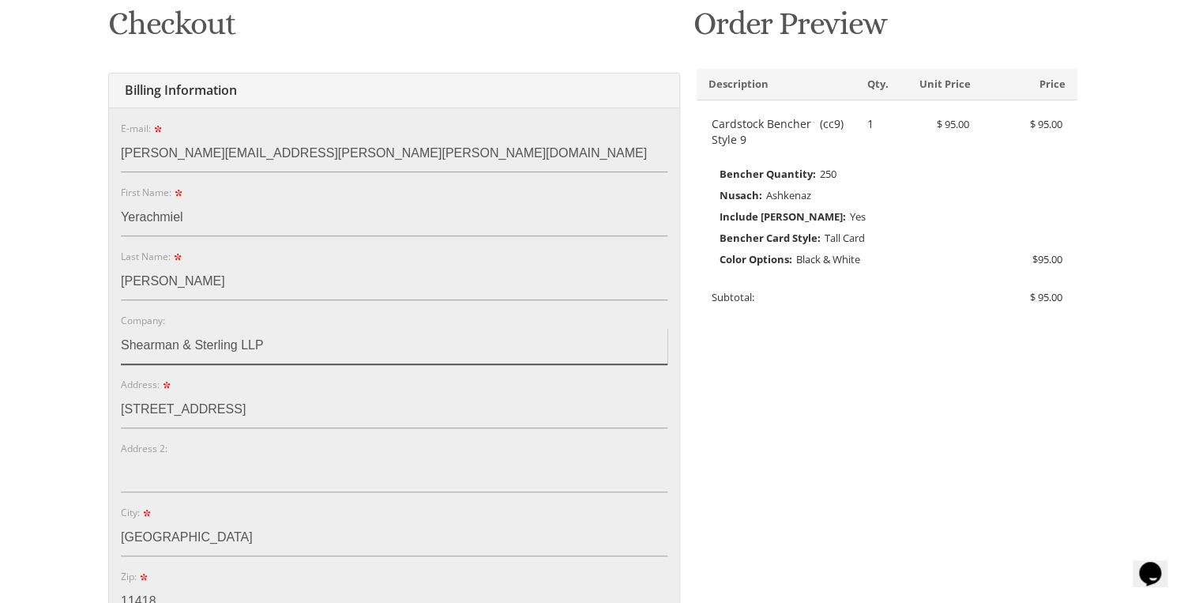
drag, startPoint x: 276, startPoint y: 336, endPoint x: 28, endPoint y: 318, distance: 248.6
click at [28, 318] on body "My Cart 1 Total: $ 95.00 $ 95.00 Cardstock Bencher Style 9 Qty. 1" at bounding box center [599, 559] width 1199 height 1624
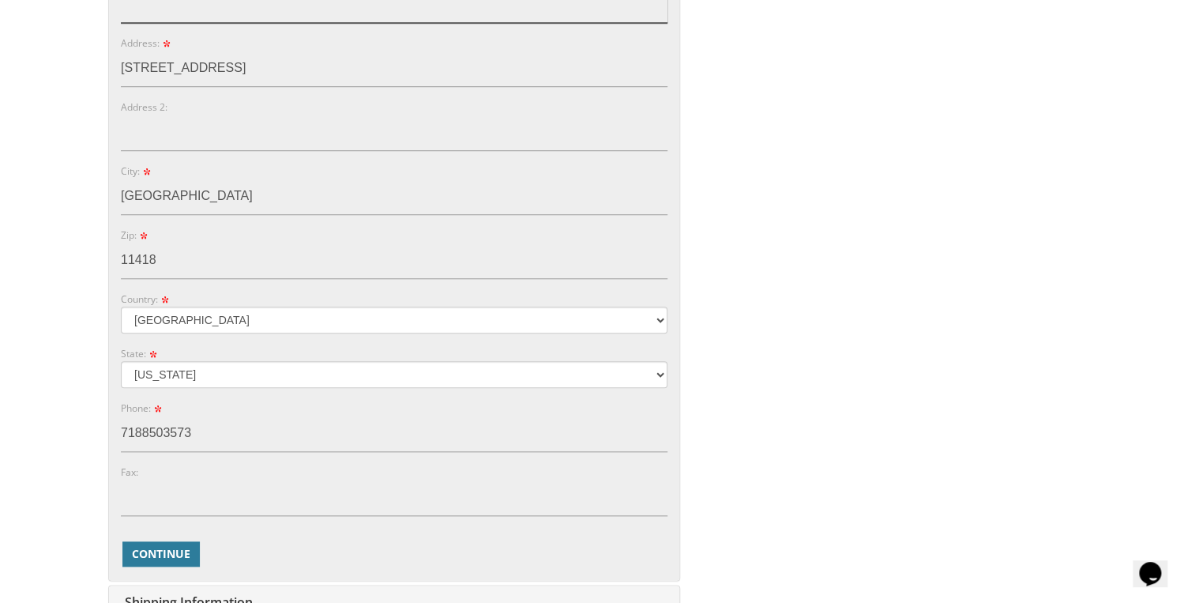
scroll to position [632, 0]
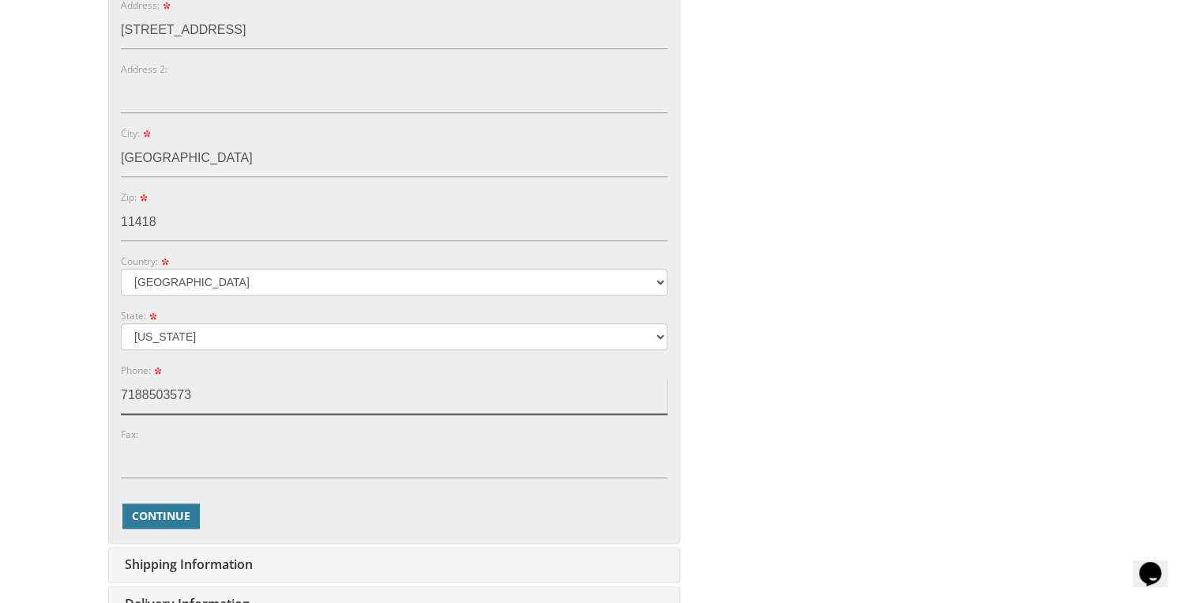
drag, startPoint x: 199, startPoint y: 392, endPoint x: 88, endPoint y: 378, distance: 111.4
click at [82, 373] on body "My Cart 1 Total: $ 95.00 $ 95.00 Cardstock Bencher Style 9 Qty. 1" at bounding box center [599, 180] width 1199 height 1624
type input "9175933931"
type input "Shearman & Sterling LLP"
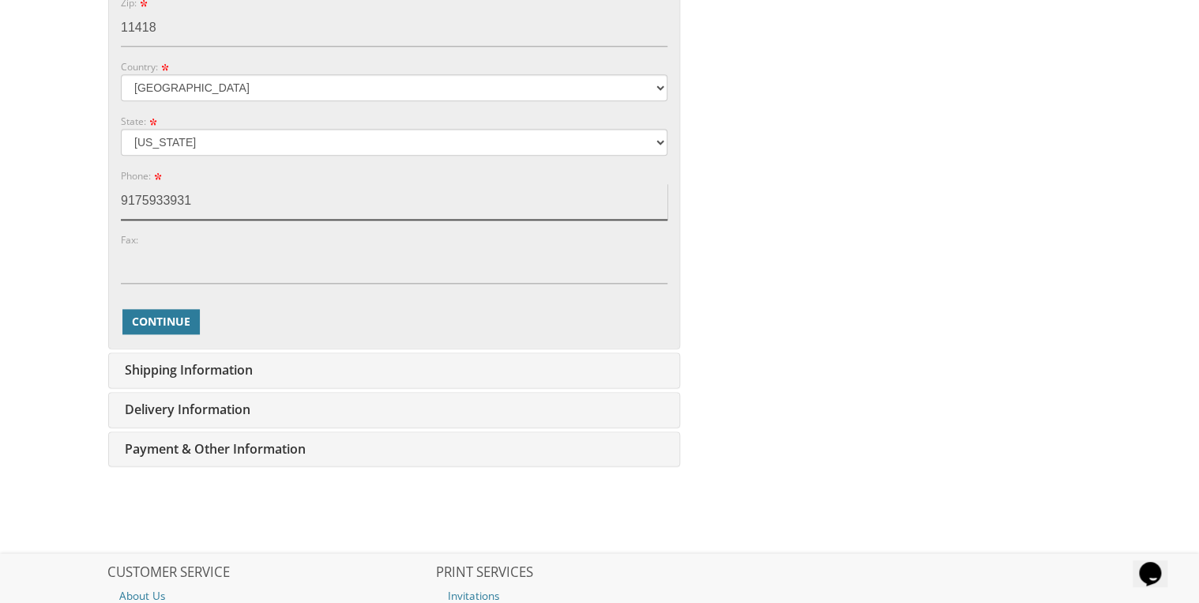
scroll to position [884, 0]
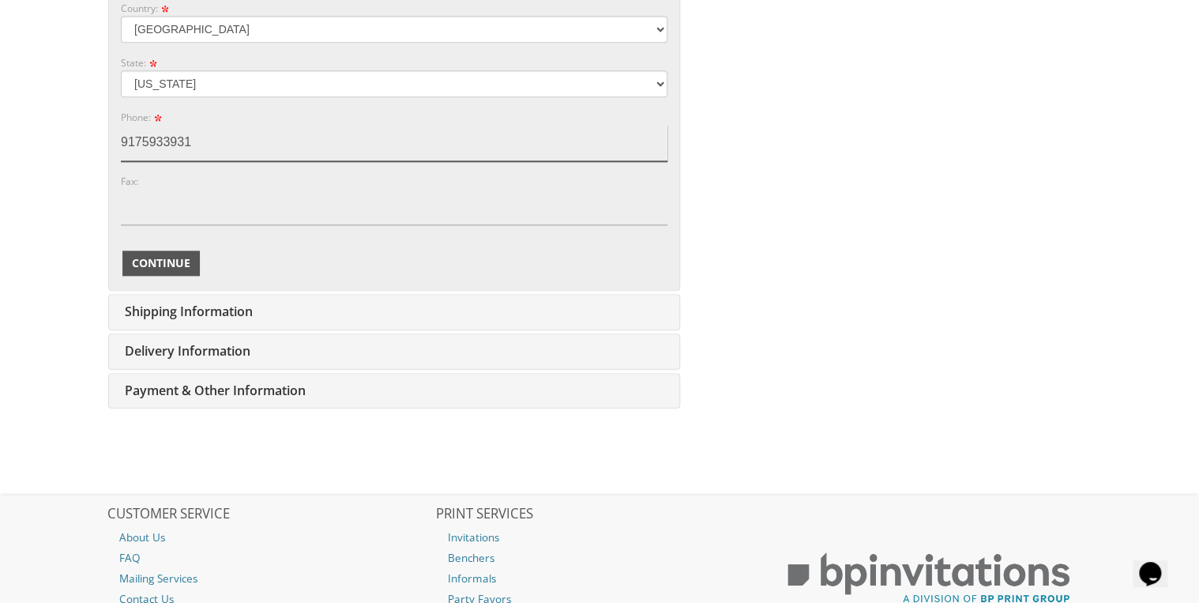
type input "9175933931"
click at [180, 263] on span "Continue" at bounding box center [161, 263] width 58 height 16
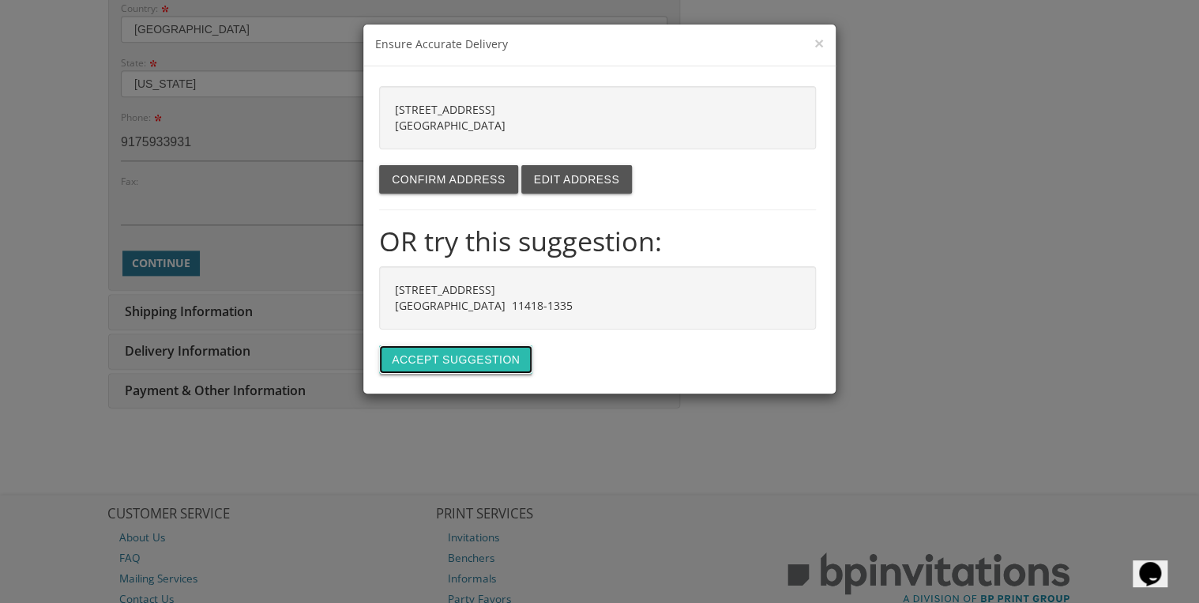
click at [469, 355] on button "Accept suggestion" at bounding box center [455, 359] width 153 height 28
type input "[STREET_ADDRESS]"
type input "RICHMOND HILL"
type input "11418-1335"
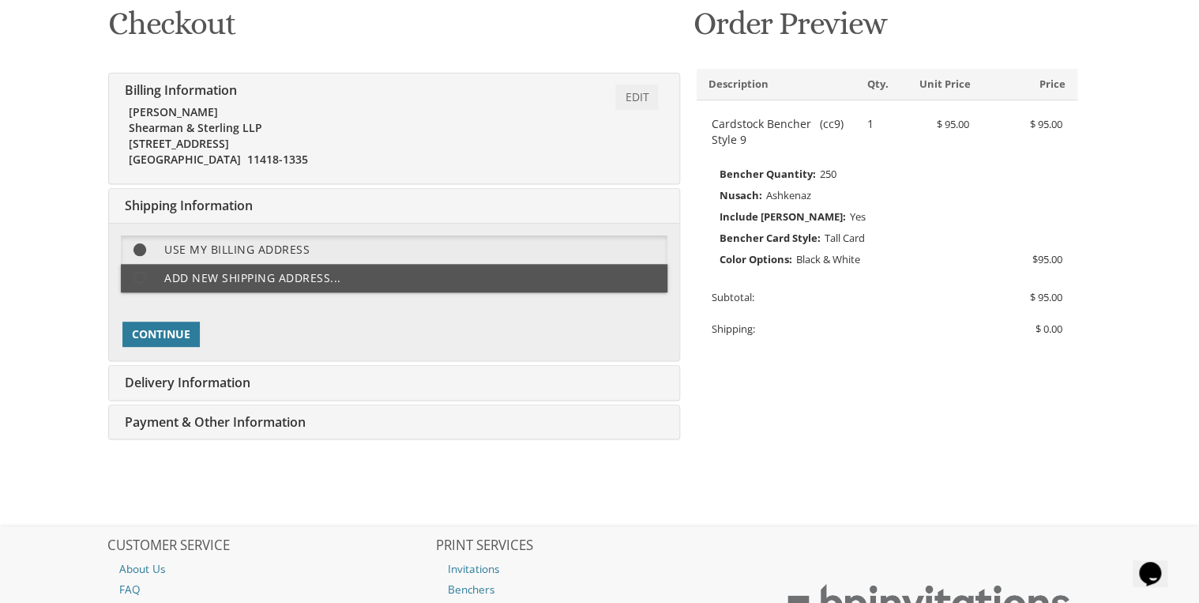
scroll to position [221, 0]
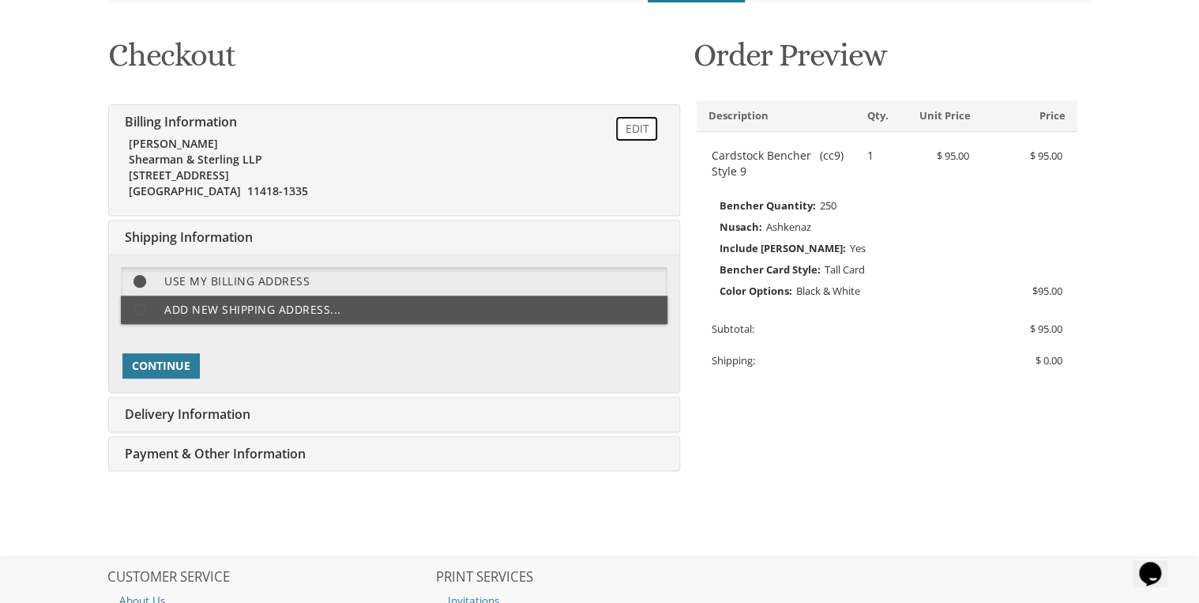
click at [626, 125] on link "Edit" at bounding box center [636, 128] width 43 height 25
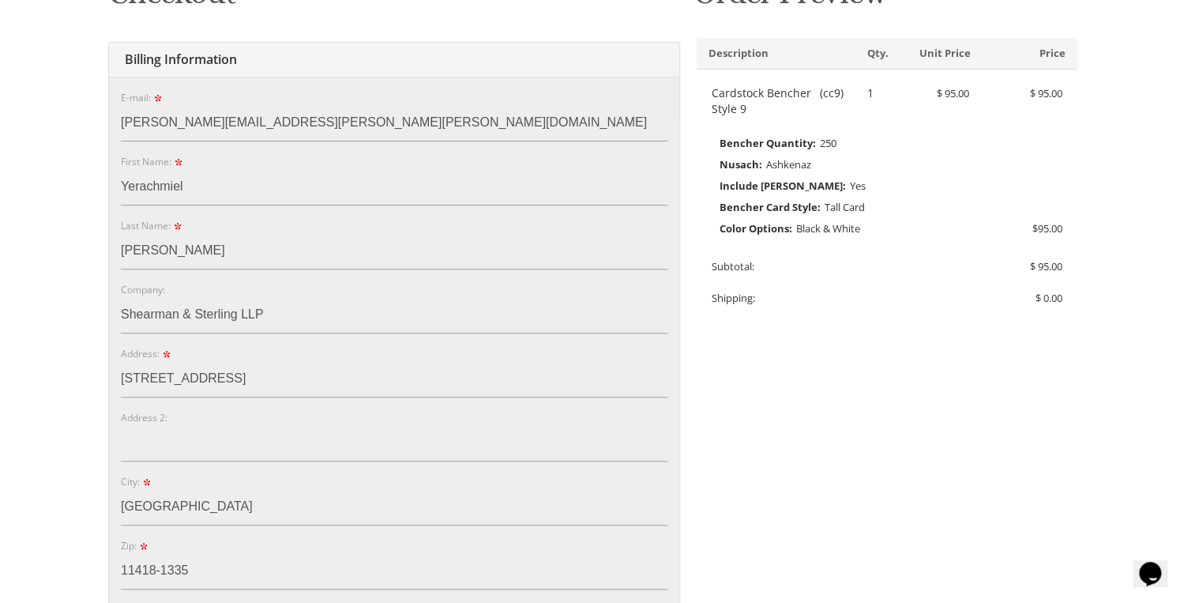
scroll to position [296, 0]
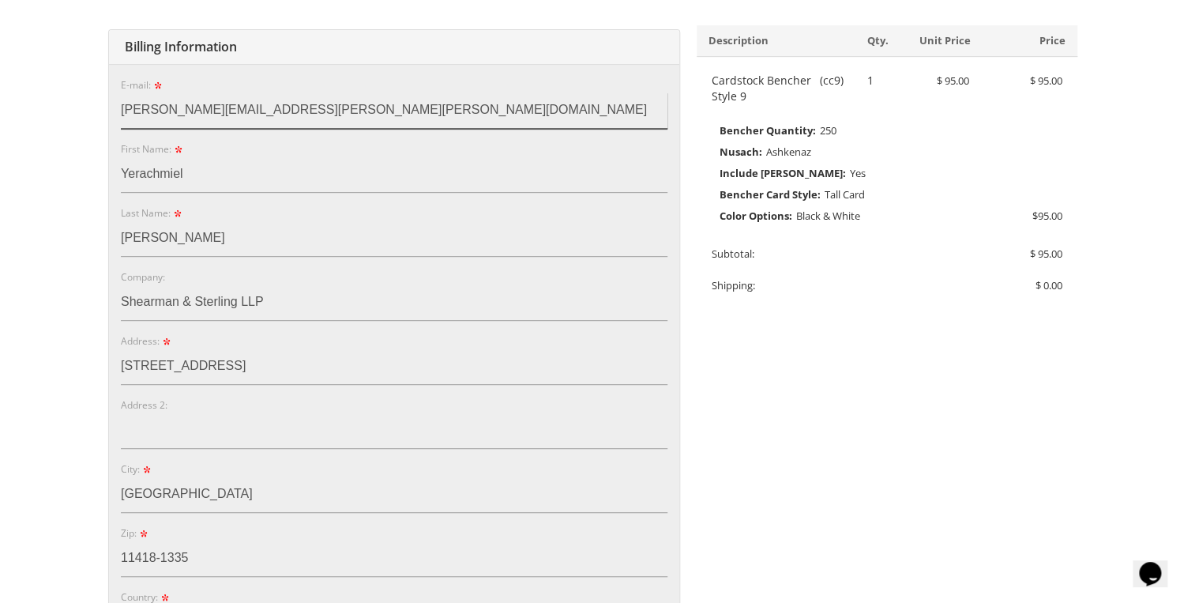
drag, startPoint x: 296, startPoint y: 103, endPoint x: 111, endPoint y: 117, distance: 186.1
click at [81, 103] on body "My Cart 1 Total: $ 95.00 $ 95.00 Cardstock Bencher Style 9 Qty. 1" at bounding box center [599, 516] width 1199 height 1624
drag, startPoint x: 312, startPoint y: 110, endPoint x: 56, endPoint y: 79, distance: 257.7
click at [56, 79] on body "My Cart 1 Total: $ 95.00 $ 95.00 Cardstock Bencher Style 9 Qty. 1" at bounding box center [599, 516] width 1199 height 1624
type input "yerachmielfrank@gmail.com"
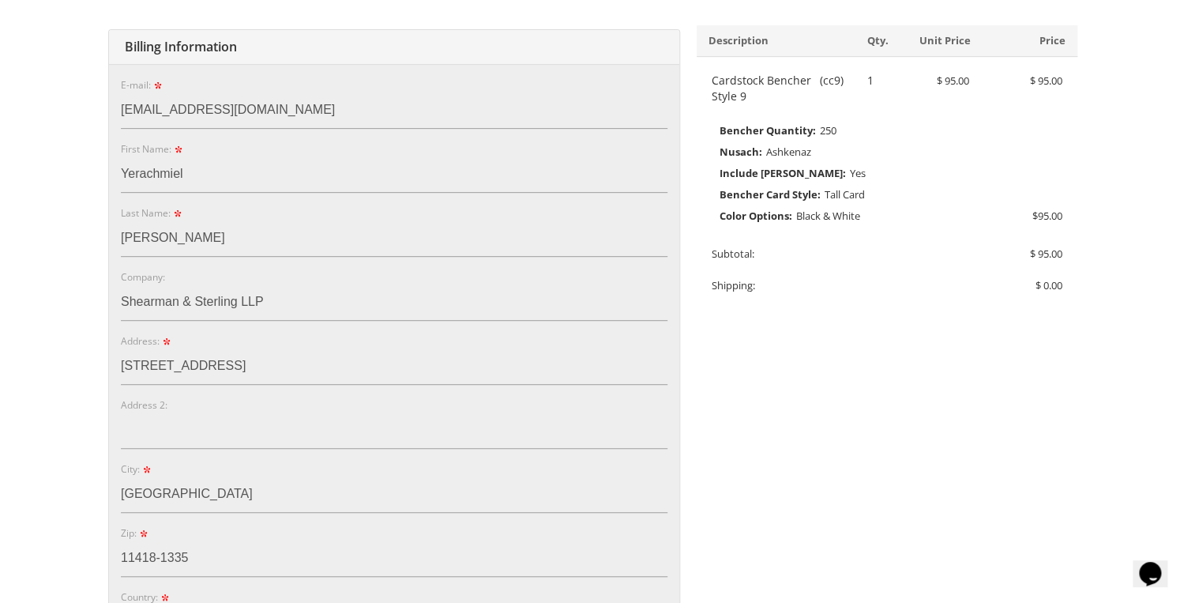
click at [367, 155] on div "First Name: Yerachmiel" at bounding box center [394, 167] width 546 height 52
drag, startPoint x: 224, startPoint y: 178, endPoint x: -114, endPoint y: 118, distance: 343.3
click at [0, 118] on html "My Cart 1 Total: $ 95.00 $ 95.00 Cardstock Bencher Style 9 Qty. 1" at bounding box center [599, 5] width 1199 height 603
type input "Ronald"
click at [355, 205] on div "Last Name: Frank" at bounding box center [394, 231] width 546 height 52
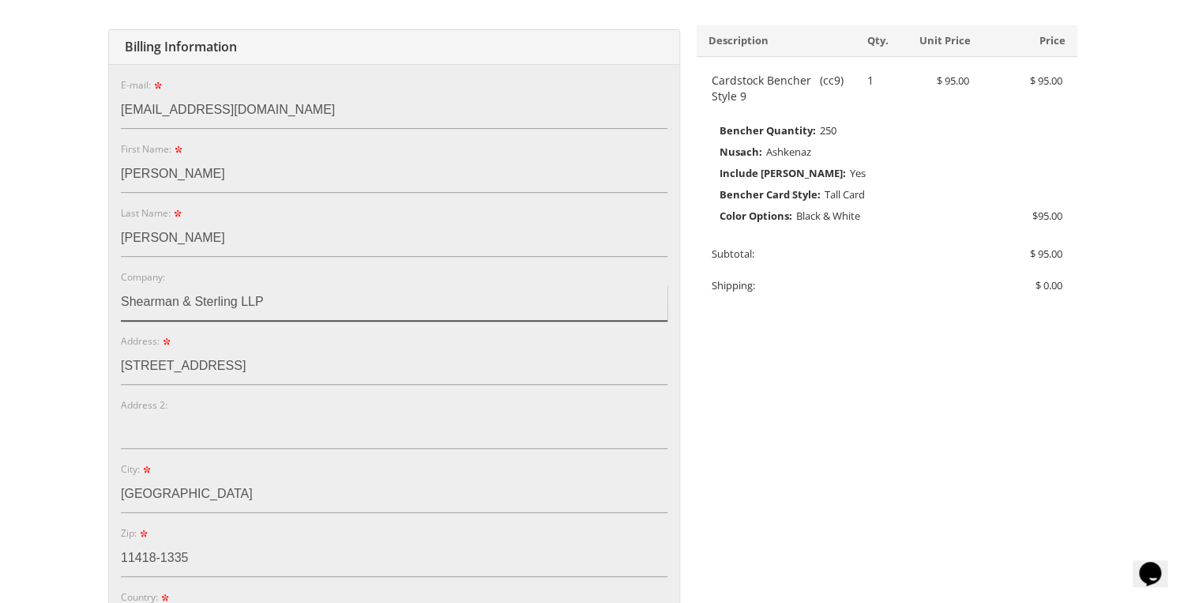
drag, startPoint x: 286, startPoint y: 302, endPoint x: 38, endPoint y: 293, distance: 248.1
click at [17, 278] on body "My Cart 1 Total: $ 95.00 $ 95.00 Cardstock Bencher Style 9 Qty. 1" at bounding box center [599, 516] width 1199 height 1624
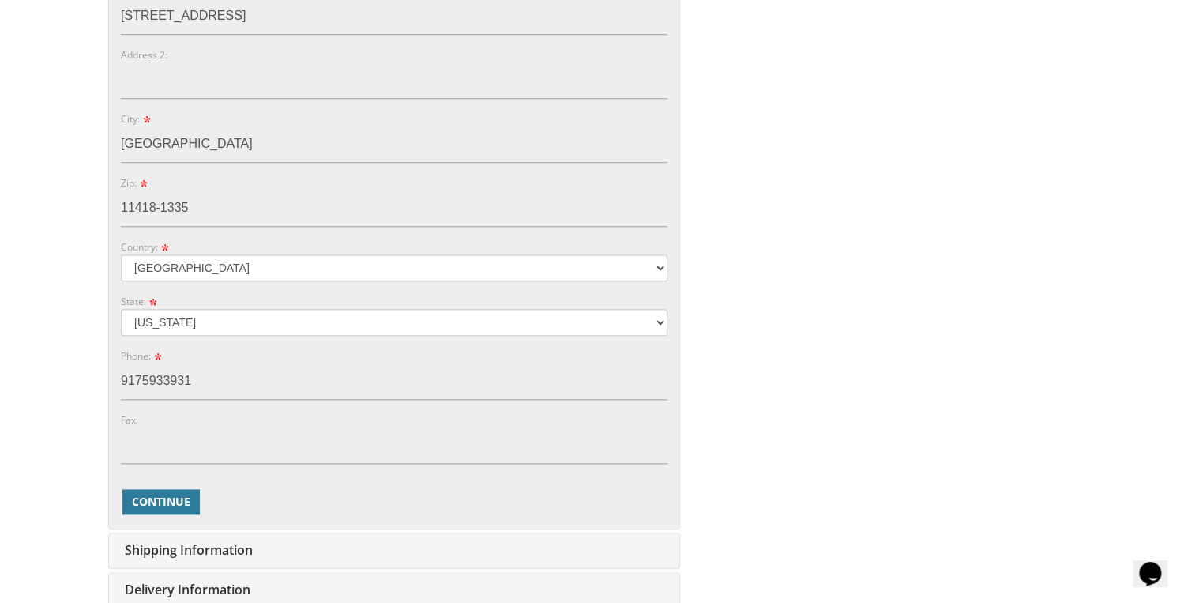
scroll to position [738, 0]
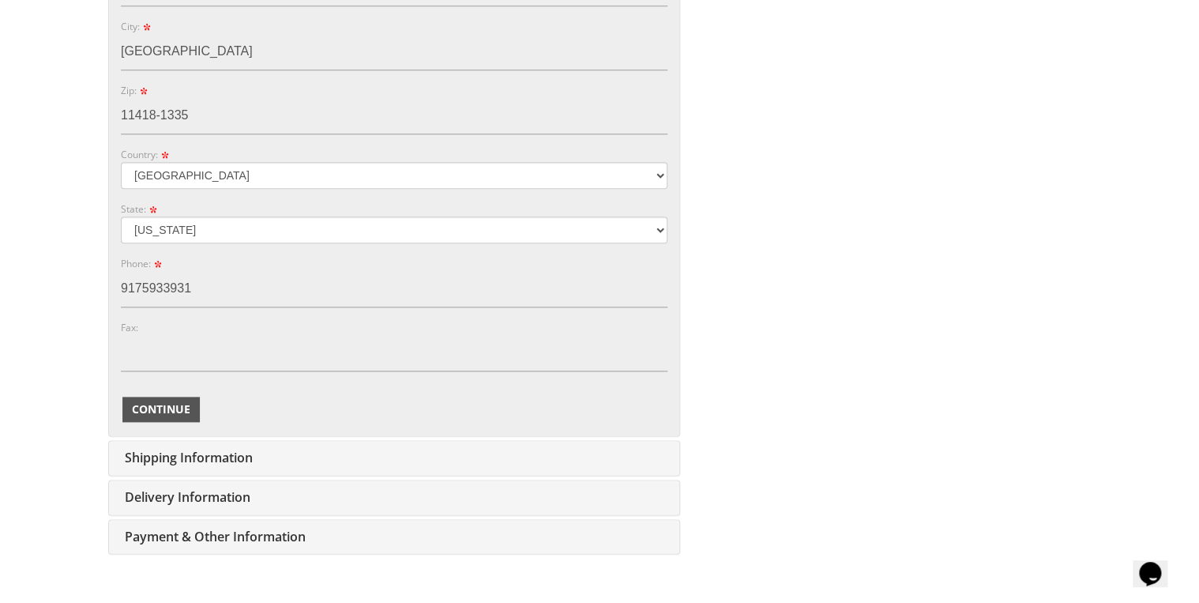
click at [160, 414] on span "Continue" at bounding box center [161, 409] width 58 height 16
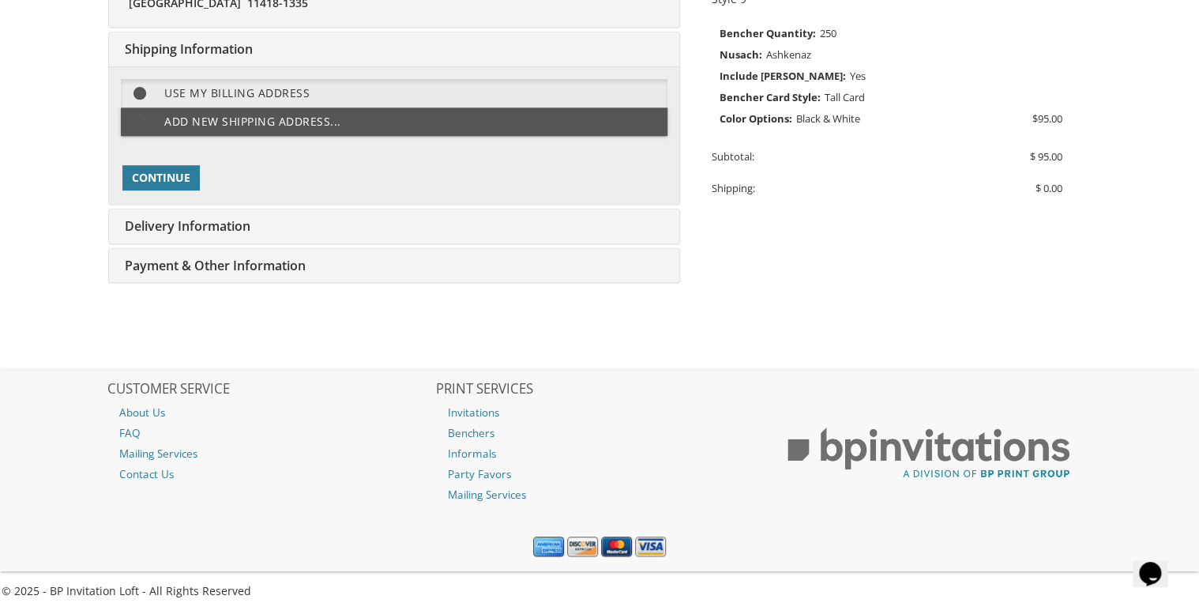
scroll to position [395, 0]
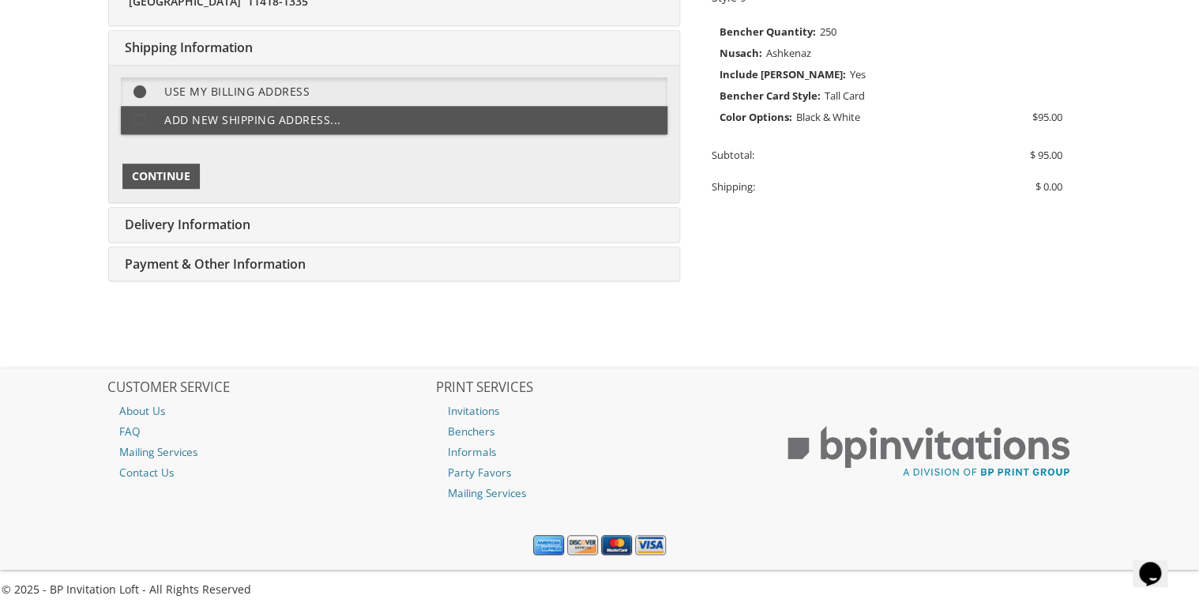
click at [190, 175] on button "Continue" at bounding box center [160, 175] width 77 height 25
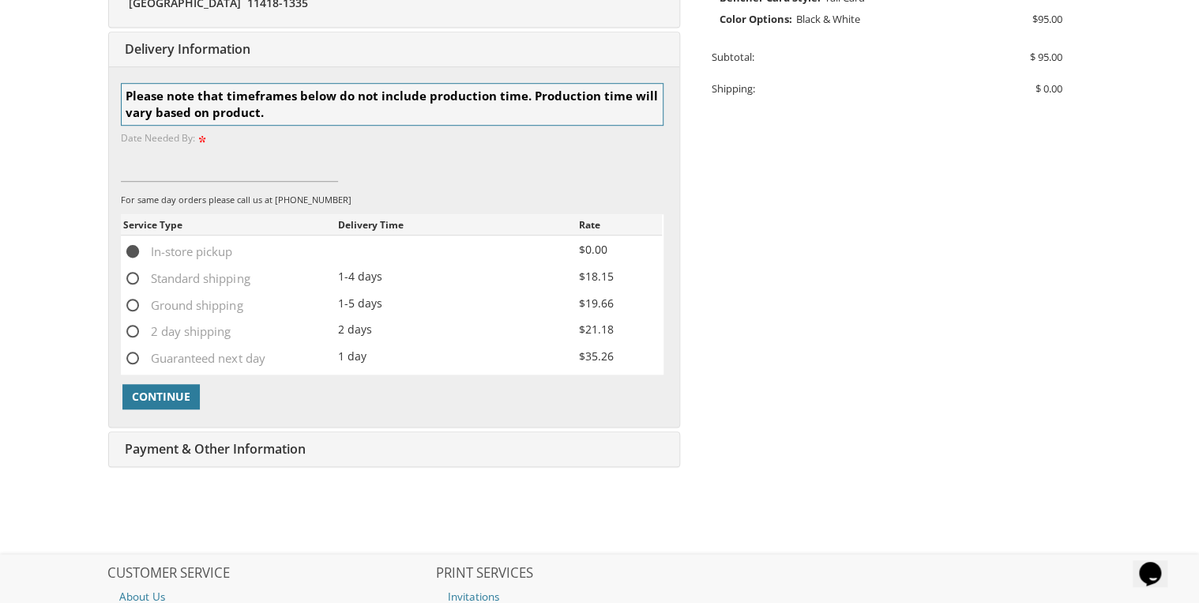
scroll to position [494, 0]
click at [178, 392] on span "Continue" at bounding box center [161, 395] width 58 height 16
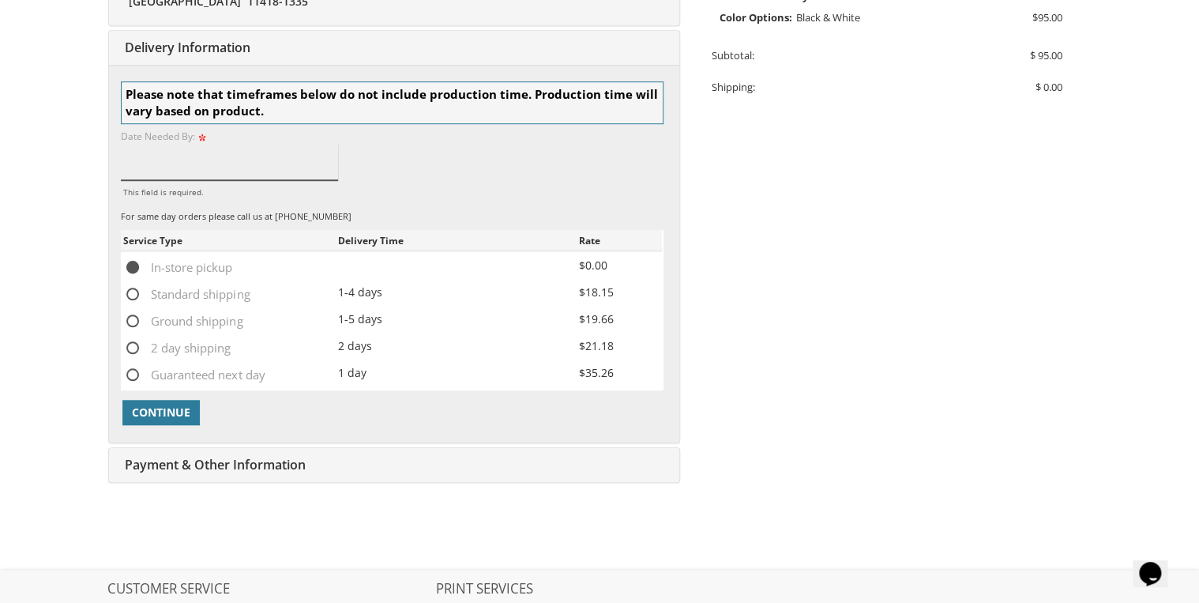
click at [183, 164] on input "This field is required." at bounding box center [229, 162] width 217 height 36
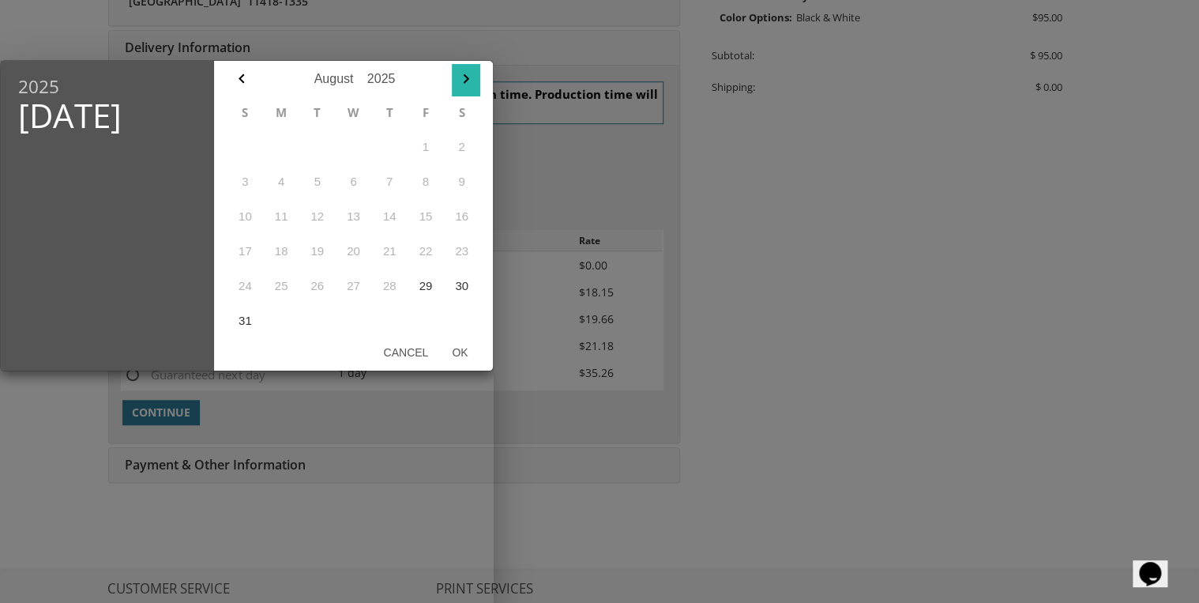
click at [465, 76] on icon "button" at bounding box center [466, 78] width 6 height 9
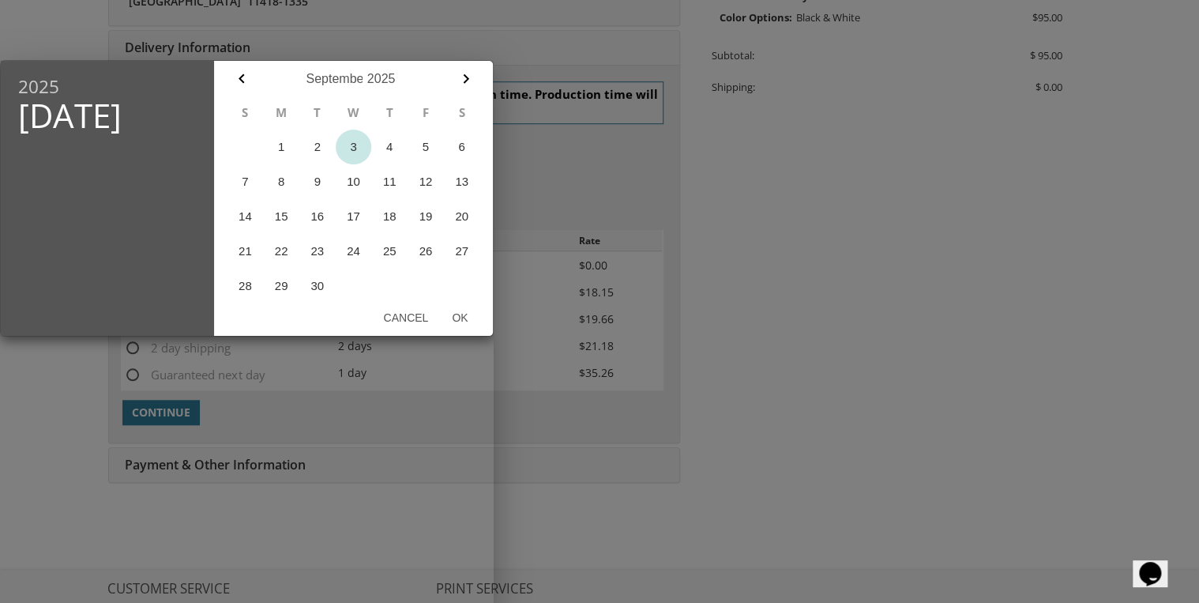
click at [357, 144] on button "3" at bounding box center [354, 147] width 36 height 35
click at [455, 315] on button "Ok" at bounding box center [459, 317] width 39 height 28
type input "Sep 03, 2025"
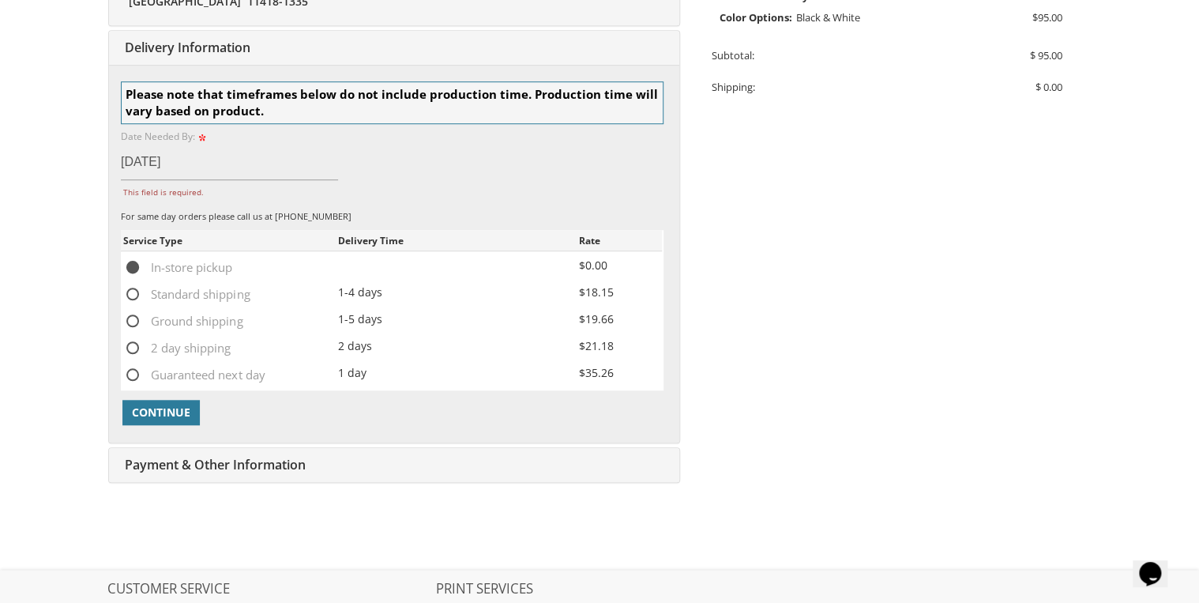
click at [51, 427] on body "My Cart 1 Total: $ 95.00 $ 95.00 Cardstock Bencher Style 9 Qty. 1" at bounding box center [599, 160] width 1199 height 1308
click at [163, 415] on span "Continue" at bounding box center [161, 412] width 58 height 16
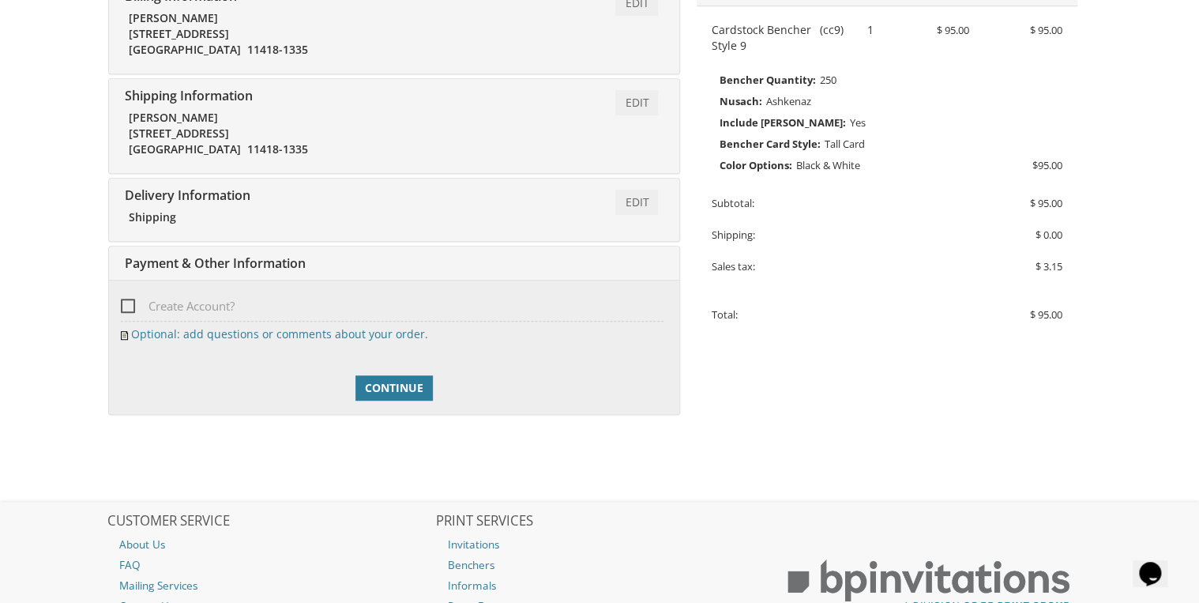
scroll to position [425, 0]
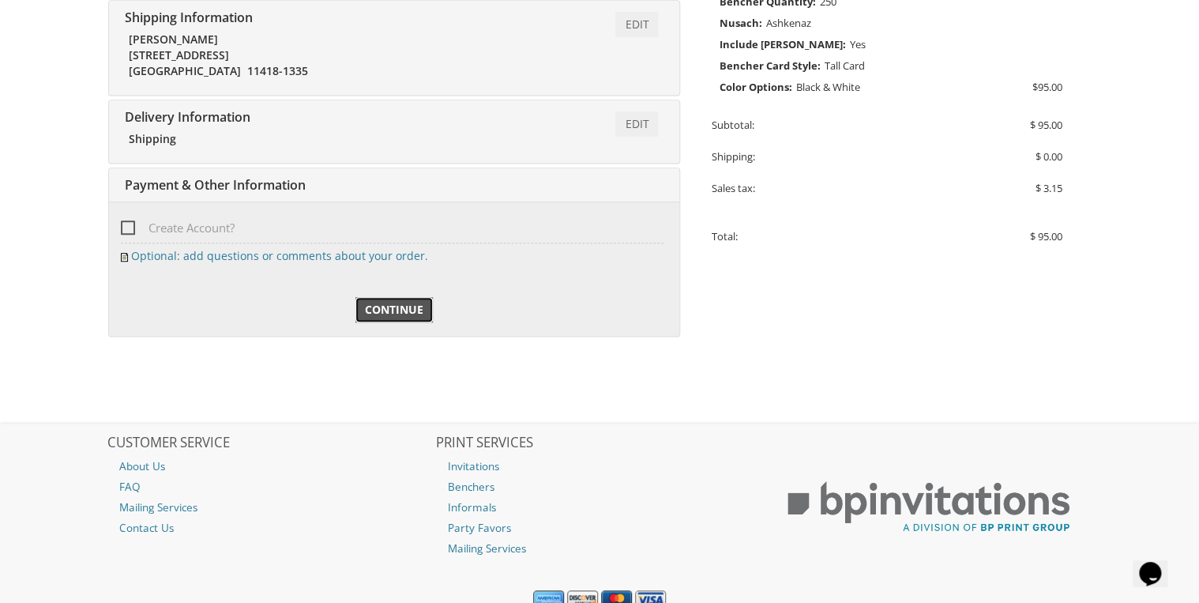
click at [392, 307] on span "Continue" at bounding box center [394, 310] width 58 height 16
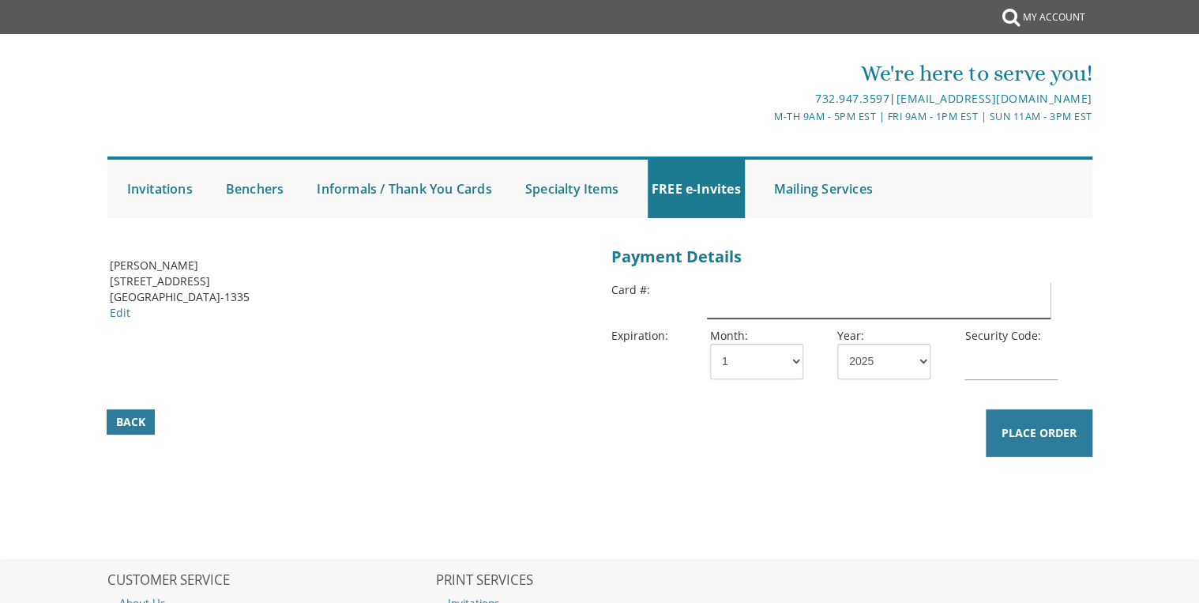
click at [726, 303] on input "text" at bounding box center [879, 300] width 344 height 36
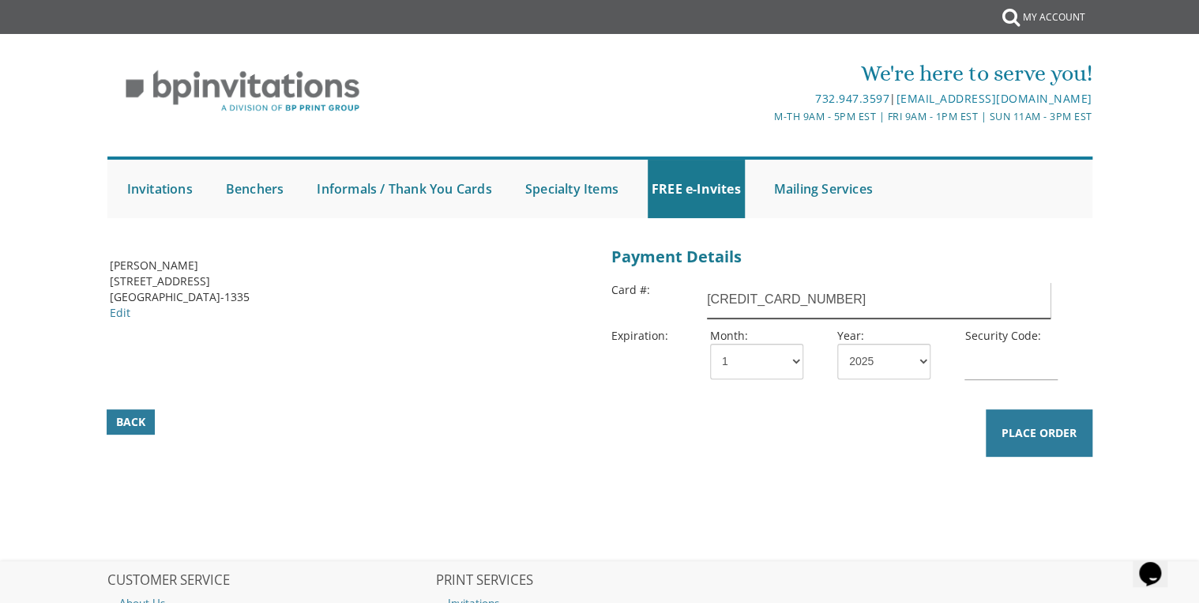
type input "[CREDIT_CARD_NUMBER]"
click at [748, 359] on select "1 2 3 4 5 6 7 8 9 10 11 12" at bounding box center [756, 362] width 93 height 36
click at [710, 344] on select "1 2 3 4 5 6 7 8 9 10 11 12" at bounding box center [756, 362] width 93 height 36
click at [904, 350] on select "2025 2026 2027 2028 2029 2030 2031 2032 2033 2034 2035" at bounding box center [883, 362] width 93 height 36
select select "30"
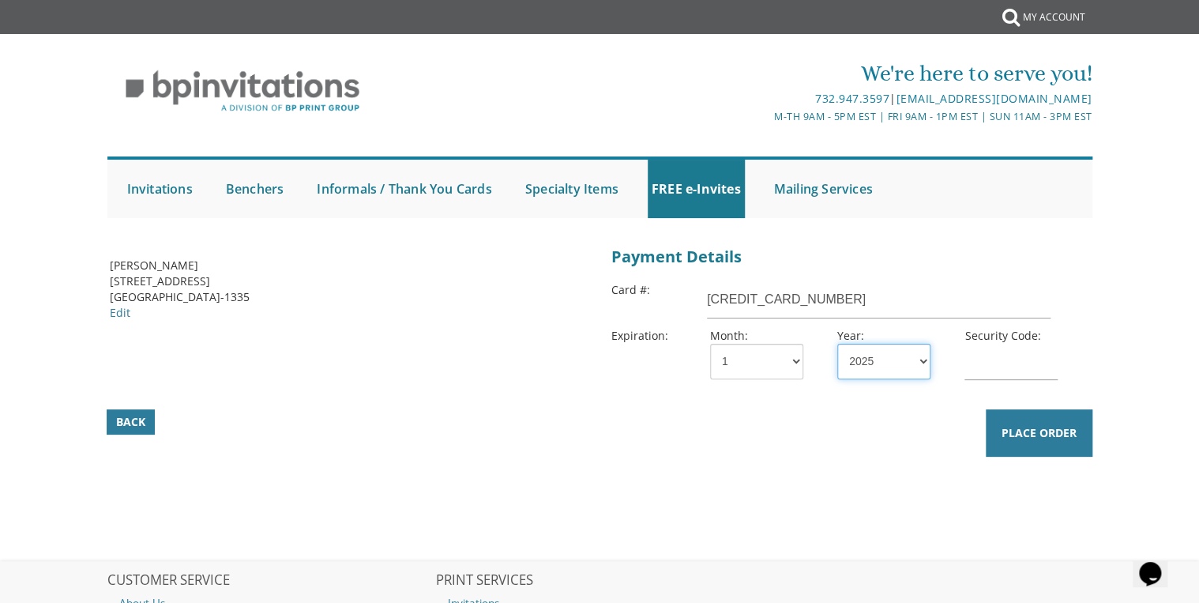
click at [837, 344] on select "2025 2026 2027 2028 2029 2030 2031 2032 2033 2034 2035" at bounding box center [883, 362] width 93 height 36
click at [986, 366] on input "text" at bounding box center [1010, 362] width 93 height 36
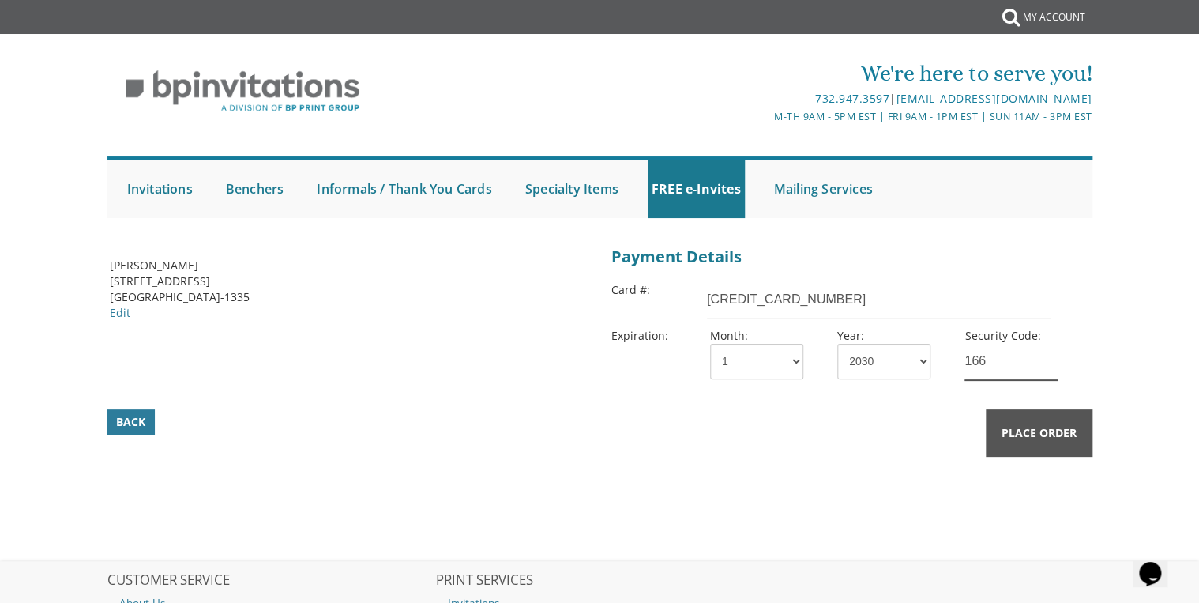
type input "166"
click at [1030, 430] on span "Place Order" at bounding box center [1038, 433] width 75 height 16
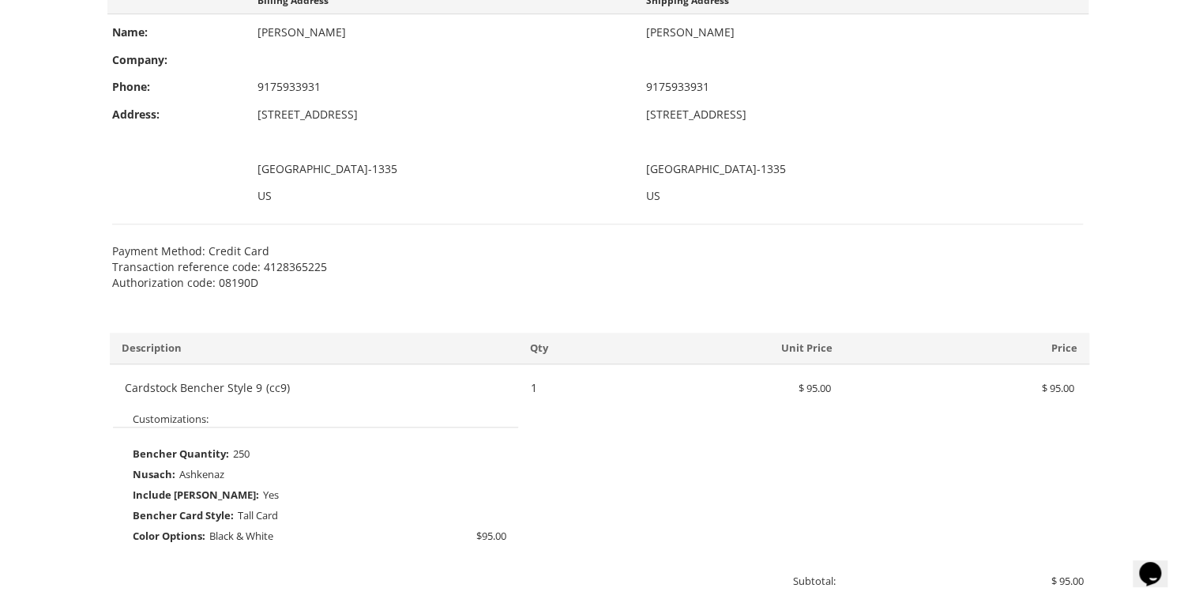
scroll to position [379, 0]
